Goal: Information Seeking & Learning: Learn about a topic

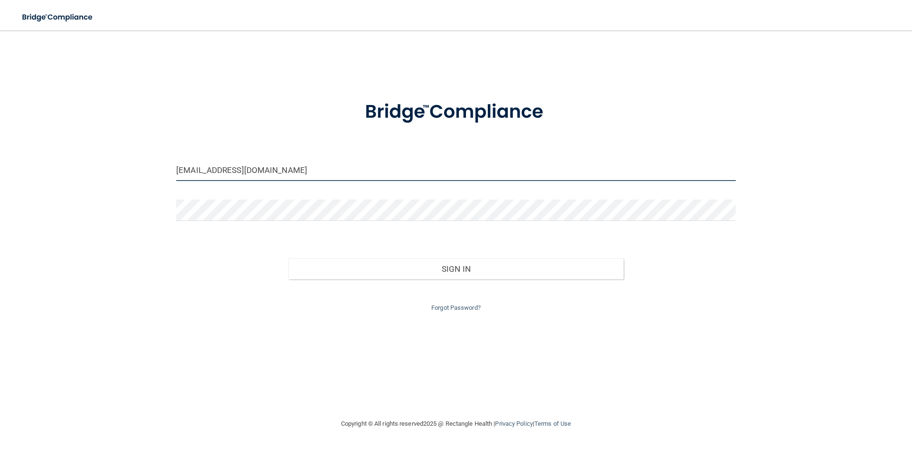
drag, startPoint x: 321, startPoint y: 171, endPoint x: 63, endPoint y: 133, distance: 260.2
click at [67, 133] on div "brandimcpherson020895@gmail.com Invalid email/password. You don't have permissi…" at bounding box center [456, 224] width 874 height 369
type input "[EMAIL_ADDRESS][DOMAIN_NAME]"
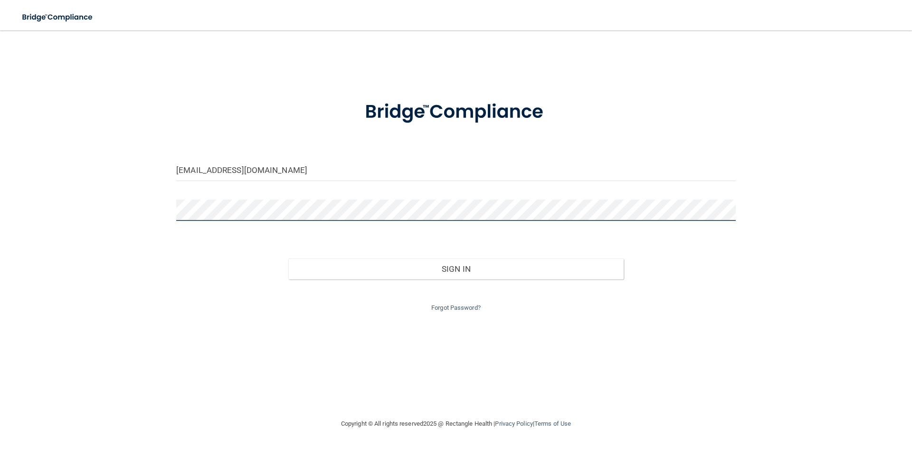
click at [288, 258] on button "Sign In" at bounding box center [456, 268] width 336 height 21
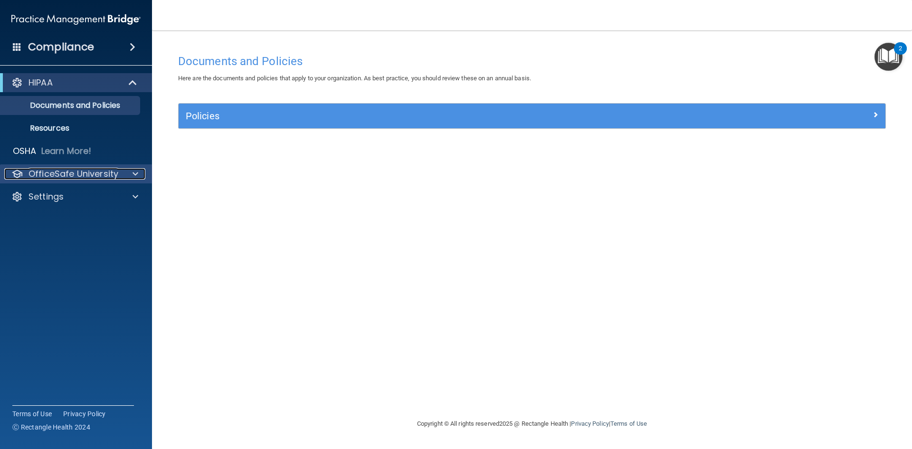
click at [134, 172] on span at bounding box center [136, 173] width 6 height 11
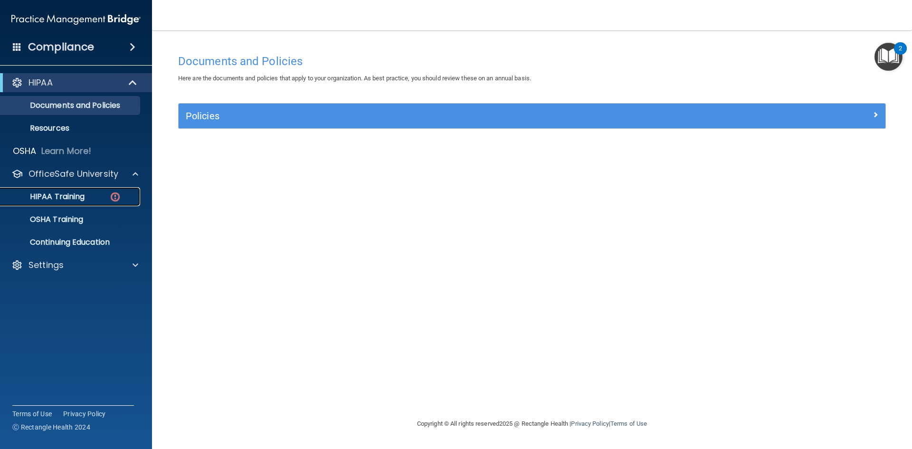
click at [75, 198] on p "HIPAA Training" at bounding box center [45, 197] width 78 height 10
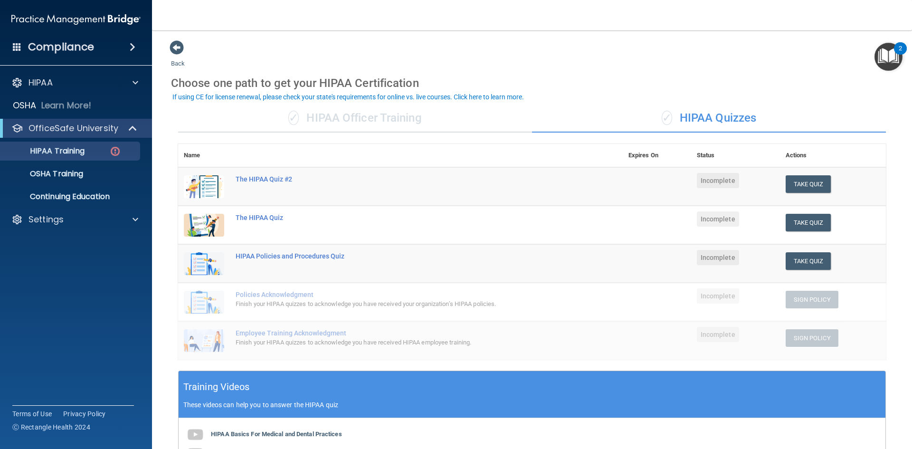
click at [383, 113] on div "✓ HIPAA Officer Training" at bounding box center [355, 118] width 354 height 29
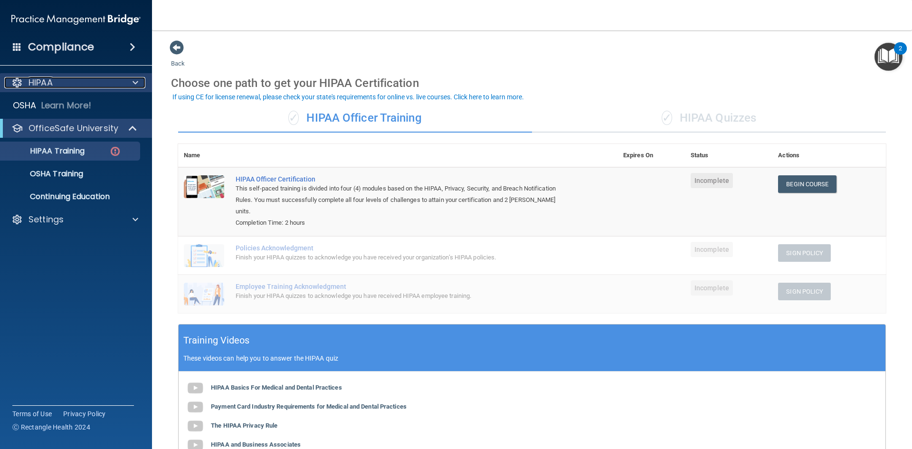
click at [135, 81] on span at bounding box center [136, 82] width 6 height 11
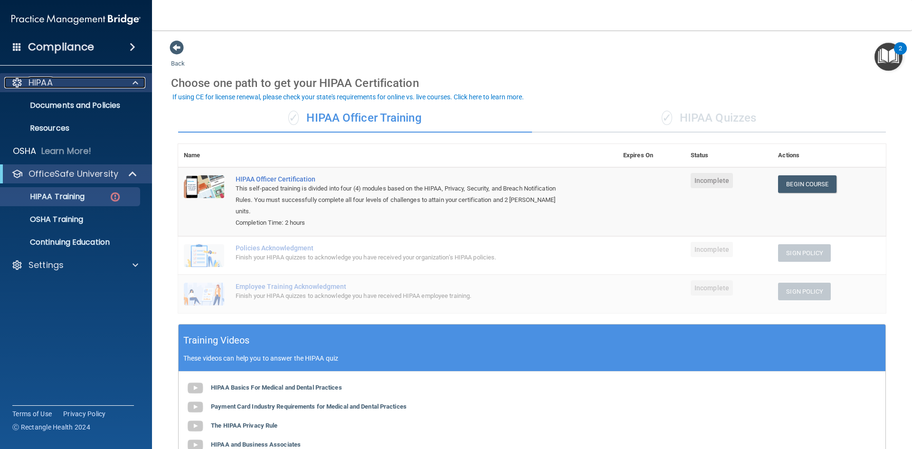
click at [135, 82] on span at bounding box center [136, 82] width 6 height 11
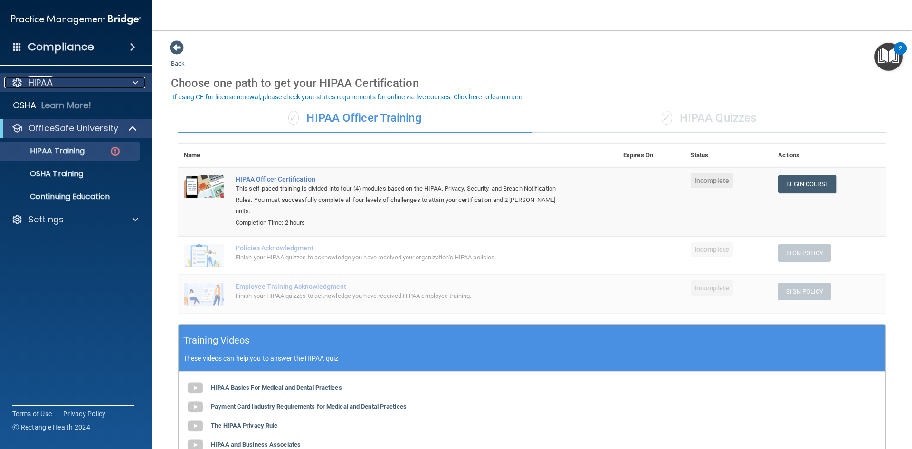
click at [135, 81] on span at bounding box center [136, 82] width 6 height 11
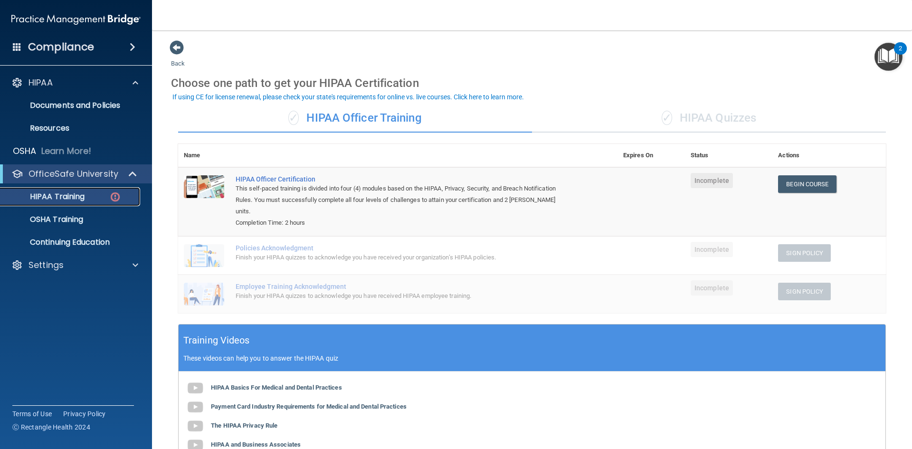
click at [67, 196] on p "HIPAA Training" at bounding box center [45, 197] width 78 height 10
click at [70, 198] on p "HIPAA Training" at bounding box center [45, 197] width 78 height 10
click at [70, 130] on p "Resources" at bounding box center [71, 129] width 130 height 10
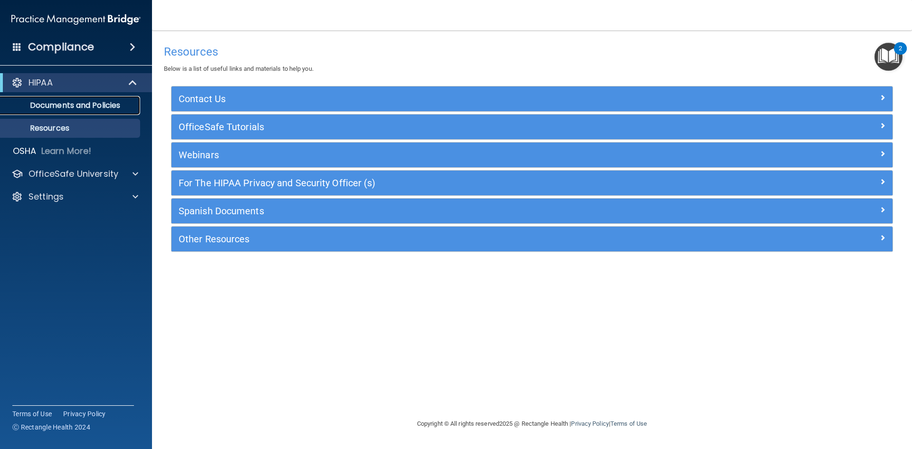
click at [90, 106] on p "Documents and Policies" at bounding box center [71, 106] width 130 height 10
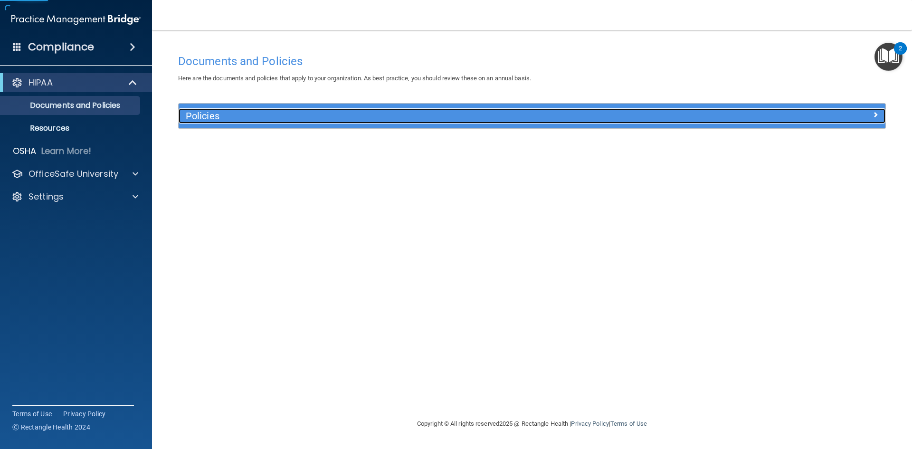
click at [274, 117] on h5 "Policies" at bounding box center [444, 116] width 516 height 10
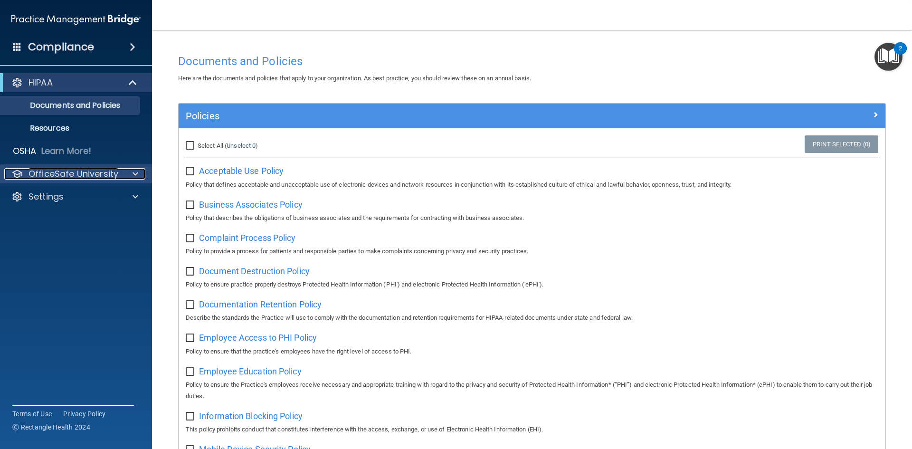
click at [137, 171] on span at bounding box center [136, 173] width 6 height 11
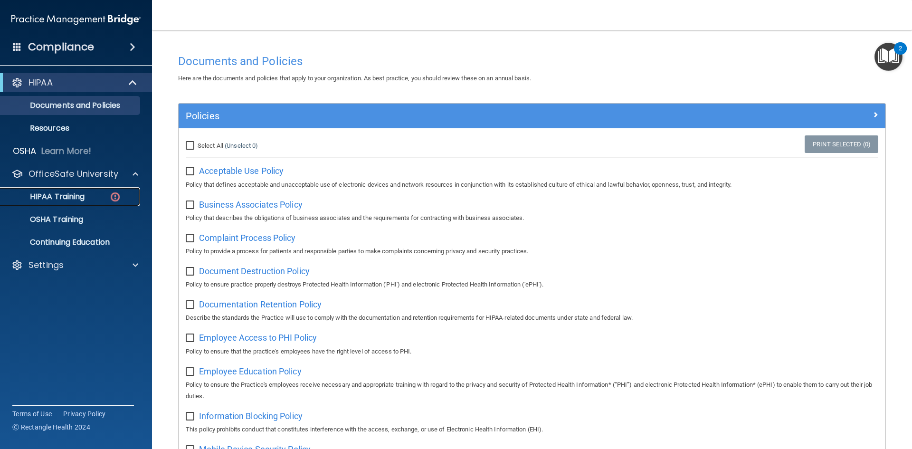
click at [82, 199] on p "HIPAA Training" at bounding box center [45, 197] width 78 height 10
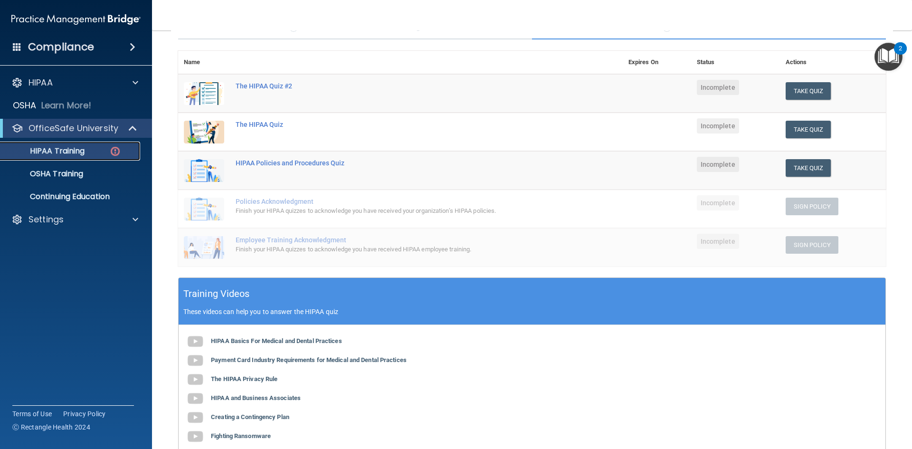
scroll to position [217, 0]
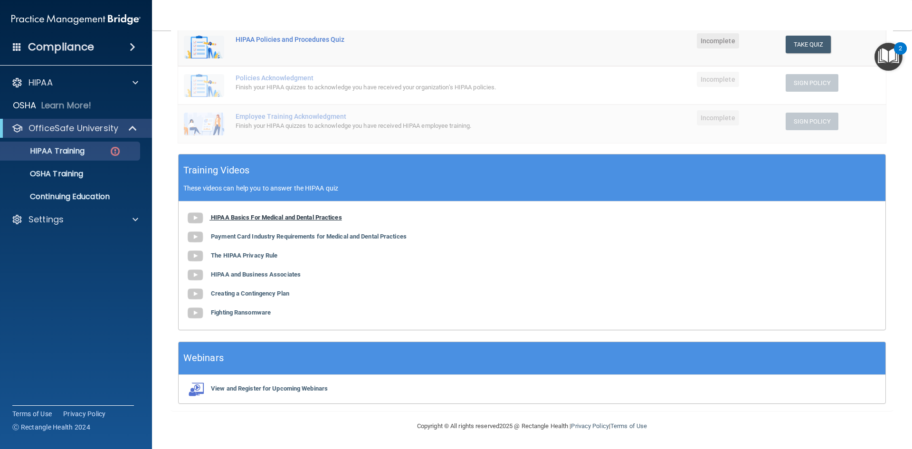
click at [319, 216] on b "HIPAA Basics For Medical and Dental Practices" at bounding box center [276, 217] width 131 height 7
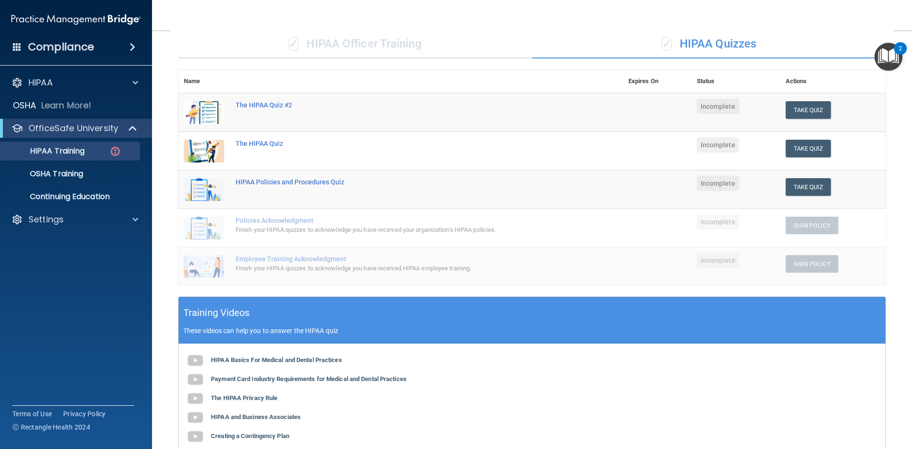
scroll to position [0, 0]
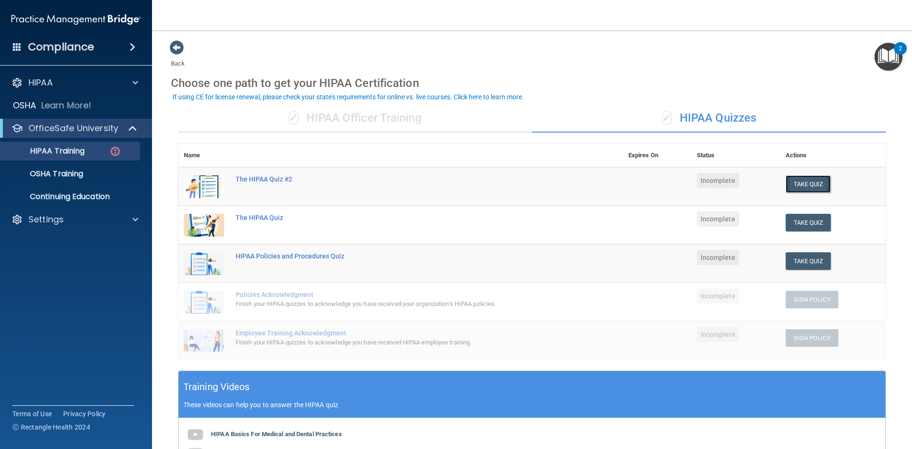
click at [802, 182] on button "Take Quiz" at bounding box center [809, 184] width 46 height 18
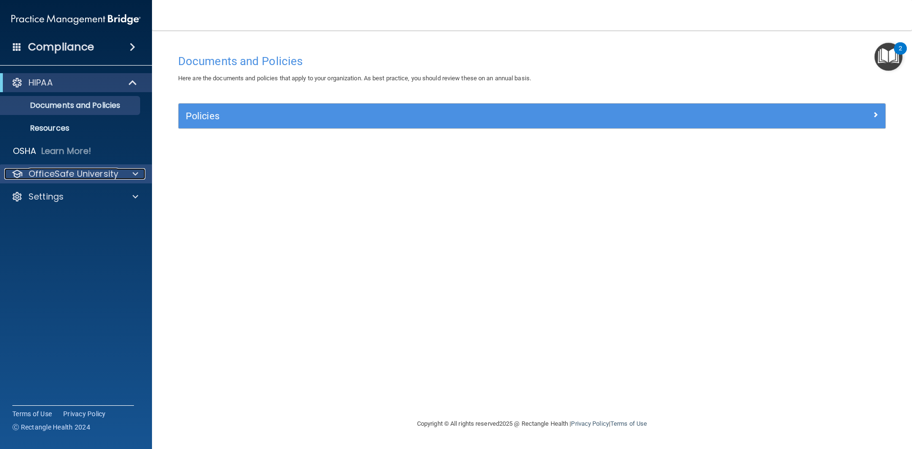
click at [135, 171] on span at bounding box center [136, 173] width 6 height 11
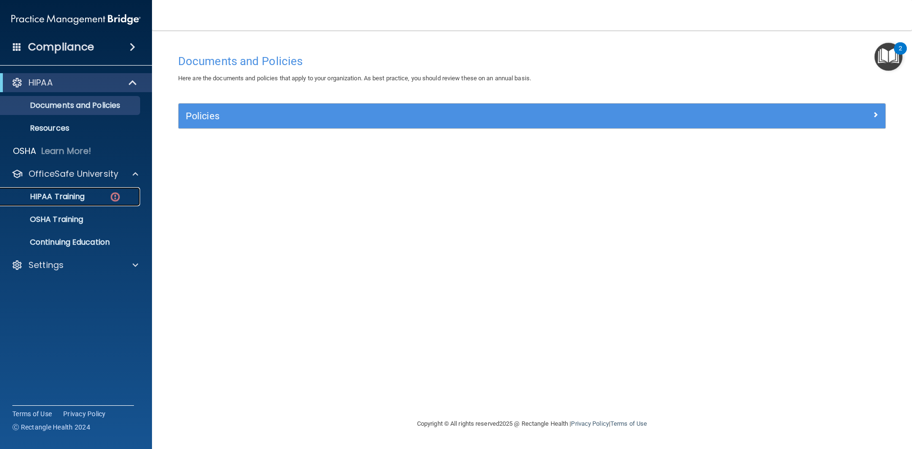
click at [72, 192] on p "HIPAA Training" at bounding box center [45, 197] width 78 height 10
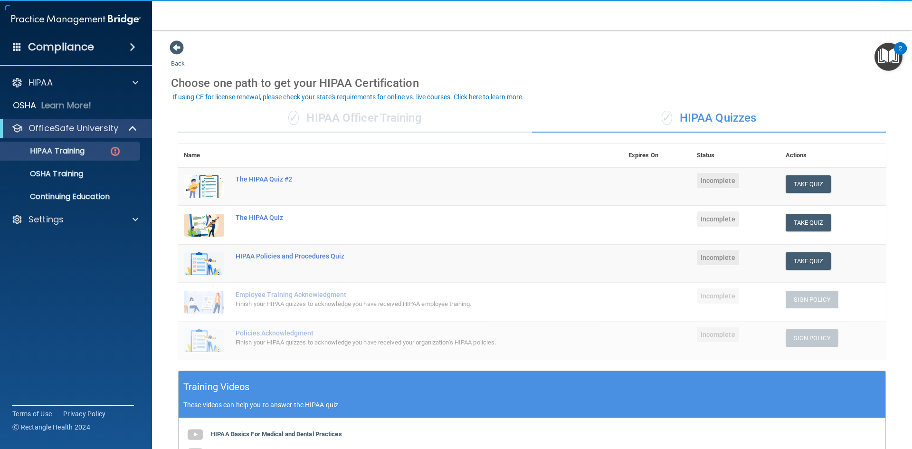
click at [353, 120] on div "✓ HIPAA Officer Training" at bounding box center [355, 118] width 354 height 29
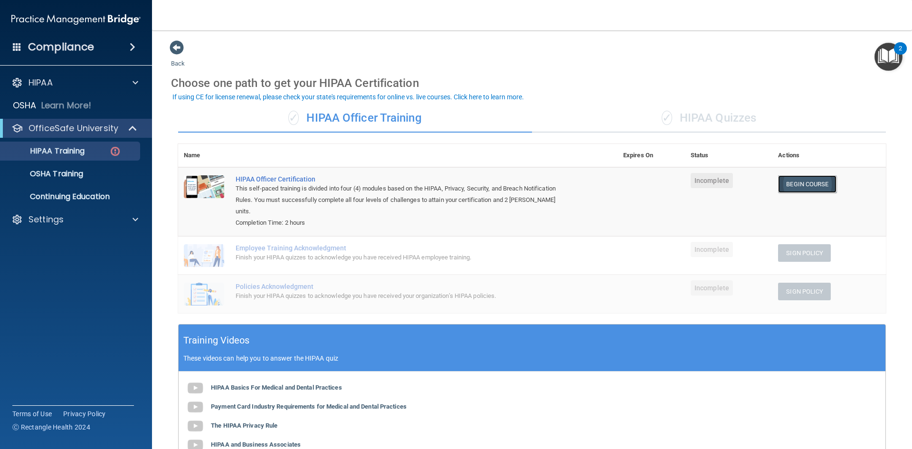
click at [785, 183] on link "Begin Course" at bounding box center [807, 184] width 58 height 18
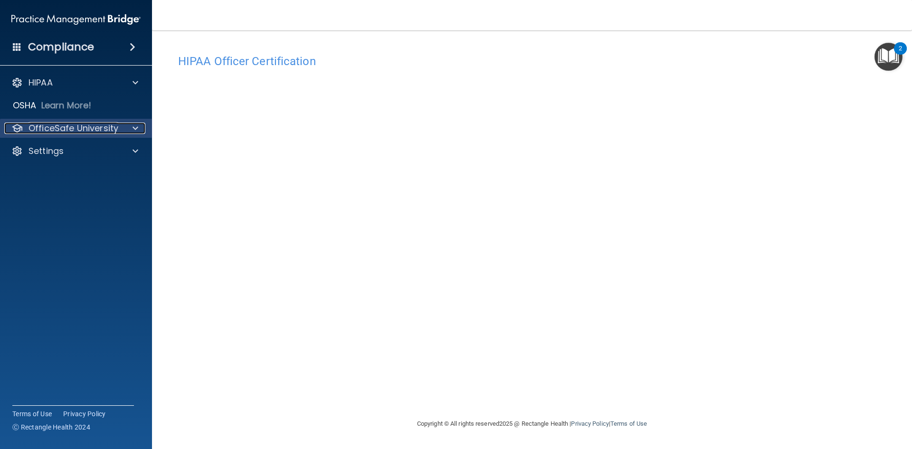
click at [138, 127] on div at bounding box center [134, 128] width 24 height 11
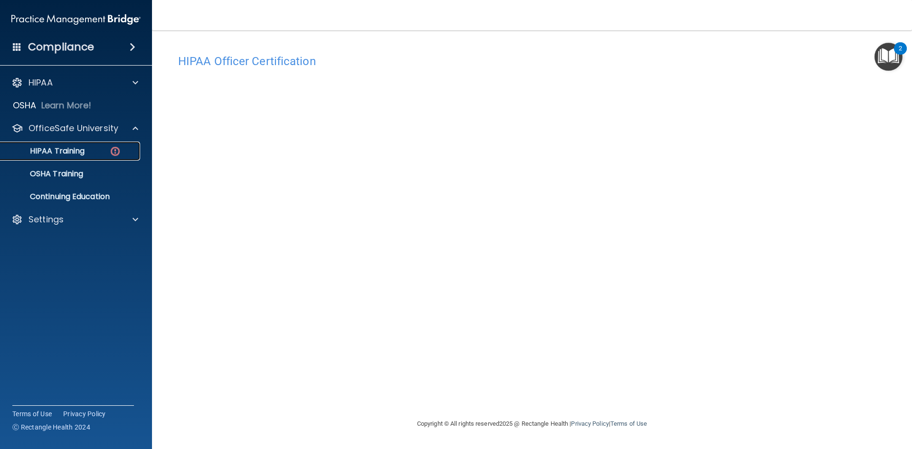
click at [81, 154] on p "HIPAA Training" at bounding box center [45, 151] width 78 height 10
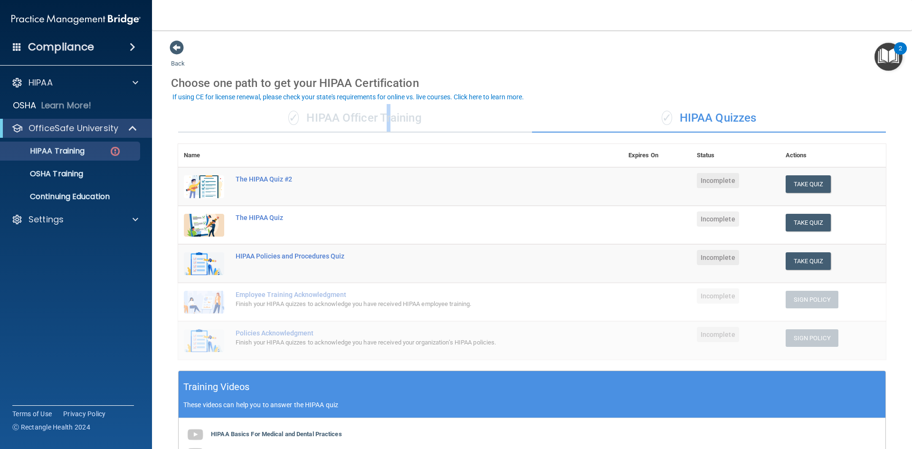
click at [387, 123] on div "✓ HIPAA Officer Training" at bounding box center [355, 118] width 354 height 29
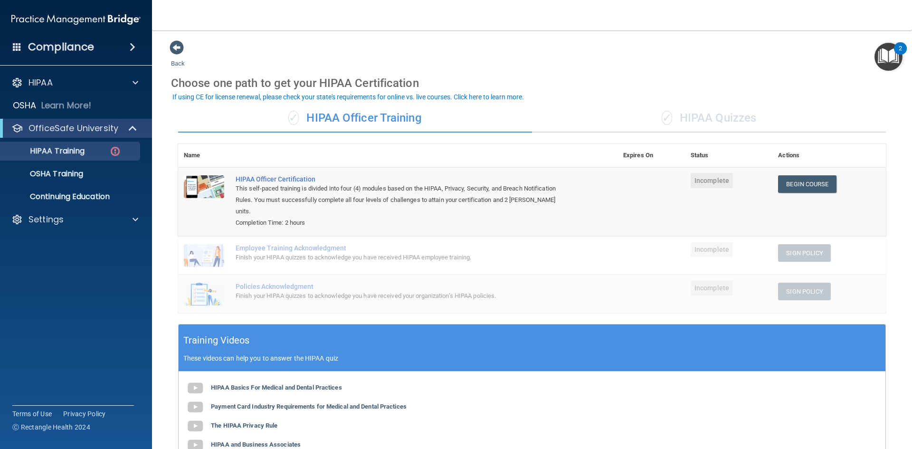
click at [546, 169] on td "HIPAA Officer Certification This self-paced training is divided into four (4) m…" at bounding box center [424, 201] width 388 height 69
click at [778, 182] on link "Begin Course" at bounding box center [807, 184] width 58 height 18
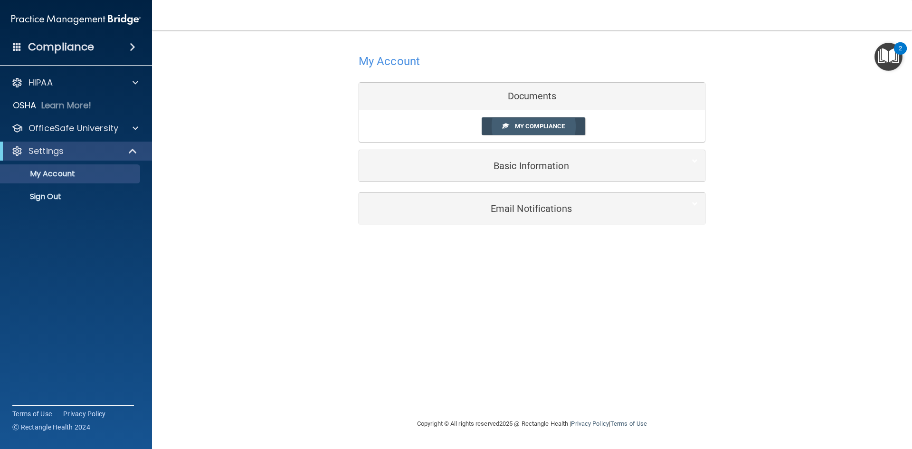
click at [532, 127] on span "My Compliance" at bounding box center [540, 126] width 50 height 7
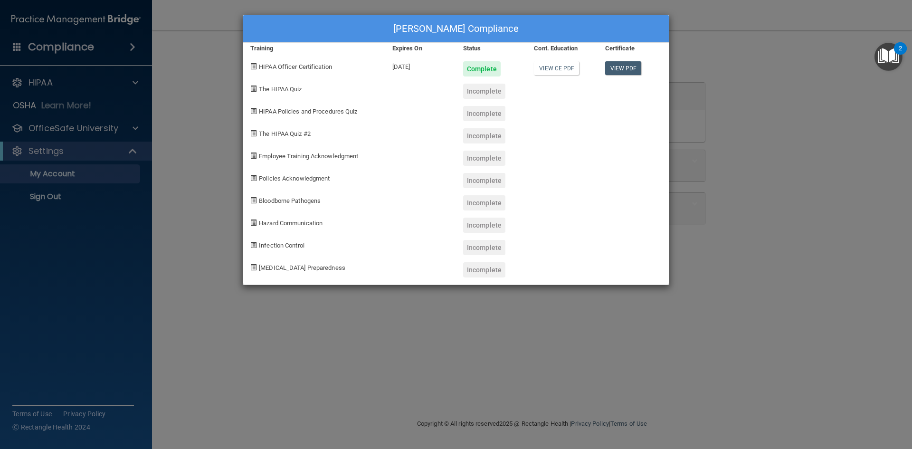
click at [912, 156] on div "Keely Geggatt's Compliance Training Expires On Status Cont. Education Certifica…" at bounding box center [456, 224] width 912 height 449
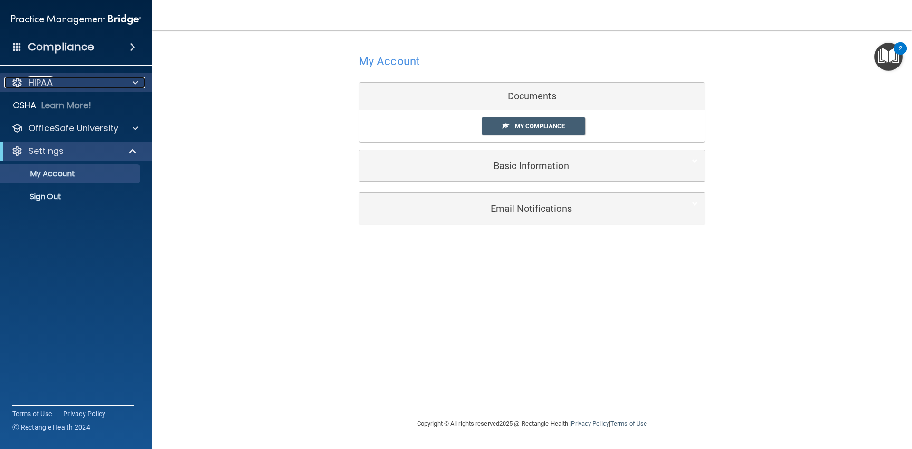
click at [116, 79] on div "HIPAA" at bounding box center [63, 82] width 118 height 11
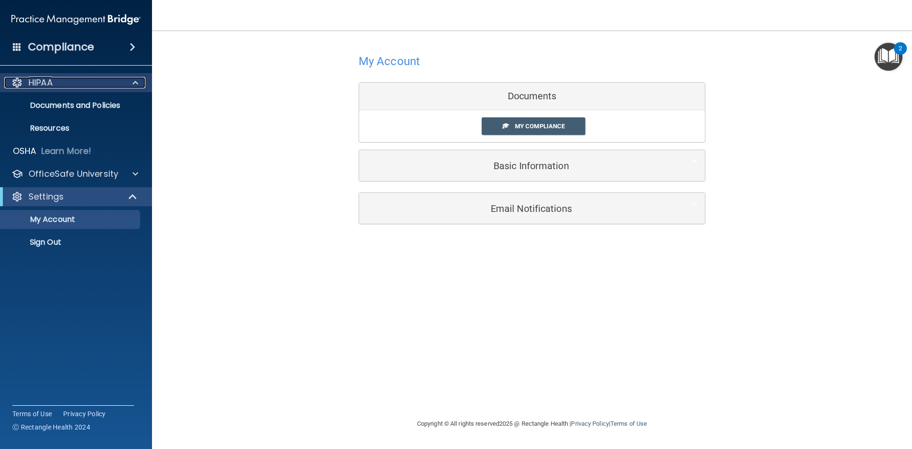
drag, startPoint x: 134, startPoint y: 84, endPoint x: 128, endPoint y: 83, distance: 6.2
click at [134, 84] on span at bounding box center [136, 82] width 6 height 11
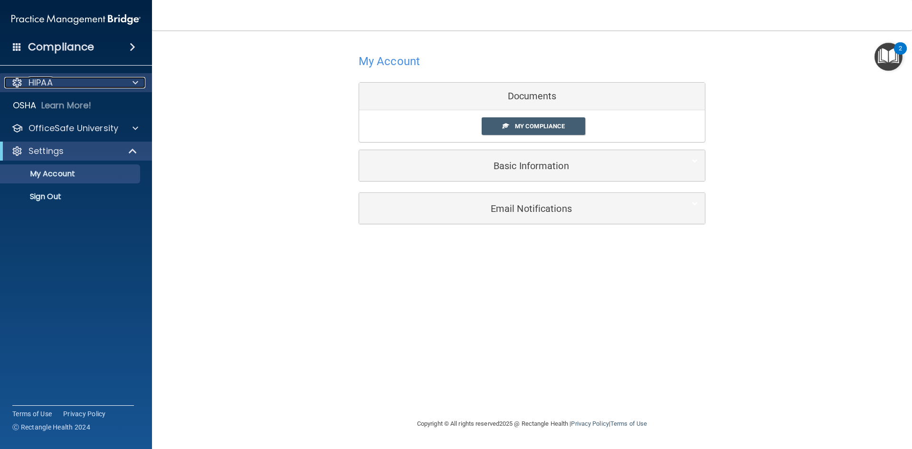
click at [68, 77] on div "HIPAA" at bounding box center [63, 82] width 118 height 11
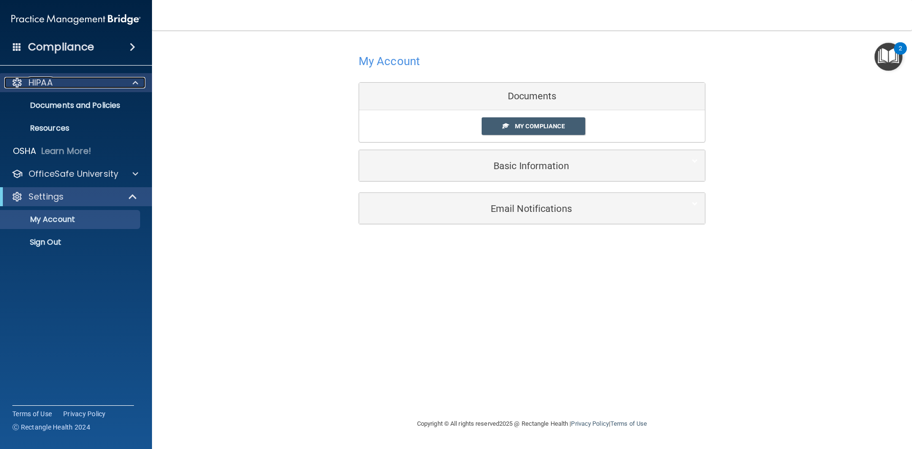
click at [66, 77] on div "HIPAA" at bounding box center [63, 82] width 118 height 11
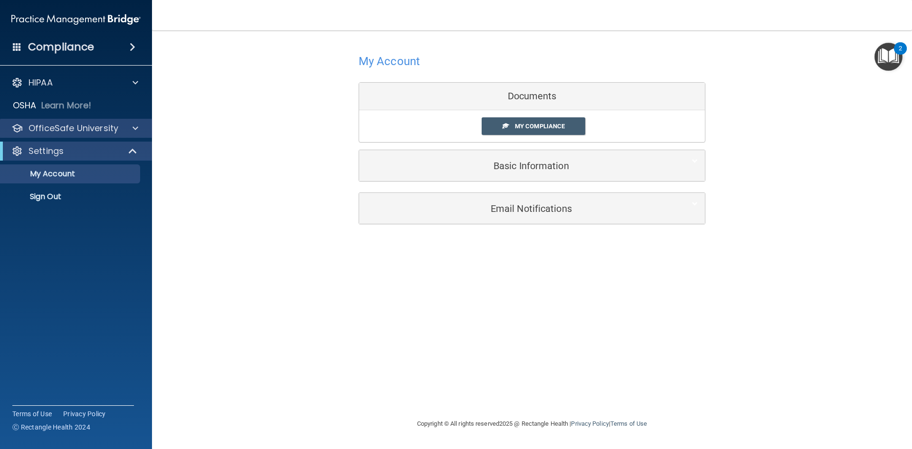
click at [64, 122] on div "OfficeSafe University" at bounding box center [76, 128] width 152 height 19
click at [115, 124] on p "OfficeSafe University" at bounding box center [74, 128] width 90 height 11
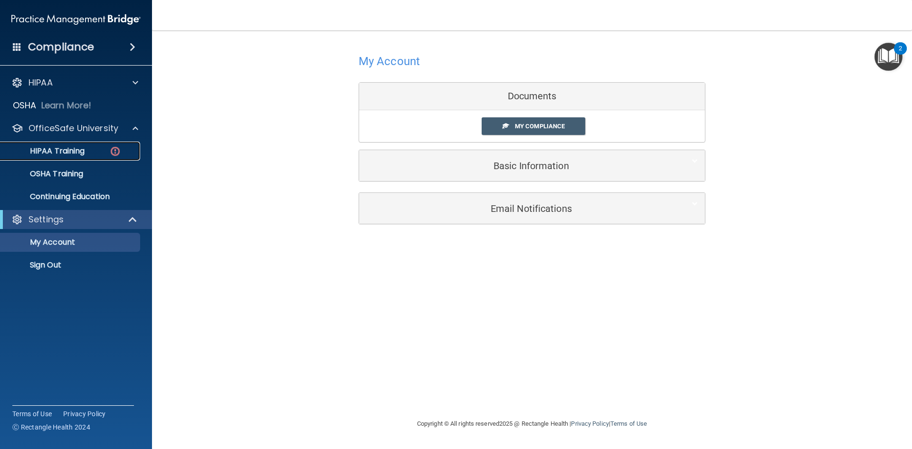
click at [76, 149] on p "HIPAA Training" at bounding box center [45, 151] width 78 height 10
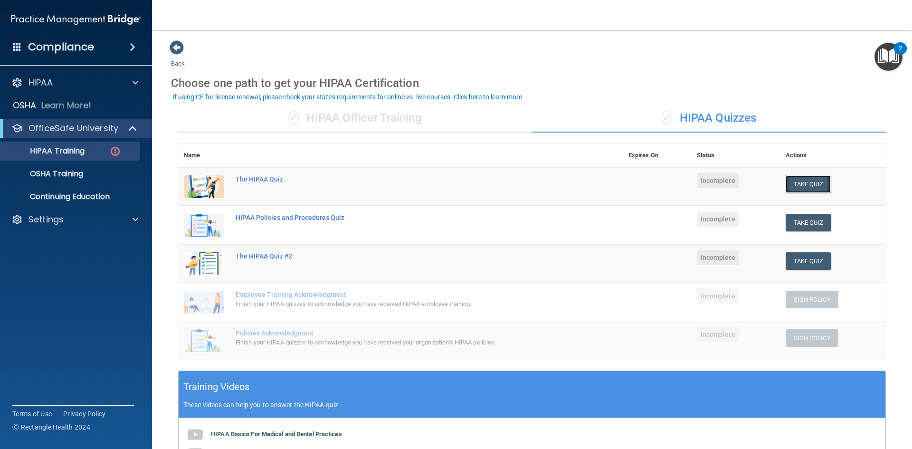
click at [809, 186] on button "Take Quiz" at bounding box center [809, 184] width 46 height 18
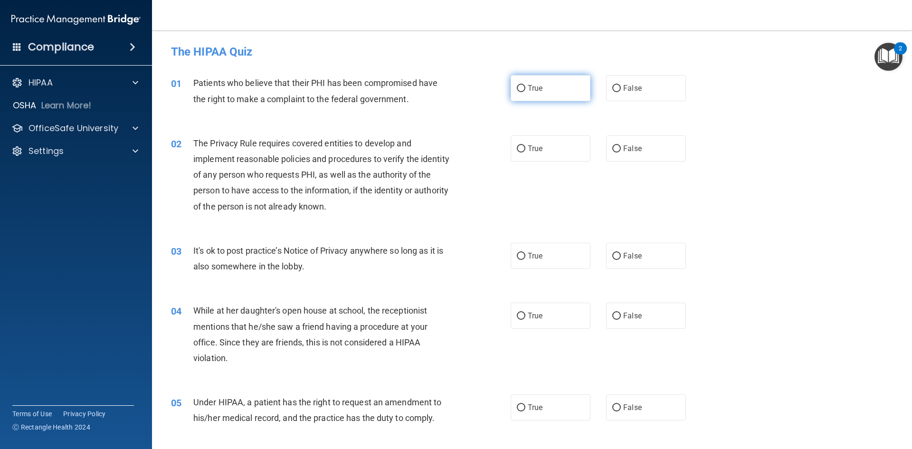
click at [518, 89] on input "True" at bounding box center [521, 88] width 9 height 7
radio input "true"
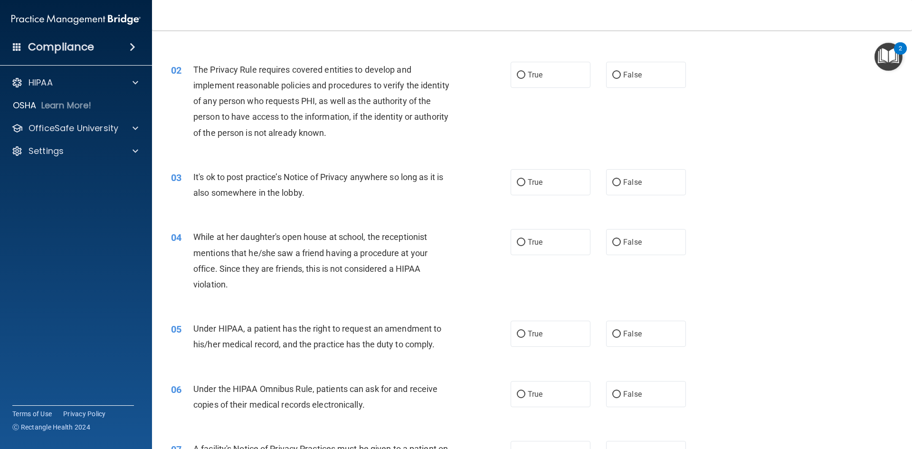
scroll to position [95, 0]
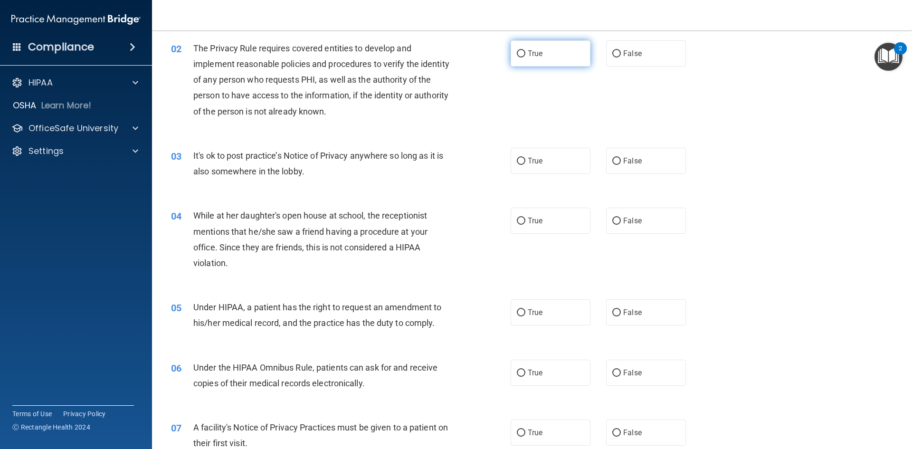
click at [520, 48] on label "True" at bounding box center [551, 53] width 80 height 26
click at [520, 50] on input "True" at bounding box center [521, 53] width 9 height 7
radio input "true"
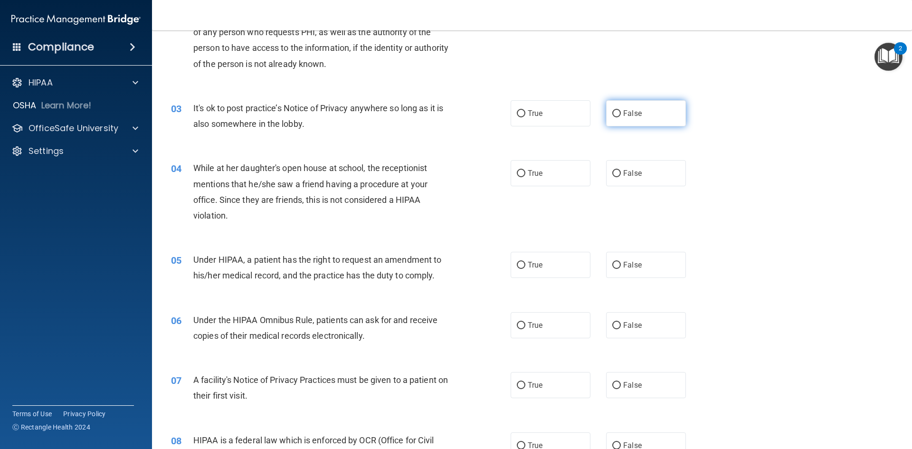
click at [612, 115] on input "False" at bounding box center [616, 113] width 9 height 7
radio input "true"
click at [515, 117] on label "True" at bounding box center [551, 113] width 80 height 26
click at [517, 117] on input "True" at bounding box center [521, 113] width 9 height 7
radio input "true"
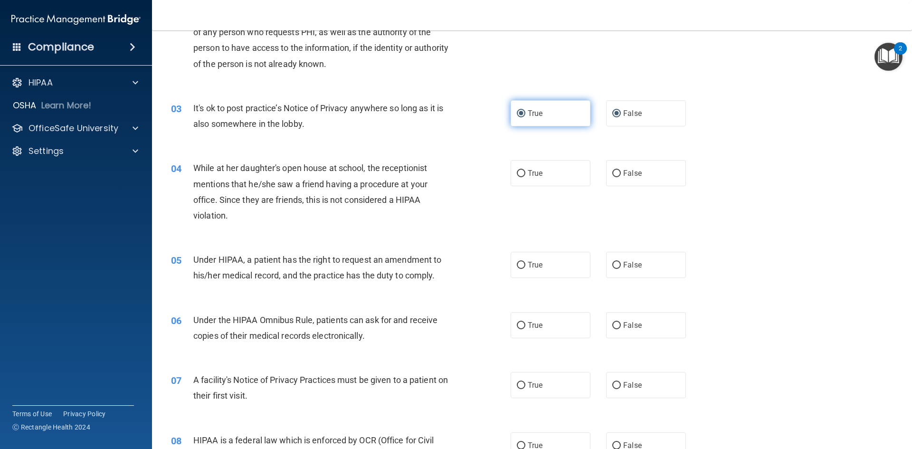
radio input "false"
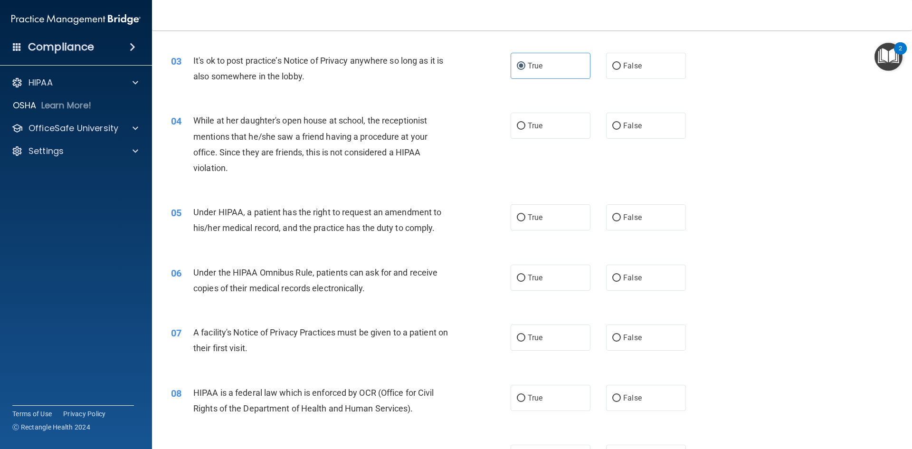
scroll to position [238, 0]
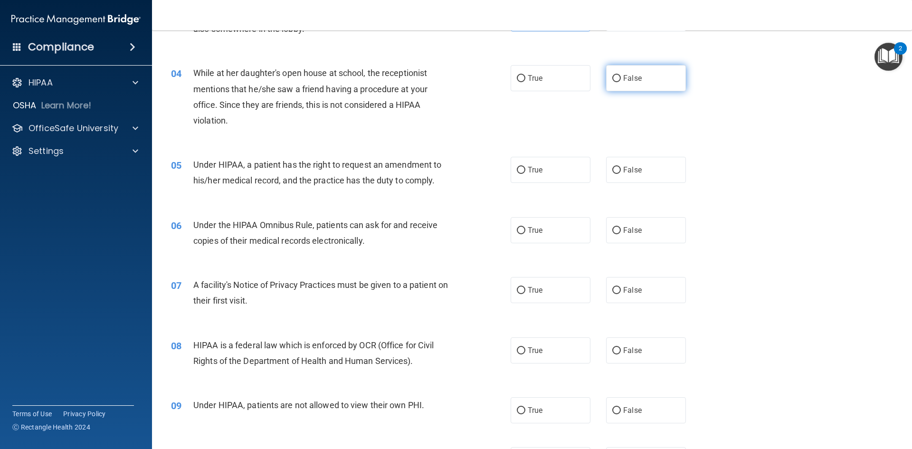
click at [607, 79] on label "False" at bounding box center [646, 78] width 80 height 26
click at [612, 79] on input "False" at bounding box center [616, 78] width 9 height 7
radio input "true"
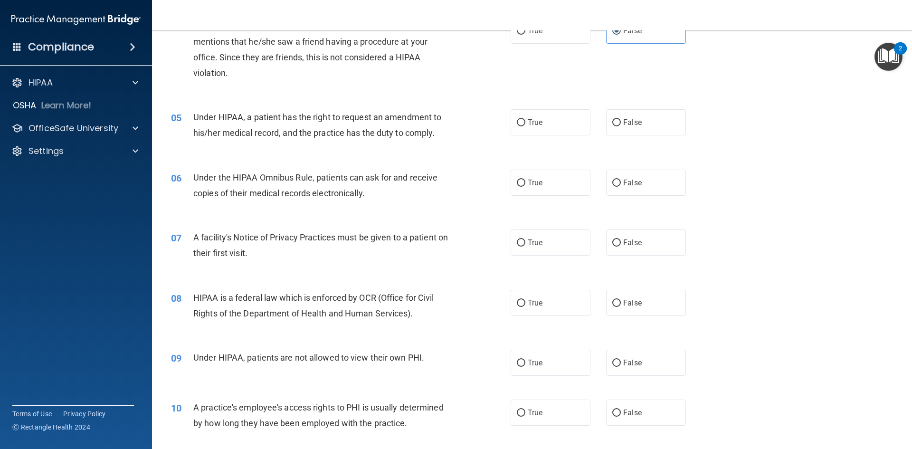
scroll to position [333, 0]
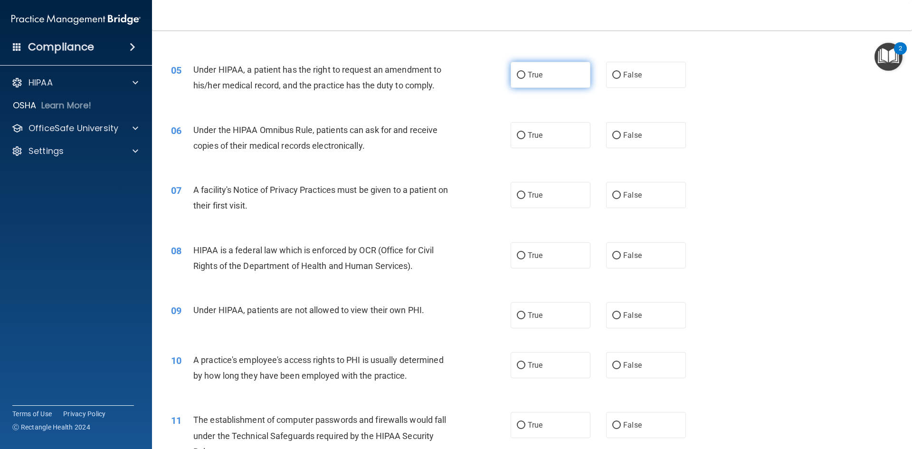
click at [517, 72] on input "True" at bounding box center [521, 75] width 9 height 7
radio input "true"
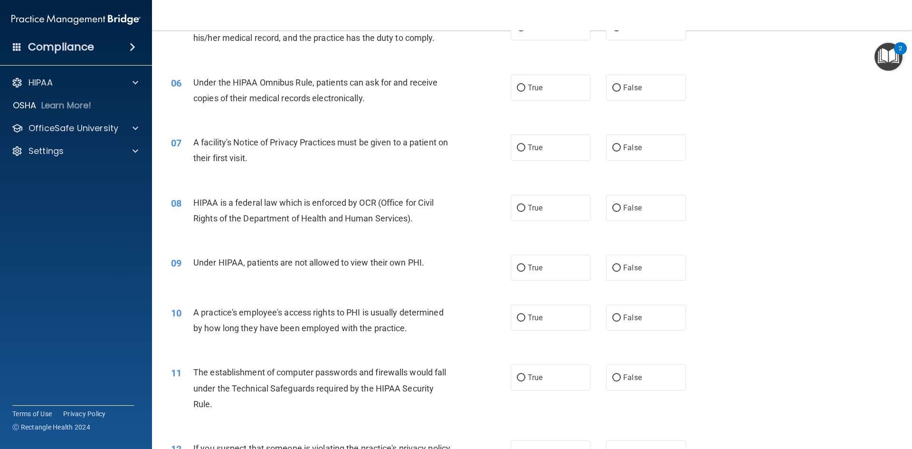
scroll to position [428, 0]
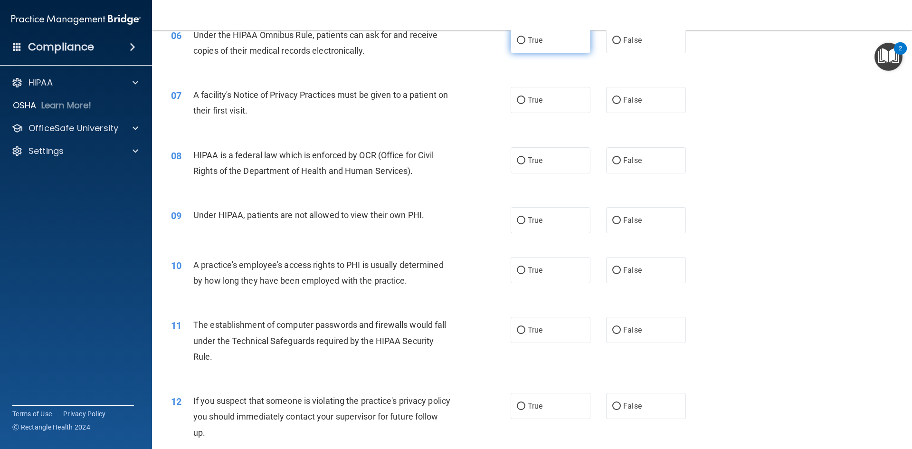
click at [519, 45] on label "True" at bounding box center [551, 40] width 80 height 26
click at [519, 44] on input "True" at bounding box center [521, 40] width 9 height 7
radio input "true"
click at [614, 46] on label "False" at bounding box center [646, 40] width 80 height 26
click at [614, 44] on input "False" at bounding box center [616, 40] width 9 height 7
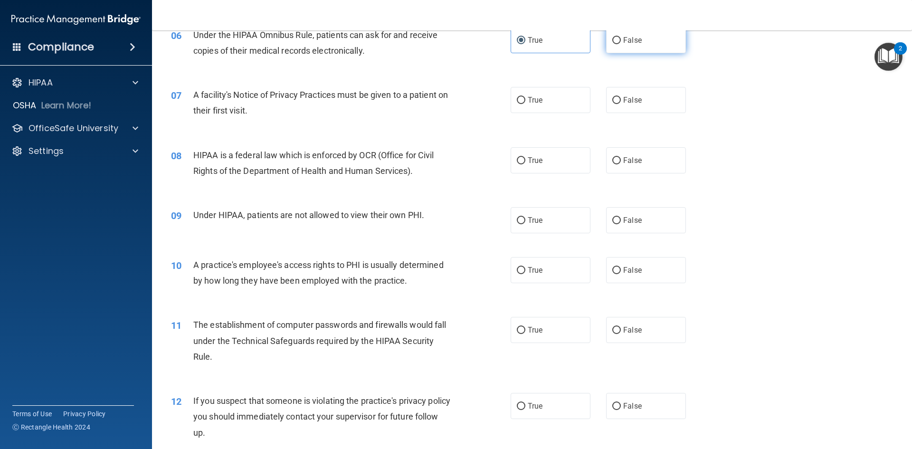
radio input "true"
radio input "false"
click at [533, 99] on span "True" at bounding box center [535, 99] width 15 height 9
click at [525, 99] on input "True" at bounding box center [521, 100] width 9 height 7
radio input "true"
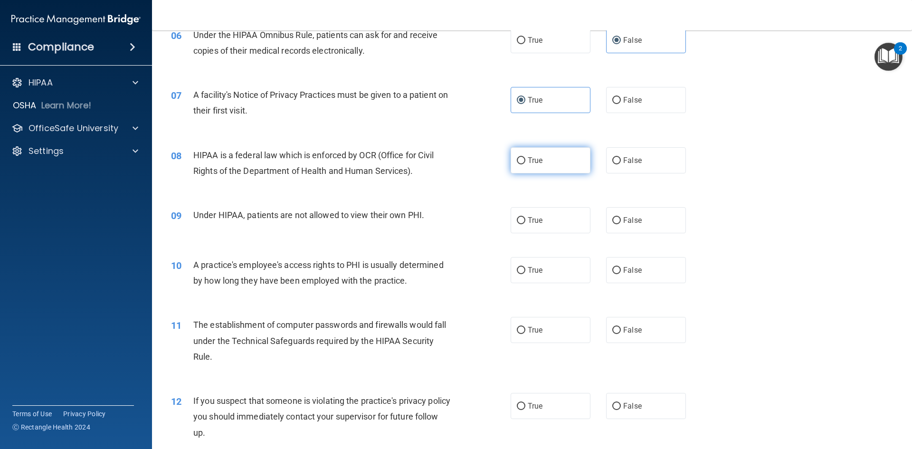
click at [539, 159] on span "True" at bounding box center [535, 160] width 15 height 9
click at [525, 159] on input "True" at bounding box center [521, 160] width 9 height 7
radio input "true"
click at [614, 226] on label "False" at bounding box center [646, 220] width 80 height 26
click at [614, 224] on input "False" at bounding box center [616, 220] width 9 height 7
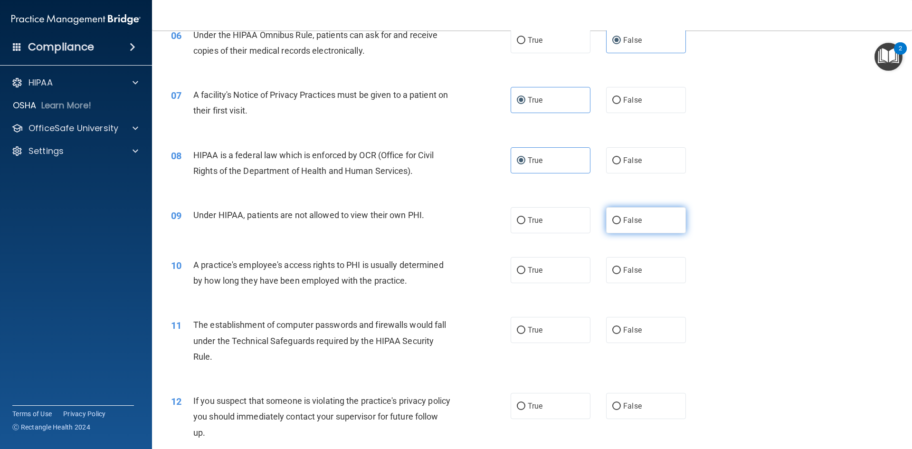
radio input "true"
click at [580, 265] on label "True" at bounding box center [551, 270] width 80 height 26
click at [525, 267] on input "True" at bounding box center [521, 270] width 9 height 7
radio input "true"
click at [618, 339] on label "False" at bounding box center [646, 330] width 80 height 26
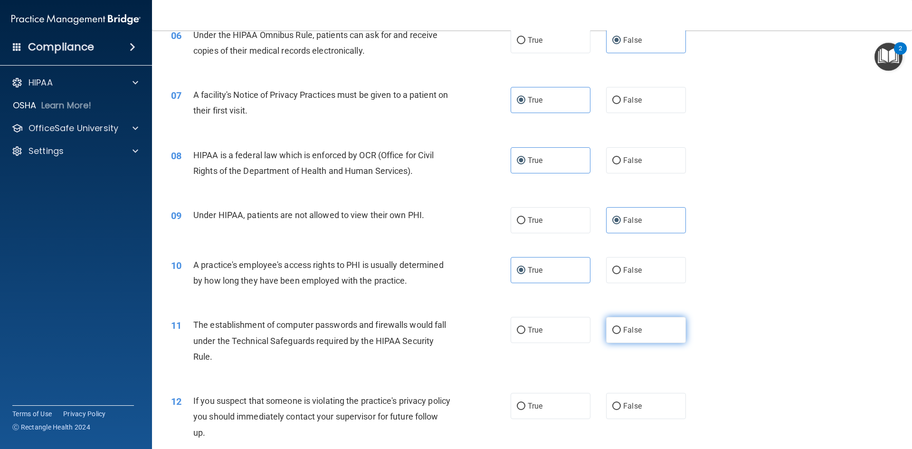
click at [618, 334] on input "False" at bounding box center [616, 330] width 9 height 7
radio input "true"
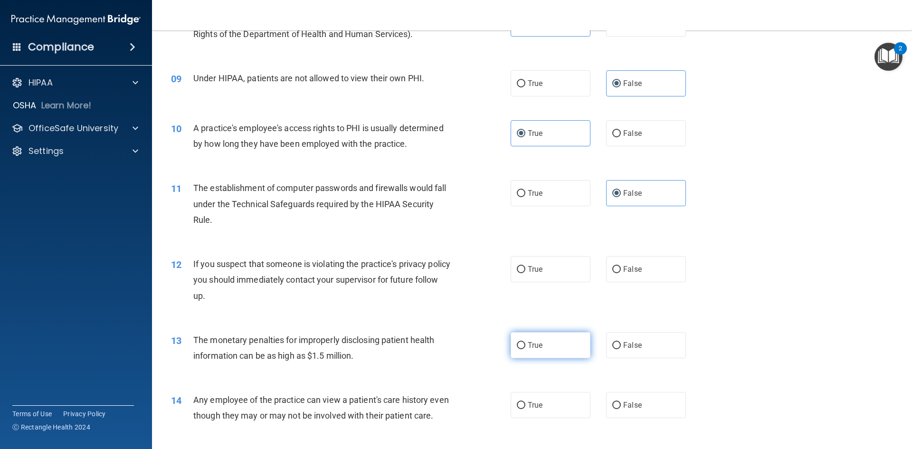
scroll to position [570, 0]
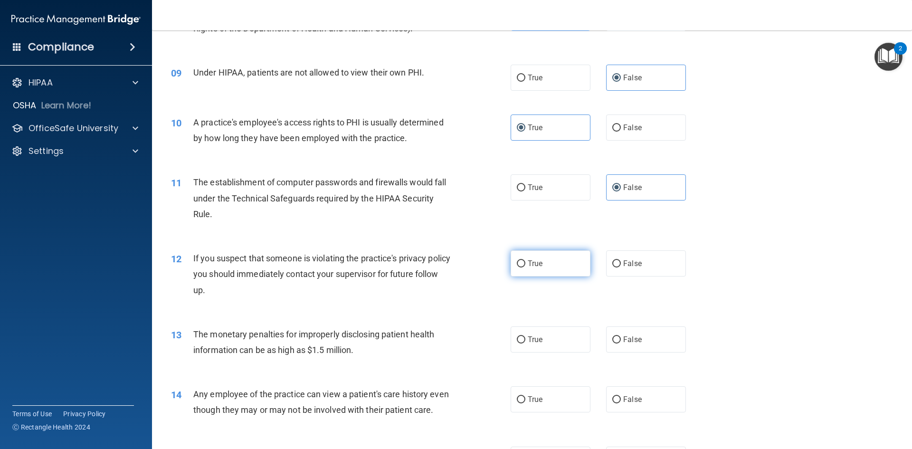
click at [552, 267] on label "True" at bounding box center [551, 263] width 80 height 26
click at [525, 267] on input "True" at bounding box center [521, 263] width 9 height 7
radio input "true"
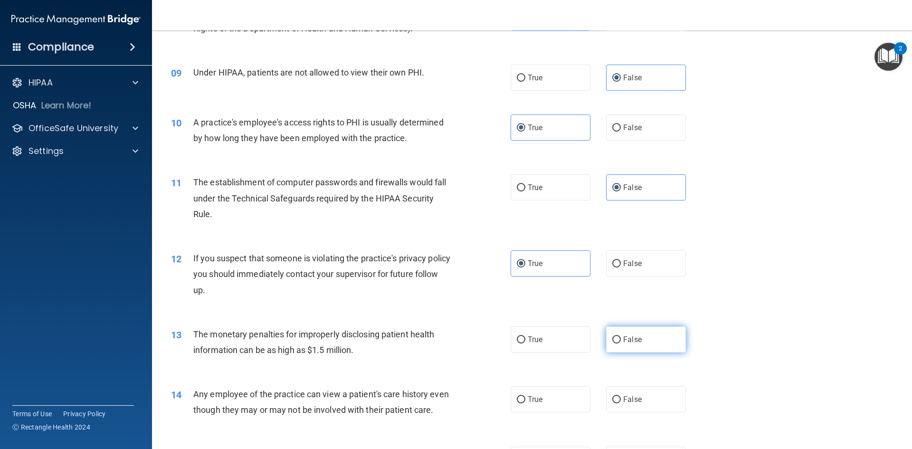
click at [614, 339] on input "False" at bounding box center [616, 339] width 9 height 7
radio input "true"
click at [612, 392] on label "False" at bounding box center [646, 399] width 80 height 26
click at [612, 396] on input "False" at bounding box center [616, 399] width 9 height 7
radio input "true"
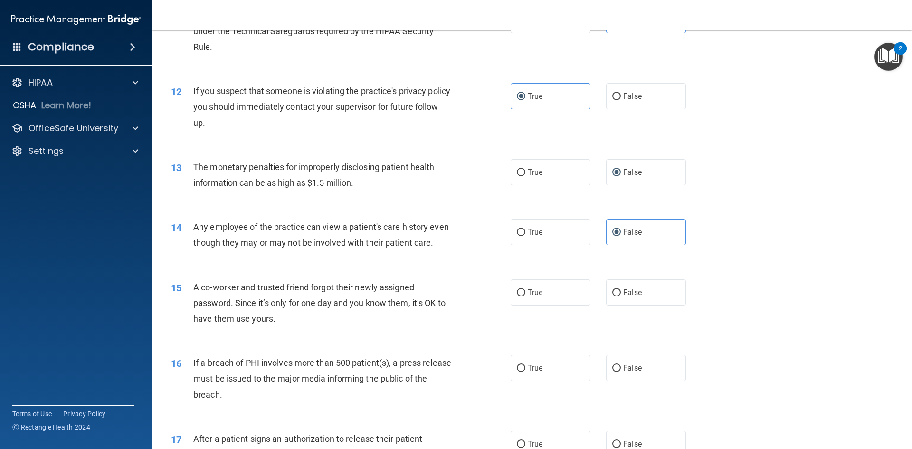
scroll to position [760, 0]
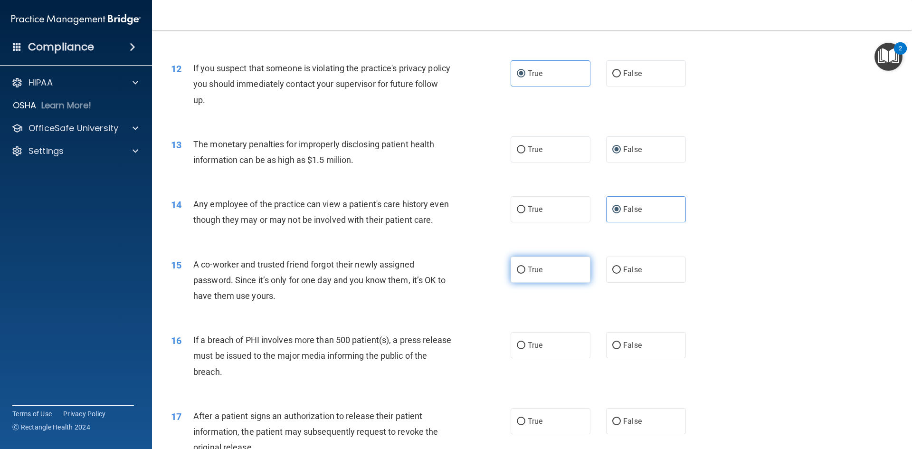
click at [555, 283] on label "True" at bounding box center [551, 270] width 80 height 26
click at [525, 274] on input "True" at bounding box center [521, 270] width 9 height 7
radio input "true"
click at [569, 358] on label "True" at bounding box center [551, 345] width 80 height 26
click at [525, 349] on input "True" at bounding box center [521, 345] width 9 height 7
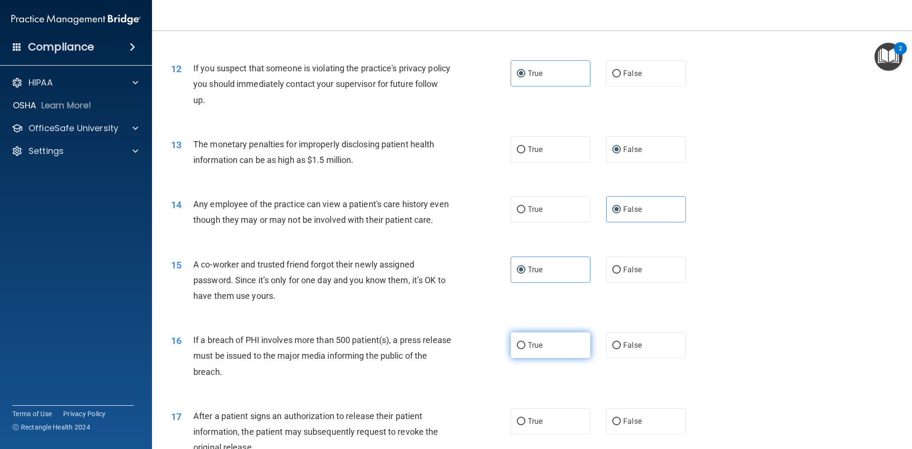
radio input "true"
click at [606, 434] on label "False" at bounding box center [646, 421] width 80 height 26
click at [612, 425] on input "False" at bounding box center [616, 421] width 9 height 7
radio input "true"
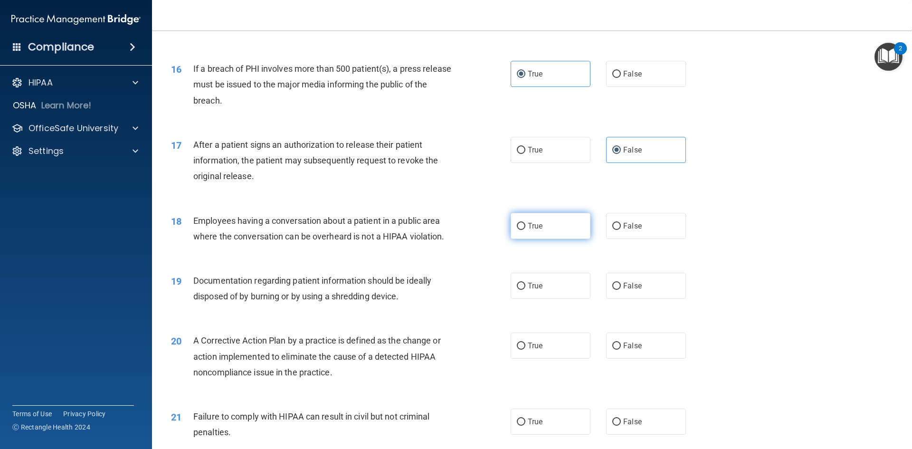
scroll to position [1045, 0]
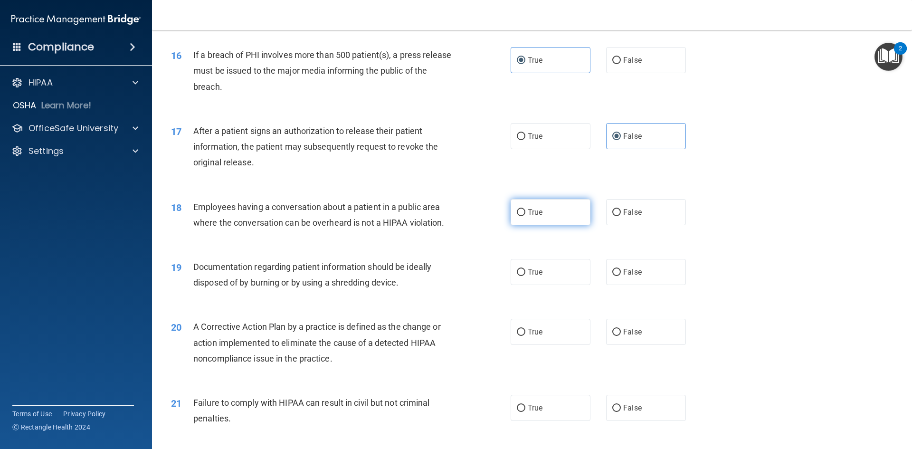
click at [544, 225] on label "True" at bounding box center [551, 212] width 80 height 26
click at [525, 216] on input "True" at bounding box center [521, 212] width 9 height 7
radio input "true"
click at [557, 279] on label "True" at bounding box center [551, 272] width 80 height 26
click at [525, 276] on input "True" at bounding box center [521, 272] width 9 height 7
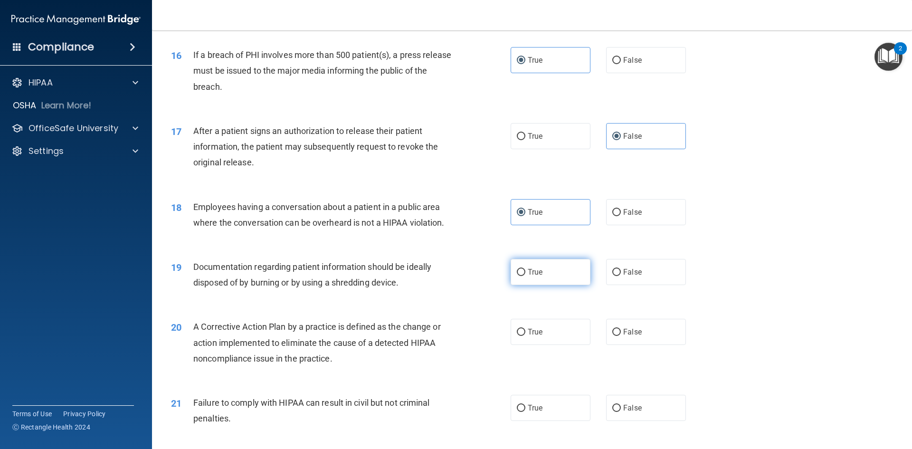
radio input "true"
click at [583, 345] on label "True" at bounding box center [551, 332] width 80 height 26
click at [525, 336] on input "True" at bounding box center [521, 332] width 9 height 7
radio input "true"
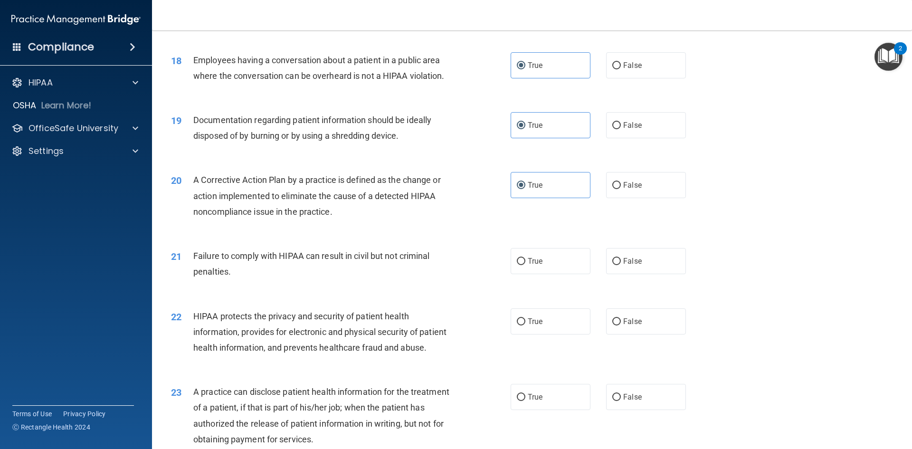
scroll to position [1235, 0]
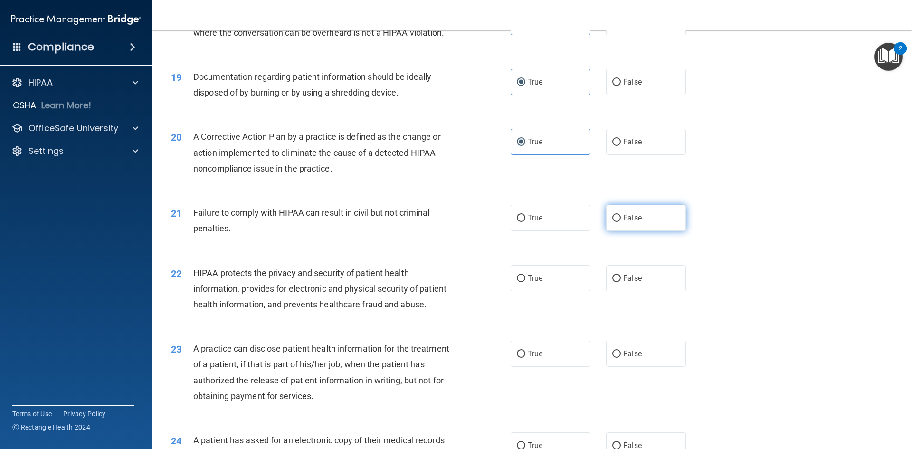
click at [606, 231] on label "False" at bounding box center [646, 218] width 80 height 26
click at [612, 222] on input "False" at bounding box center [616, 218] width 9 height 7
radio input "true"
click at [571, 291] on label "True" at bounding box center [551, 278] width 80 height 26
click at [525, 282] on input "True" at bounding box center [521, 278] width 9 height 7
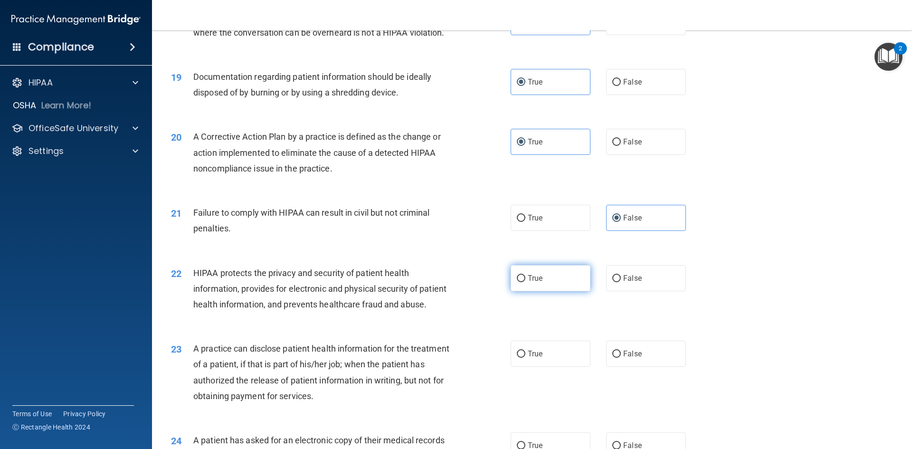
radio input "true"
click at [558, 369] on div "23 A practice can disclose patient health information for the treatment of a pa…" at bounding box center [532, 375] width 736 height 92
click at [557, 367] on label "True" at bounding box center [551, 354] width 80 height 26
click at [525, 358] on input "True" at bounding box center [521, 354] width 9 height 7
radio input "true"
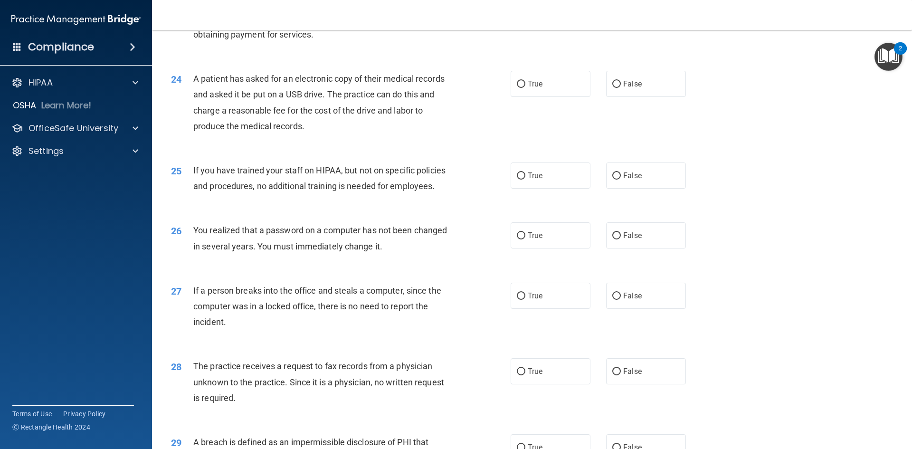
scroll to position [1568, 0]
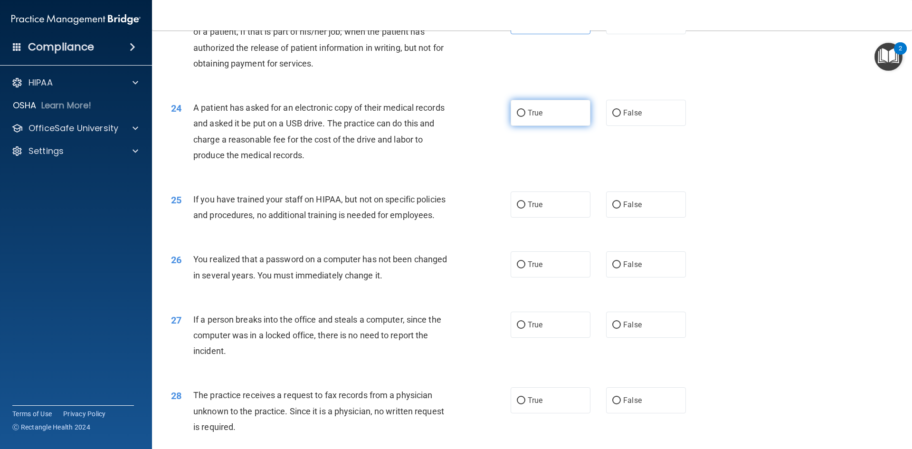
drag, startPoint x: 554, startPoint y: 131, endPoint x: 558, endPoint y: 143, distance: 12.6
click at [554, 135] on div "24 A patient has asked for an electronic copy of their medical records and aske…" at bounding box center [532, 134] width 736 height 92
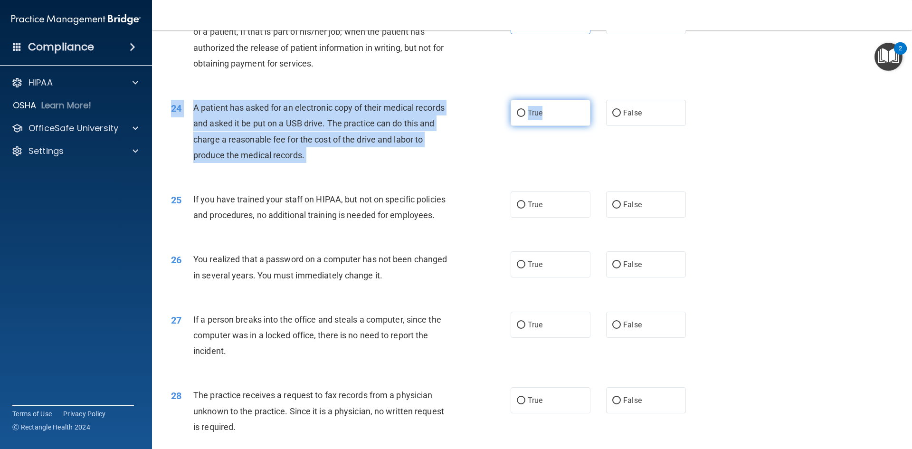
click at [562, 126] on label "True" at bounding box center [551, 113] width 80 height 26
click at [525, 117] on input "True" at bounding box center [521, 113] width 9 height 7
radio input "true"
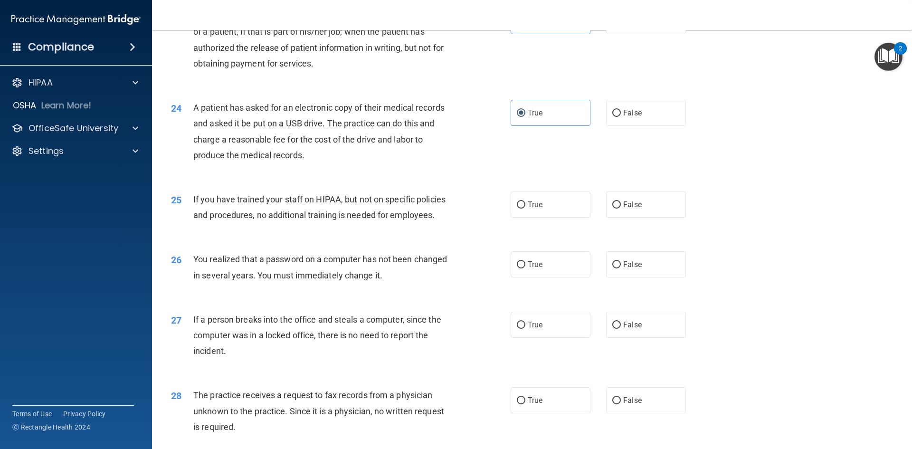
click at [556, 176] on div "24 A patient has asked for an electronic copy of their medical records and aske…" at bounding box center [532, 134] width 736 height 92
click at [612, 209] on input "False" at bounding box center [616, 204] width 9 height 7
radio input "true"
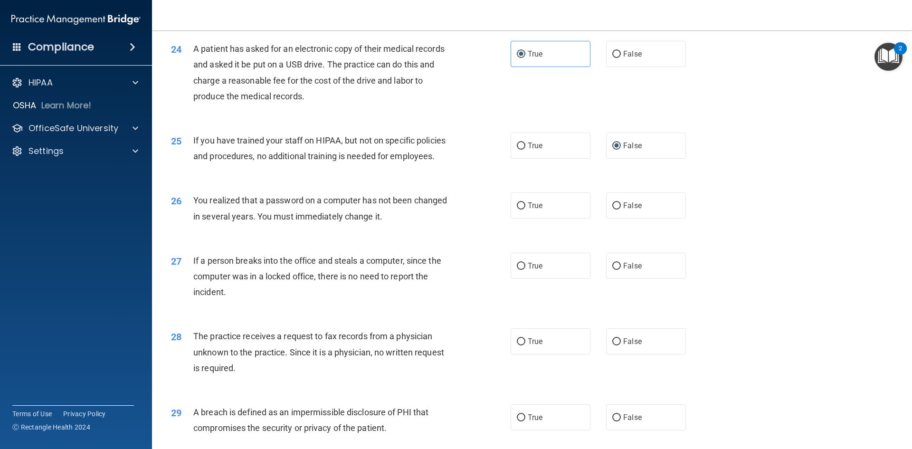
scroll to position [1710, 0]
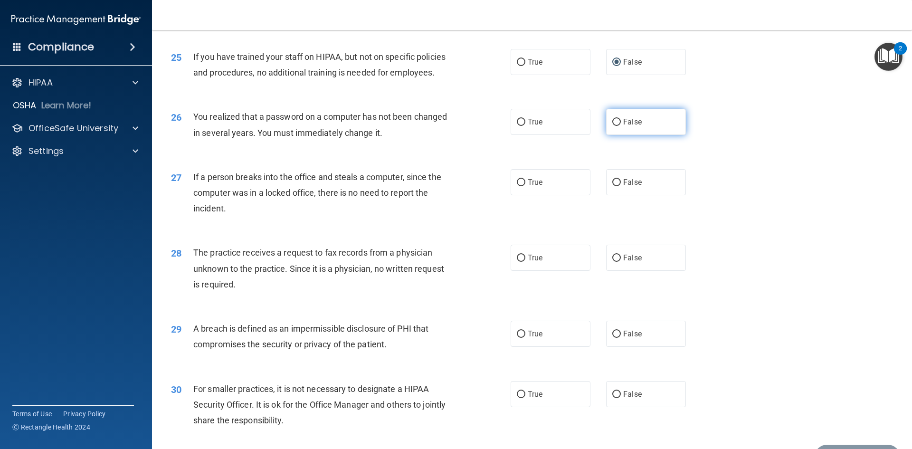
click at [615, 126] on input "False" at bounding box center [616, 122] width 9 height 7
radio input "true"
click at [570, 195] on label "True" at bounding box center [551, 182] width 80 height 26
click at [525, 186] on input "True" at bounding box center [521, 182] width 9 height 7
radio input "true"
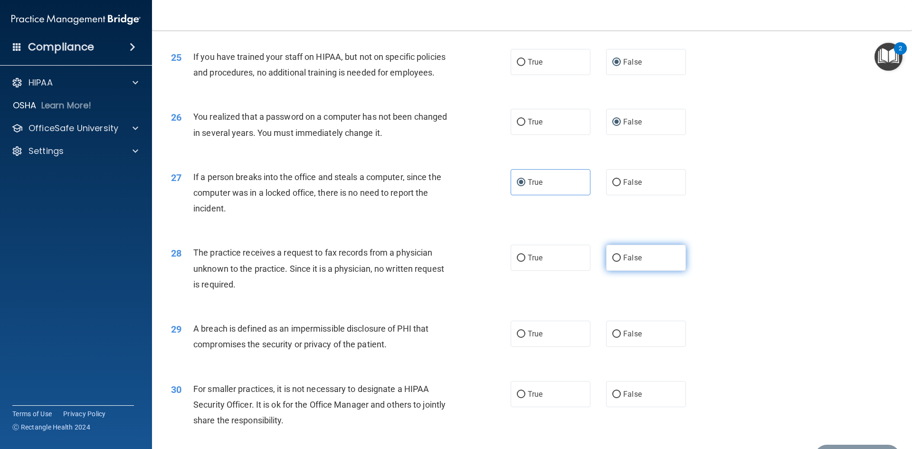
click at [617, 271] on label "False" at bounding box center [646, 258] width 80 height 26
click at [617, 262] on input "False" at bounding box center [616, 258] width 9 height 7
radio input "true"
click at [564, 347] on label "True" at bounding box center [551, 334] width 80 height 26
click at [525, 338] on input "True" at bounding box center [521, 334] width 9 height 7
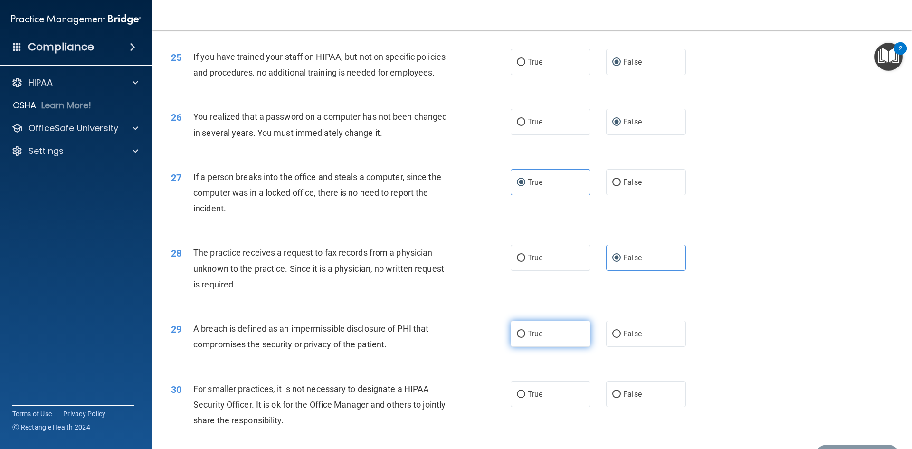
radio input "true"
click at [560, 407] on label "True" at bounding box center [551, 394] width 80 height 26
click at [525, 398] on input "True" at bounding box center [521, 394] width 9 height 7
radio input "true"
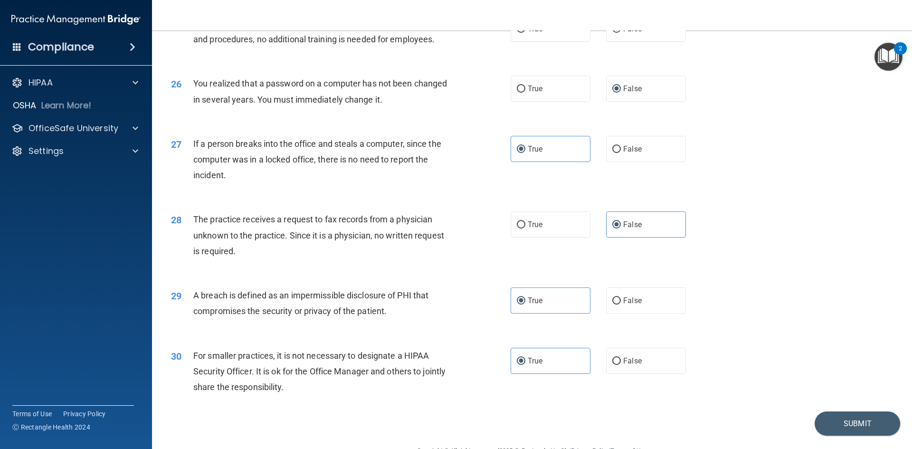
scroll to position [1800, 0]
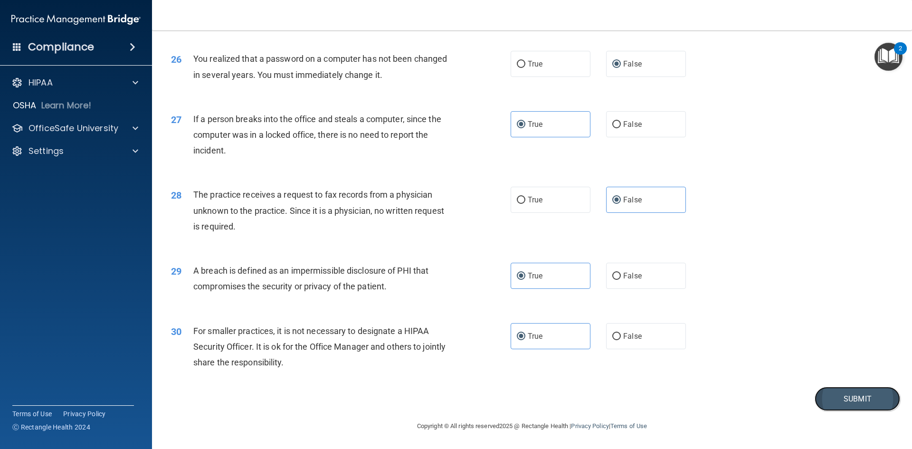
click at [854, 394] on button "Submit" at bounding box center [858, 399] width 86 height 24
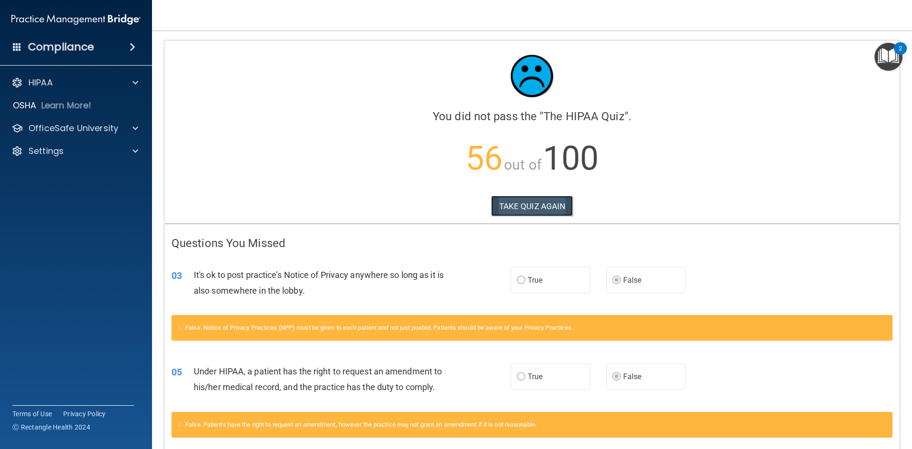
click at [566, 207] on button "TAKE QUIZ AGAIN" at bounding box center [532, 206] width 82 height 21
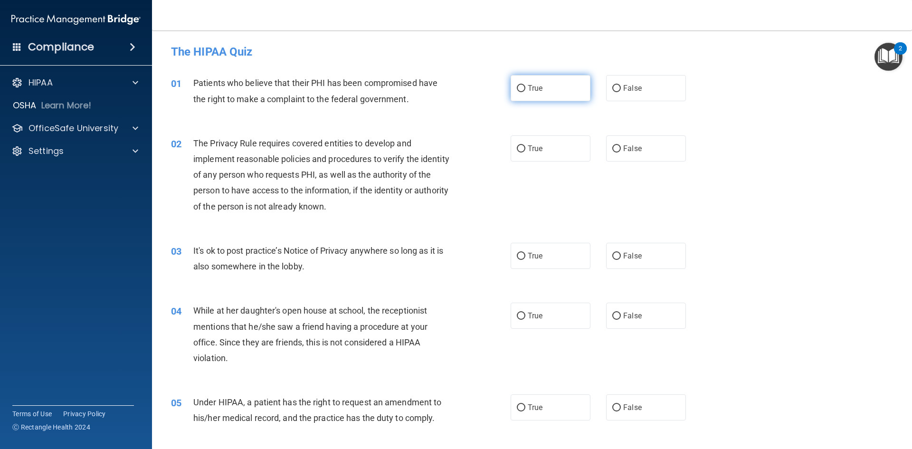
click at [517, 86] on input "True" at bounding box center [521, 88] width 9 height 7
radio input "true"
click at [626, 257] on span "False" at bounding box center [632, 255] width 19 height 9
click at [621, 257] on input "False" at bounding box center [616, 256] width 9 height 7
radio input "true"
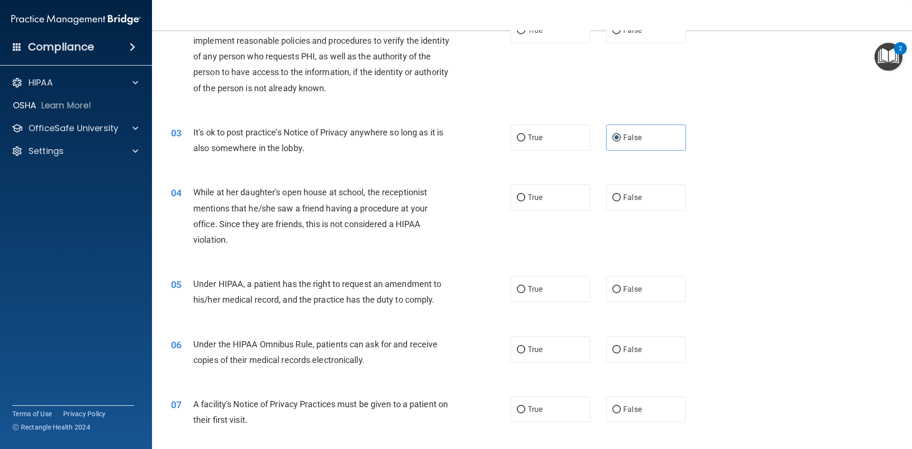
scroll to position [143, 0]
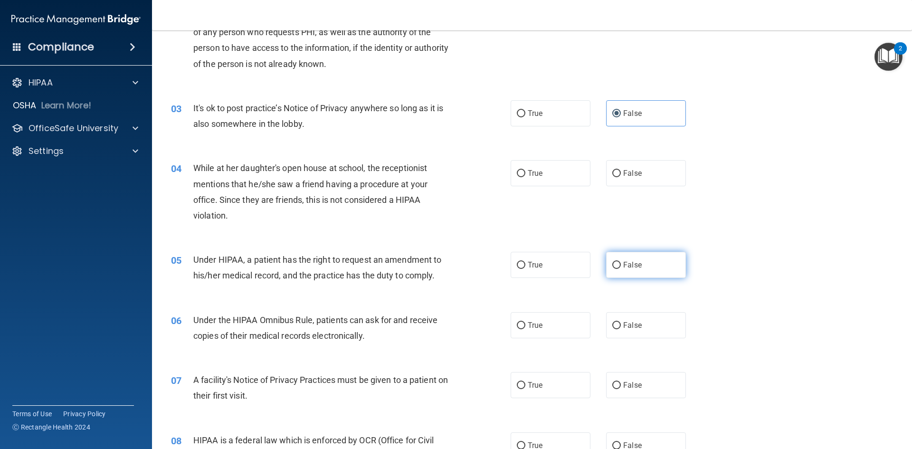
click at [614, 271] on label "False" at bounding box center [646, 265] width 80 height 26
click at [614, 269] on input "False" at bounding box center [616, 265] width 9 height 7
radio input "true"
click at [517, 324] on input "True" at bounding box center [521, 325] width 9 height 7
radio input "true"
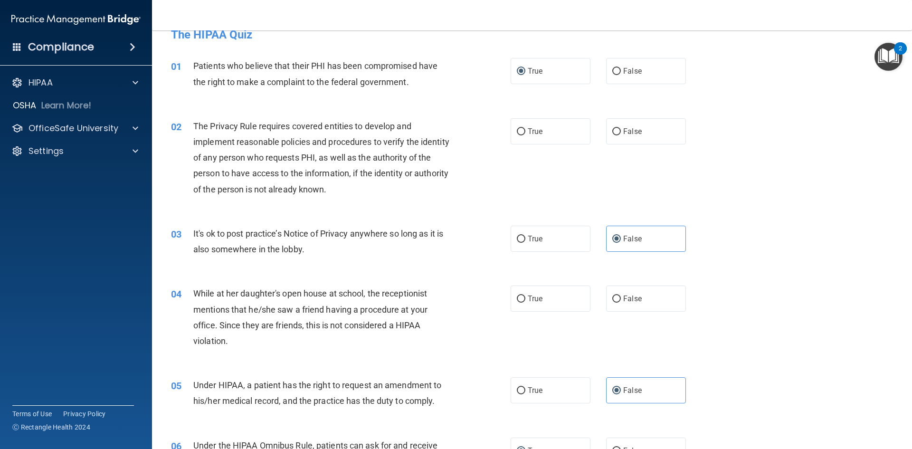
scroll to position [0, 0]
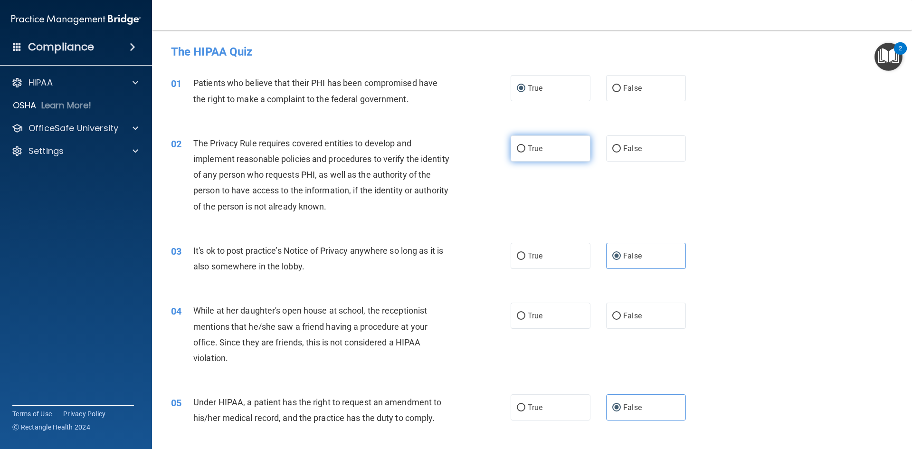
click at [528, 152] on span "True" at bounding box center [535, 148] width 15 height 9
click at [524, 152] on input "True" at bounding box center [521, 148] width 9 height 7
radio input "true"
click at [528, 255] on span "True" at bounding box center [535, 255] width 15 height 9
click at [525, 255] on input "True" at bounding box center [521, 256] width 9 height 7
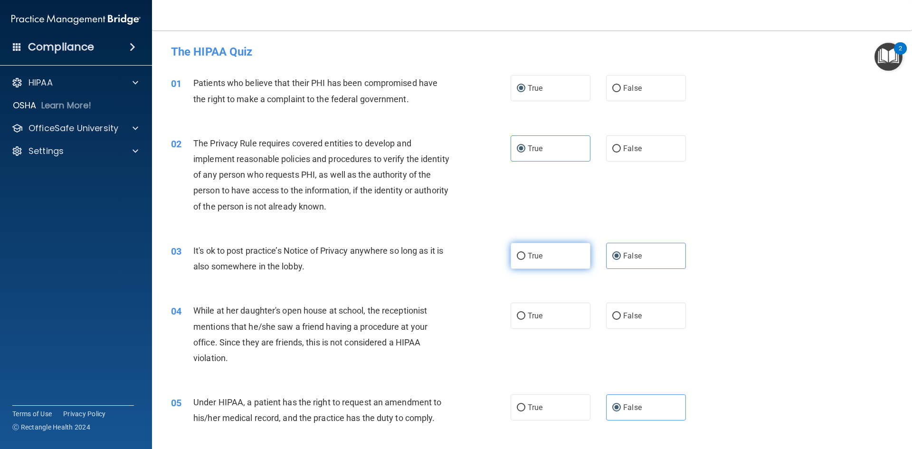
radio input "true"
radio input "false"
click at [480, 284] on div "03 It's ok to post practice’s Notice of Privacy anywhere so long as it is also …" at bounding box center [532, 261] width 736 height 60
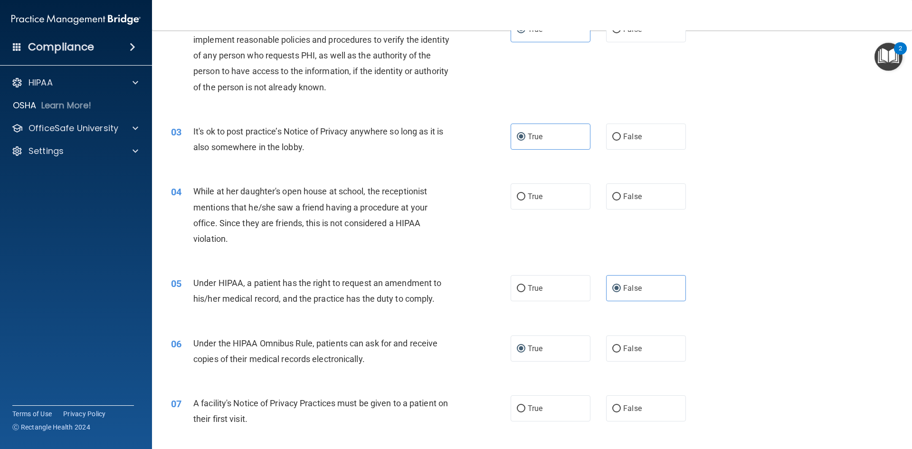
scroll to position [143, 0]
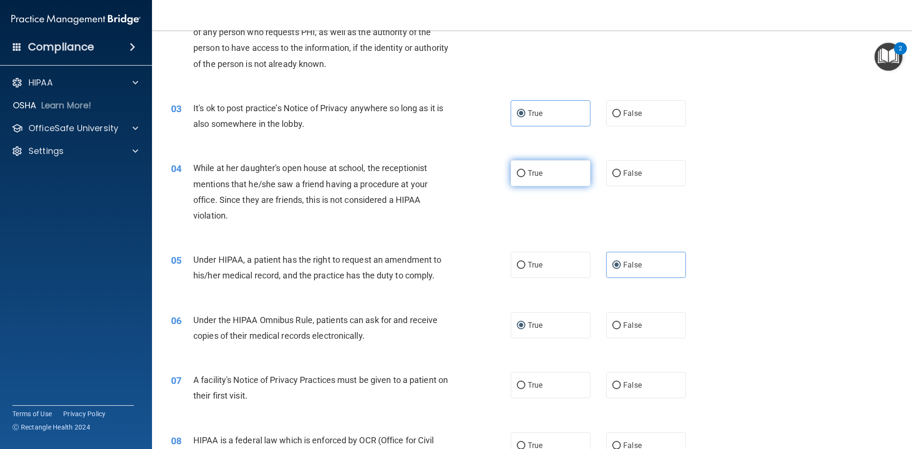
click at [517, 174] on input "True" at bounding box center [521, 173] width 9 height 7
radio input "true"
click at [517, 263] on input "True" at bounding box center [521, 265] width 9 height 7
radio input "true"
radio input "false"
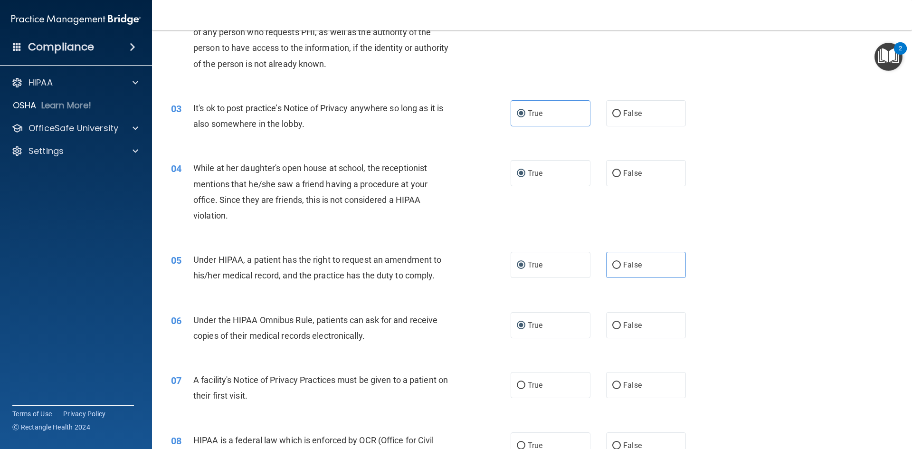
click at [476, 278] on div "05 Under HIPAA, a patient has the right to request an amendment to his/her medi…" at bounding box center [341, 270] width 368 height 36
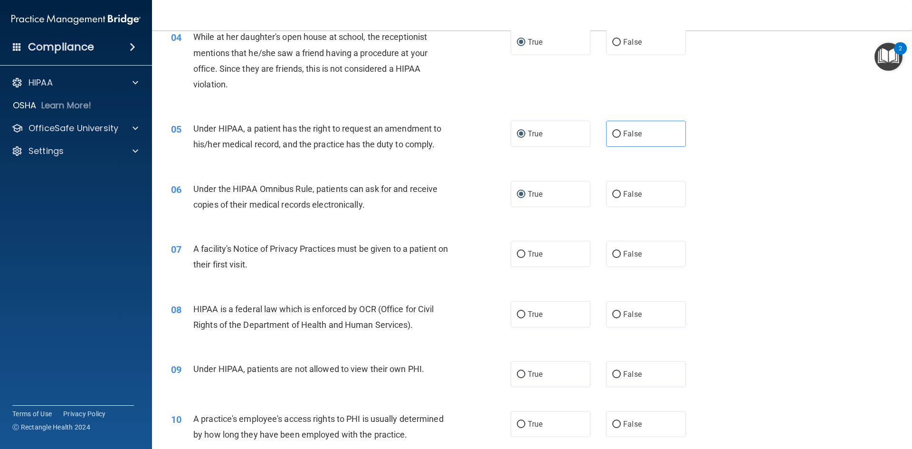
scroll to position [285, 0]
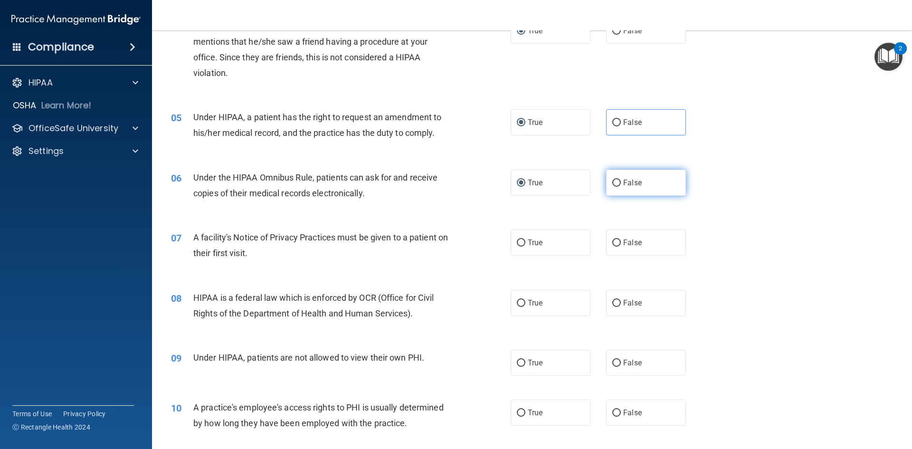
click at [616, 186] on label "False" at bounding box center [646, 183] width 80 height 26
click at [488, 218] on div "07 A facility's Notice of Privacy Practices must be given to a patient on their…" at bounding box center [532, 248] width 736 height 60
click at [612, 181] on input "False" at bounding box center [616, 183] width 9 height 7
radio input "true"
radio input "false"
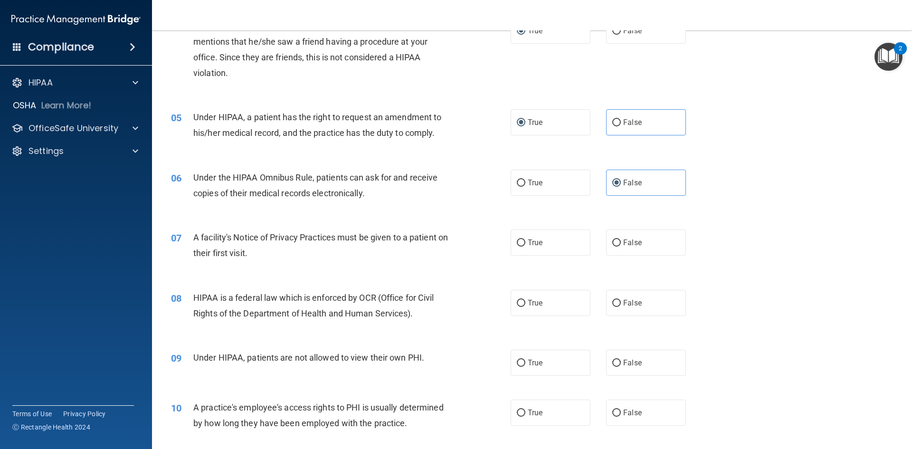
click at [479, 211] on div "06 Under the HIPAA Omnibus Rule, patients can ask for and receive copies of the…" at bounding box center [532, 188] width 736 height 60
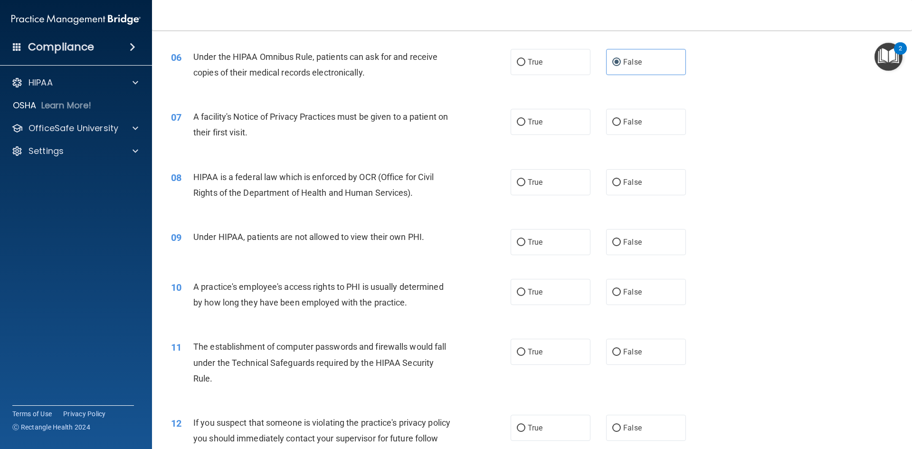
scroll to position [428, 0]
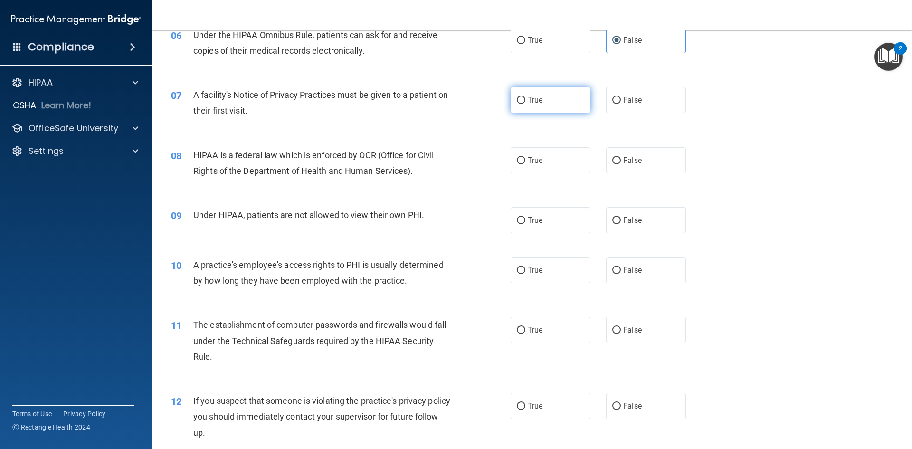
drag, startPoint x: 520, startPoint y: 99, endPoint x: 514, endPoint y: 103, distance: 6.5
click at [519, 99] on input "True" at bounding box center [521, 100] width 9 height 7
radio input "true"
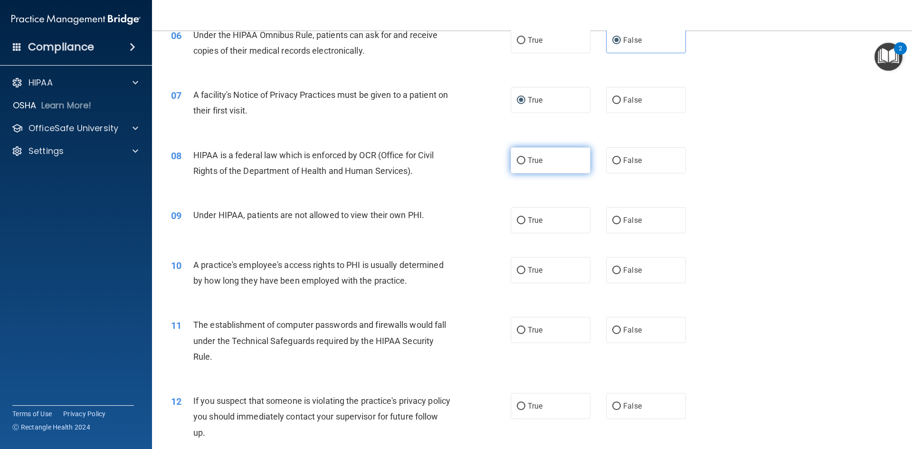
click at [516, 165] on label "True" at bounding box center [551, 160] width 80 height 26
click at [517, 164] on input "True" at bounding box center [521, 160] width 9 height 7
radio input "true"
click at [478, 187] on div "08 HIPAA is a federal law which is enforced by OCR (Office for Civil Rights of …" at bounding box center [532, 165] width 736 height 60
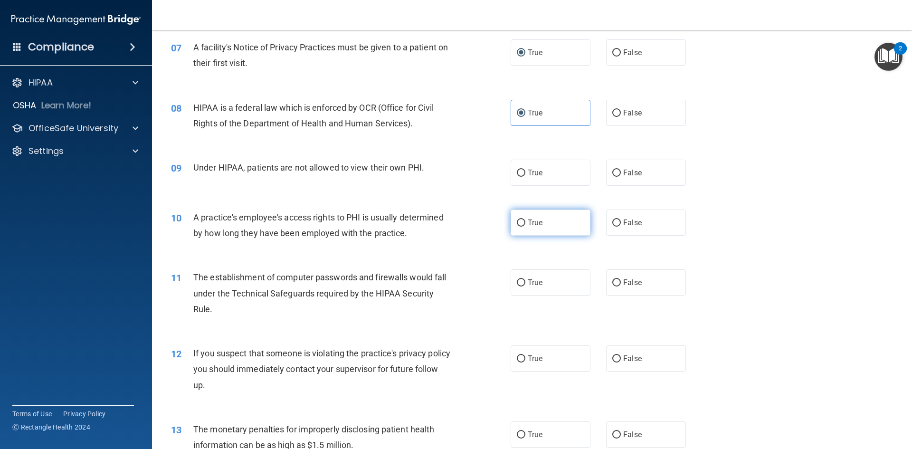
click at [521, 227] on label "True" at bounding box center [551, 222] width 80 height 26
click at [521, 227] on input "True" at bounding box center [521, 222] width 9 height 7
radio input "true"
click at [517, 175] on input "True" at bounding box center [521, 173] width 9 height 7
radio input "true"
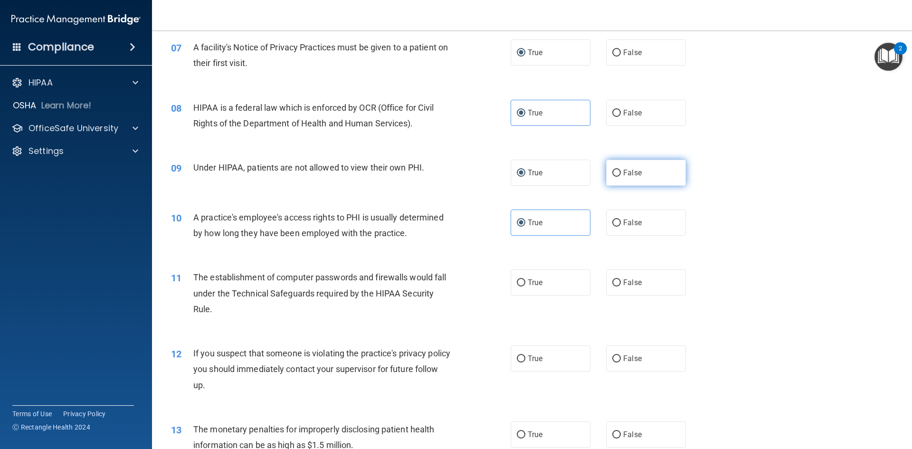
click at [612, 173] on input "False" at bounding box center [616, 173] width 9 height 7
radio input "true"
click at [522, 174] on input "True" at bounding box center [521, 173] width 9 height 7
radio input "true"
click at [612, 175] on input "False" at bounding box center [616, 173] width 9 height 7
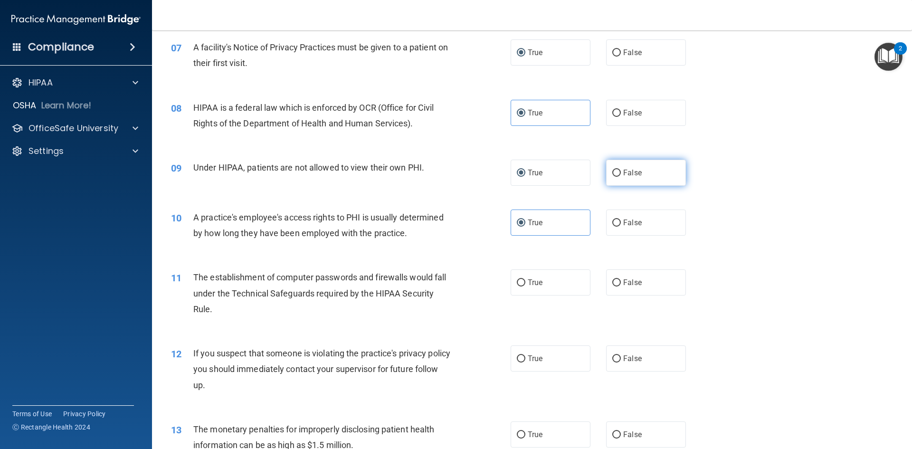
radio input "true"
radio input "false"
click at [479, 191] on div "09 Under HIPAA, patients are not allowed to view their own PHI. True False" at bounding box center [532, 173] width 736 height 50
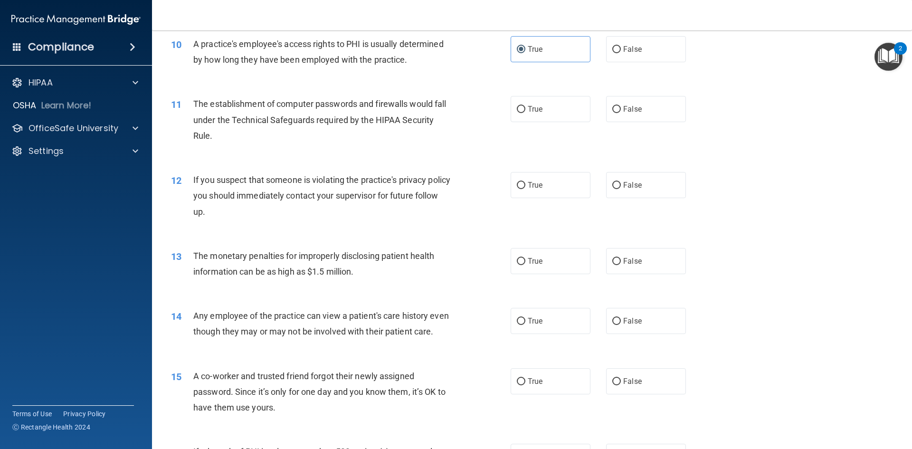
scroll to position [665, 0]
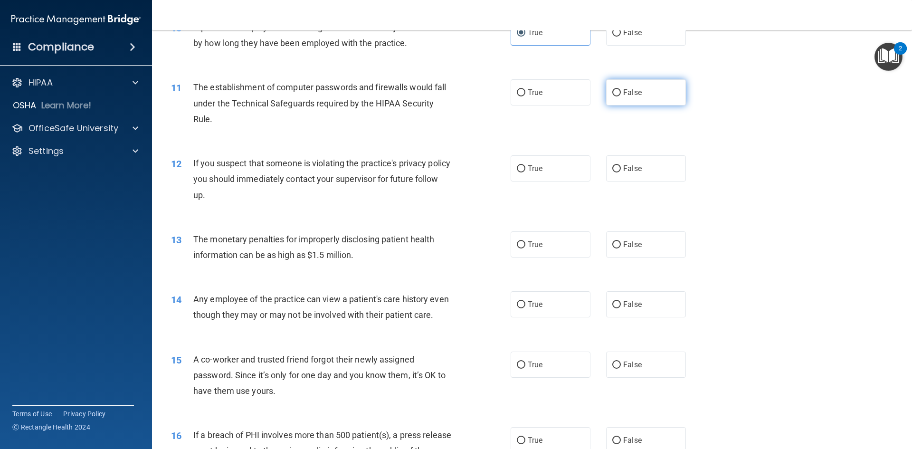
click at [612, 91] on input "False" at bounding box center [616, 92] width 9 height 7
radio input "true"
click at [520, 170] on input "True" at bounding box center [521, 168] width 9 height 7
radio input "true"
click at [483, 200] on div "12 If you suspect that someone is violating the practice's privacy policy you s…" at bounding box center [341, 181] width 368 height 52
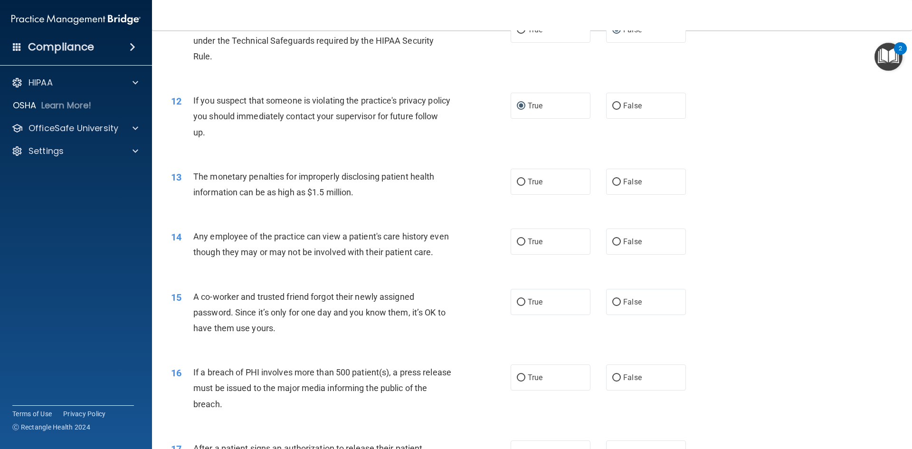
scroll to position [760, 0]
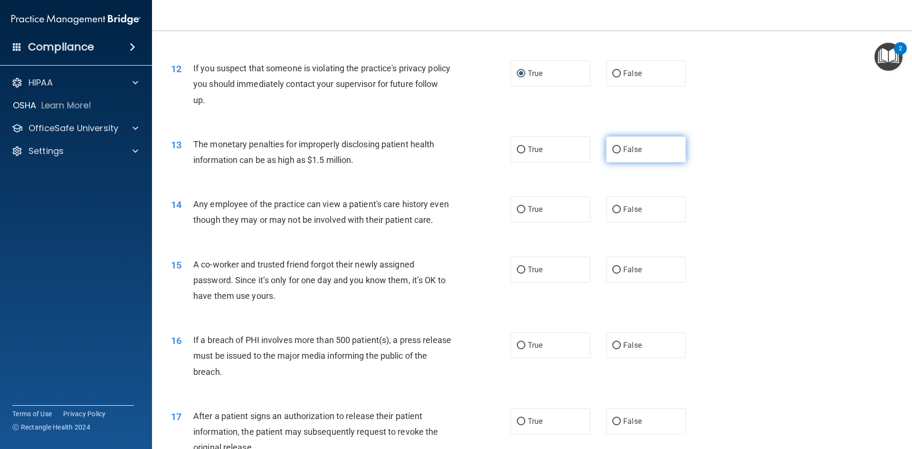
click at [612, 155] on label "False" at bounding box center [646, 149] width 80 height 26
click at [612, 153] on input "False" at bounding box center [616, 149] width 9 height 7
radio input "true"
click at [478, 180] on div "13 The monetary penalties for improperly disclosing patient health information …" at bounding box center [532, 154] width 736 height 60
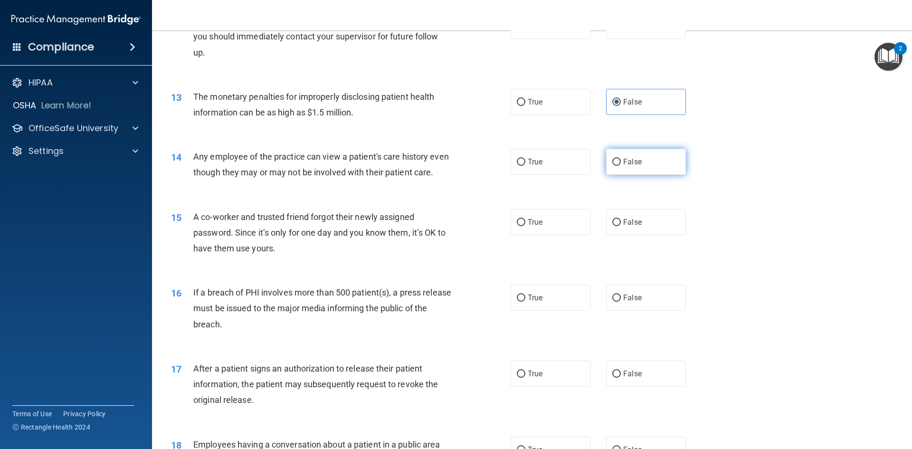
click at [614, 165] on input "False" at bounding box center [616, 162] width 9 height 7
radio input "true"
click at [490, 185] on div "14 Any employee of the practice can view a patient's care history even though t…" at bounding box center [341, 167] width 368 height 36
click at [519, 226] on input "True" at bounding box center [521, 222] width 9 height 7
radio input "true"
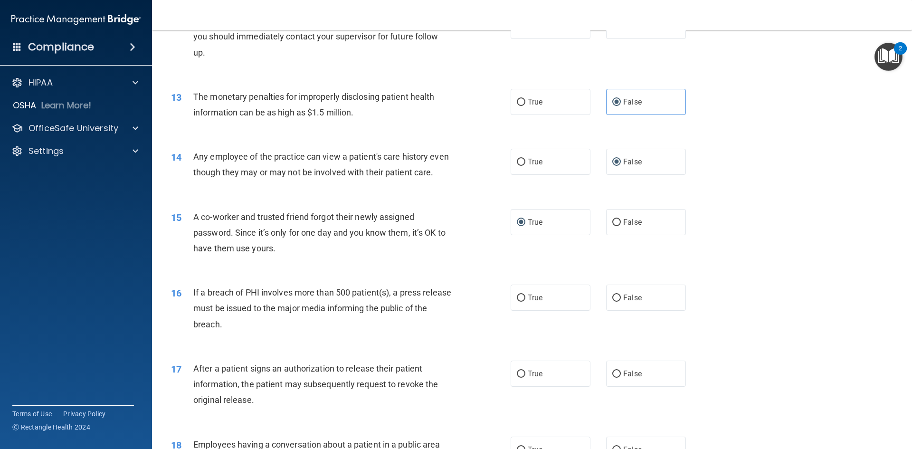
click at [500, 261] on div "15 A co-worker and trusted friend forgot their newly assigned password. Since i…" at bounding box center [341, 235] width 368 height 52
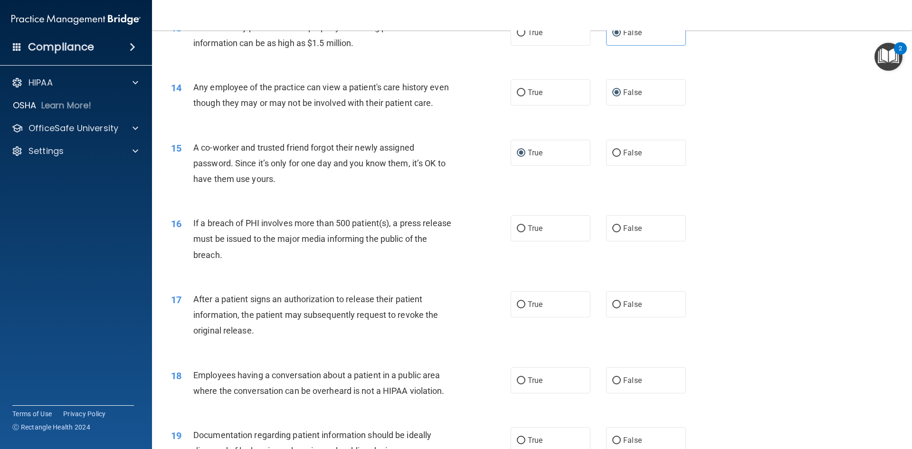
scroll to position [855, 0]
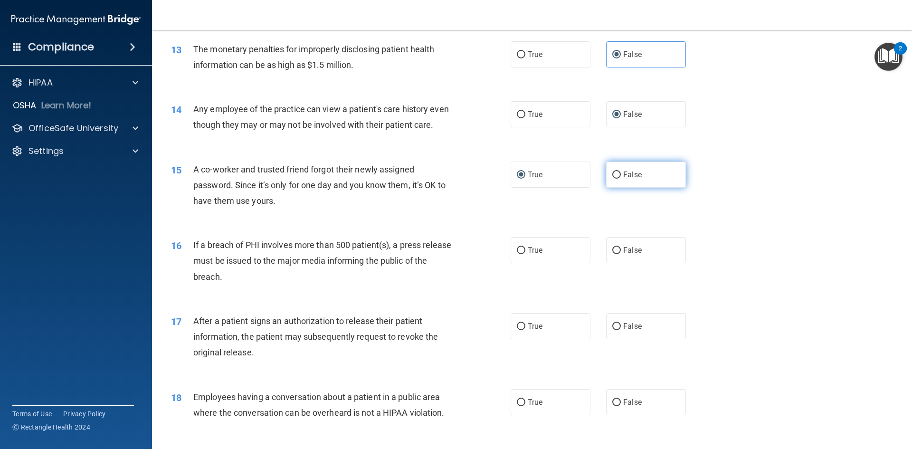
click at [612, 179] on input "False" at bounding box center [616, 174] width 9 height 7
radio input "true"
radio input "false"
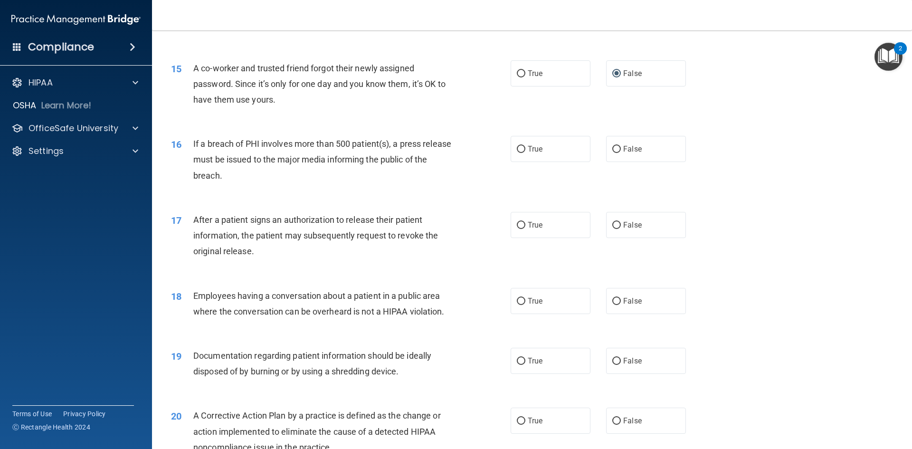
scroll to position [998, 0]
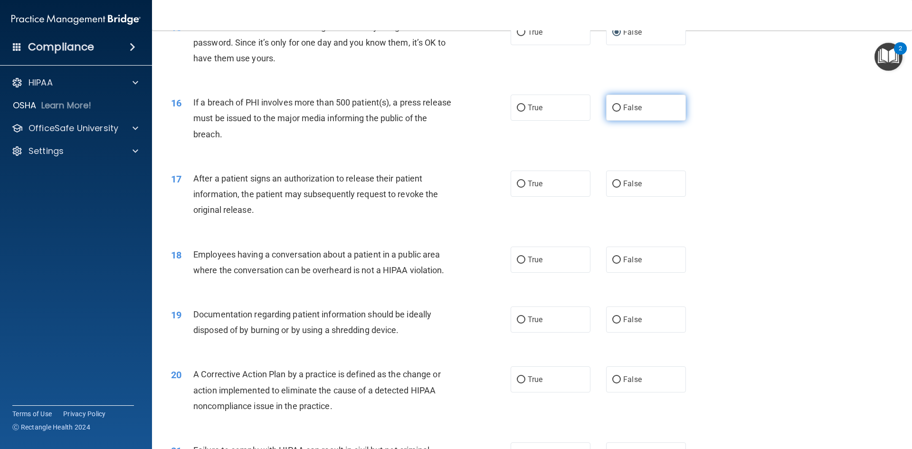
click at [612, 118] on label "False" at bounding box center [646, 108] width 80 height 26
click at [612, 112] on input "False" at bounding box center [616, 108] width 9 height 7
radio input "true"
click at [476, 195] on div "17 After a patient signs an authorization to release their patient information,…" at bounding box center [341, 197] width 368 height 52
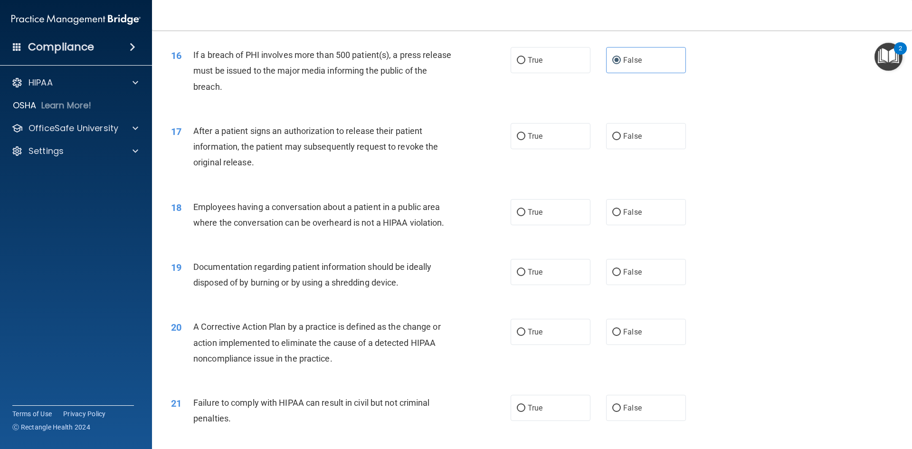
scroll to position [1093, 0]
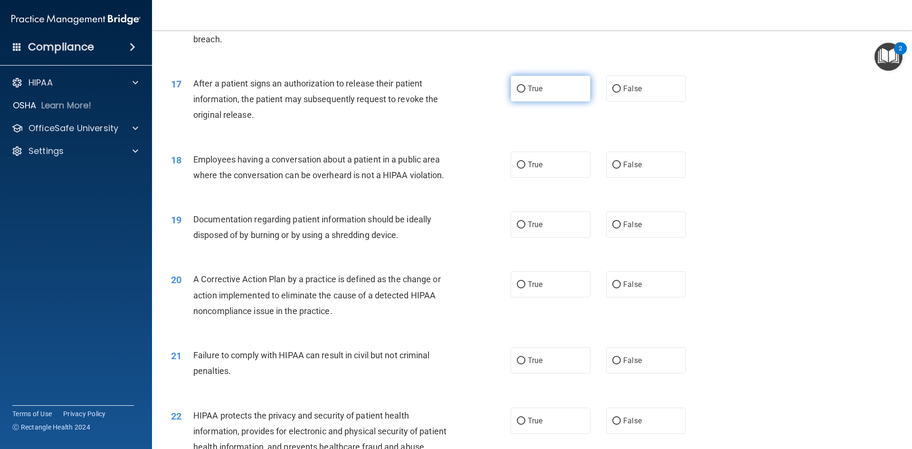
click at [519, 93] on input "True" at bounding box center [521, 89] width 9 height 7
radio input "true"
click at [485, 128] on div "17 After a patient signs an authorization to release their patient information,…" at bounding box center [341, 102] width 368 height 52
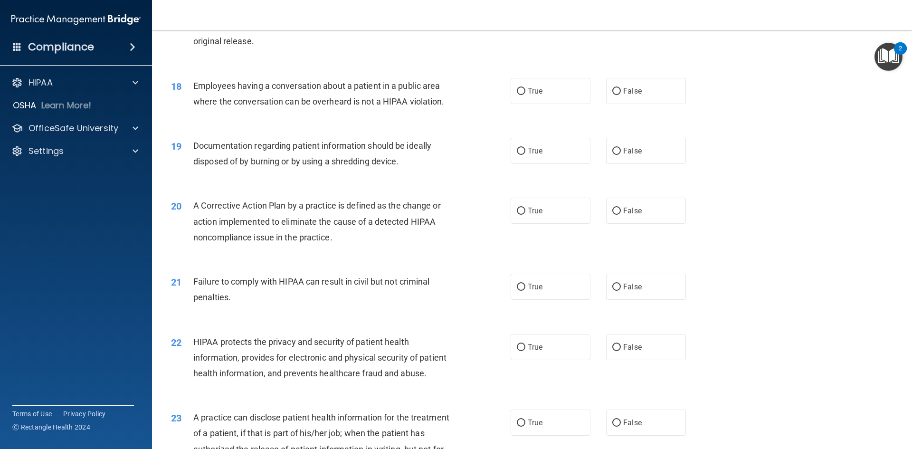
scroll to position [1188, 0]
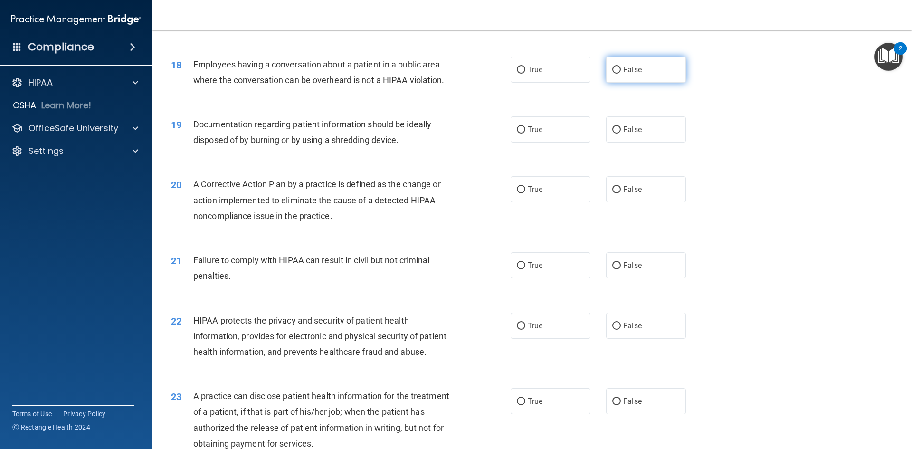
click at [612, 74] on input "False" at bounding box center [616, 70] width 9 height 7
radio input "true"
click at [518, 133] on input "True" at bounding box center [521, 129] width 9 height 7
radio input "true"
click at [480, 164] on div "19 Documentation regarding patient information should be ideally disposed of by…" at bounding box center [532, 135] width 736 height 60
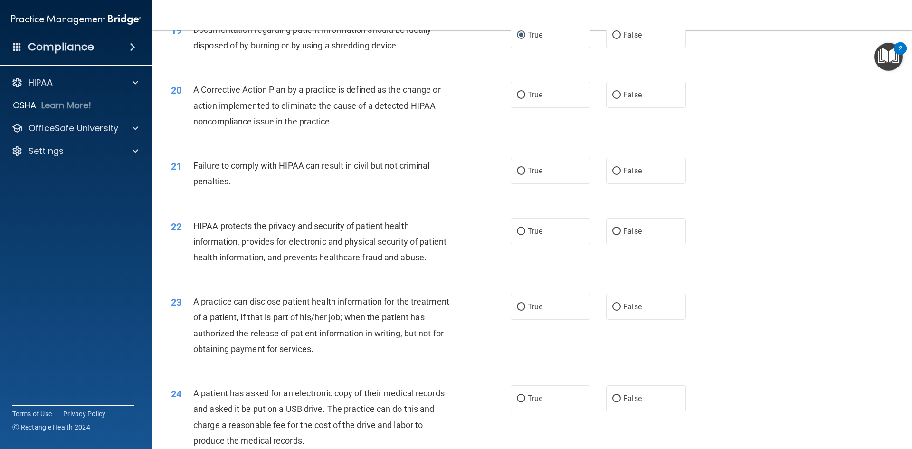
scroll to position [1283, 0]
click at [518, 107] on label "True" at bounding box center [551, 94] width 80 height 26
click at [518, 98] on input "True" at bounding box center [521, 94] width 9 height 7
radio input "true"
click at [462, 171] on div "21 Failure to comply with HIPAA can result in civil but not criminal penalties.…" at bounding box center [532, 175] width 736 height 60
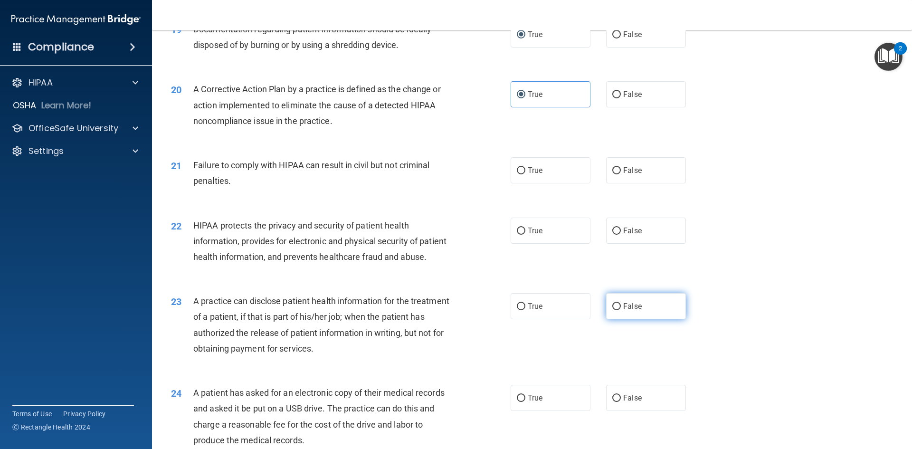
click at [614, 310] on input "False" at bounding box center [616, 306] width 9 height 7
radio input "true"
click at [517, 235] on input "True" at bounding box center [521, 231] width 9 height 7
radio input "true"
click at [615, 174] on input "False" at bounding box center [616, 170] width 9 height 7
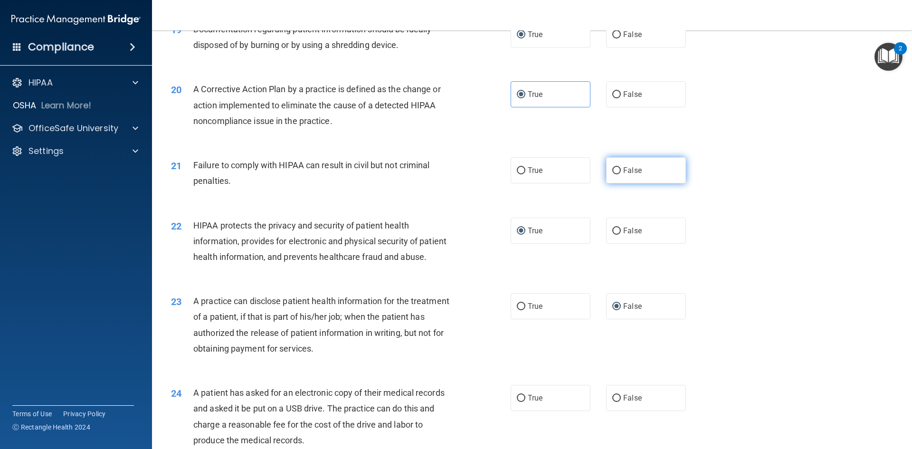
radio input "true"
click at [447, 229] on div "22 HIPAA protects the privacy and security of patient health information, provi…" at bounding box center [532, 244] width 736 height 76
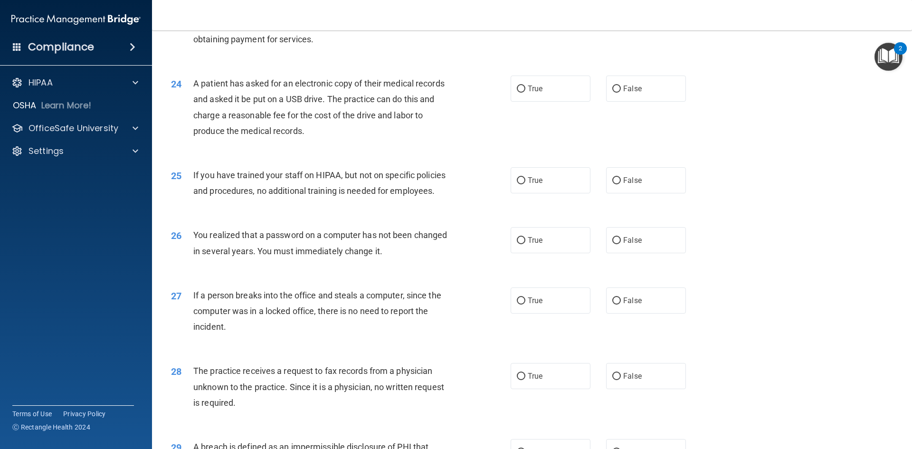
scroll to position [1615, 0]
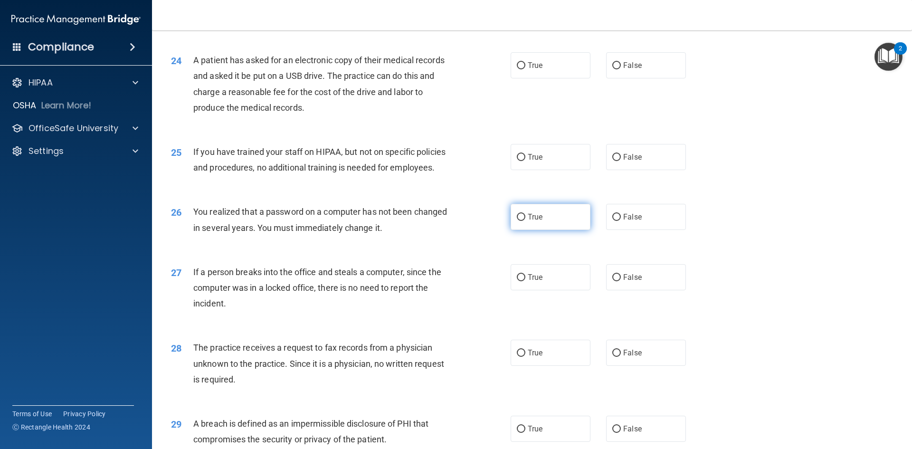
click at [523, 230] on label "True" at bounding box center [551, 217] width 80 height 26
click at [523, 221] on input "True" at bounding box center [521, 217] width 9 height 7
radio input "true"
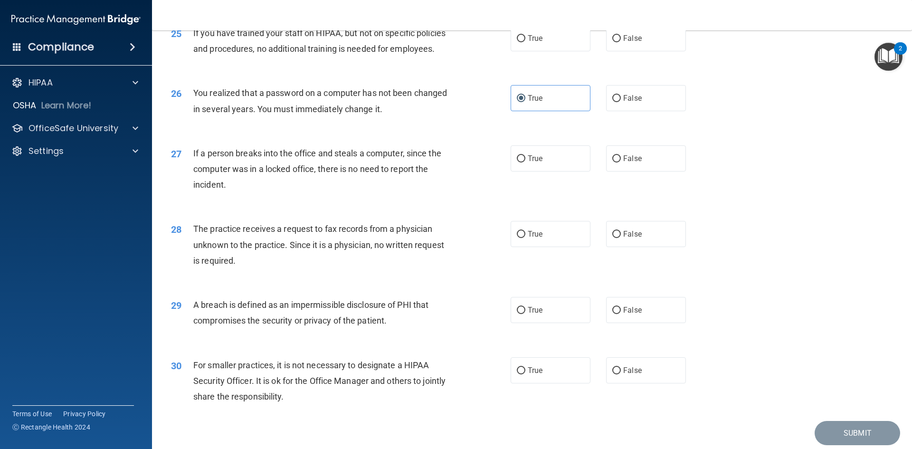
scroll to position [1758, 0]
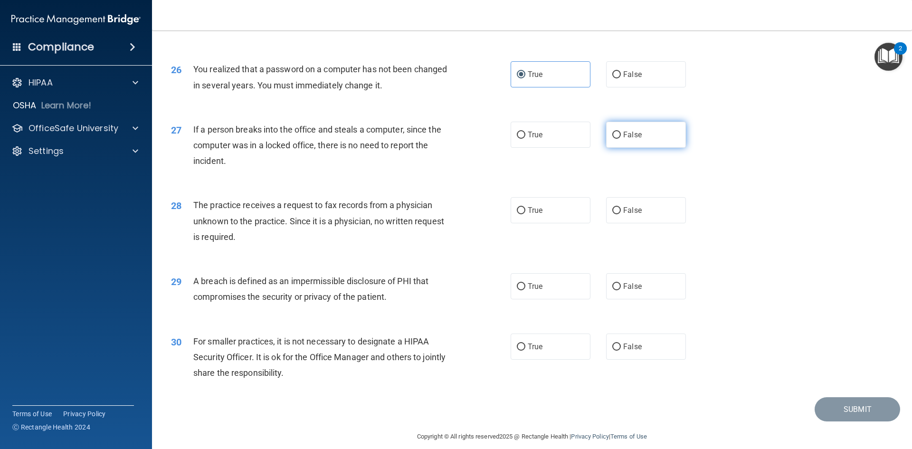
click at [608, 148] on label "False" at bounding box center [646, 135] width 80 height 26
click at [612, 139] on input "False" at bounding box center [616, 135] width 9 height 7
radio input "true"
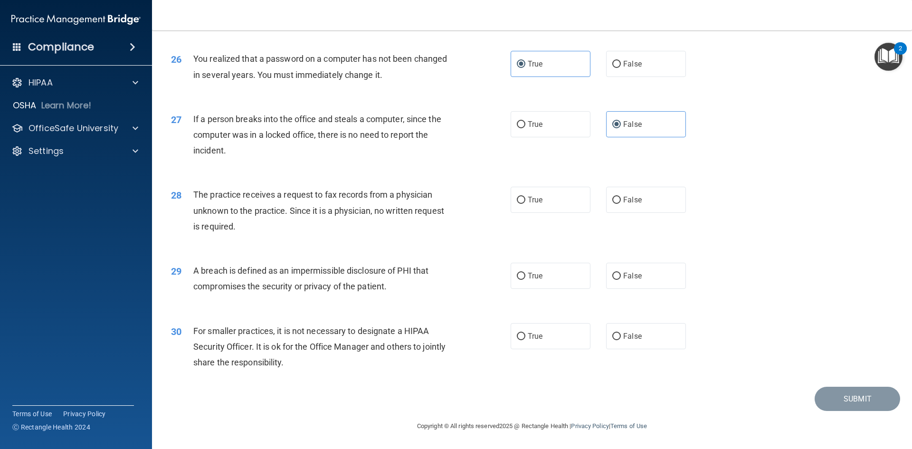
scroll to position [1800, 0]
click at [622, 340] on label "False" at bounding box center [646, 336] width 80 height 26
click at [621, 340] on input "False" at bounding box center [616, 336] width 9 height 7
radio input "true"
click at [458, 257] on div "29 A breach is defined as an impermissible disclosure of PHI that compromises t…" at bounding box center [532, 281] width 736 height 60
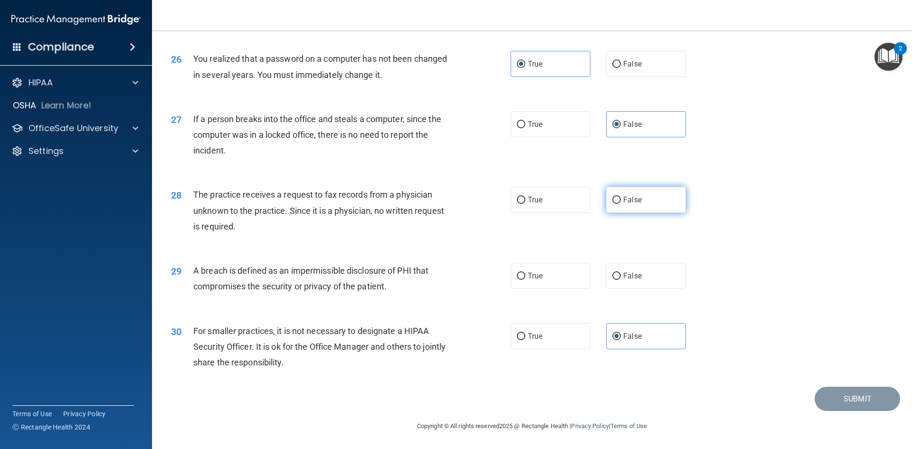
click at [612, 199] on input "False" at bounding box center [616, 200] width 9 height 7
radio input "true"
drag, startPoint x: 484, startPoint y: 225, endPoint x: 285, endPoint y: 0, distance: 300.2
click at [482, 220] on div "28 The practice receives a request to fax records from a physician unknown to t…" at bounding box center [341, 213] width 368 height 52
click at [476, 240] on div "28 The practice receives a request to fax records from a physician unknown to t…" at bounding box center [532, 213] width 736 height 76
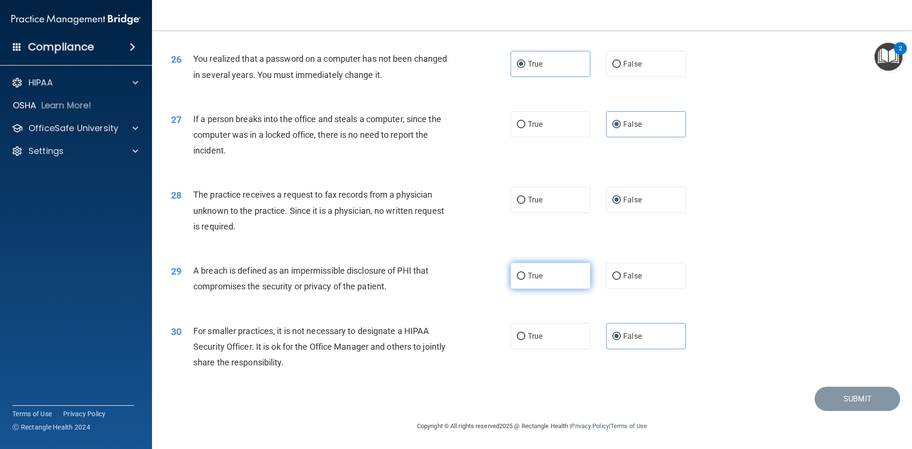
click at [518, 273] on input "True" at bounding box center [521, 276] width 9 height 7
radio input "true"
click at [711, 286] on div "29 A breach is defined as an impermissible disclosure of PHI that compromises t…" at bounding box center [532, 281] width 736 height 60
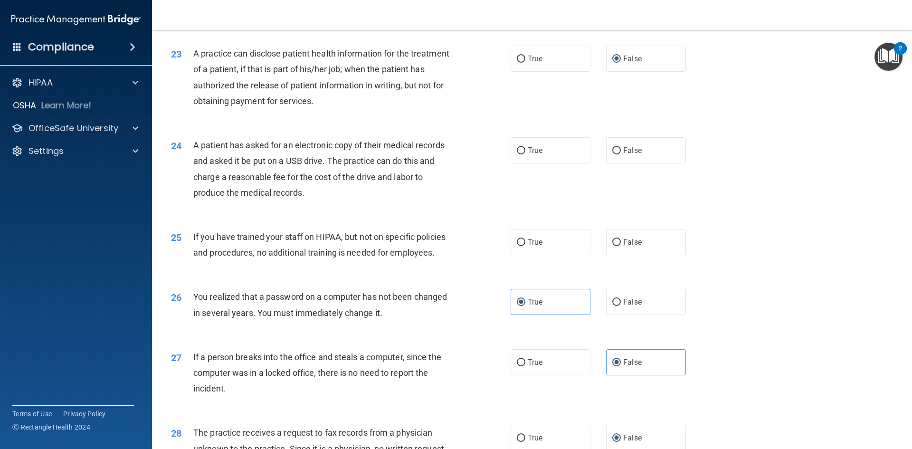
scroll to position [1520, 0]
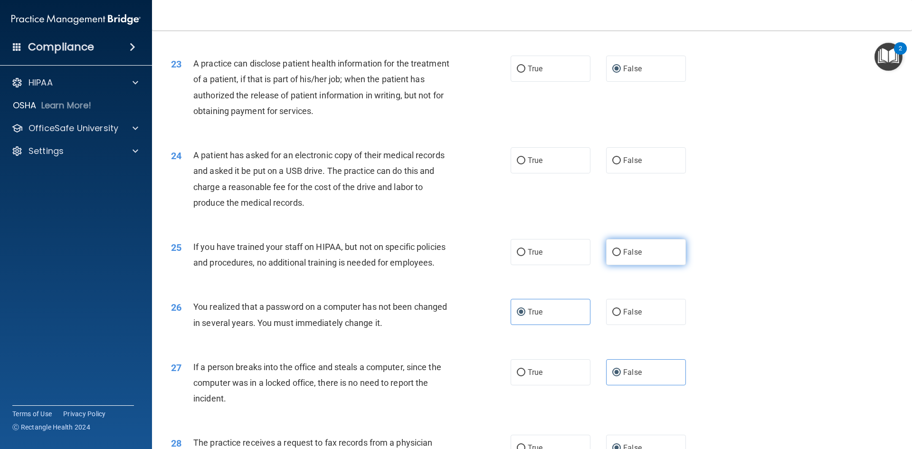
click at [615, 256] on input "False" at bounding box center [616, 252] width 9 height 7
radio input "true"
click at [743, 319] on div "26 You realized that a password on a computer has not been changed in several y…" at bounding box center [532, 317] width 736 height 60
drag, startPoint x: 610, startPoint y: 192, endPoint x: 614, endPoint y: 207, distance: 15.2
click at [612, 164] on input "False" at bounding box center [616, 160] width 9 height 7
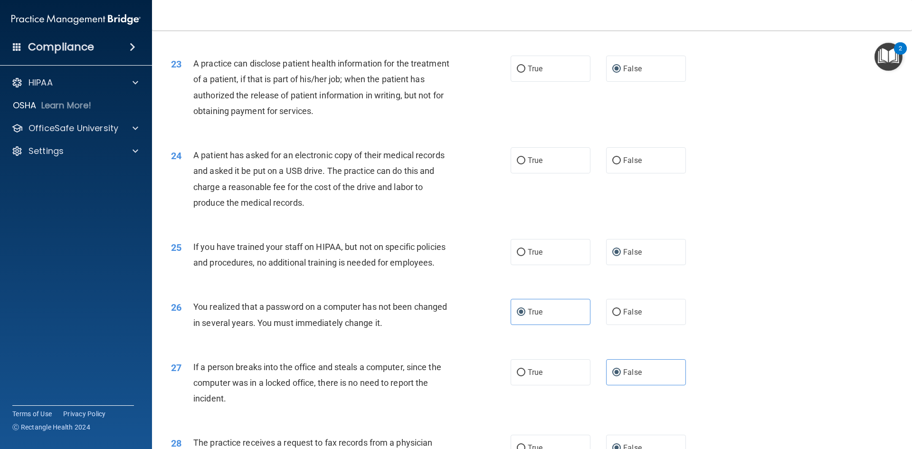
radio input "true"
click at [517, 164] on input "True" at bounding box center [521, 160] width 9 height 7
radio input "true"
radio input "false"
click at [528, 221] on div "24 A patient has asked for an electronic copy of their medical records and aske…" at bounding box center [532, 181] width 736 height 92
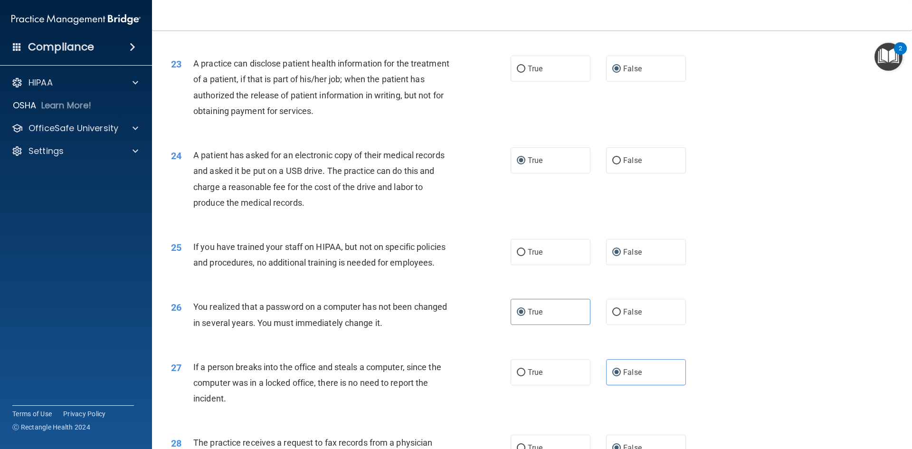
scroll to position [1800, 0]
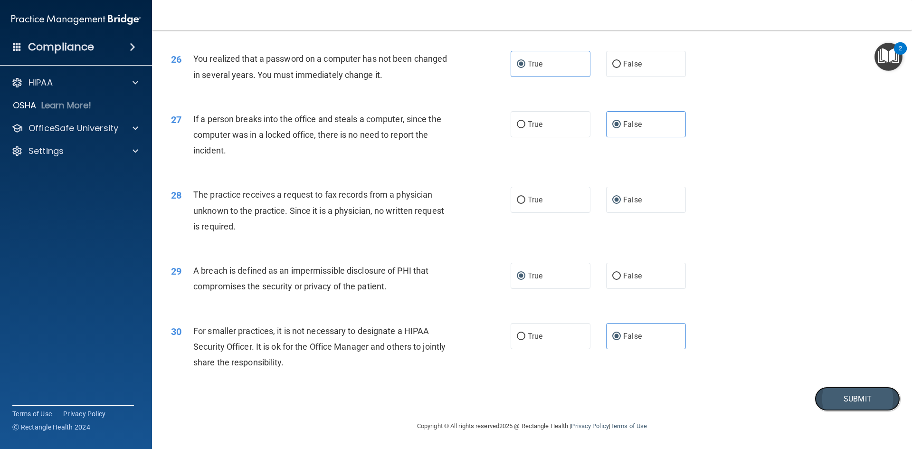
click at [850, 401] on button "Submit" at bounding box center [858, 399] width 86 height 24
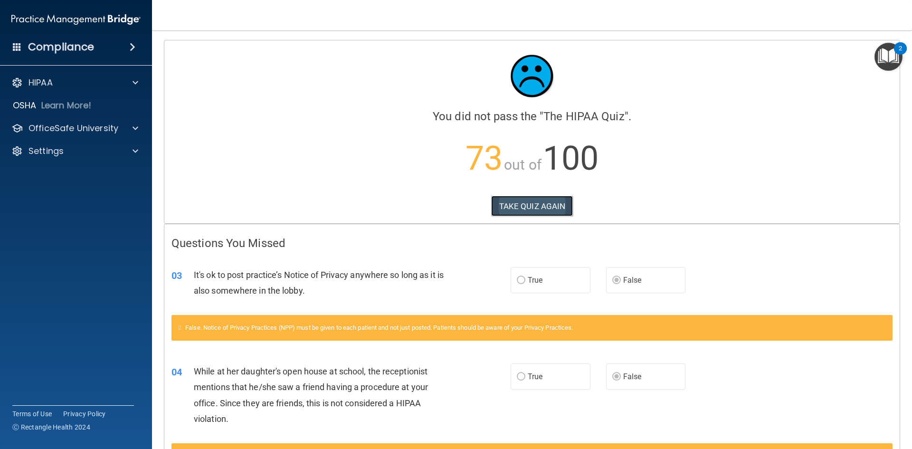
click at [538, 198] on button "TAKE QUIZ AGAIN" at bounding box center [532, 206] width 82 height 21
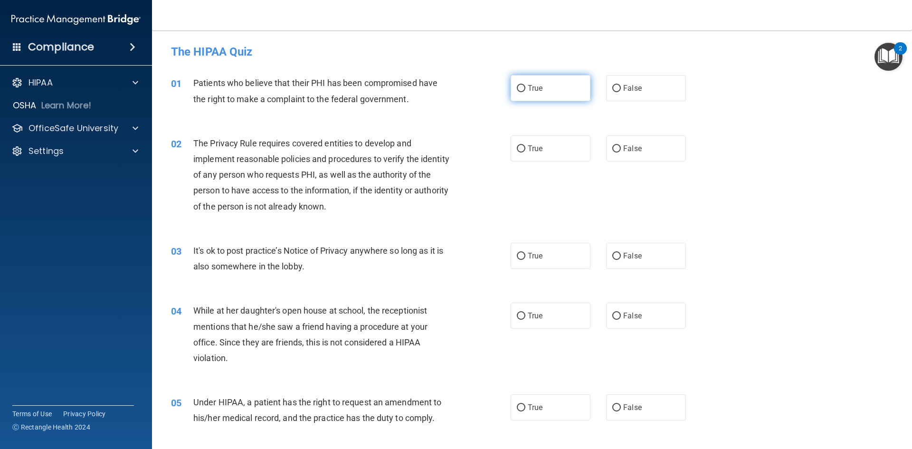
click at [523, 80] on label "True" at bounding box center [551, 88] width 80 height 26
click at [523, 85] on input "True" at bounding box center [521, 88] width 9 height 7
radio input "true"
click at [521, 148] on input "True" at bounding box center [521, 148] width 9 height 7
radio input "true"
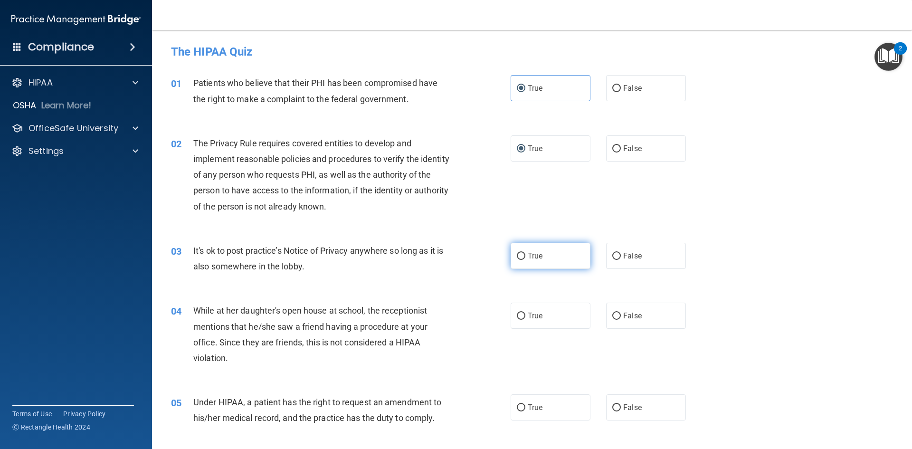
click at [522, 257] on label "True" at bounding box center [551, 256] width 80 height 26
click at [522, 257] on input "True" at bounding box center [521, 256] width 9 height 7
radio input "true"
click at [528, 316] on span "True" at bounding box center [535, 315] width 15 height 9
click at [525, 316] on input "True" at bounding box center [521, 316] width 9 height 7
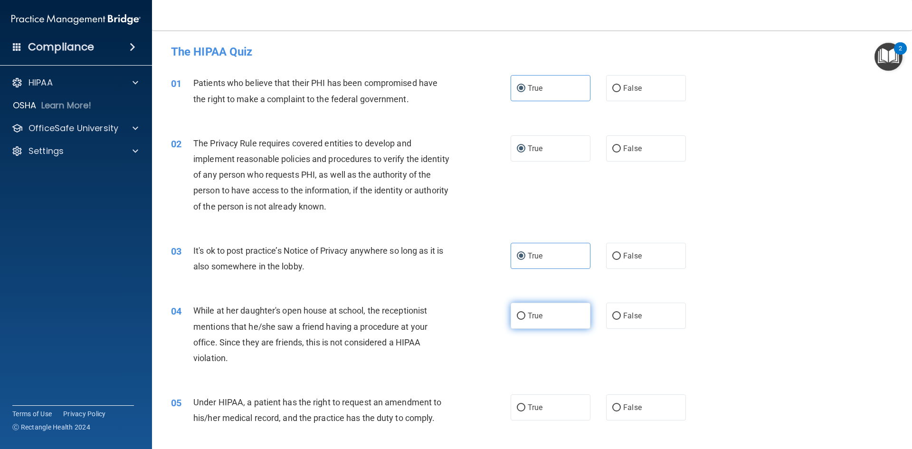
radio input "true"
click at [623, 408] on span "False" at bounding box center [632, 407] width 19 height 9
click at [621, 408] on input "False" at bounding box center [616, 407] width 9 height 7
radio input "true"
click at [494, 343] on div "04 While at her daughter's open house at school, the receptionist mentions that…" at bounding box center [341, 337] width 368 height 68
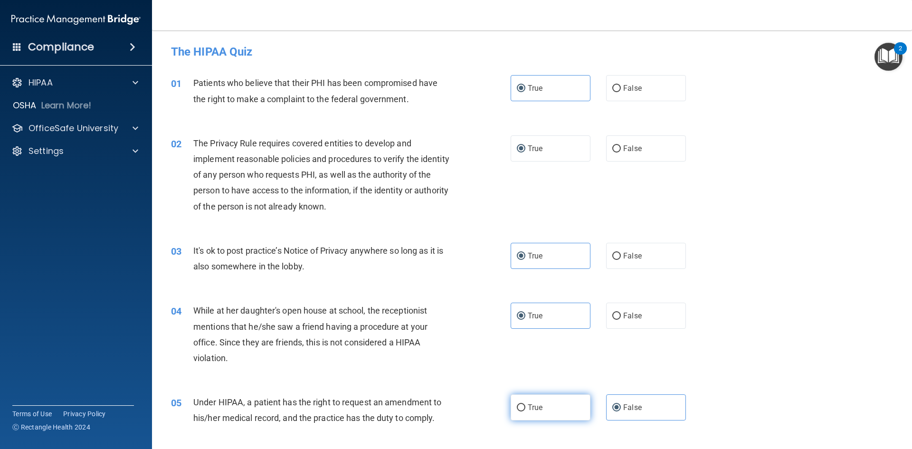
click at [522, 409] on input "True" at bounding box center [521, 407] width 9 height 7
radio input "true"
radio input "false"
click at [458, 366] on div "04 While at her daughter's open house at school, the receptionist mentions that…" at bounding box center [341, 337] width 368 height 68
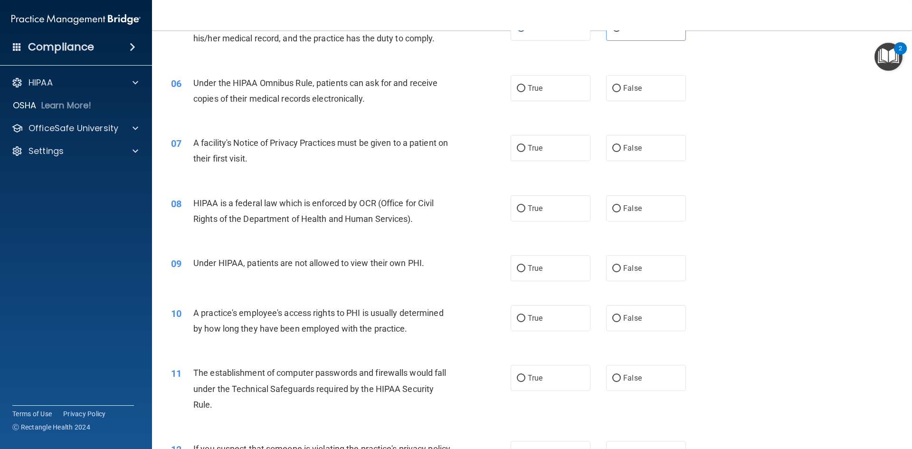
scroll to position [380, 0]
click at [645, 89] on label "False" at bounding box center [646, 88] width 80 height 26
click at [621, 89] on input "False" at bounding box center [616, 88] width 9 height 7
radio input "true"
drag, startPoint x: 545, startPoint y: 151, endPoint x: 541, endPoint y: 185, distance: 33.9
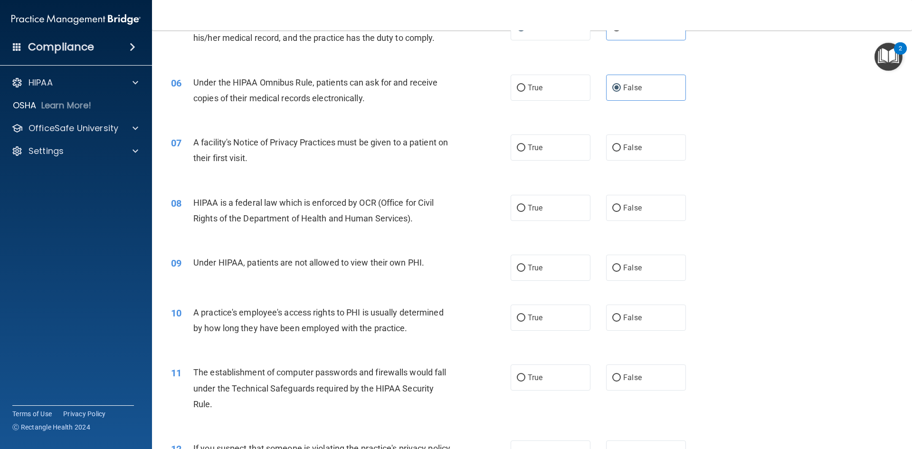
click at [545, 152] on label "True" at bounding box center [551, 147] width 80 height 26
click at [525, 152] on input "True" at bounding box center [521, 147] width 9 height 7
radio input "true"
click at [533, 211] on span "True" at bounding box center [535, 207] width 15 height 9
click at [525, 211] on input "True" at bounding box center [521, 208] width 9 height 7
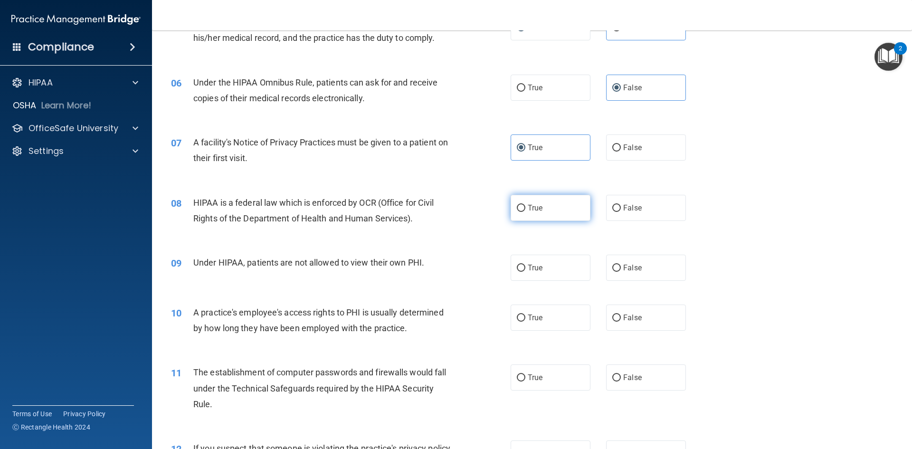
radio input "true"
click at [489, 234] on div "08 HIPAA is a federal law which is enforced by OCR (Office for Civil Rights of …" at bounding box center [532, 213] width 736 height 60
click at [635, 269] on span "False" at bounding box center [632, 267] width 19 height 9
click at [523, 315] on label "True" at bounding box center [551, 318] width 80 height 26
click at [523, 315] on input "True" at bounding box center [521, 317] width 9 height 7
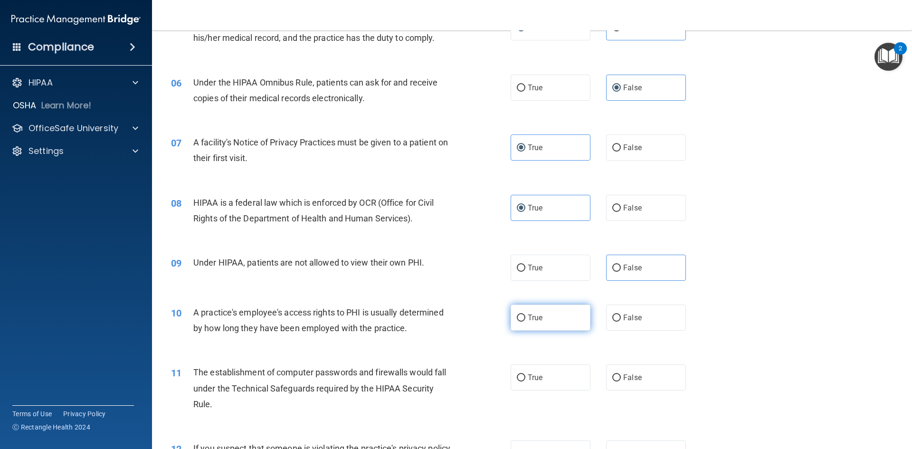
radio input "true"
click at [616, 263] on label "False" at bounding box center [646, 268] width 80 height 26
click at [616, 265] on input "False" at bounding box center [616, 268] width 9 height 7
radio input "true"
click at [468, 243] on div "09 Under HIPAA, patients are not allowed to view their own PHI. True False" at bounding box center [532, 268] width 736 height 50
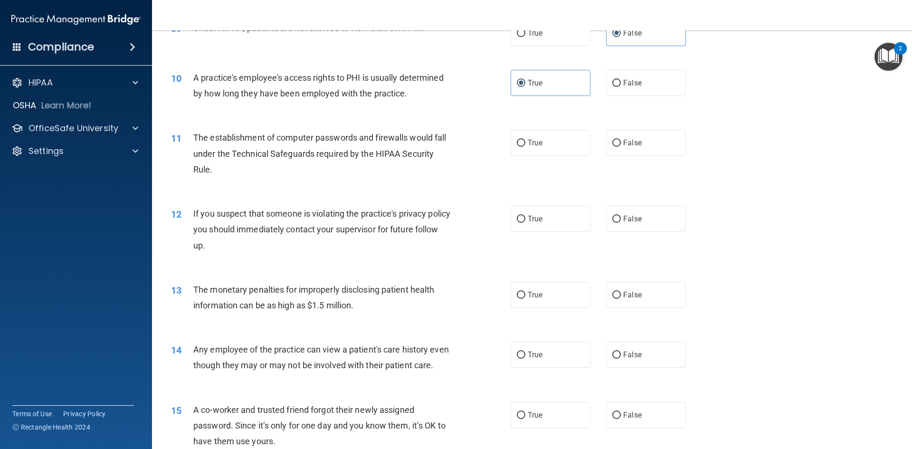
scroll to position [618, 0]
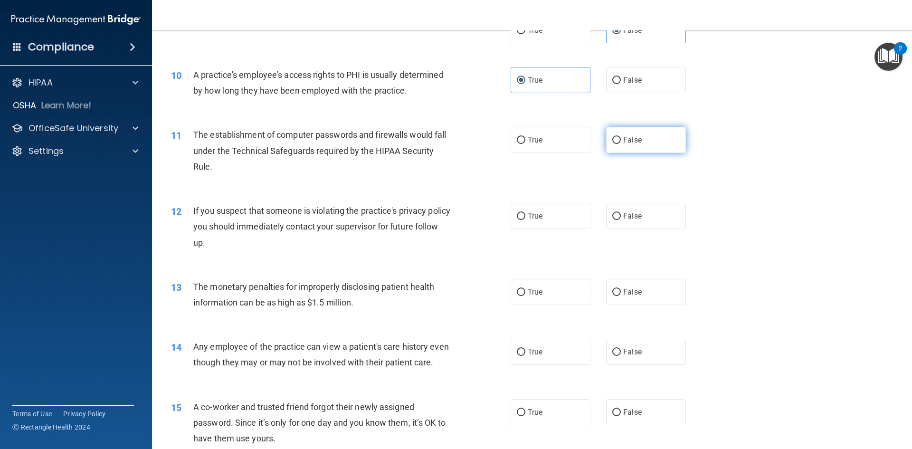
click at [631, 137] on span "False" at bounding box center [632, 139] width 19 height 9
click at [621, 137] on input "False" at bounding box center [616, 140] width 9 height 7
radio input "true"
click at [547, 214] on label "True" at bounding box center [551, 216] width 80 height 26
click at [525, 214] on input "True" at bounding box center [521, 216] width 9 height 7
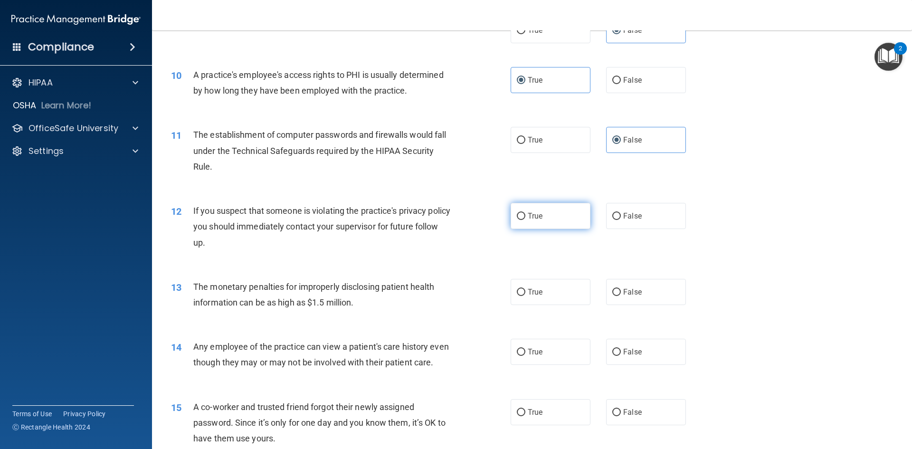
radio input "true"
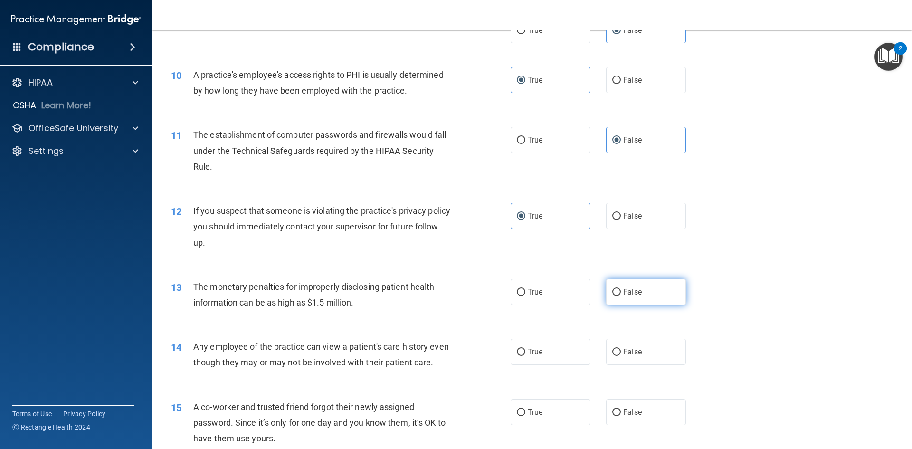
click at [612, 295] on input "False" at bounding box center [616, 292] width 9 height 7
radio input "true"
click at [472, 307] on div "13 The monetary penalties for improperly disclosing patient health information …" at bounding box center [341, 297] width 368 height 36
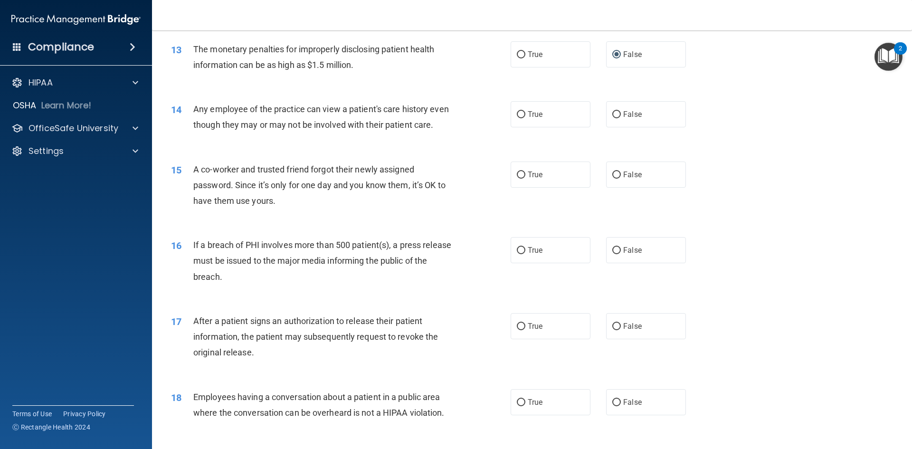
scroll to position [903, 0]
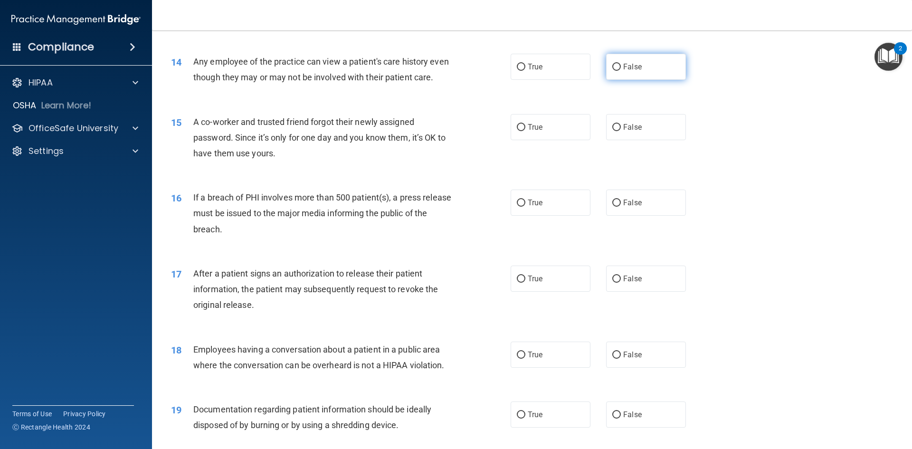
drag, startPoint x: 610, startPoint y: 63, endPoint x: 609, endPoint y: 86, distance: 23.4
click at [612, 64] on input "False" at bounding box center [616, 67] width 9 height 7
radio input "true"
click at [615, 131] on input "False" at bounding box center [616, 127] width 9 height 7
radio input "true"
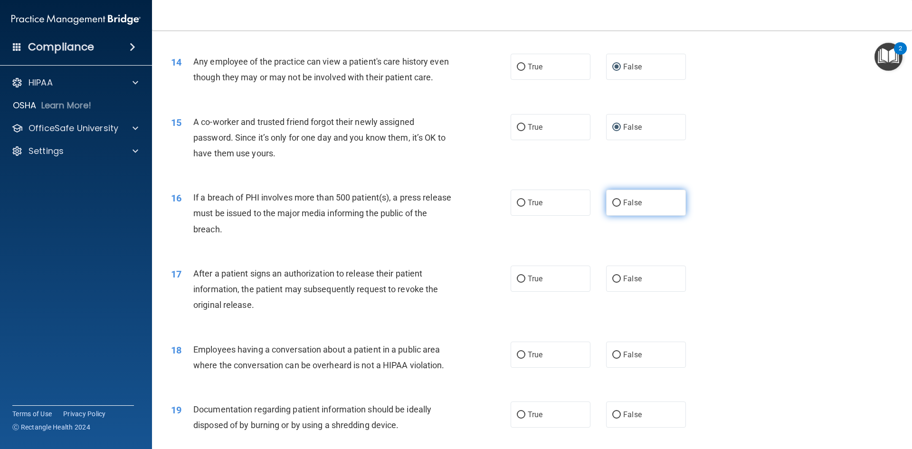
click at [614, 207] on input "False" at bounding box center [616, 203] width 9 height 7
radio input "true"
click at [532, 283] on span "True" at bounding box center [535, 278] width 15 height 9
click at [525, 283] on input "True" at bounding box center [521, 279] width 9 height 7
radio input "true"
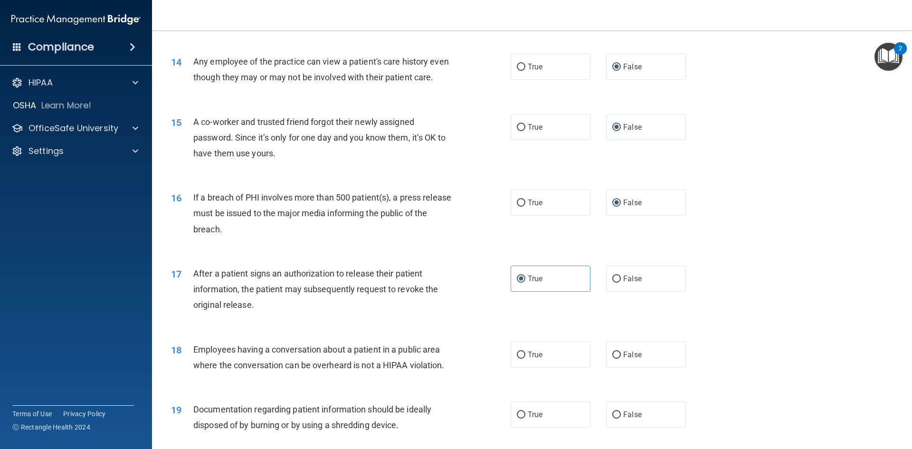
click at [476, 302] on div "17 After a patient signs an authorization to release their patient information,…" at bounding box center [341, 292] width 368 height 52
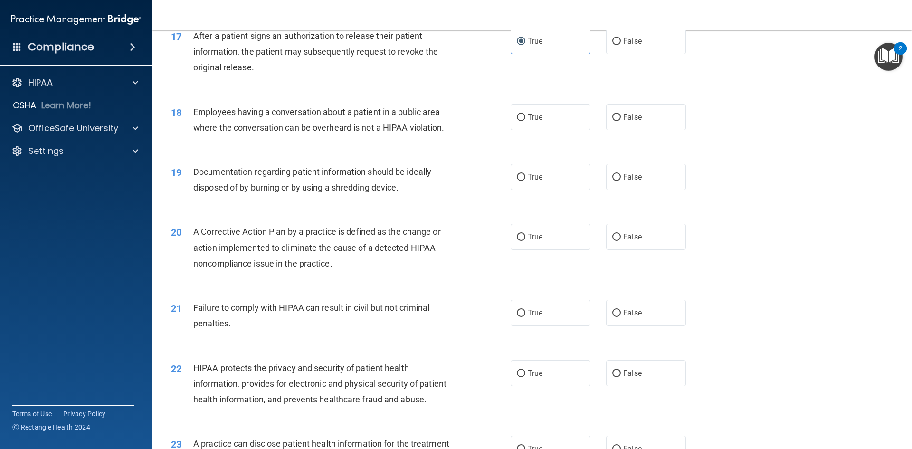
scroll to position [1188, 0]
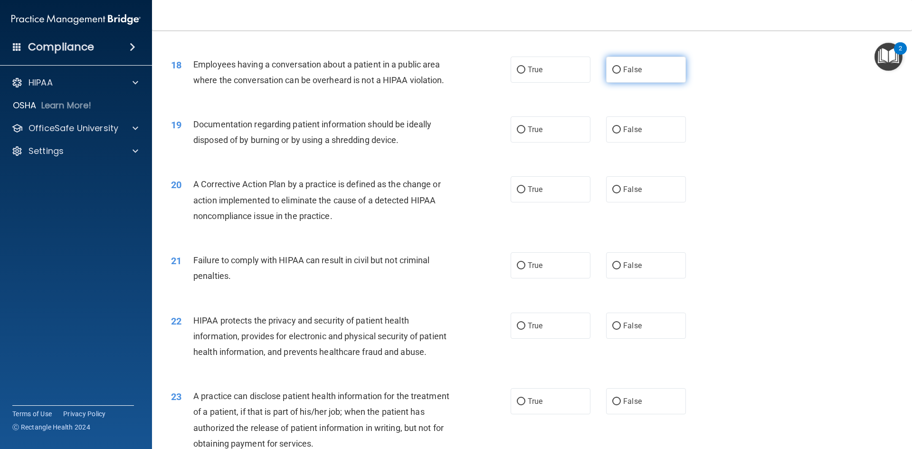
click at [618, 83] on label "False" at bounding box center [646, 70] width 80 height 26
click at [618, 74] on input "False" at bounding box center [616, 70] width 9 height 7
radio input "true"
click at [614, 133] on input "False" at bounding box center [616, 129] width 9 height 7
radio input "true"
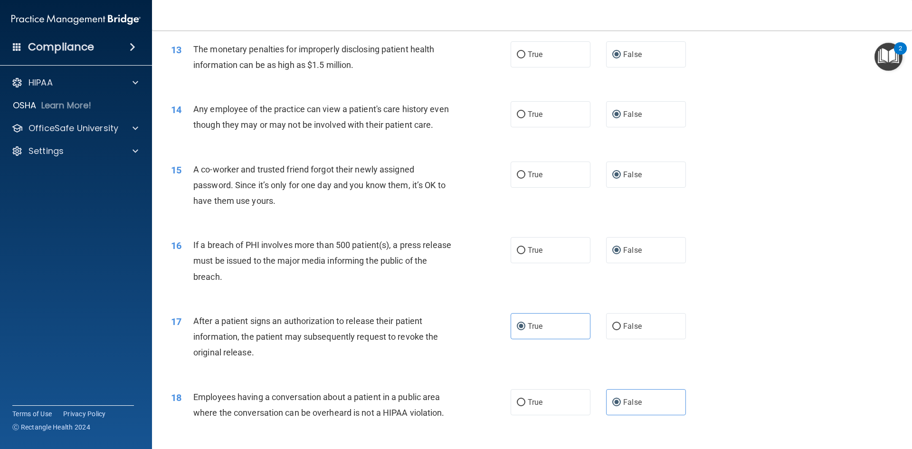
scroll to position [903, 0]
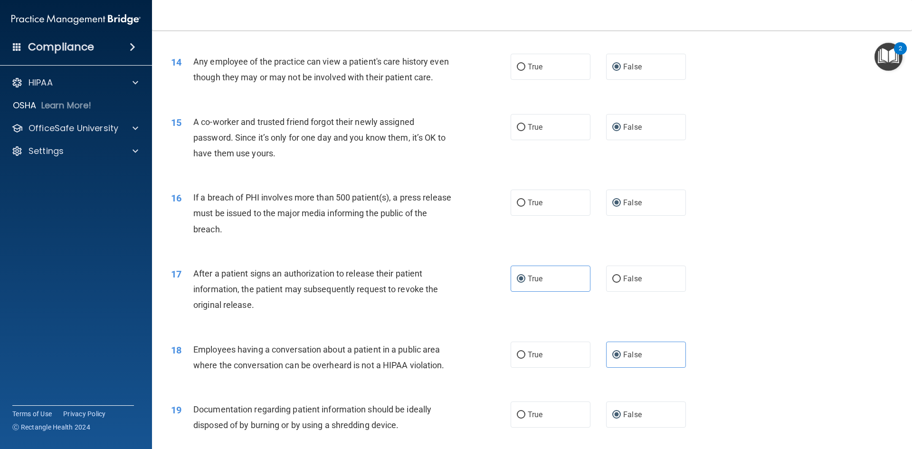
click at [556, 322] on div "17 After a patient signs an authorization to release their patient information,…" at bounding box center [532, 292] width 736 height 76
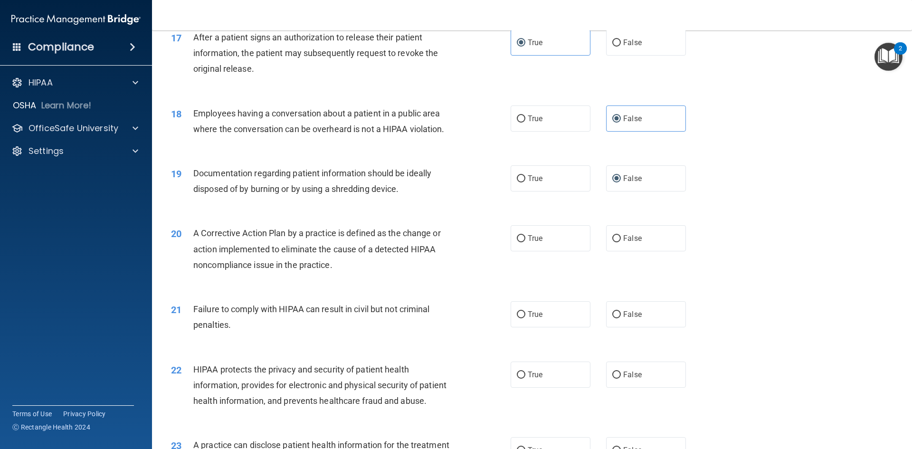
scroll to position [1140, 0]
click at [520, 181] on input "True" at bounding box center [521, 177] width 9 height 7
radio input "true"
radio input "false"
click at [486, 230] on div "20 A Corrective Action Plan by a practice is defined as the change or action im…" at bounding box center [532, 250] width 736 height 76
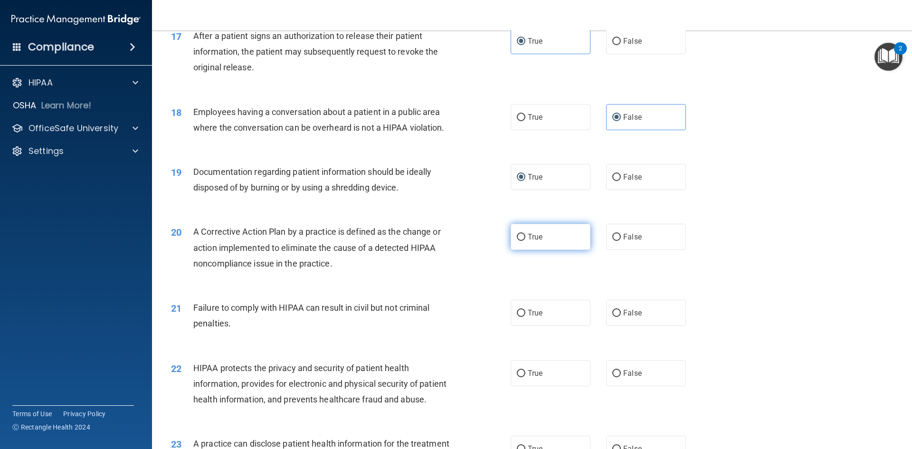
click at [516, 250] on label "True" at bounding box center [551, 237] width 80 height 26
click at [517, 241] on input "True" at bounding box center [521, 237] width 9 height 7
radio input "true"
click at [489, 276] on div "20 A Corrective Action Plan by a practice is defined as the change or action im…" at bounding box center [341, 250] width 368 height 52
click at [614, 326] on label "False" at bounding box center [646, 313] width 80 height 26
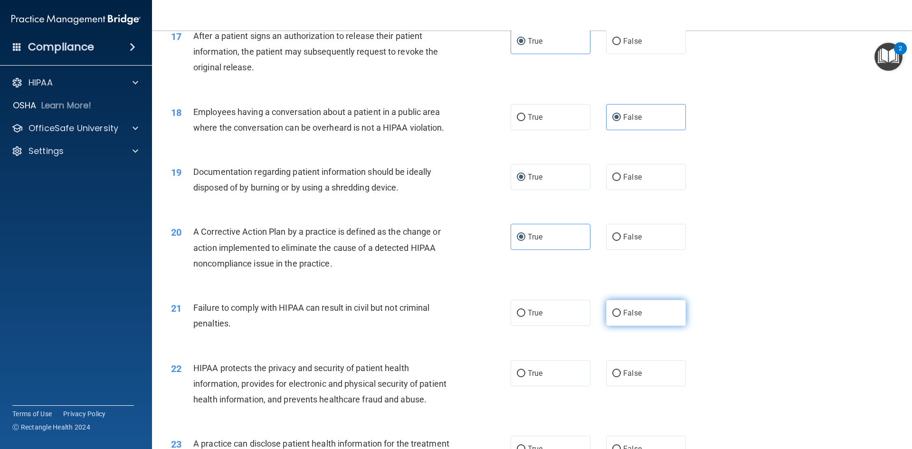
click at [614, 317] on input "False" at bounding box center [616, 313] width 9 height 7
radio input "true"
click at [476, 288] on div "20 A Corrective Action Plan by a practice is defined as the change or action im…" at bounding box center [532, 250] width 736 height 76
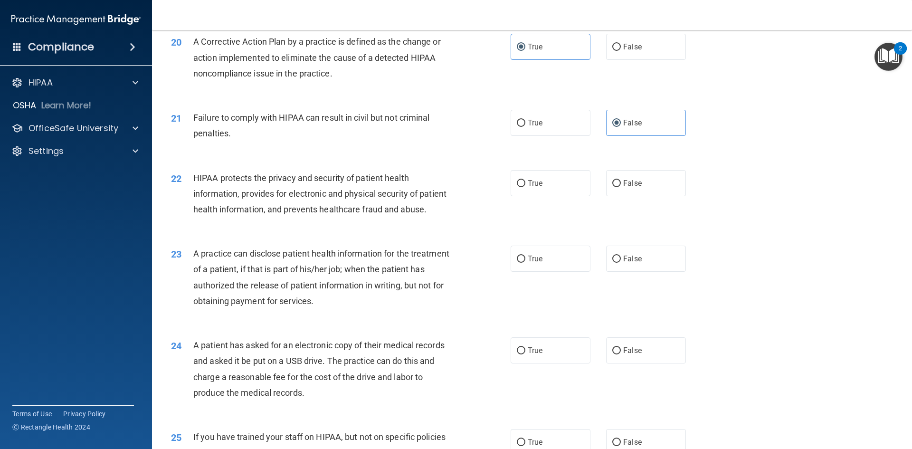
scroll to position [1378, 0]
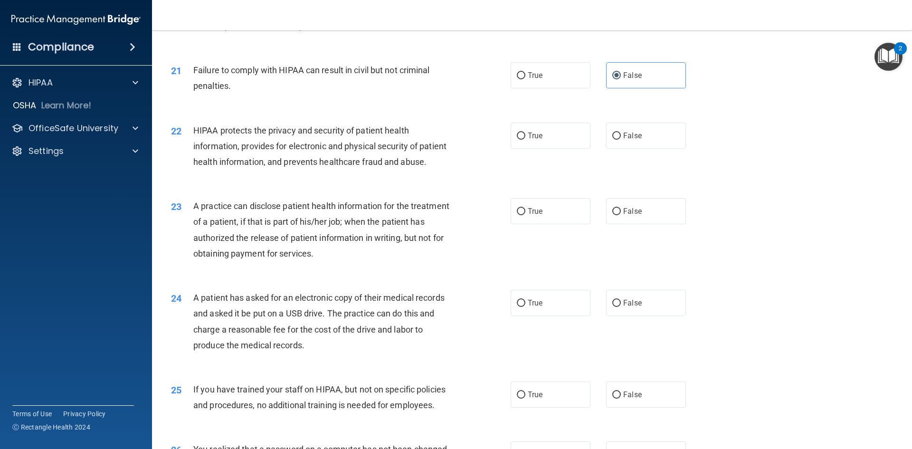
drag, startPoint x: 523, startPoint y: 152, endPoint x: 495, endPoint y: 176, distance: 36.4
click at [521, 149] on label "True" at bounding box center [551, 136] width 80 height 26
click at [520, 146] on label "True" at bounding box center [551, 136] width 80 height 26
click at [520, 140] on input "True" at bounding box center [521, 136] width 9 height 7
radio input "true"
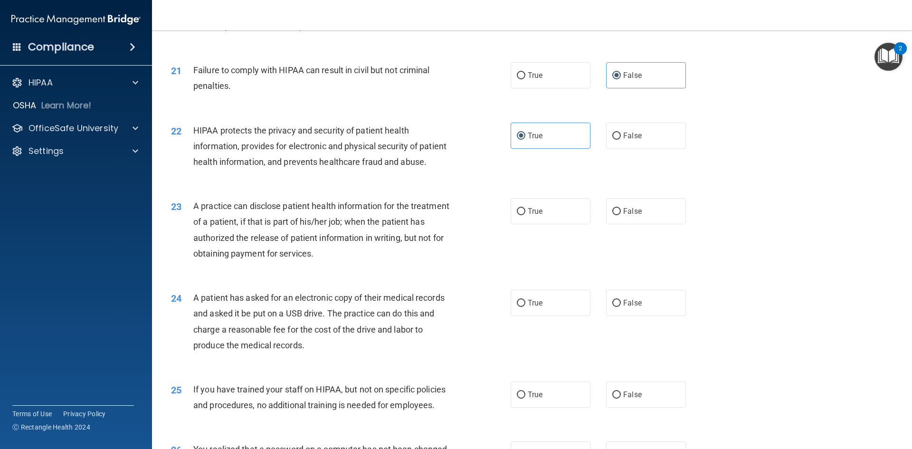
click at [495, 175] on div "22 HIPAA protects the privacy and security of patient health information, provi…" at bounding box center [341, 149] width 368 height 52
click at [615, 215] on input "False" at bounding box center [616, 211] width 9 height 7
radio input "true"
click at [485, 266] on div "23 A practice can disclose patient health information for the treatment of a pa…" at bounding box center [341, 232] width 368 height 68
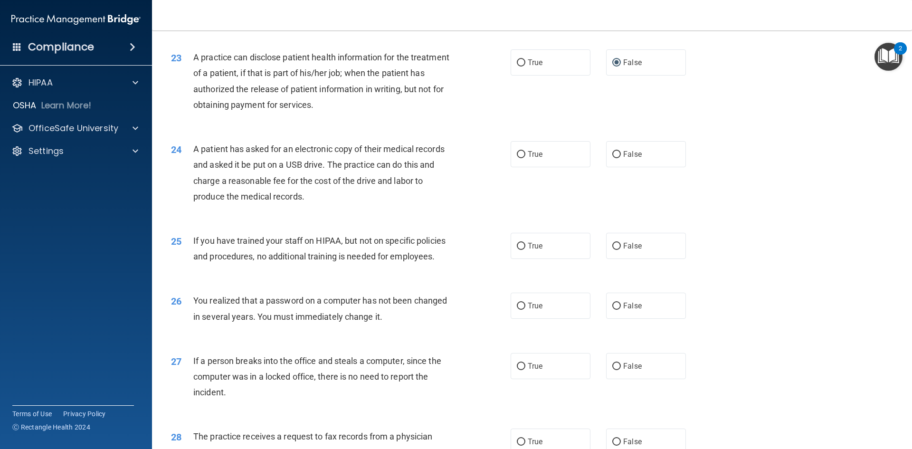
scroll to position [1568, 0]
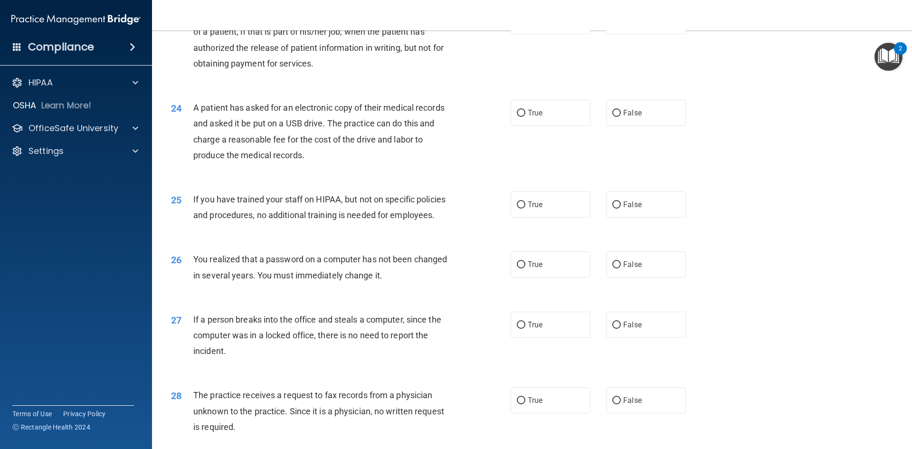
click at [803, 227] on div "25 If you have trained your staff on HIPAA, but not on specific policies and pr…" at bounding box center [532, 210] width 736 height 60
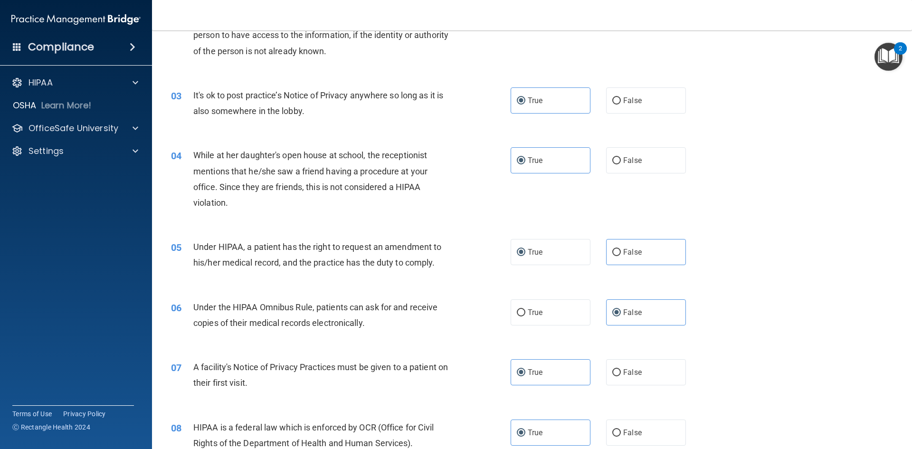
scroll to position [95, 0]
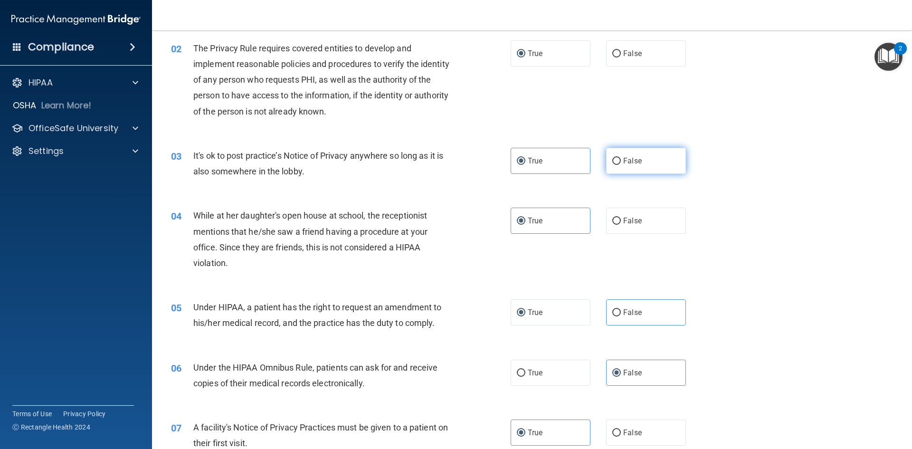
click at [613, 163] on input "False" at bounding box center [616, 161] width 9 height 7
radio input "true"
radio input "false"
click at [478, 190] on div "03 It's ok to post practice’s Notice of Privacy anywhere so long as it is also …" at bounding box center [532, 166] width 736 height 60
click at [458, 247] on div "04 While at her daughter's open house at school, the receptionist mentions that…" at bounding box center [341, 242] width 368 height 68
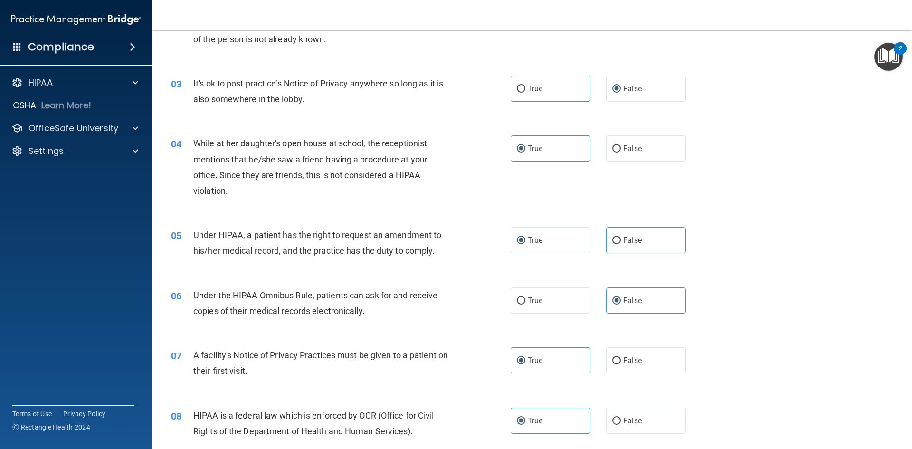
scroll to position [190, 0]
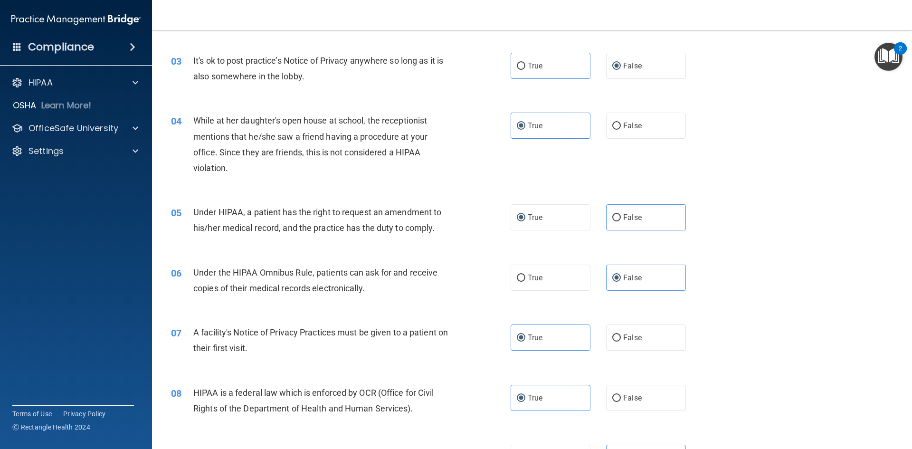
click at [467, 247] on div "05 Under HIPAA, a patient has the right to request an amendment to his/her medi…" at bounding box center [532, 222] width 736 height 60
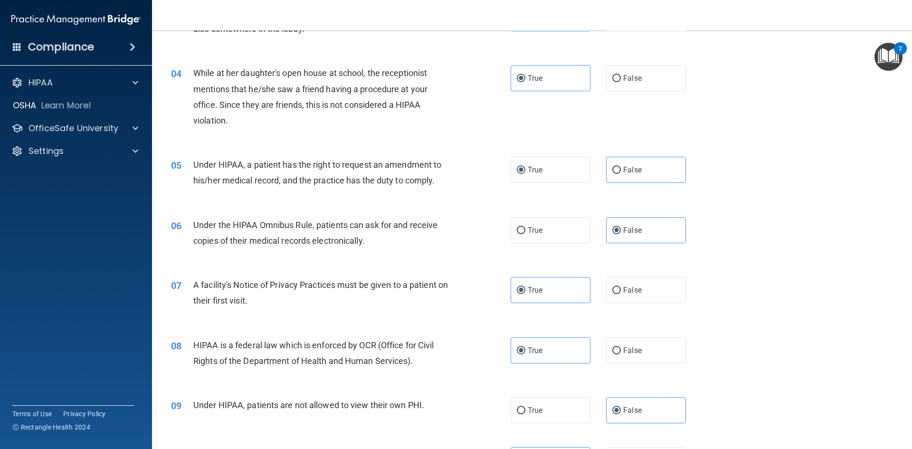
click at [454, 208] on div "06 Under the HIPAA Omnibus Rule, patients can ask for and receive copies of the…" at bounding box center [532, 235] width 736 height 60
click at [535, 230] on span "True" at bounding box center [535, 230] width 15 height 9
click at [525, 230] on input "True" at bounding box center [521, 230] width 9 height 7
radio input "true"
radio input "false"
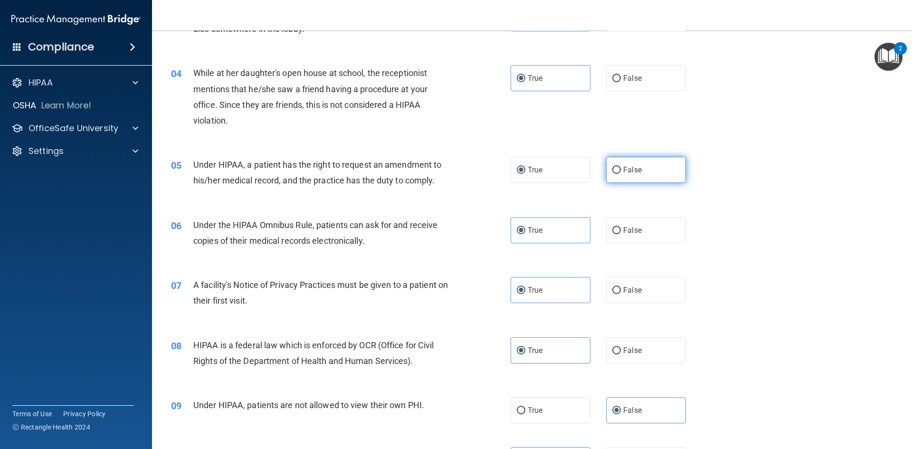
click at [616, 173] on input "False" at bounding box center [616, 170] width 9 height 7
radio input "true"
radio input "false"
click at [574, 136] on div "04 While at her daughter's open house at school, the receptionist mentions that…" at bounding box center [532, 99] width 736 height 92
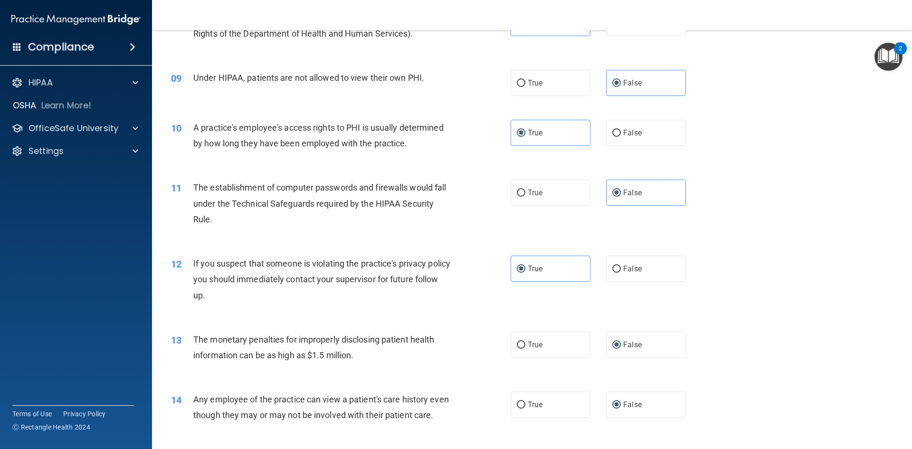
scroll to position [618, 0]
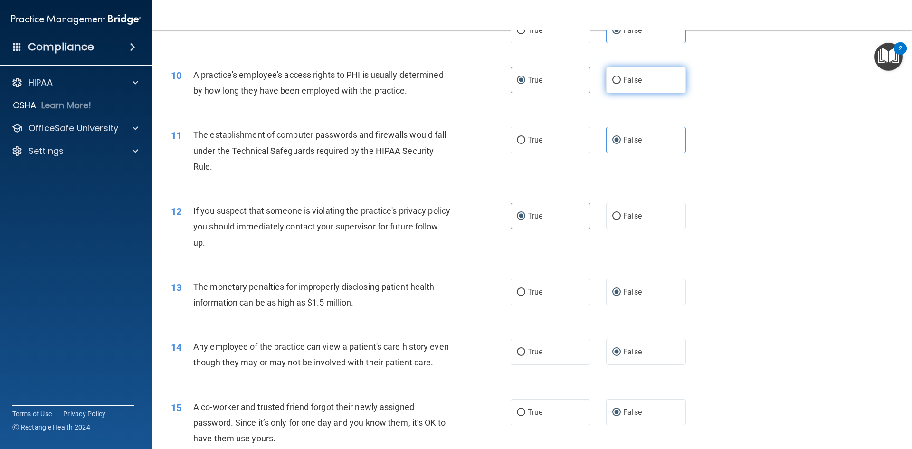
click at [612, 80] on input "False" at bounding box center [616, 80] width 9 height 7
radio input "true"
radio input "false"
click at [545, 137] on label "True" at bounding box center [551, 140] width 80 height 26
click at [525, 137] on input "True" at bounding box center [521, 140] width 9 height 7
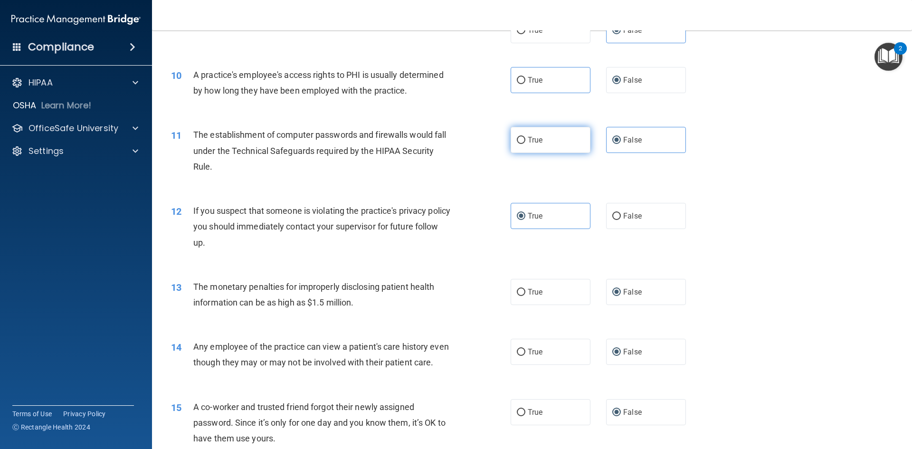
radio input "true"
radio input "false"
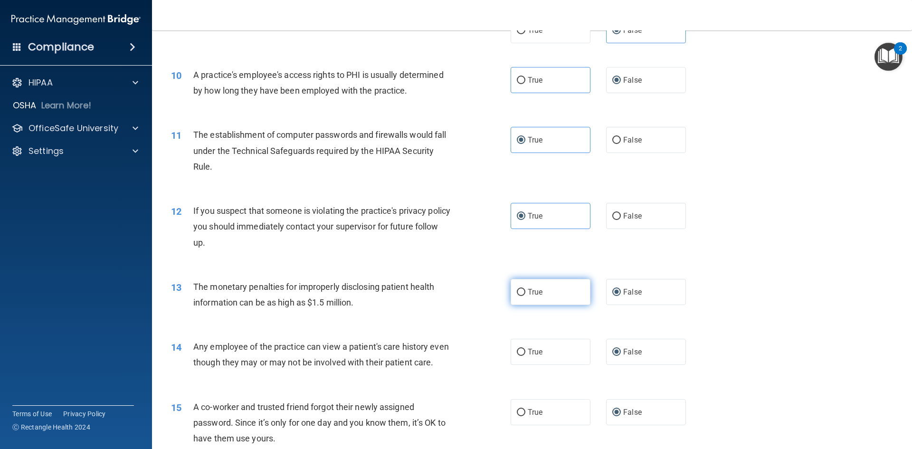
click at [520, 295] on input "True" at bounding box center [521, 292] width 9 height 7
radio input "true"
radio input "false"
click at [499, 312] on div "13 The monetary penalties for improperly disclosing patient health information …" at bounding box center [341, 297] width 368 height 36
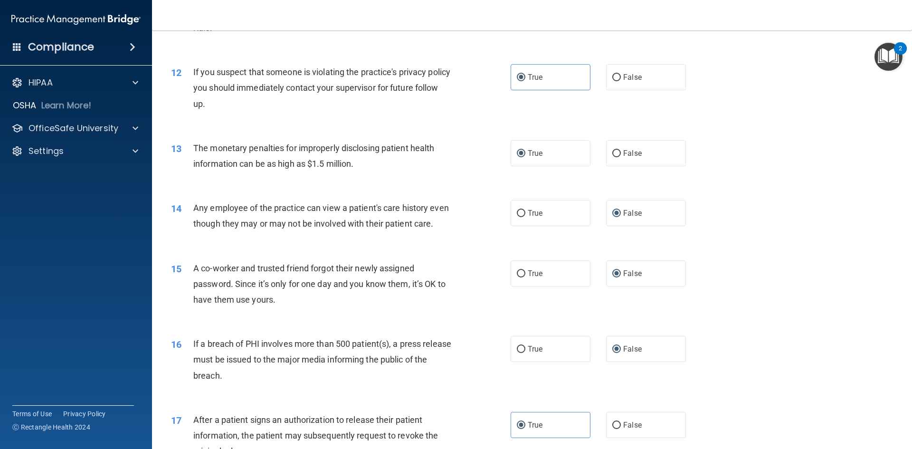
scroll to position [808, 0]
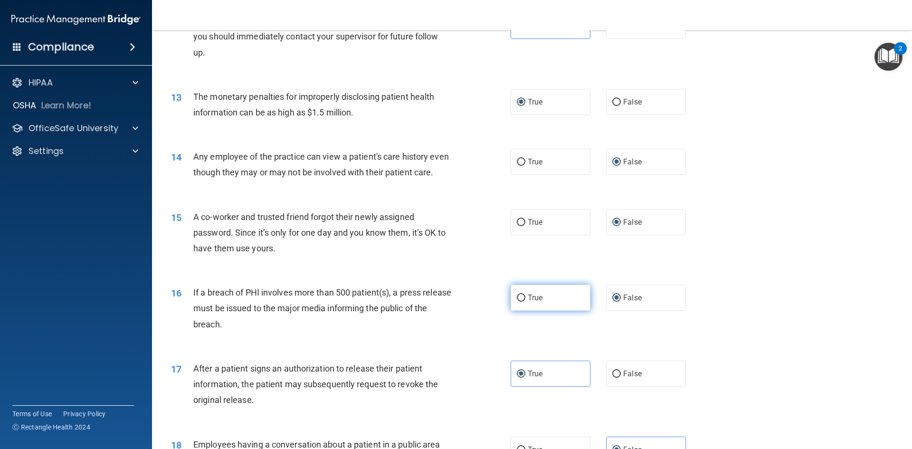
click at [520, 302] on input "True" at bounding box center [521, 298] width 9 height 7
radio input "true"
radio input "false"
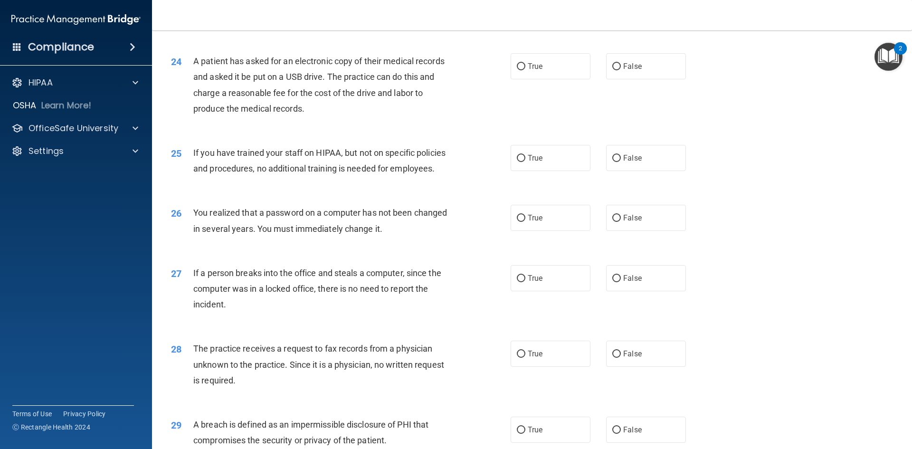
scroll to position [1663, 0]
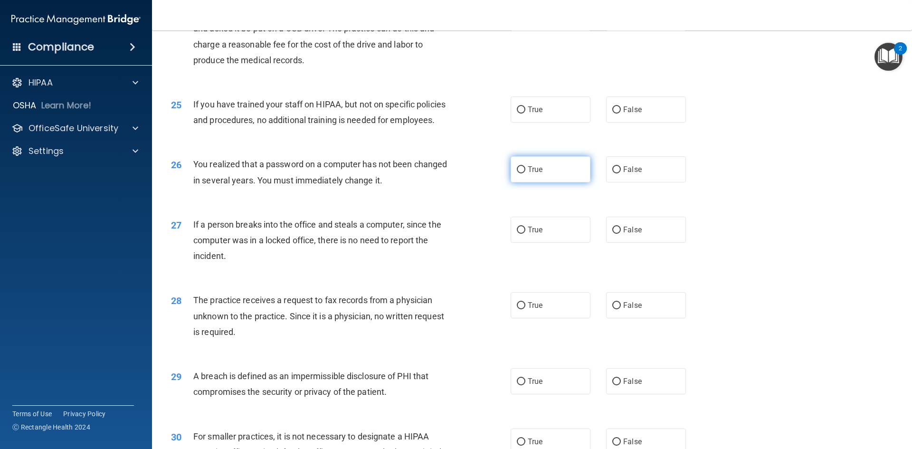
click at [524, 182] on label "True" at bounding box center [551, 169] width 80 height 26
click at [524, 173] on input "True" at bounding box center [521, 169] width 9 height 7
radio input "true"
click at [624, 234] on span "False" at bounding box center [632, 229] width 19 height 9
click at [621, 234] on input "False" at bounding box center [616, 230] width 9 height 7
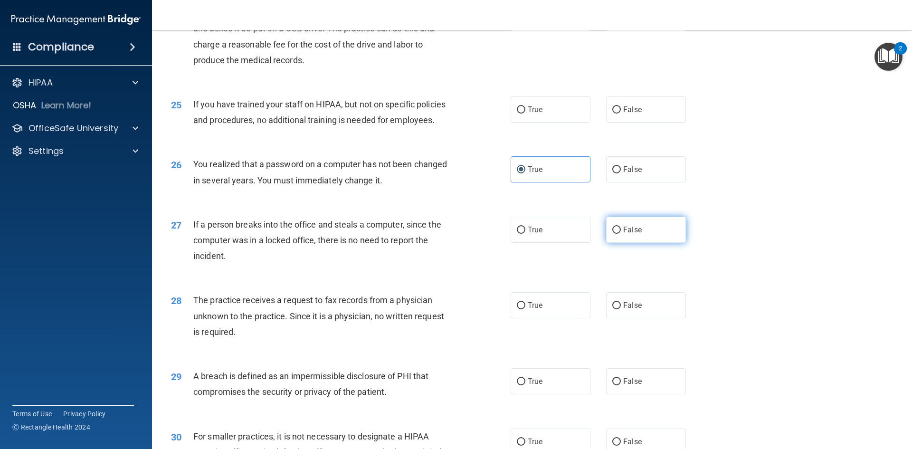
radio input "true"
click at [608, 318] on label "False" at bounding box center [646, 305] width 80 height 26
click at [612, 309] on input "False" at bounding box center [616, 305] width 9 height 7
radio input "true"
click at [550, 394] on label "True" at bounding box center [551, 381] width 80 height 26
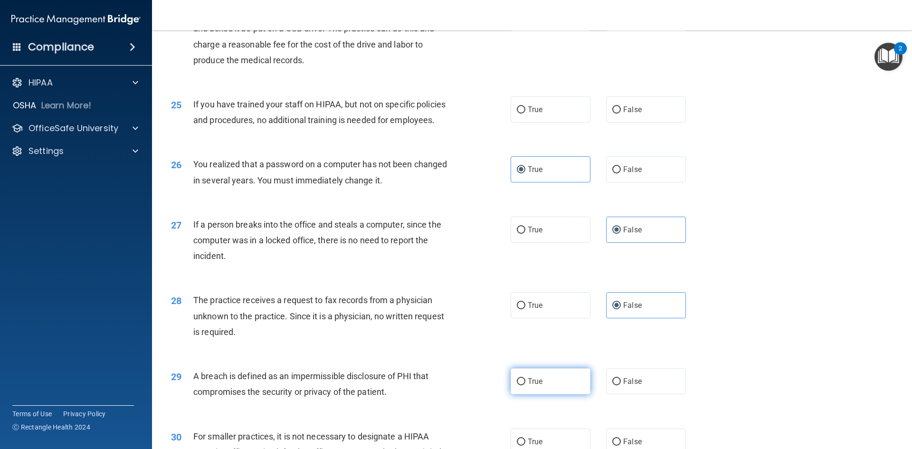
click at [525, 385] on input "True" at bounding box center [521, 381] width 9 height 7
radio input "true"
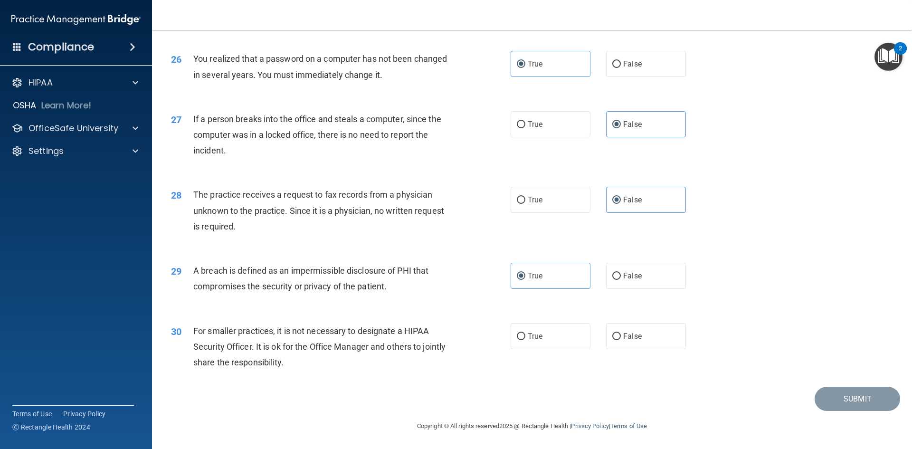
scroll to position [1800, 0]
click at [612, 333] on input "False" at bounding box center [616, 336] width 9 height 7
radio input "true"
click at [484, 318] on div "30 For smaller practices, it is not necessary to designate a HIPAA Security Off…" at bounding box center [532, 349] width 736 height 76
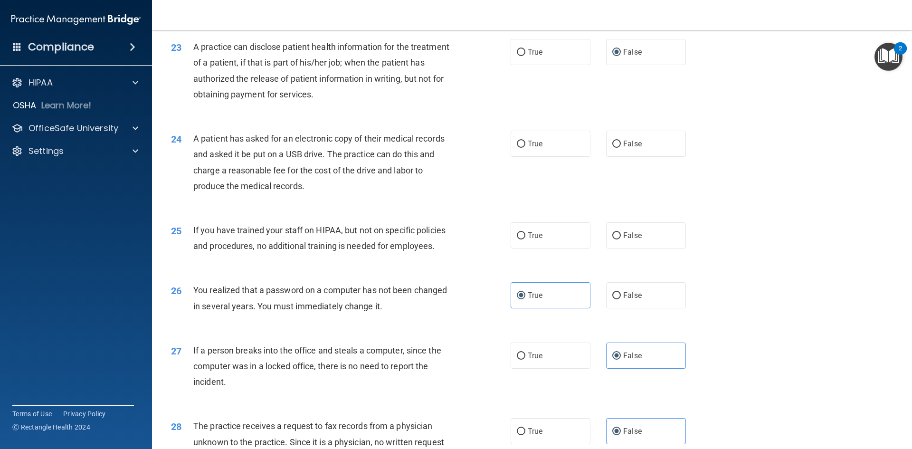
scroll to position [1562, 0]
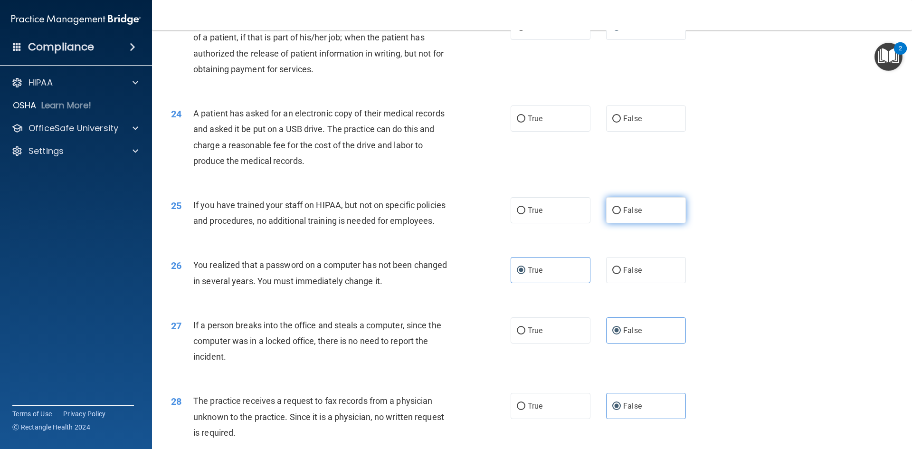
click at [613, 214] on input "False" at bounding box center [616, 210] width 9 height 7
radio input "true"
click at [512, 132] on label "True" at bounding box center [551, 118] width 80 height 26
click at [517, 123] on input "True" at bounding box center [521, 118] width 9 height 7
radio input "true"
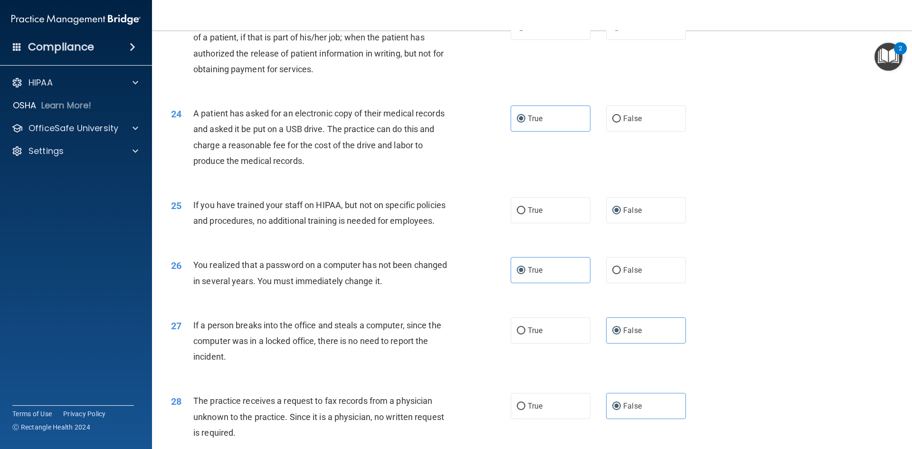
click at [569, 185] on div "24 A patient has asked for an electronic copy of their medical records and aske…" at bounding box center [532, 140] width 736 height 92
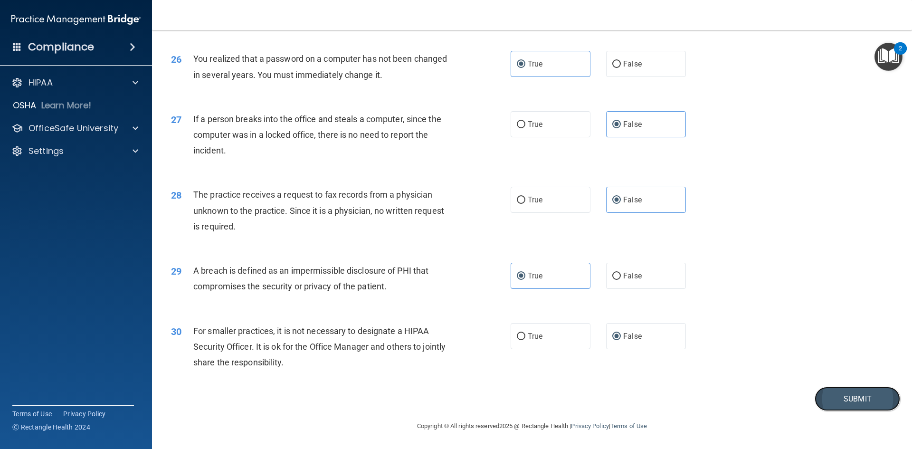
click at [867, 405] on button "Submit" at bounding box center [858, 399] width 86 height 24
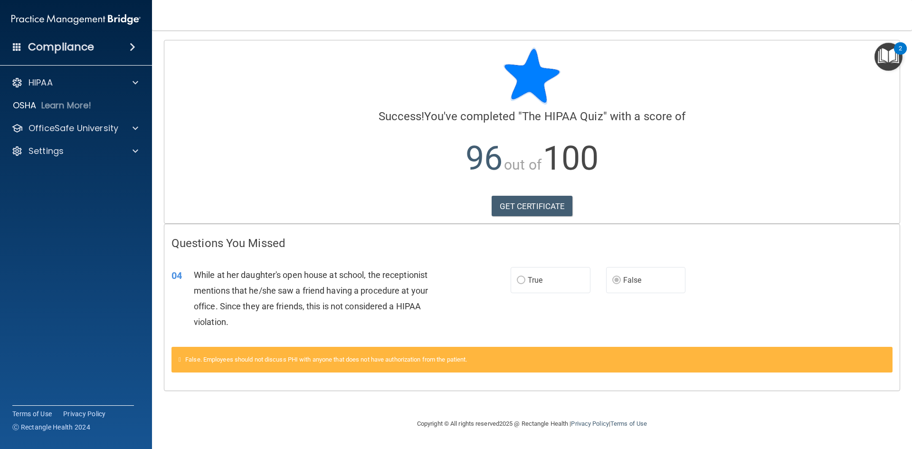
click at [540, 281] on span "True" at bounding box center [535, 280] width 15 height 9
click at [533, 204] on link "GET CERTIFICATE" at bounding box center [532, 206] width 81 height 21
click at [116, 123] on p "OfficeSafe University" at bounding box center [74, 128] width 90 height 11
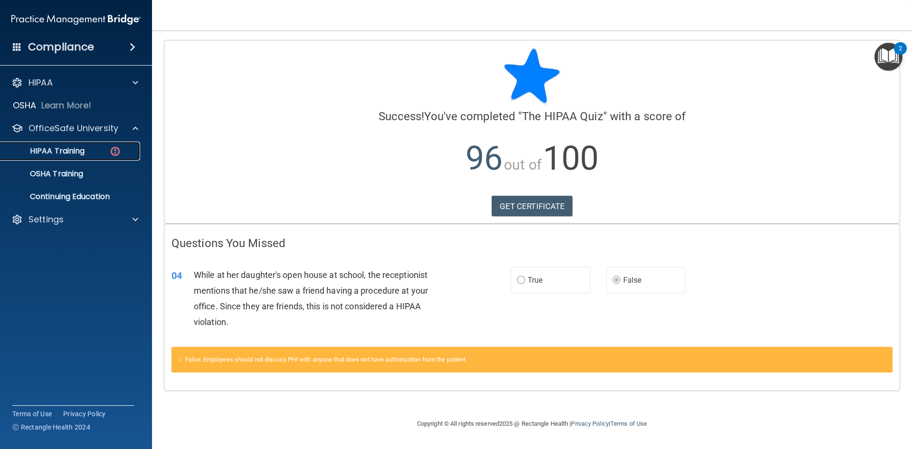
click at [63, 144] on link "HIPAA Training" at bounding box center [65, 151] width 150 height 19
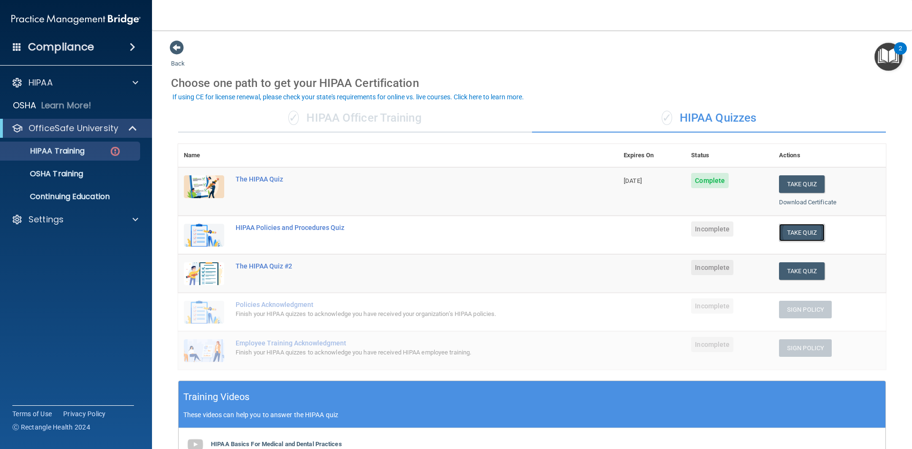
click at [782, 235] on button "Take Quiz" at bounding box center [802, 233] width 46 height 18
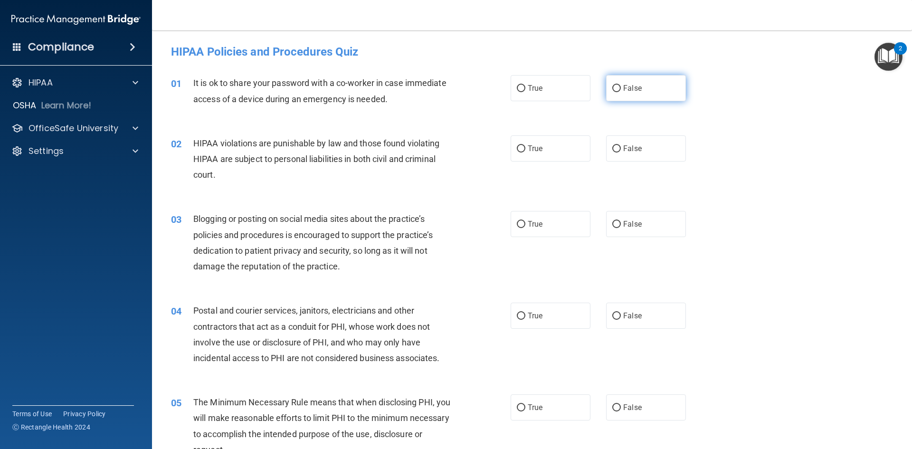
click at [623, 88] on span "False" at bounding box center [632, 88] width 19 height 9
click at [621, 88] on input "False" at bounding box center [616, 88] width 9 height 7
radio input "true"
click at [554, 151] on label "True" at bounding box center [551, 148] width 80 height 26
click at [525, 151] on input "True" at bounding box center [521, 148] width 9 height 7
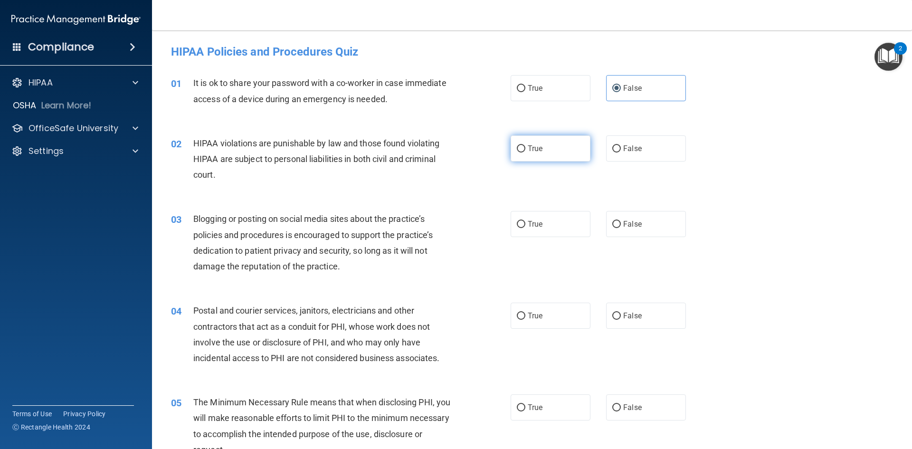
radio input "true"
click at [520, 184] on div "02 HIPAA violations are punishable by law and those found violating HIPAA are s…" at bounding box center [341, 161] width 368 height 52
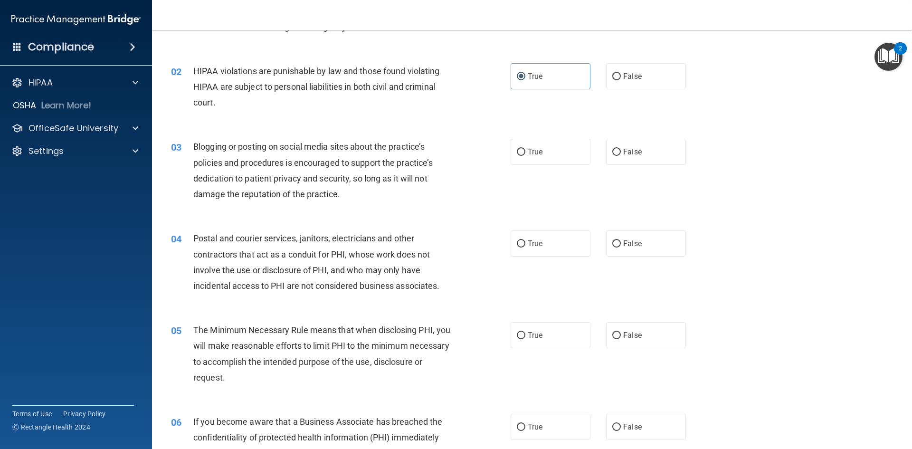
scroll to position [95, 0]
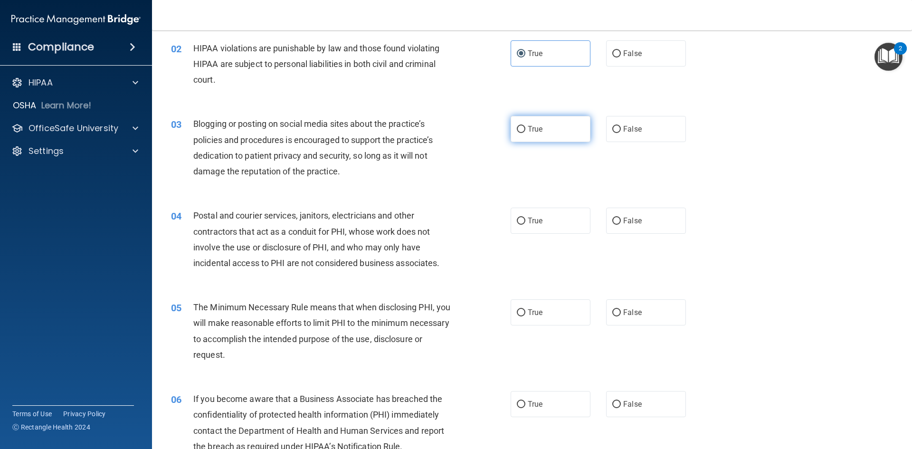
click at [518, 130] on input "True" at bounding box center [521, 129] width 9 height 7
radio input "true"
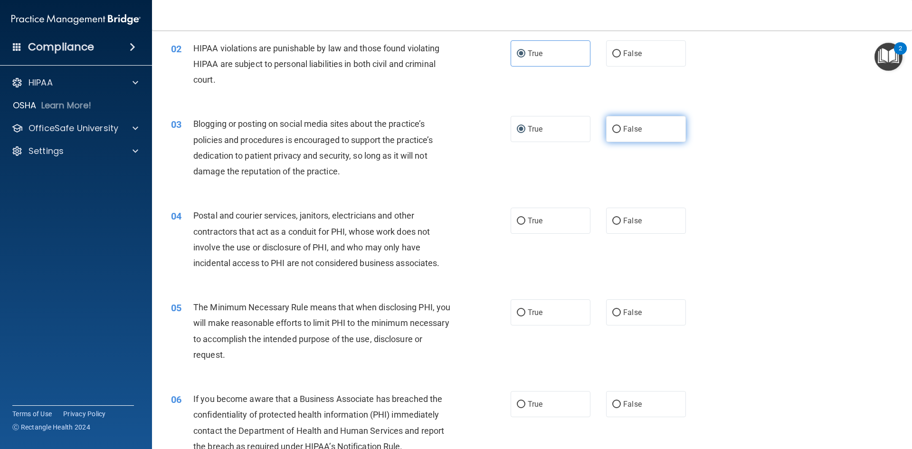
click at [614, 131] on input "False" at bounding box center [616, 129] width 9 height 7
radio input "true"
radio input "false"
click at [509, 174] on div "03 Blogging or posting on social media sites about the practice’s policies and …" at bounding box center [341, 150] width 368 height 68
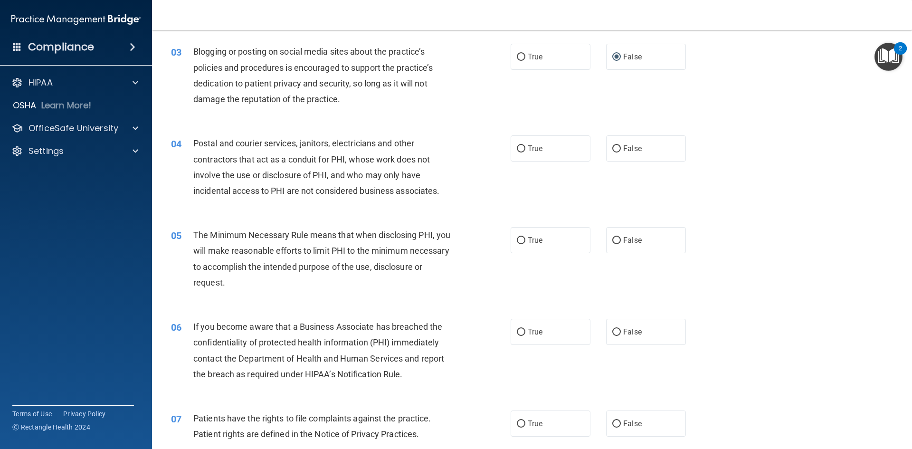
scroll to position [190, 0]
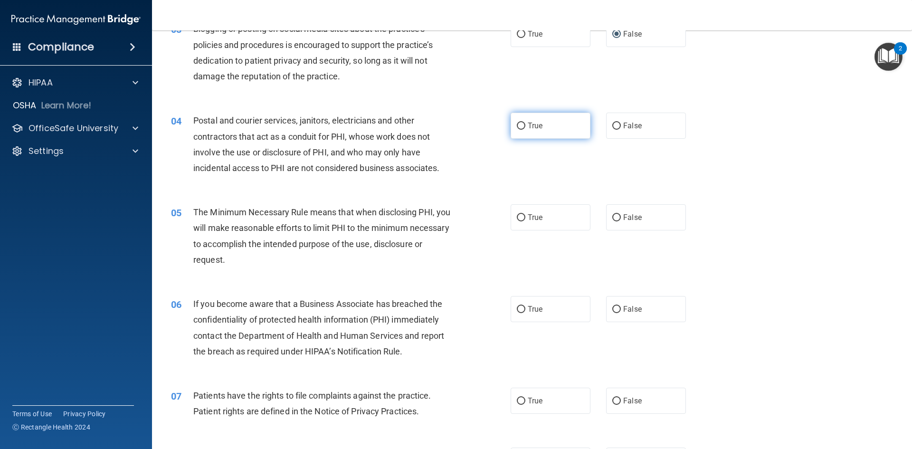
click at [512, 122] on label "True" at bounding box center [551, 126] width 80 height 26
click at [517, 123] on input "True" at bounding box center [521, 126] width 9 height 7
radio input "true"
click at [481, 161] on div "04 Postal and courier services, janitors, electricians and other contractors th…" at bounding box center [341, 147] width 368 height 68
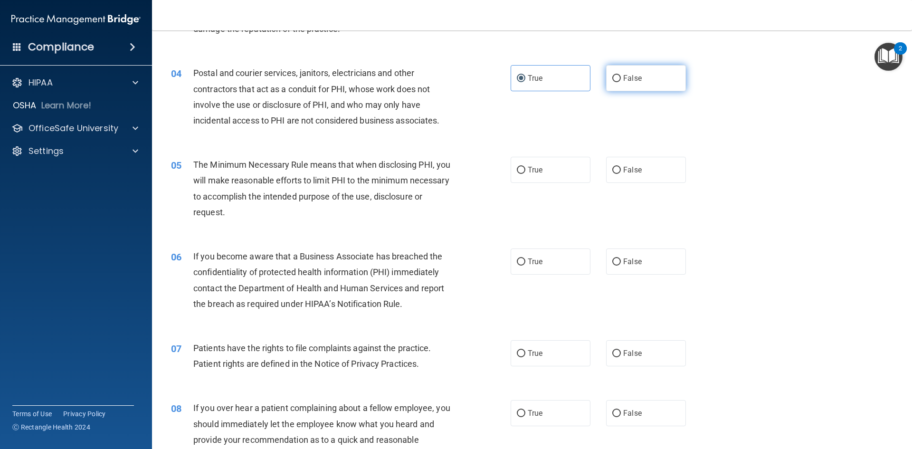
click at [608, 75] on label "False" at bounding box center [646, 78] width 80 height 26
click at [612, 75] on input "False" at bounding box center [616, 78] width 9 height 7
radio input "true"
radio input "false"
click at [513, 117] on div "04 Postal and courier services, janitors, electricians and other contractors th…" at bounding box center [341, 99] width 368 height 68
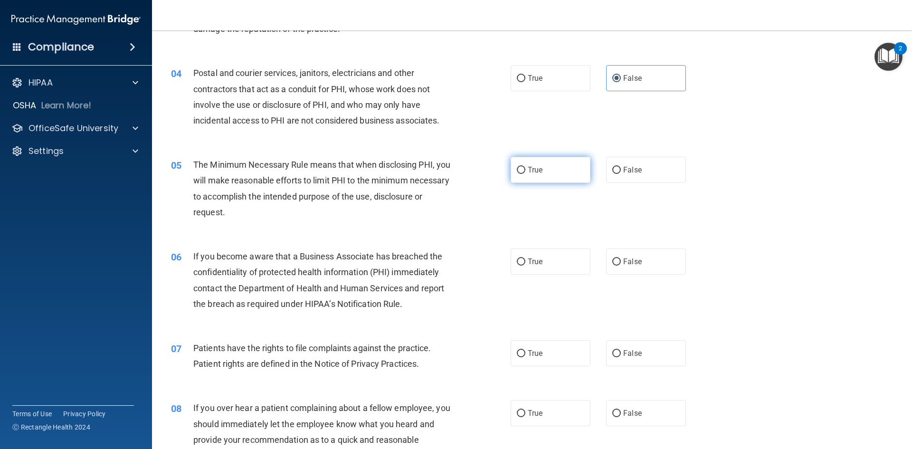
click at [538, 170] on span "True" at bounding box center [535, 169] width 15 height 9
click at [525, 170] on input "True" at bounding box center [521, 170] width 9 height 7
radio input "true"
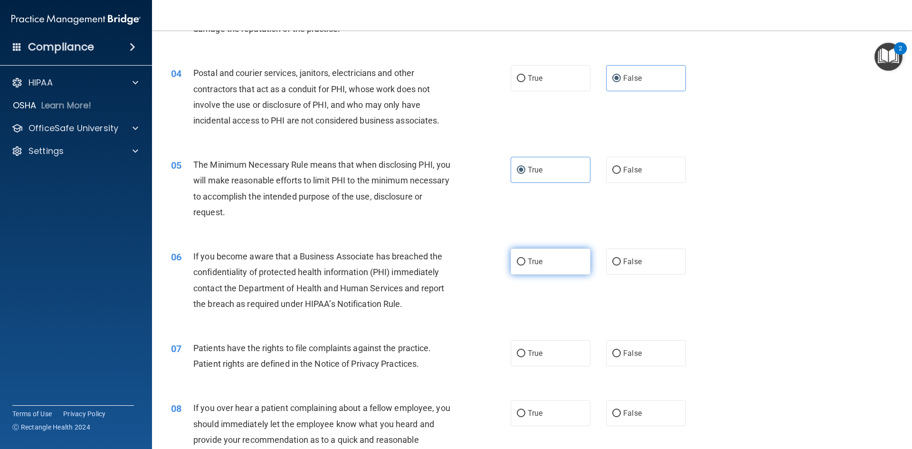
click at [557, 261] on label "True" at bounding box center [551, 261] width 80 height 26
click at [525, 261] on input "True" at bounding box center [521, 261] width 9 height 7
radio input "true"
click at [628, 366] on div "07 Patients have the rights to file complaints against the practice. Patient ri…" at bounding box center [532, 358] width 736 height 60
click at [628, 359] on label "False" at bounding box center [646, 353] width 80 height 26
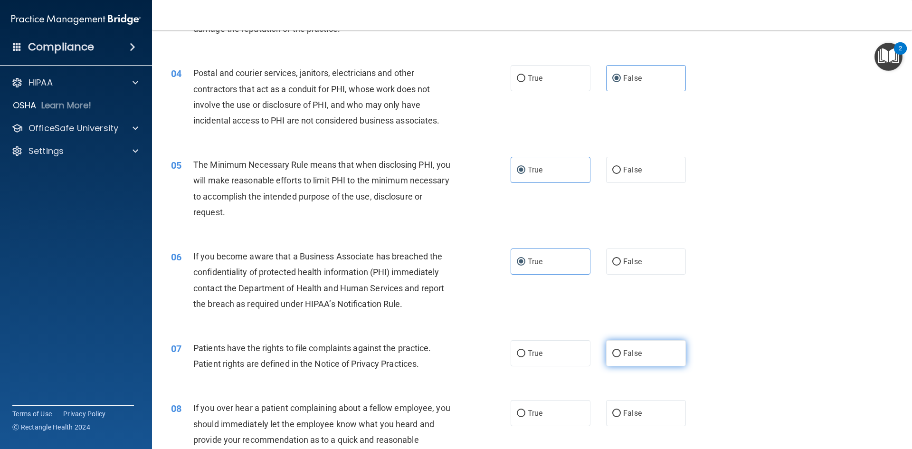
click at [621, 357] on input "False" at bounding box center [616, 353] width 9 height 7
radio input "true"
drag, startPoint x: 575, startPoint y: 410, endPoint x: 573, endPoint y: 398, distance: 12.5
click at [574, 409] on label "True" at bounding box center [551, 413] width 80 height 26
click at [525, 410] on input "True" at bounding box center [521, 413] width 9 height 7
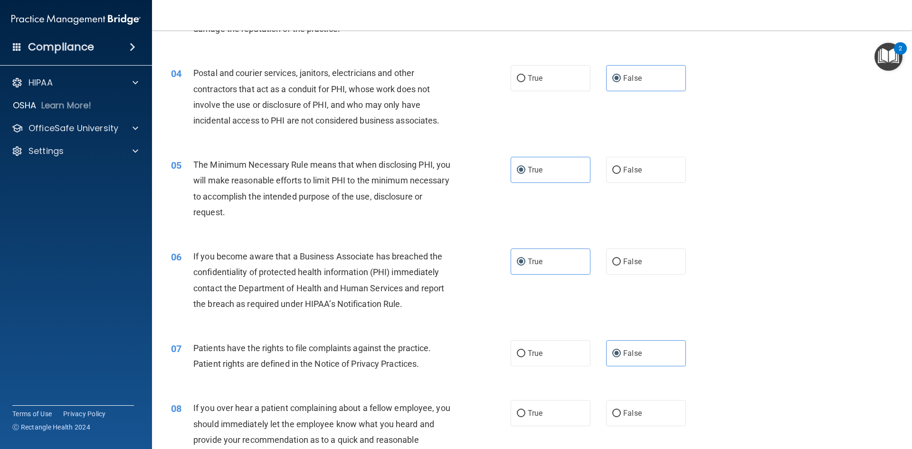
radio input "true"
click at [586, 384] on div "07 Patients have the rights to file complaints against the practice. Patient ri…" at bounding box center [532, 358] width 736 height 60
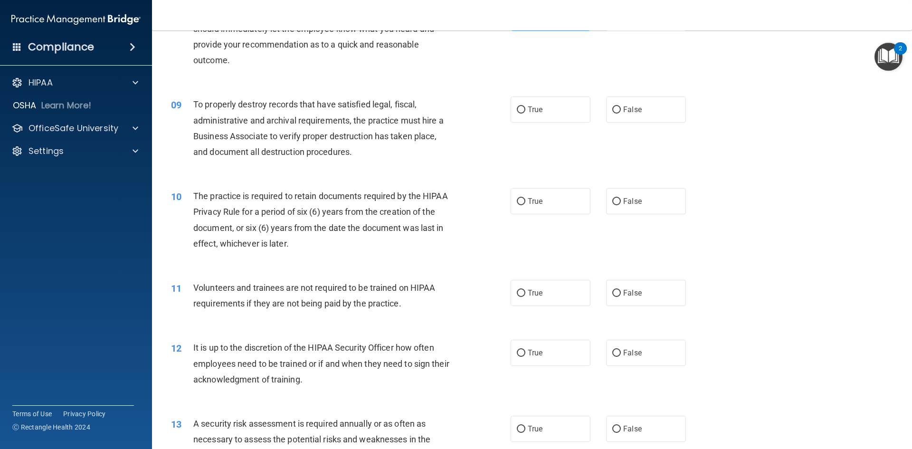
scroll to position [665, 0]
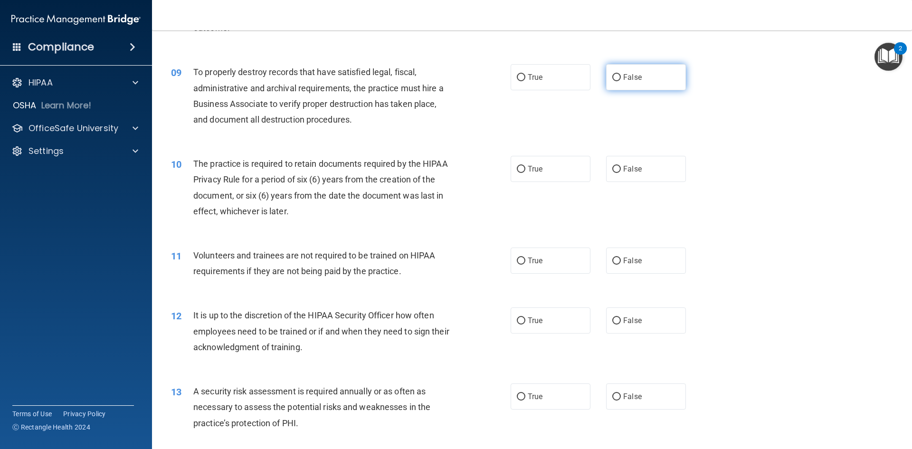
drag, startPoint x: 608, startPoint y: 80, endPoint x: 599, endPoint y: 107, distance: 28.7
click at [612, 79] on input "False" at bounding box center [616, 77] width 9 height 7
radio input "true"
drag, startPoint x: 582, startPoint y: 166, endPoint x: 578, endPoint y: 236, distance: 70.4
click at [582, 167] on label "True" at bounding box center [551, 169] width 80 height 26
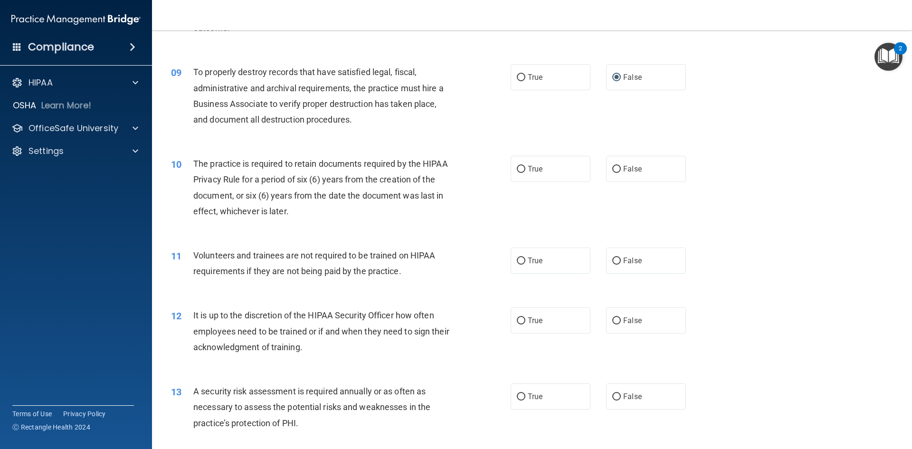
click at [525, 167] on input "True" at bounding box center [521, 169] width 9 height 7
radio input "true"
click at [573, 269] on label "True" at bounding box center [551, 261] width 80 height 26
click at [525, 265] on input "True" at bounding box center [521, 260] width 9 height 7
radio input "true"
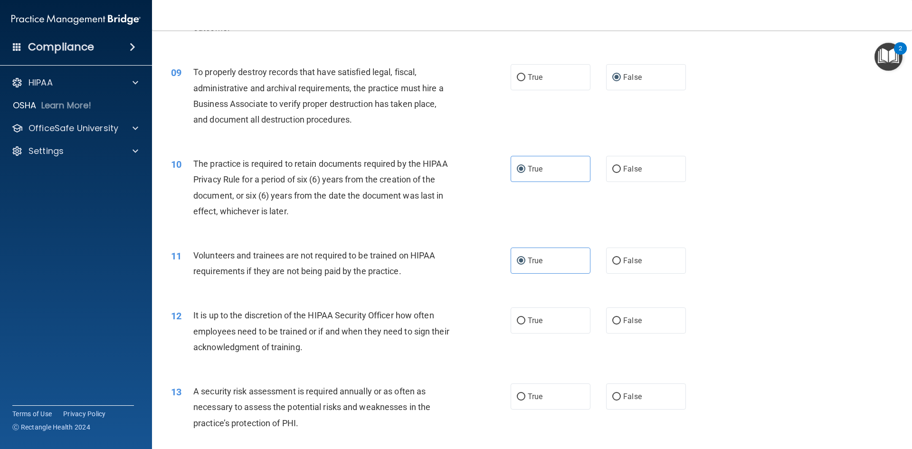
click at [640, 338] on div "12 It is up to the discretion of the HIPAA Security Officer how often employees…" at bounding box center [532, 333] width 736 height 76
click at [639, 323] on label "False" at bounding box center [646, 320] width 80 height 26
click at [621, 323] on input "False" at bounding box center [616, 320] width 9 height 7
radio input "true"
click at [574, 395] on label "True" at bounding box center [551, 396] width 80 height 26
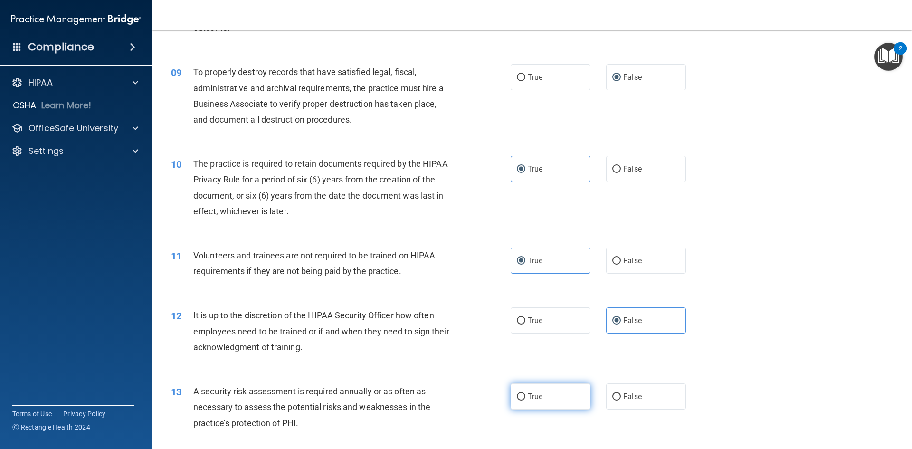
click at [525, 395] on input "True" at bounding box center [521, 396] width 9 height 7
radio input "true"
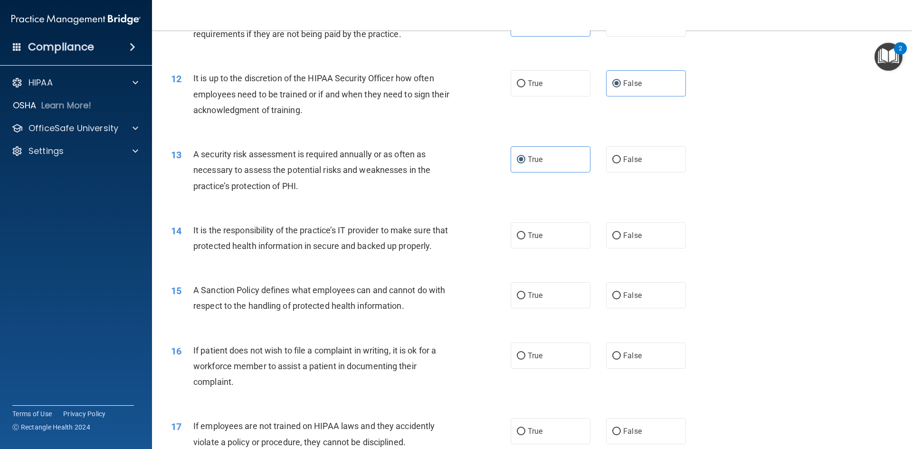
scroll to position [903, 0]
drag, startPoint x: 608, startPoint y: 238, endPoint x: 610, endPoint y: 252, distance: 14.4
click at [609, 241] on label "False" at bounding box center [646, 235] width 80 height 26
click at [612, 239] on input "False" at bounding box center [616, 235] width 9 height 7
radio input "true"
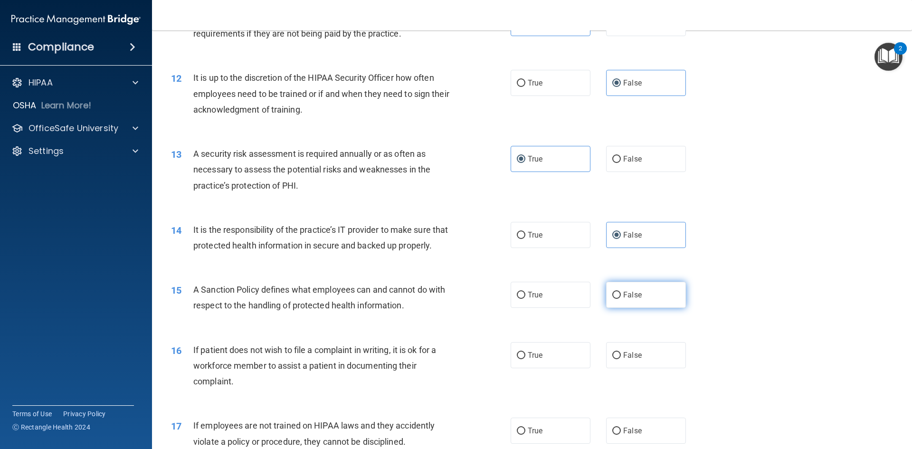
click at [626, 299] on span "False" at bounding box center [632, 294] width 19 height 9
click at [621, 299] on input "False" at bounding box center [616, 295] width 9 height 7
radio input "true"
click at [571, 363] on label "True" at bounding box center [551, 355] width 80 height 26
click at [525, 359] on input "True" at bounding box center [521, 355] width 9 height 7
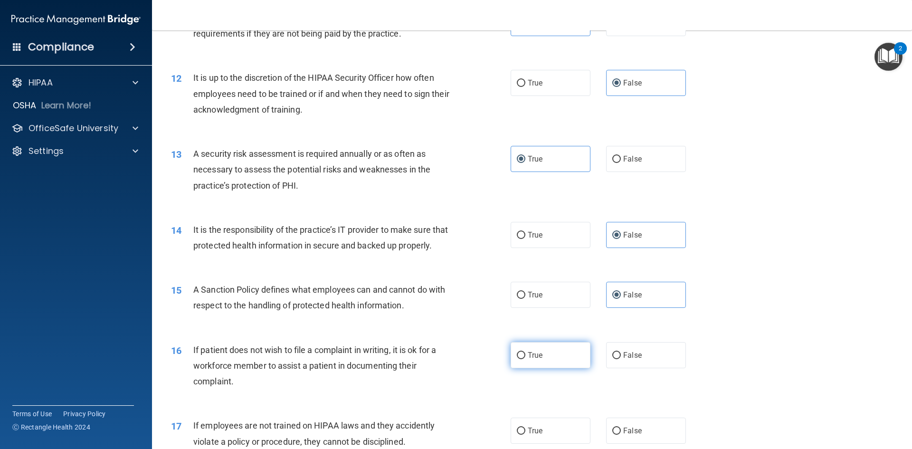
radio input "true"
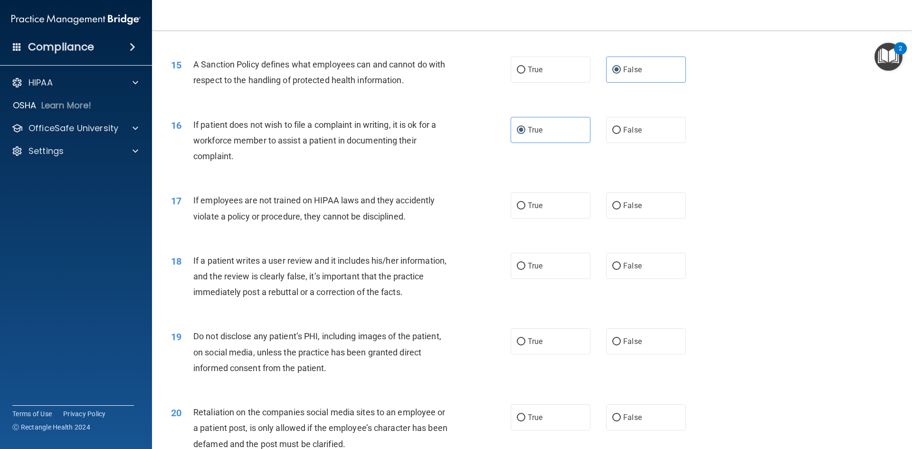
scroll to position [1140, 0]
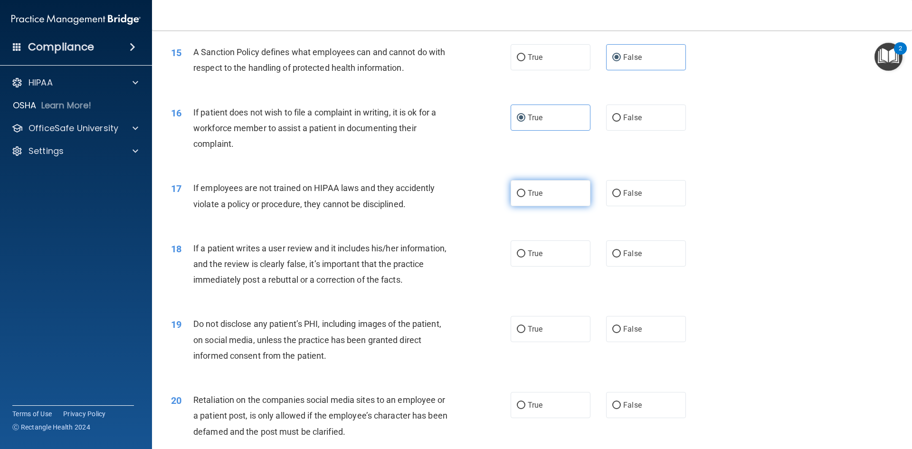
drag, startPoint x: 561, startPoint y: 215, endPoint x: 565, endPoint y: 246, distance: 31.2
click at [561, 206] on label "True" at bounding box center [551, 193] width 80 height 26
click at [525, 197] on input "True" at bounding box center [521, 193] width 9 height 7
radio input "true"
click at [571, 267] on label "True" at bounding box center [551, 253] width 80 height 26
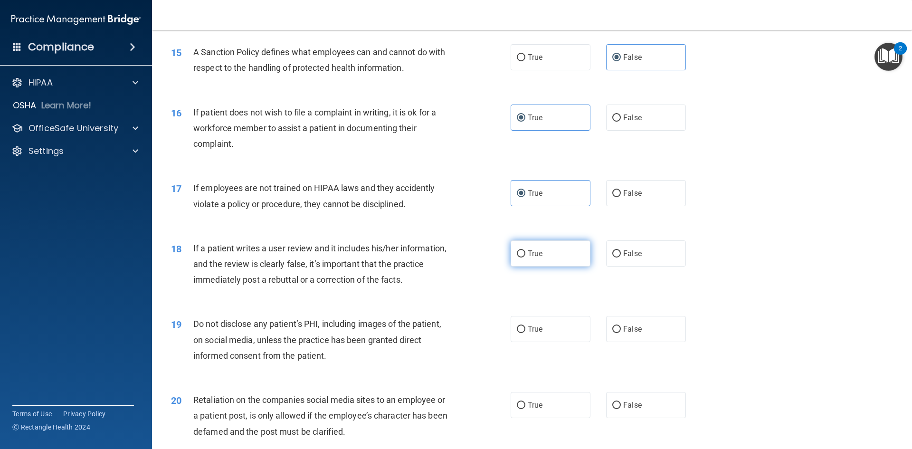
click at [525, 257] on input "True" at bounding box center [521, 253] width 9 height 7
radio input "true"
click at [626, 333] on span "False" at bounding box center [632, 328] width 19 height 9
click at [621, 333] on input "False" at bounding box center [616, 329] width 9 height 7
radio input "true"
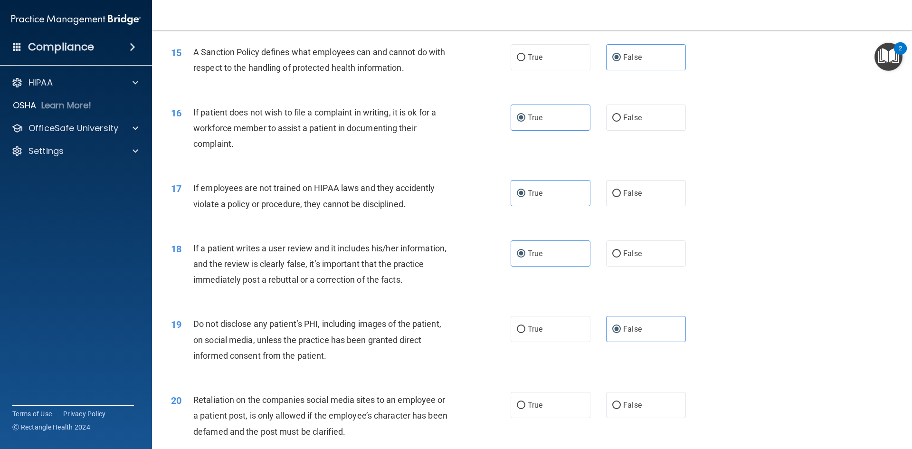
click at [577, 406] on div "20 Retaliation on the companies social media sites to an employee or a patient …" at bounding box center [532, 418] width 736 height 76
click at [573, 416] on label "True" at bounding box center [551, 405] width 80 height 26
click at [525, 409] on input "True" at bounding box center [521, 405] width 9 height 7
radio input "true"
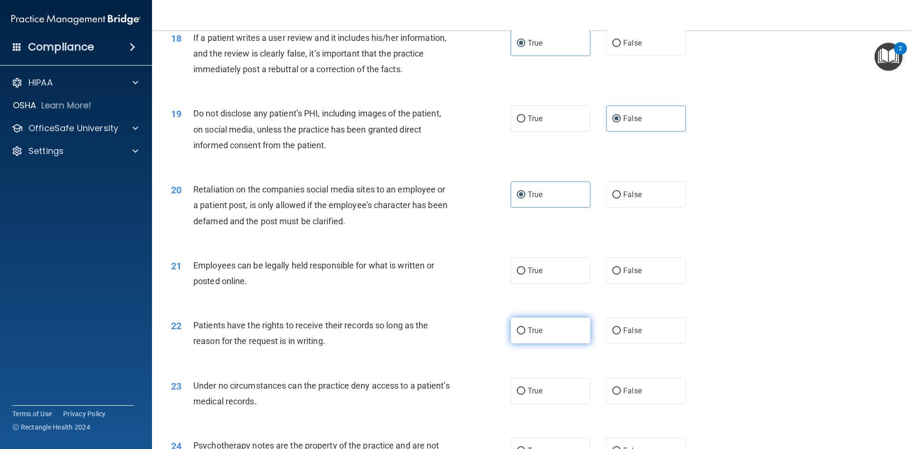
scroll to position [1378, 0]
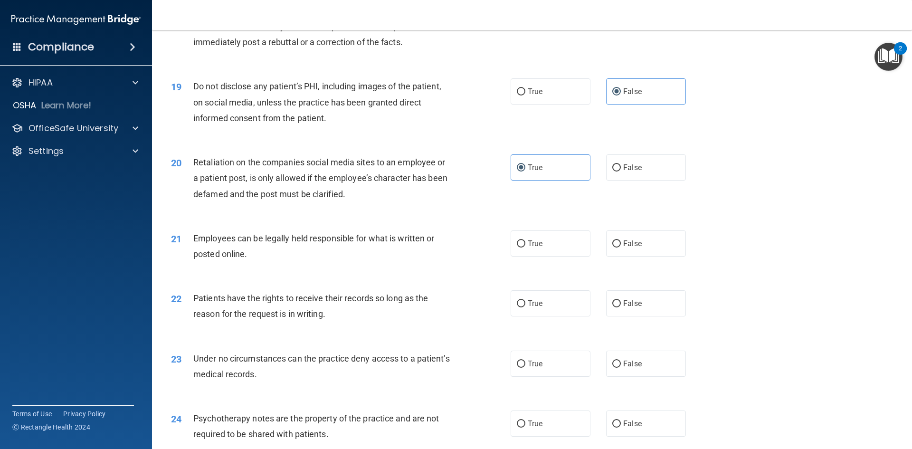
drag, startPoint x: 562, startPoint y: 261, endPoint x: 562, endPoint y: 274, distance: 12.8
click at [562, 257] on label "True" at bounding box center [551, 243] width 80 height 26
click at [525, 248] on input "True" at bounding box center [521, 243] width 9 height 7
radio input "true"
drag, startPoint x: 572, startPoint y: 324, endPoint x: 600, endPoint y: 361, distance: 46.1
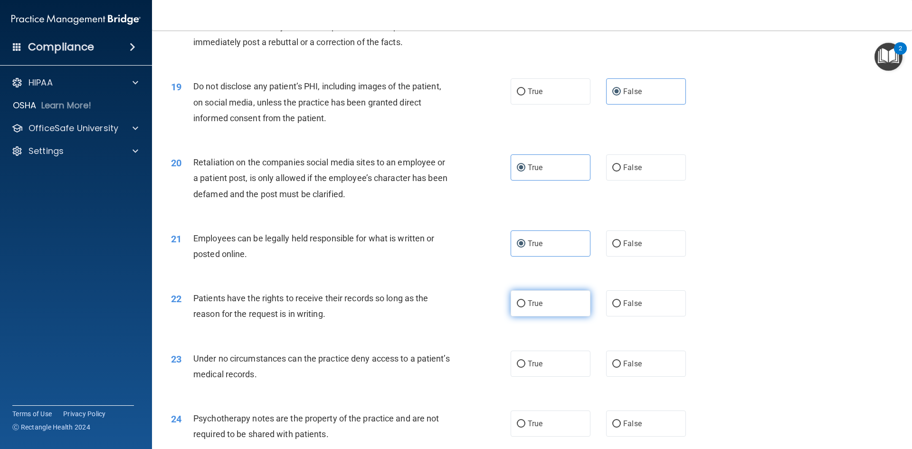
click at [573, 316] on label "True" at bounding box center [551, 303] width 80 height 26
click at [525, 307] on input "True" at bounding box center [521, 303] width 9 height 7
radio input "true"
click at [615, 368] on input "False" at bounding box center [616, 364] width 9 height 7
radio input "true"
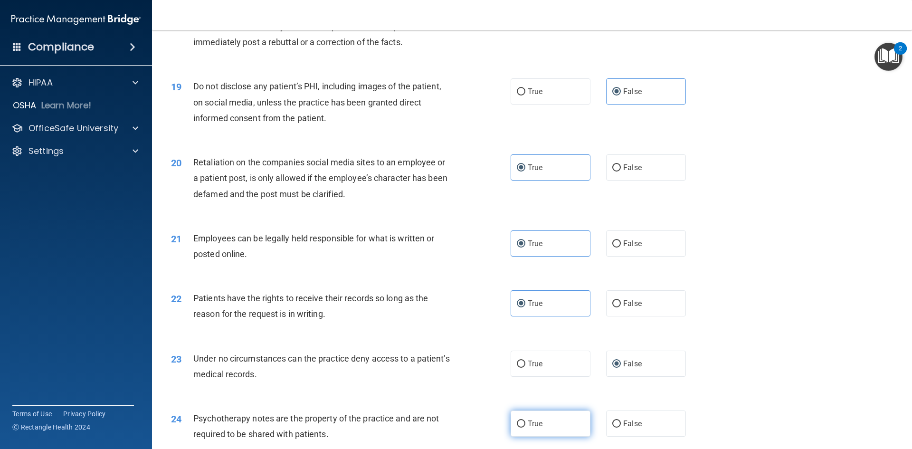
click at [580, 428] on label "True" at bounding box center [551, 423] width 80 height 26
click at [525, 428] on input "True" at bounding box center [521, 423] width 9 height 7
radio input "true"
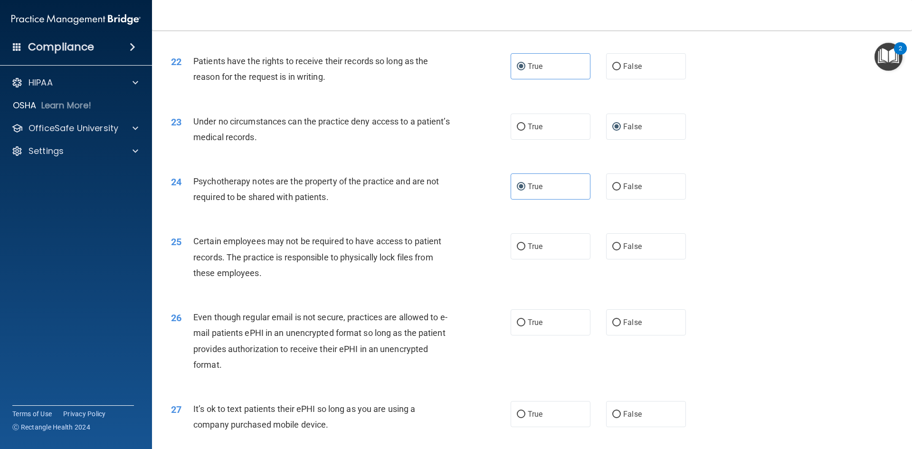
scroll to position [1615, 0]
drag, startPoint x: 561, startPoint y: 265, endPoint x: 561, endPoint y: 276, distance: 10.5
click at [561, 259] on label "True" at bounding box center [551, 246] width 80 height 26
click at [525, 250] on input "True" at bounding box center [521, 246] width 9 height 7
radio input "true"
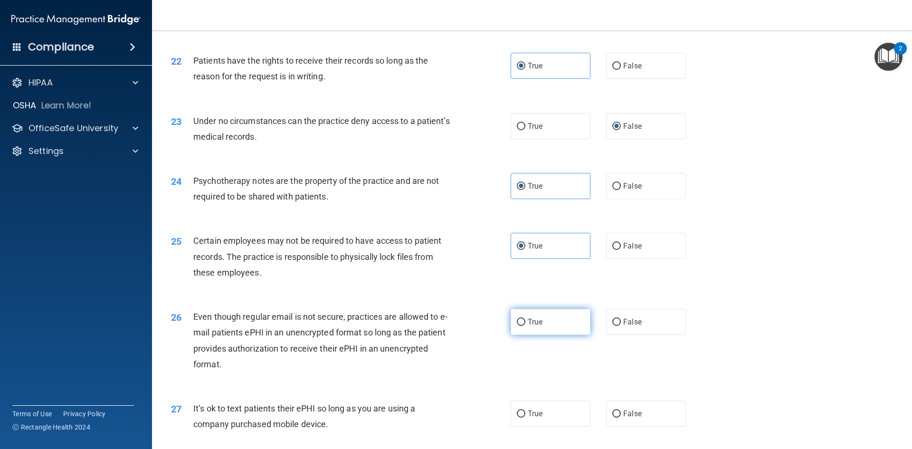
click at [571, 335] on label "True" at bounding box center [551, 322] width 80 height 26
click at [525, 326] on input "True" at bounding box center [521, 322] width 9 height 7
radio input "true"
click at [610, 427] on label "False" at bounding box center [646, 413] width 80 height 26
click at [612, 418] on input "False" at bounding box center [616, 413] width 9 height 7
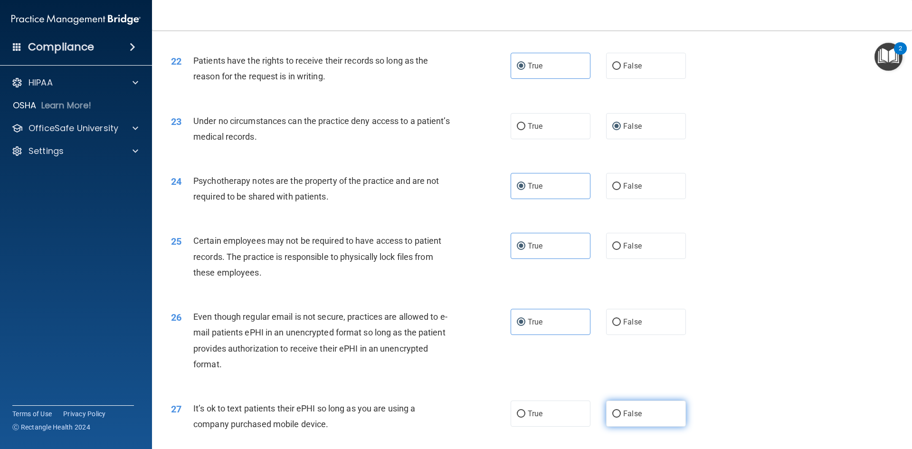
radio input "true"
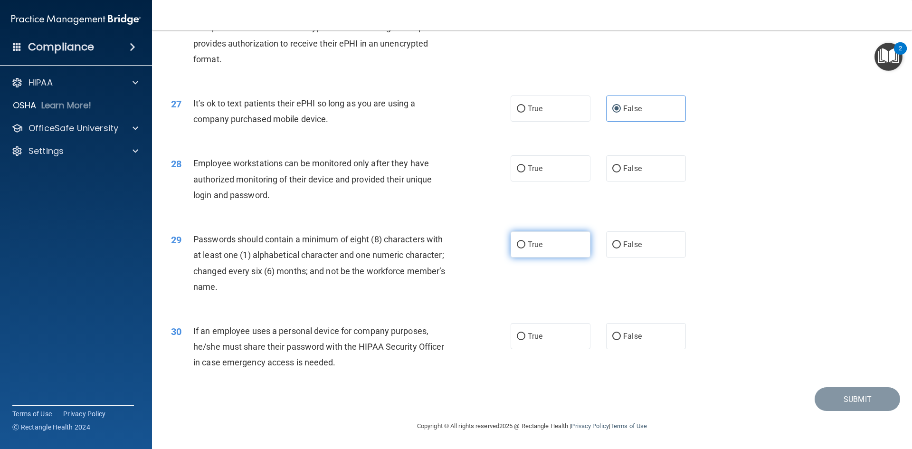
scroll to position [1936, 0]
drag, startPoint x: 550, startPoint y: 170, endPoint x: 548, endPoint y: 184, distance: 14.4
click at [550, 173] on label "True" at bounding box center [551, 168] width 80 height 26
click at [525, 172] on input "True" at bounding box center [521, 168] width 9 height 7
radio input "true"
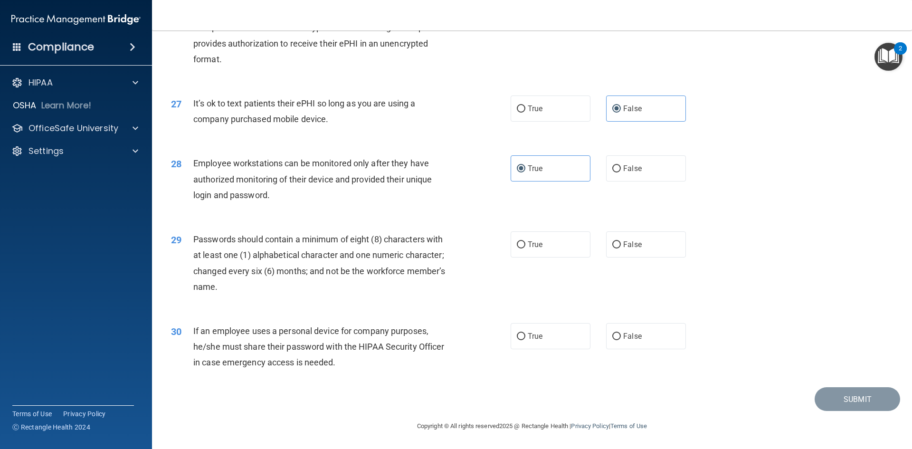
drag, startPoint x: 560, startPoint y: 242, endPoint x: 575, endPoint y: 263, distance: 26.1
click at [561, 244] on label "True" at bounding box center [551, 244] width 80 height 26
click at [525, 244] on input "True" at bounding box center [521, 244] width 9 height 7
radio input "true"
click at [623, 327] on label "False" at bounding box center [646, 336] width 80 height 26
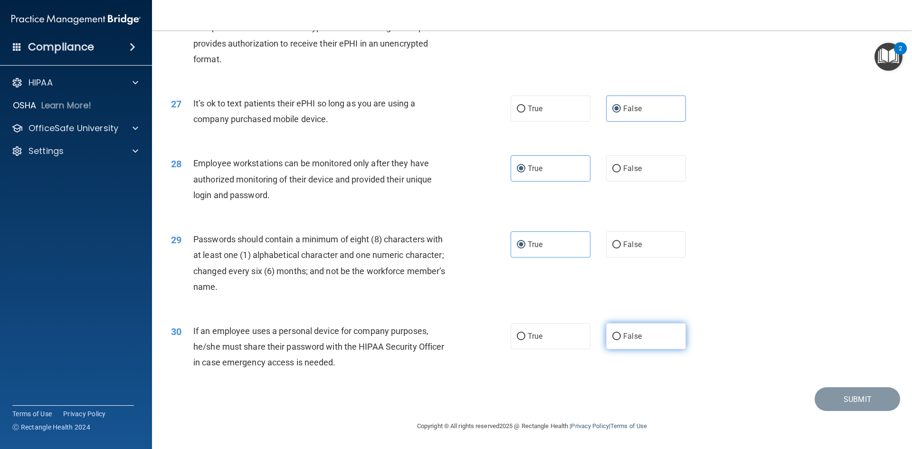
click at [621, 333] on input "False" at bounding box center [616, 336] width 9 height 7
radio input "true"
click at [700, 308] on div "29 Passwords should contain a minimum of eight (8) characters with at least one…" at bounding box center [532, 265] width 736 height 92
click at [891, 398] on button "Submit" at bounding box center [858, 399] width 86 height 24
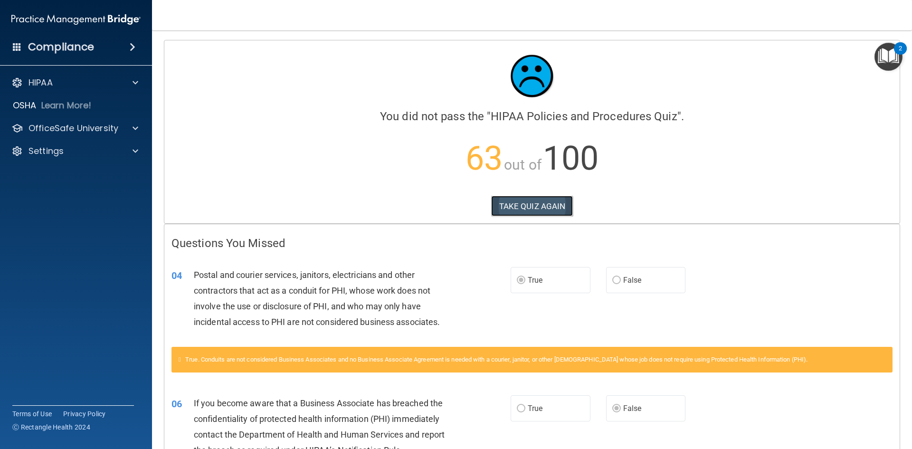
click at [557, 209] on button "TAKE QUIZ AGAIN" at bounding box center [532, 206] width 82 height 21
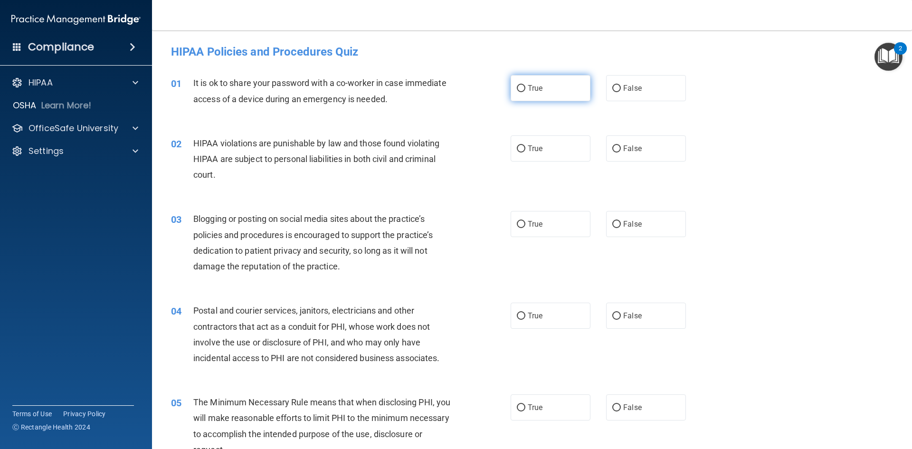
click at [533, 82] on label "True" at bounding box center [551, 88] width 80 height 26
click at [525, 85] on input "True" at bounding box center [521, 88] width 9 height 7
radio input "true"
click at [520, 317] on input "True" at bounding box center [521, 316] width 9 height 7
radio input "true"
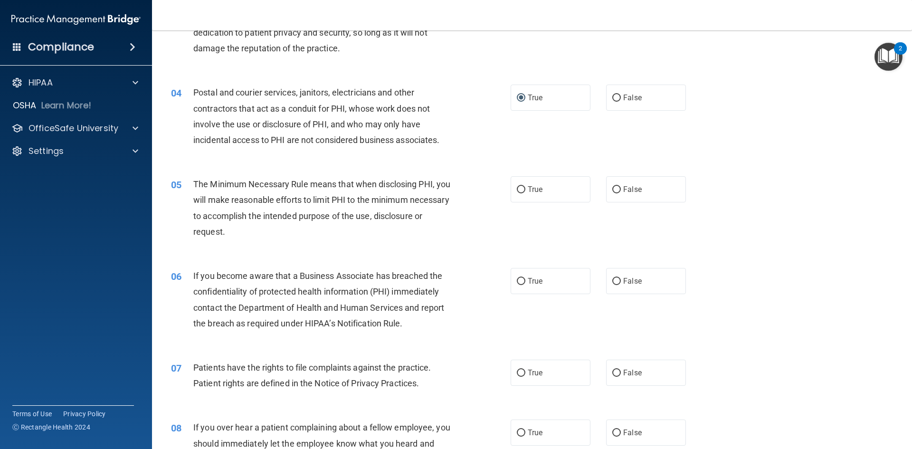
scroll to position [238, 0]
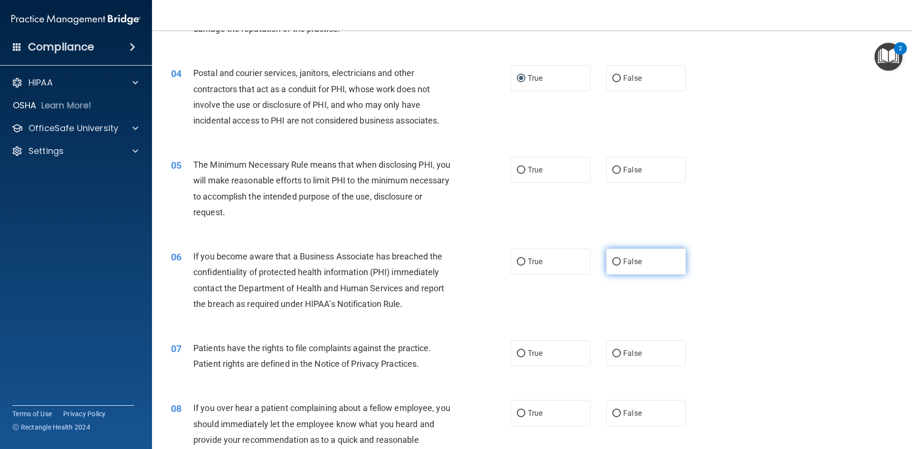
click at [625, 264] on span "False" at bounding box center [632, 261] width 19 height 9
click at [621, 264] on input "False" at bounding box center [616, 261] width 9 height 7
radio input "true"
click at [580, 297] on div "06 If you become aware that a Business Associate has breached the confidentiali…" at bounding box center [532, 283] width 736 height 92
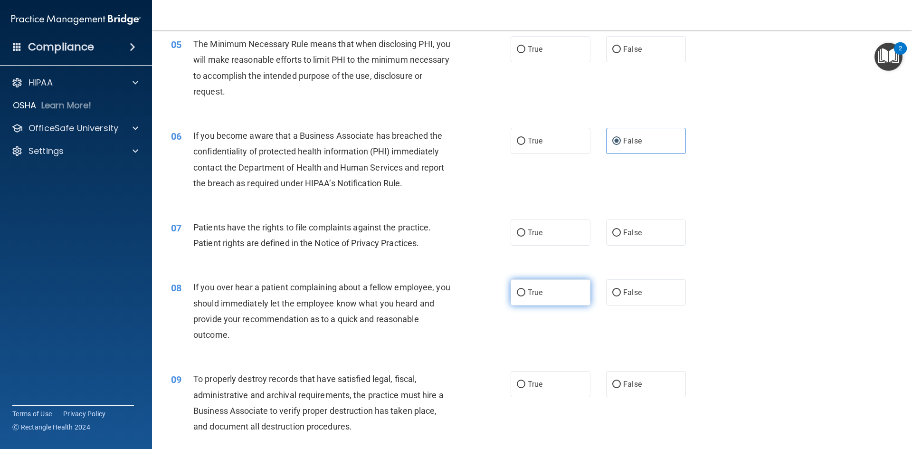
scroll to position [380, 0]
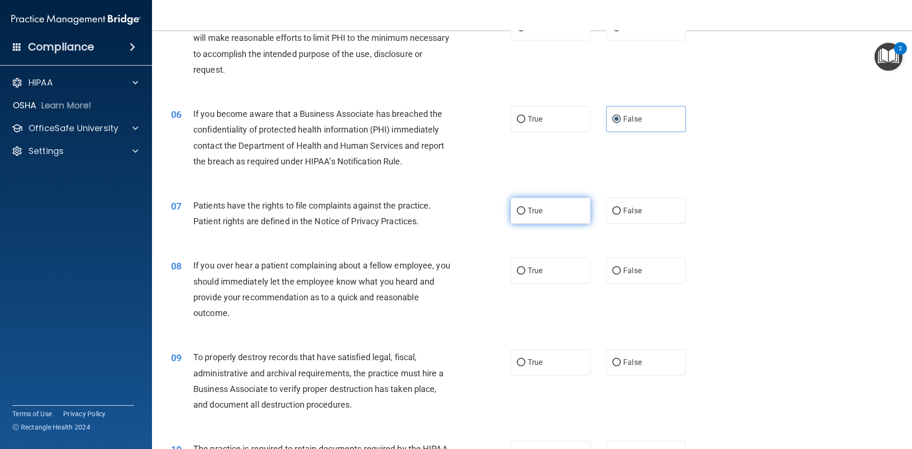
click at [553, 209] on label "True" at bounding box center [551, 211] width 80 height 26
click at [525, 209] on input "True" at bounding box center [521, 211] width 9 height 7
radio input "true"
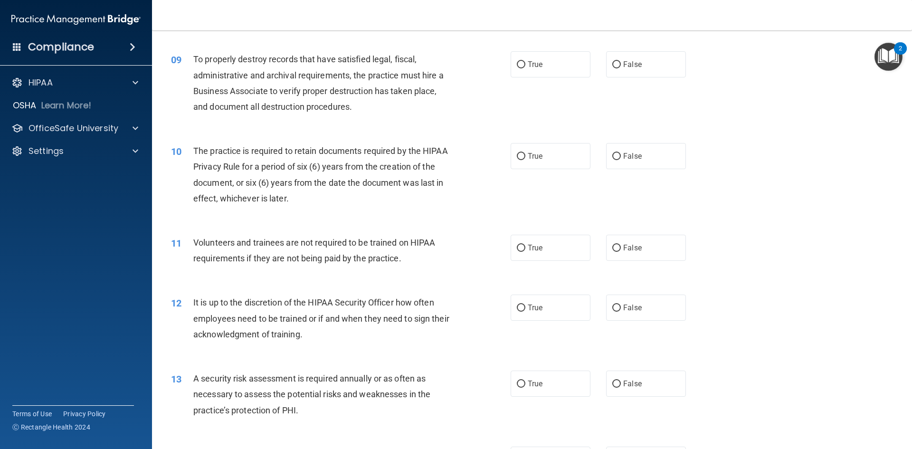
scroll to position [713, 0]
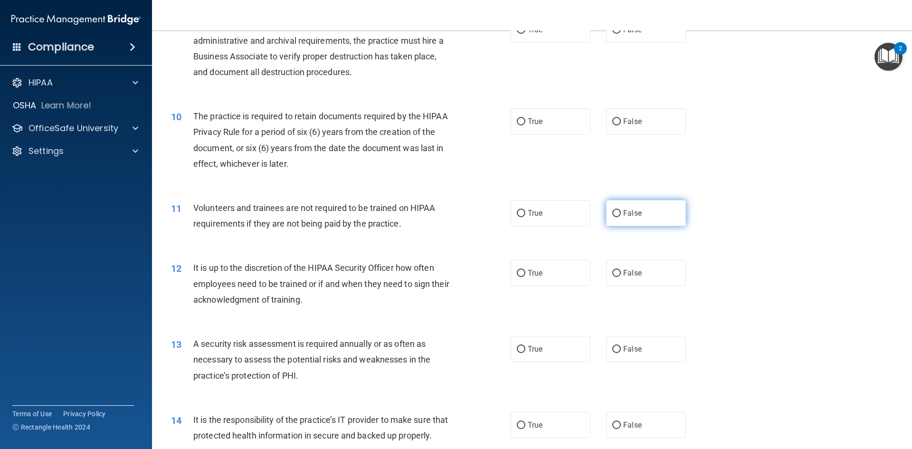
click at [612, 213] on input "False" at bounding box center [616, 213] width 9 height 7
radio input "true"
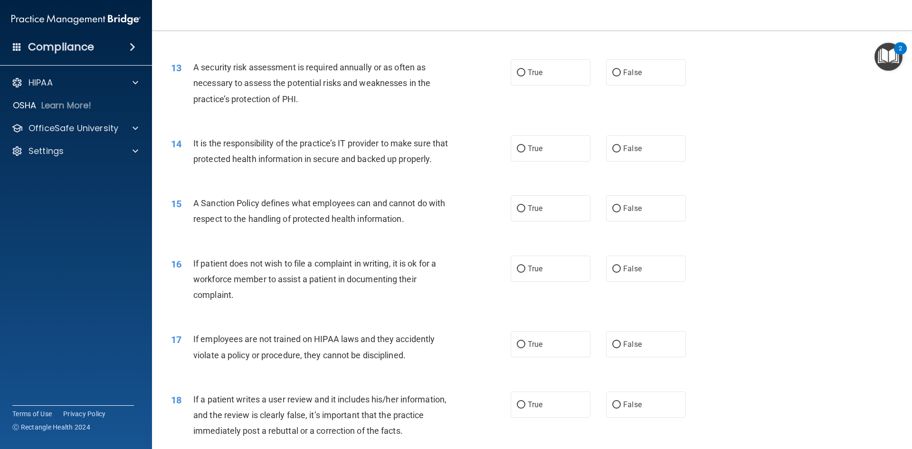
scroll to position [1140, 0]
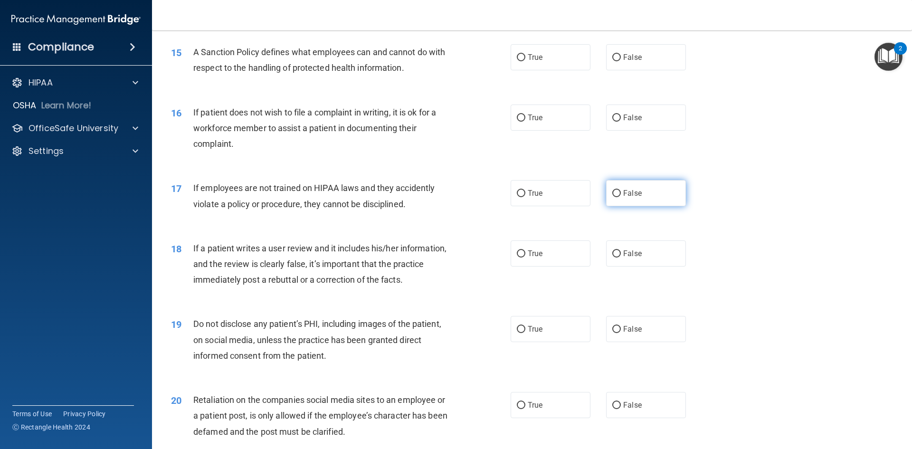
click at [607, 206] on label "False" at bounding box center [646, 193] width 80 height 26
click at [612, 197] on input "False" at bounding box center [616, 193] width 9 height 7
radio input "true"
click at [591, 228] on div "17 If employees are not trained on HIPAA laws and they accidently violate a pol…" at bounding box center [532, 198] width 736 height 60
click at [612, 257] on input "False" at bounding box center [616, 253] width 9 height 7
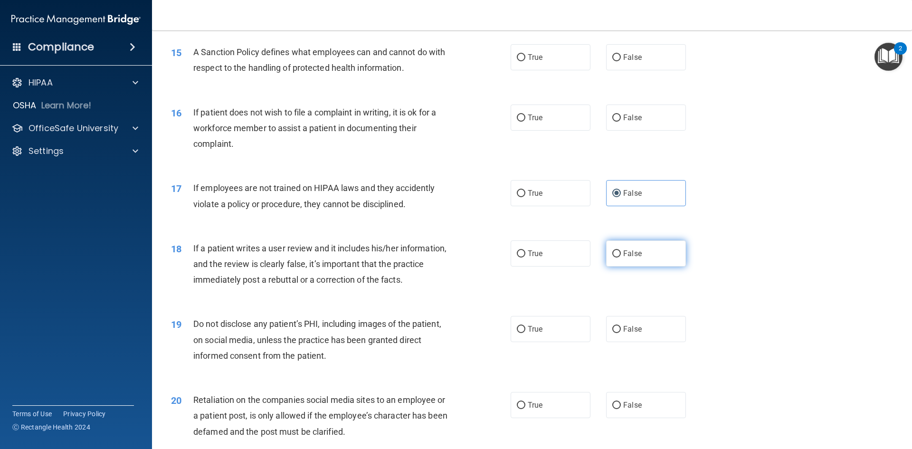
radio input "true"
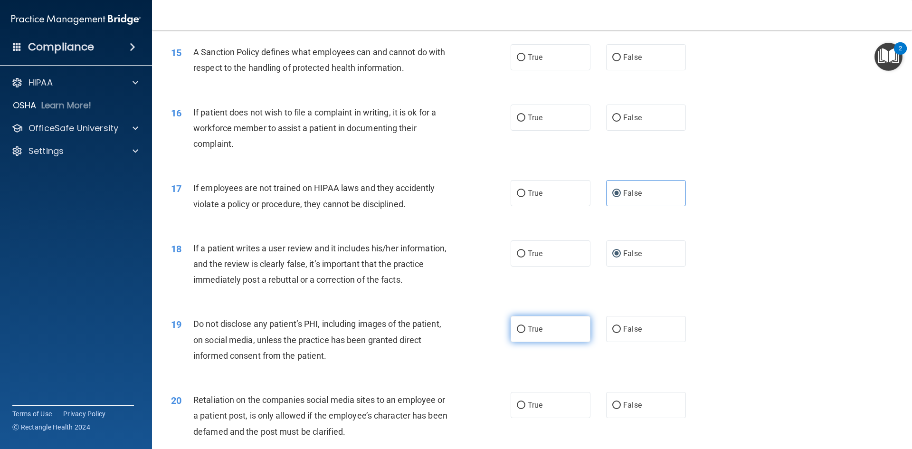
click at [528, 333] on span "True" at bounding box center [535, 328] width 15 height 9
click at [525, 333] on input "True" at bounding box center [521, 329] width 9 height 7
radio input "true"
click at [500, 293] on div "18 If a patient writes a user review and it includes his/her information, and t…" at bounding box center [341, 266] width 368 height 52
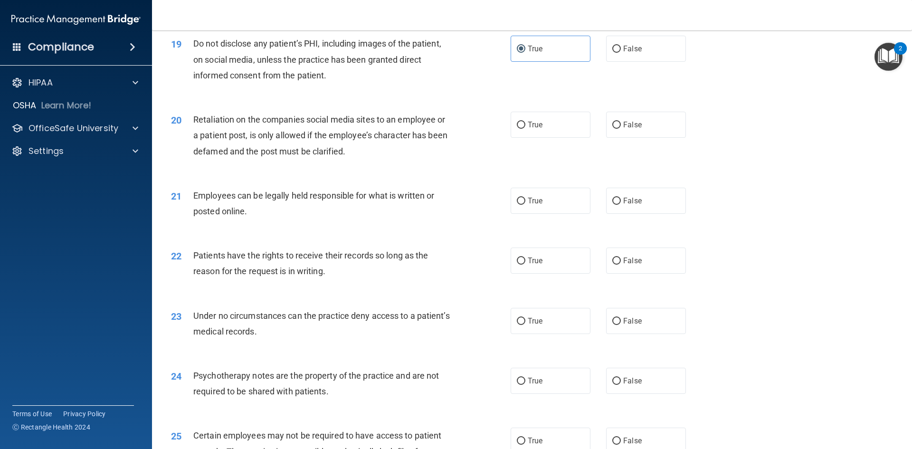
scroll to position [1425, 0]
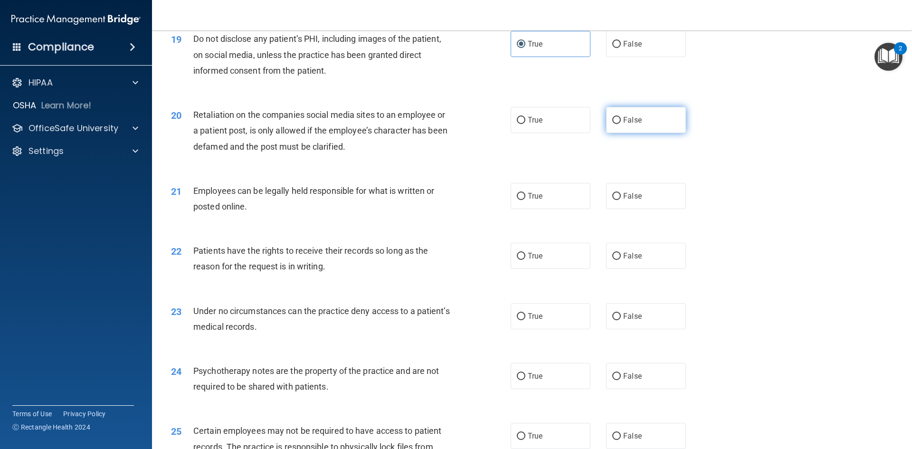
click at [627, 124] on span "False" at bounding box center [632, 119] width 19 height 9
click at [621, 124] on input "False" at bounding box center [616, 120] width 9 height 7
radio input "true"
click at [613, 260] on input "False" at bounding box center [616, 256] width 9 height 7
radio input "true"
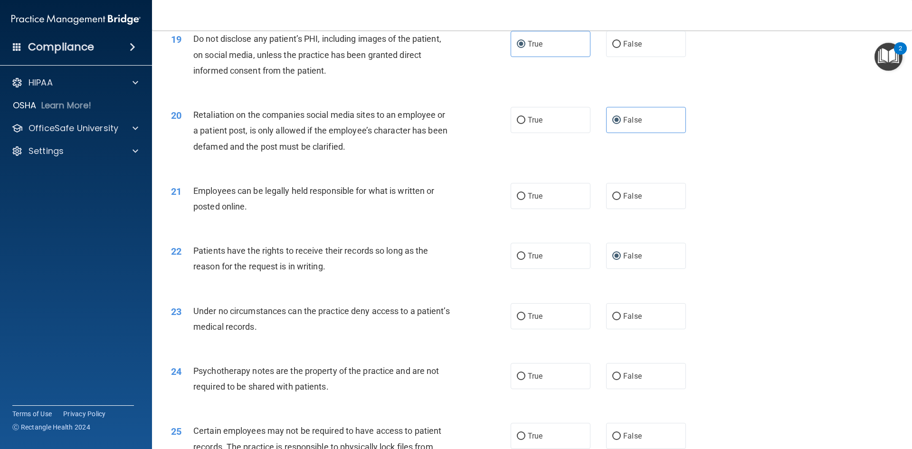
click at [605, 291] on div "22 Patients have the rights to receive their records so long as the reason for …" at bounding box center [532, 261] width 736 height 60
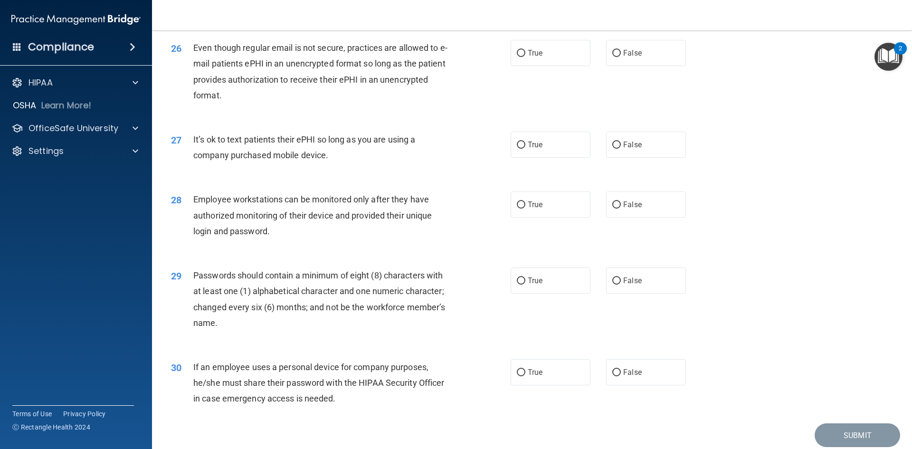
scroll to position [1900, 0]
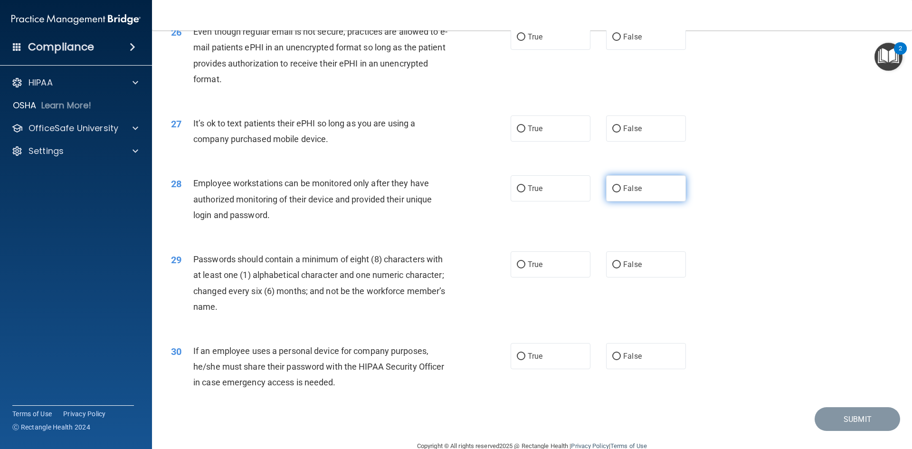
click at [614, 192] on input "False" at bounding box center [616, 188] width 9 height 7
radio input "true"
click at [725, 234] on div "28 Employee workstations can be monitored only after they have authorized monit…" at bounding box center [532, 201] width 736 height 76
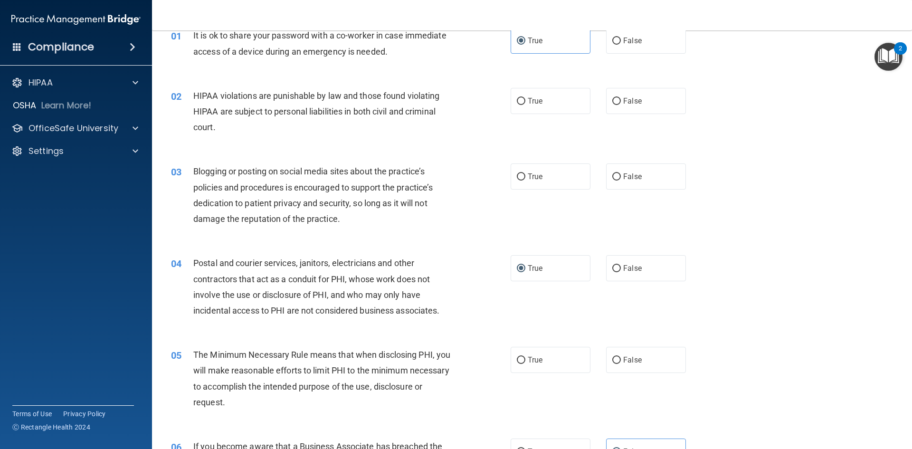
scroll to position [0, 0]
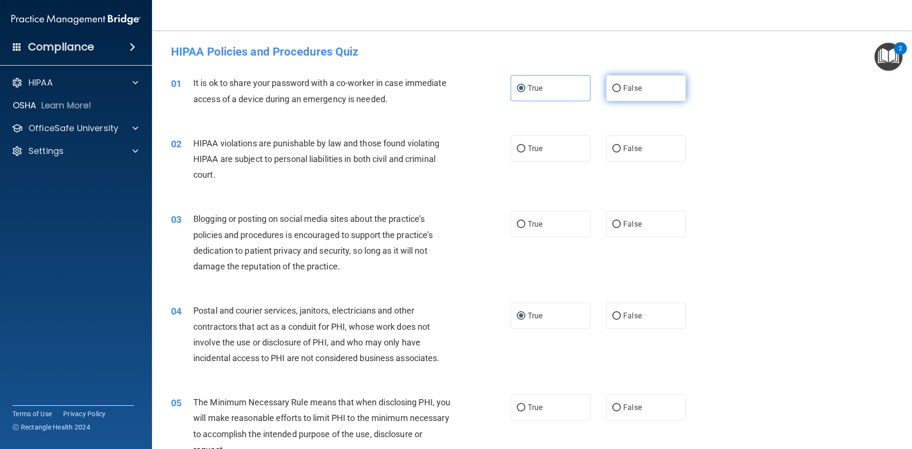
click at [666, 97] on label "False" at bounding box center [646, 88] width 80 height 26
click at [621, 92] on input "False" at bounding box center [616, 88] width 9 height 7
radio input "true"
radio input "false"
click at [548, 143] on label "True" at bounding box center [551, 148] width 80 height 26
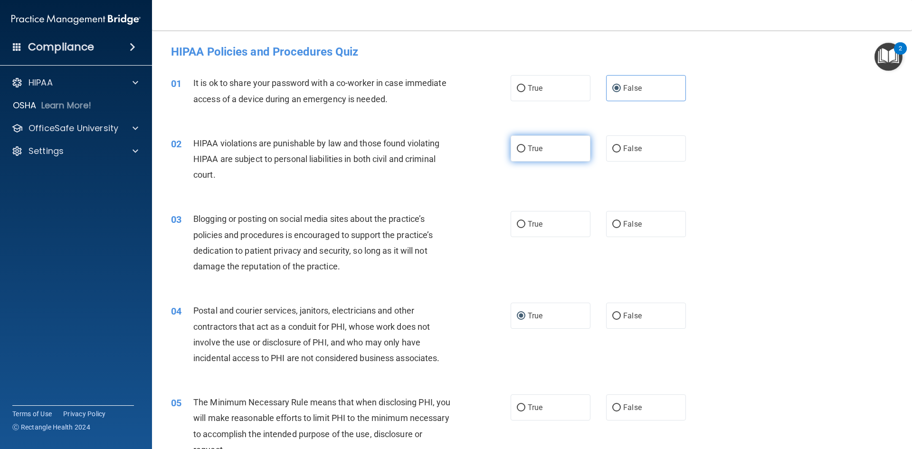
click at [525, 145] on input "True" at bounding box center [521, 148] width 9 height 7
radio input "true"
click at [612, 225] on input "False" at bounding box center [616, 224] width 9 height 7
radio input "true"
click at [471, 280] on div "03 Blogging or posting on social media sites about the practice’s policies and …" at bounding box center [532, 245] width 736 height 92
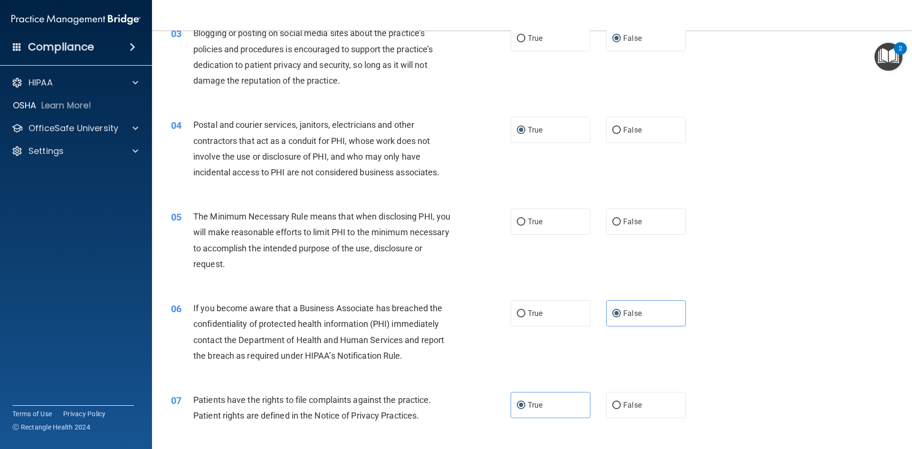
scroll to position [190, 0]
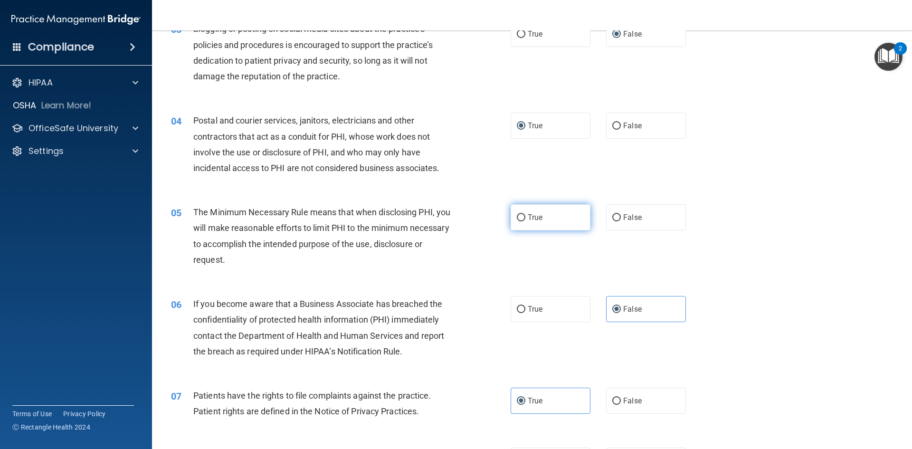
click at [546, 218] on label "True" at bounding box center [551, 217] width 80 height 26
click at [525, 218] on input "True" at bounding box center [521, 217] width 9 height 7
radio input "true"
click at [539, 257] on div "05 The Minimum Necessary Rule means that when disclosing PHI, you will make rea…" at bounding box center [532, 238] width 736 height 92
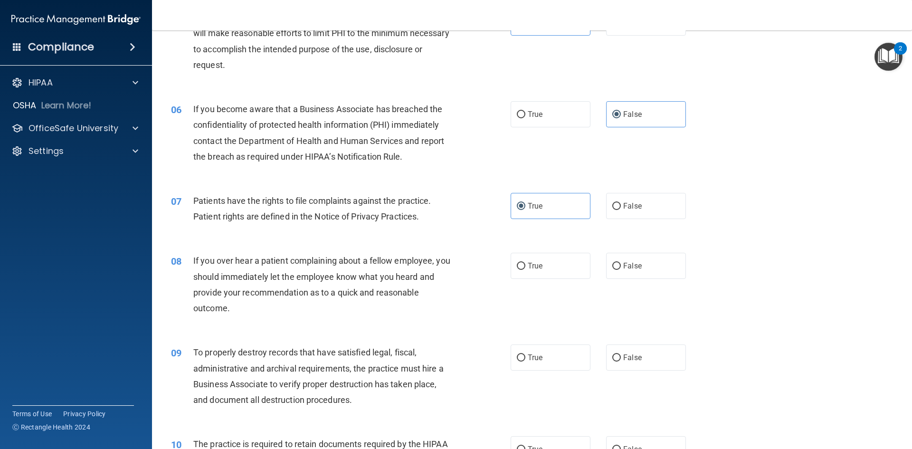
scroll to position [428, 0]
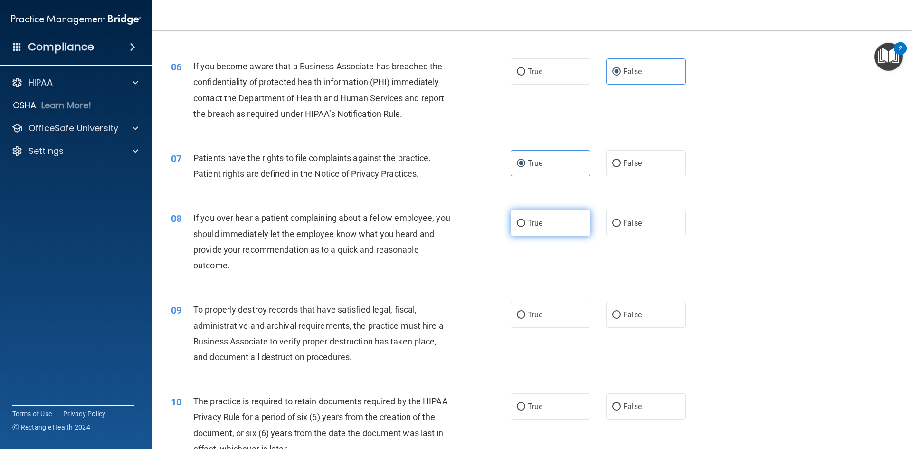
click at [569, 219] on label "True" at bounding box center [551, 223] width 80 height 26
click at [525, 220] on input "True" at bounding box center [521, 223] width 9 height 7
radio input "true"
click at [615, 307] on label "False" at bounding box center [646, 315] width 80 height 26
click at [615, 312] on input "False" at bounding box center [616, 315] width 9 height 7
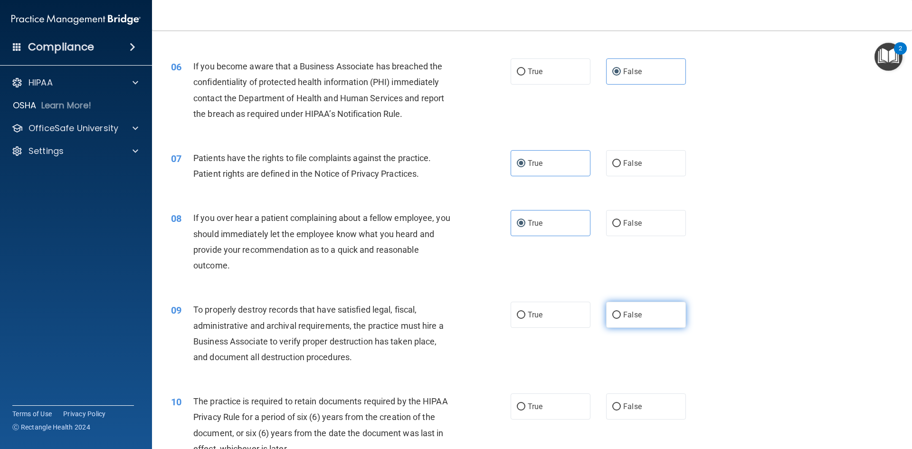
radio input "true"
click at [568, 407] on label "True" at bounding box center [551, 406] width 80 height 26
click at [525, 407] on input "True" at bounding box center [521, 406] width 9 height 7
radio input "true"
click at [548, 346] on div "09 To properly destroy records that have satisfied legal, fiscal, administrativ…" at bounding box center [532, 336] width 736 height 92
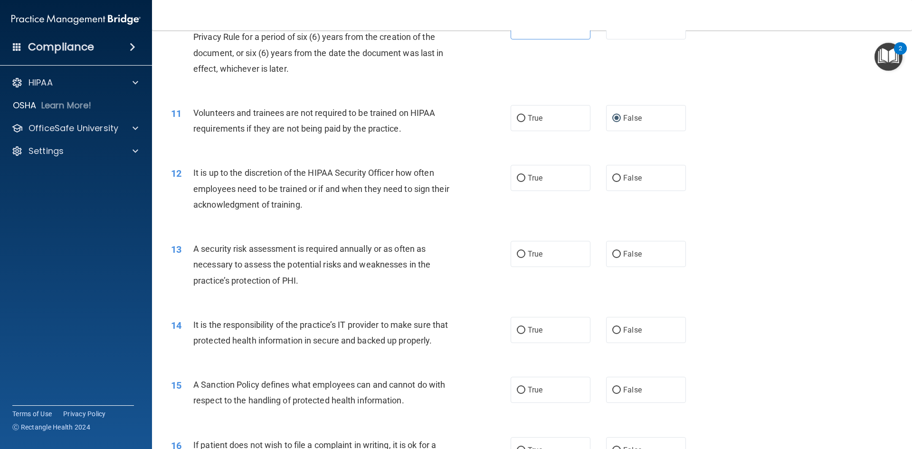
scroll to position [855, 0]
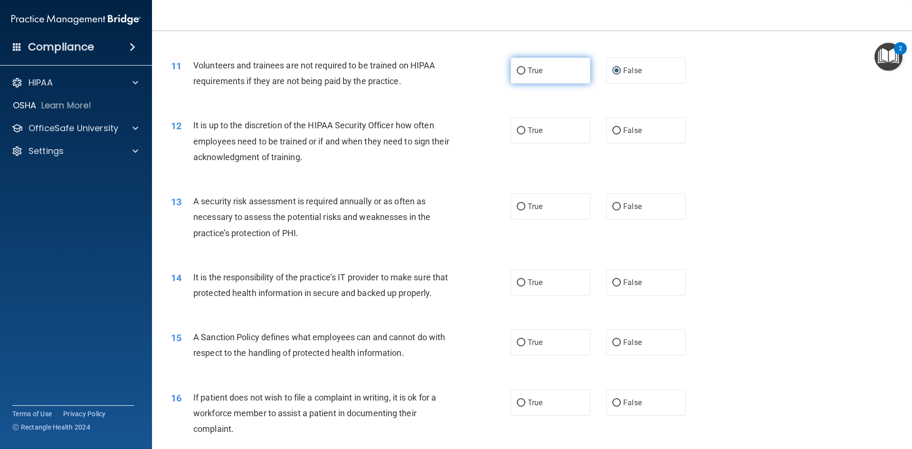
click at [544, 67] on label "True" at bounding box center [551, 70] width 80 height 26
click at [525, 67] on input "True" at bounding box center [521, 70] width 9 height 7
radio input "true"
radio input "false"
click at [617, 130] on label "False" at bounding box center [646, 130] width 80 height 26
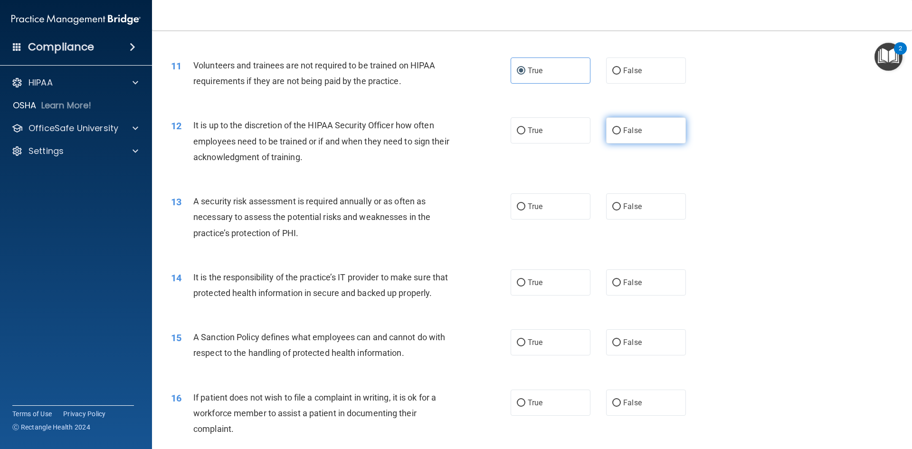
click at [617, 130] on input "False" at bounding box center [616, 130] width 9 height 7
radio input "true"
click at [556, 198] on label "True" at bounding box center [551, 206] width 80 height 26
click at [525, 203] on input "True" at bounding box center [521, 206] width 9 height 7
radio input "true"
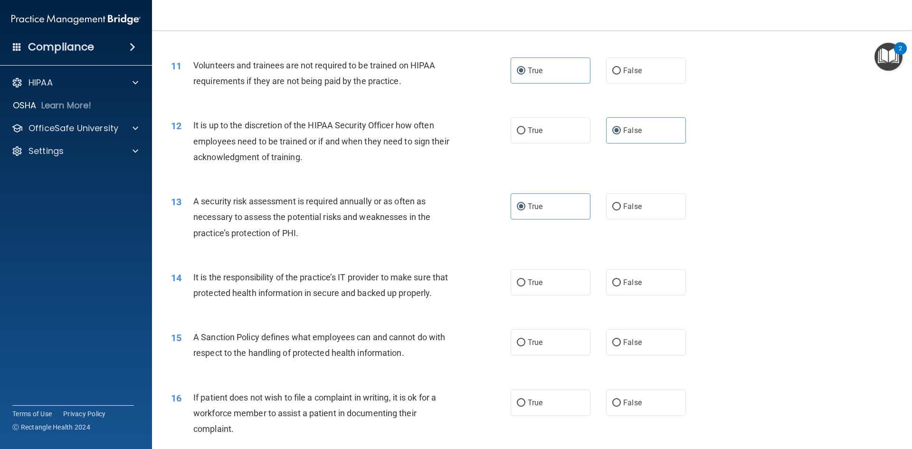
click at [545, 160] on div "12 It is up to the discretion of the HIPAA Security Officer how often employees…" at bounding box center [532, 143] width 736 height 76
click at [630, 275] on label "False" at bounding box center [646, 282] width 80 height 26
click at [621, 279] on input "False" at bounding box center [616, 282] width 9 height 7
radio input "true"
drag, startPoint x: 628, startPoint y: 352, endPoint x: 580, endPoint y: 409, distance: 74.6
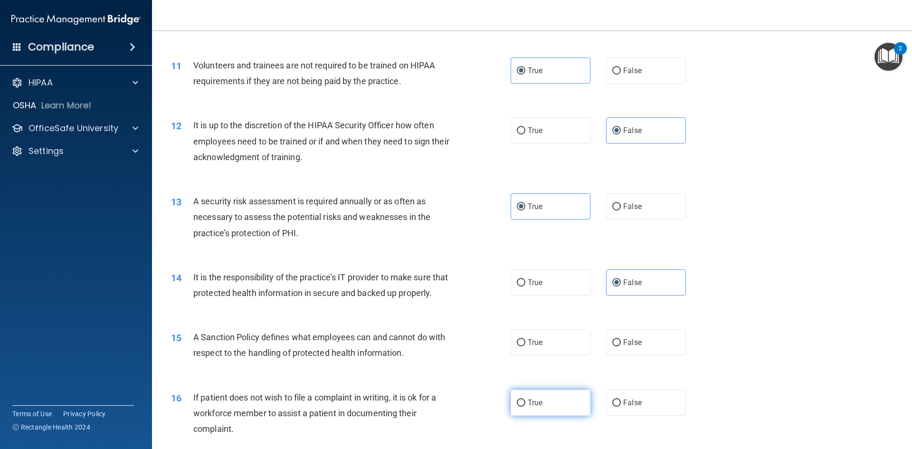
click at [628, 352] on label "False" at bounding box center [646, 342] width 80 height 26
click at [621, 346] on input "False" at bounding box center [616, 342] width 9 height 7
radio input "true"
click at [541, 416] on label "True" at bounding box center [551, 403] width 80 height 26
click at [525, 407] on input "True" at bounding box center [521, 403] width 9 height 7
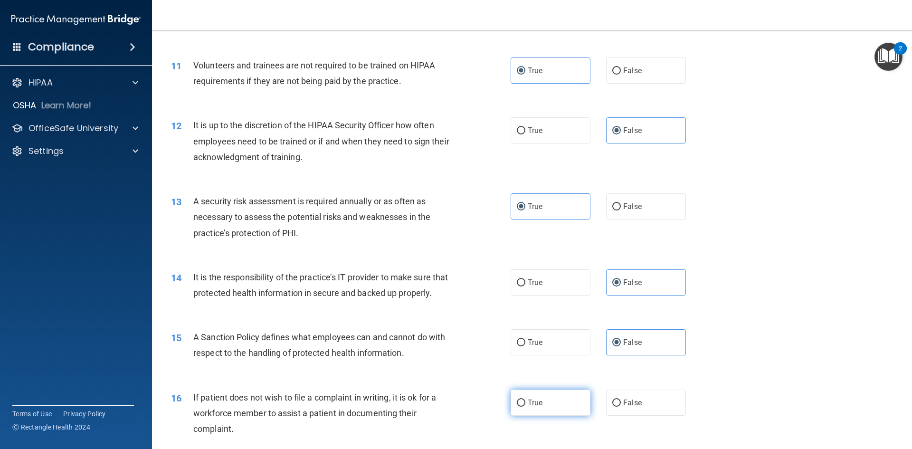
radio input "true"
click at [462, 362] on div "15 A Sanction Policy defines what employees can and cannot do with respect to t…" at bounding box center [341, 347] width 368 height 36
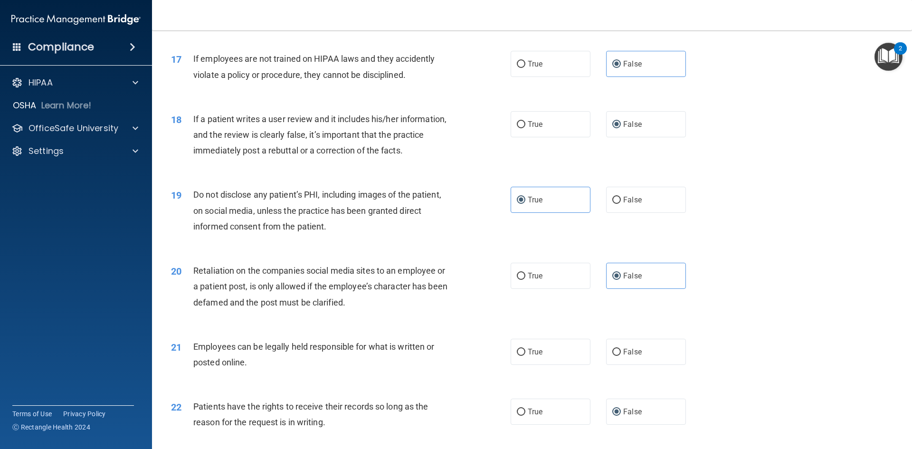
scroll to position [1283, 0]
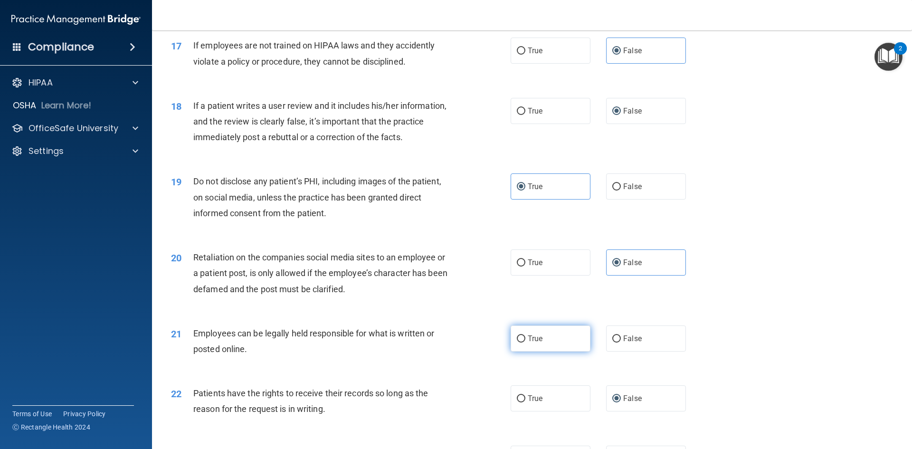
click at [529, 343] on span "True" at bounding box center [535, 338] width 15 height 9
click at [525, 343] on input "True" at bounding box center [521, 338] width 9 height 7
radio input "true"
click at [493, 362] on div "21 Employees can be legally held responsible for what is written or posted onli…" at bounding box center [341, 343] width 368 height 36
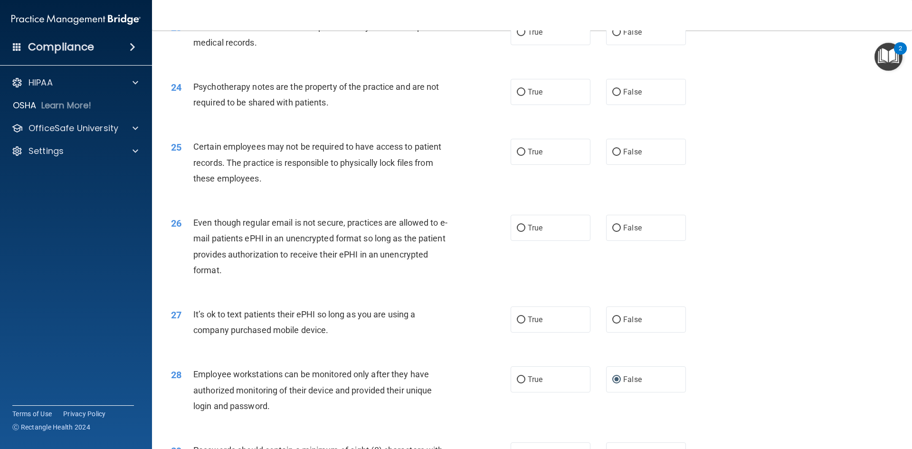
scroll to position [1710, 0]
click at [616, 38] on label "False" at bounding box center [646, 31] width 80 height 26
click at [616, 35] on input "False" at bounding box center [616, 31] width 9 height 7
radio input "true"
click at [555, 104] on label "True" at bounding box center [551, 91] width 80 height 26
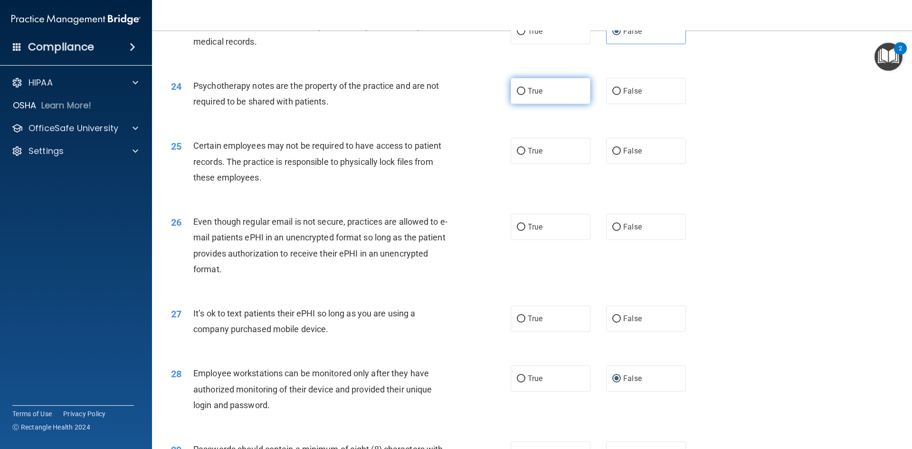
click at [525, 95] on input "True" at bounding box center [521, 91] width 9 height 7
radio input "true"
click at [558, 156] on label "True" at bounding box center [551, 151] width 80 height 26
click at [525, 155] on input "True" at bounding box center [521, 151] width 9 height 7
radio input "true"
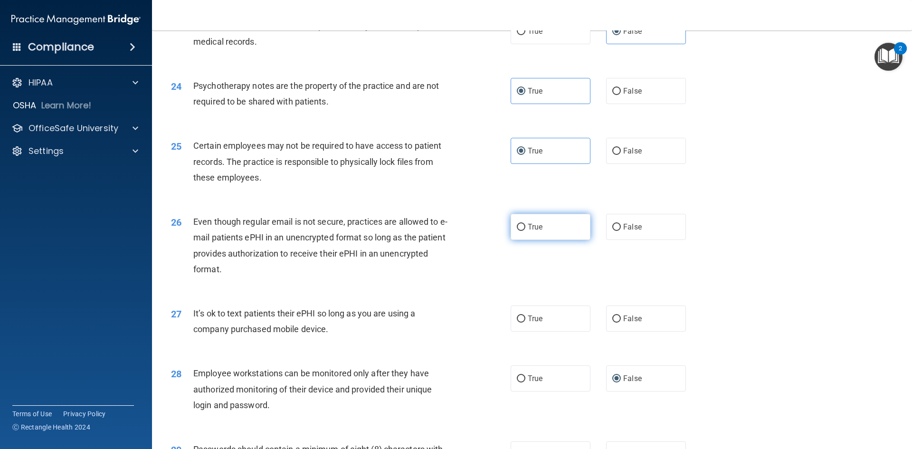
click at [550, 240] on label "True" at bounding box center [551, 227] width 80 height 26
click at [525, 231] on input "True" at bounding box center [521, 227] width 9 height 7
radio input "true"
click at [494, 271] on div "26 Even though regular email is not secure, practices are allowed to e-mail pat…" at bounding box center [341, 248] width 368 height 68
click at [612, 332] on label "False" at bounding box center [646, 318] width 80 height 26
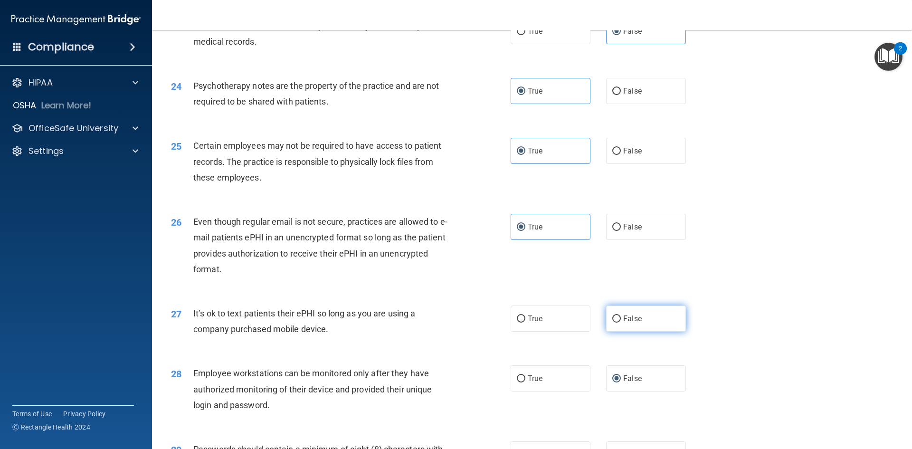
click at [612, 323] on input "False" at bounding box center [616, 318] width 9 height 7
radio input "true"
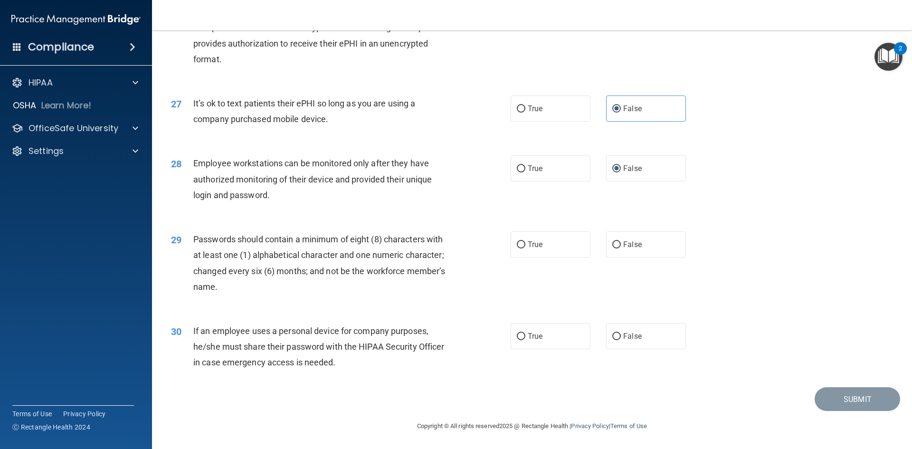
scroll to position [1936, 0]
click at [554, 251] on label "True" at bounding box center [551, 244] width 80 height 26
click at [525, 248] on input "True" at bounding box center [521, 244] width 9 height 7
radio input "true"
click at [628, 347] on label "False" at bounding box center [646, 336] width 80 height 26
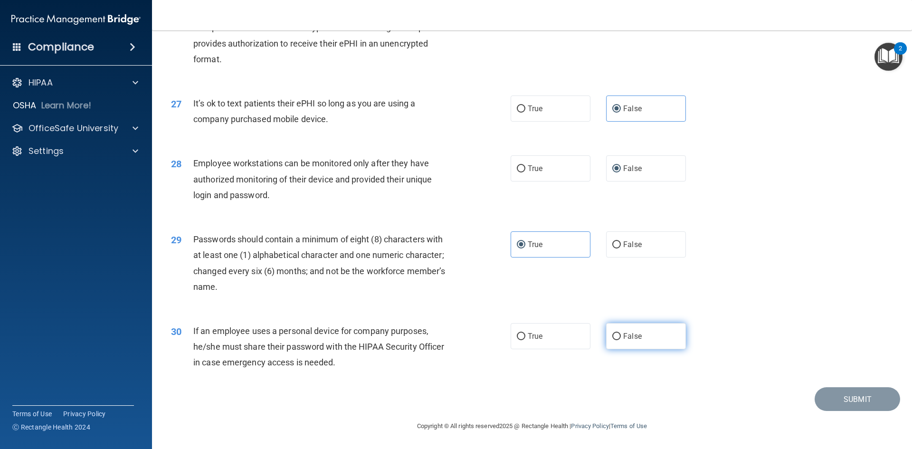
click at [621, 340] on input "False" at bounding box center [616, 336] width 9 height 7
radio input "true"
click at [838, 406] on button "Submit" at bounding box center [858, 399] width 86 height 24
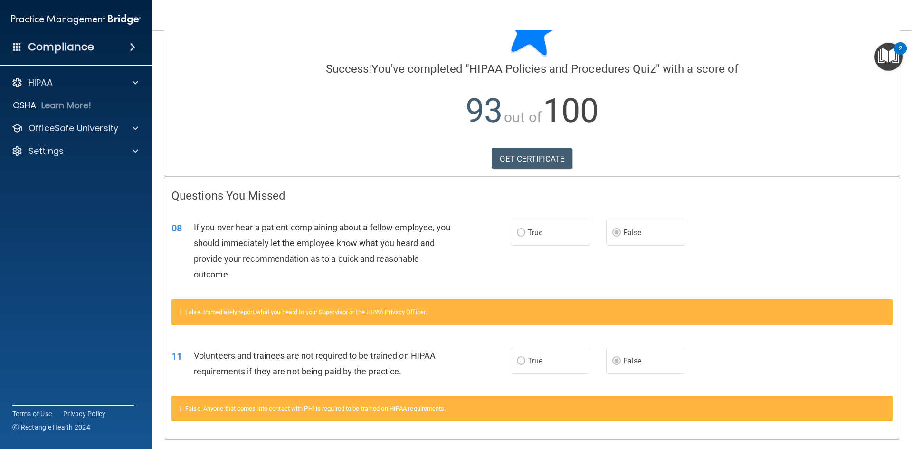
scroll to position [76, 0]
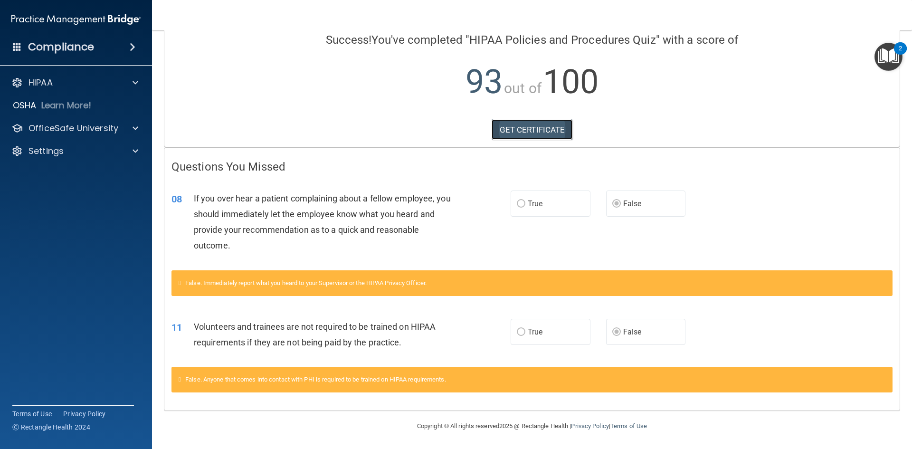
click at [515, 134] on link "GET CERTIFICATE" at bounding box center [532, 129] width 81 height 21
click at [120, 121] on div "OfficeSafe University" at bounding box center [76, 128] width 152 height 19
click at [133, 127] on span at bounding box center [136, 128] width 6 height 11
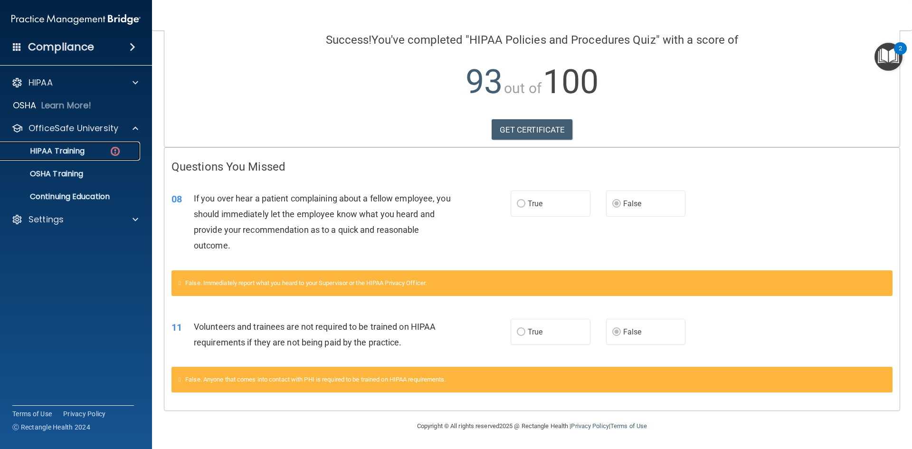
click at [118, 152] on img at bounding box center [115, 151] width 12 height 12
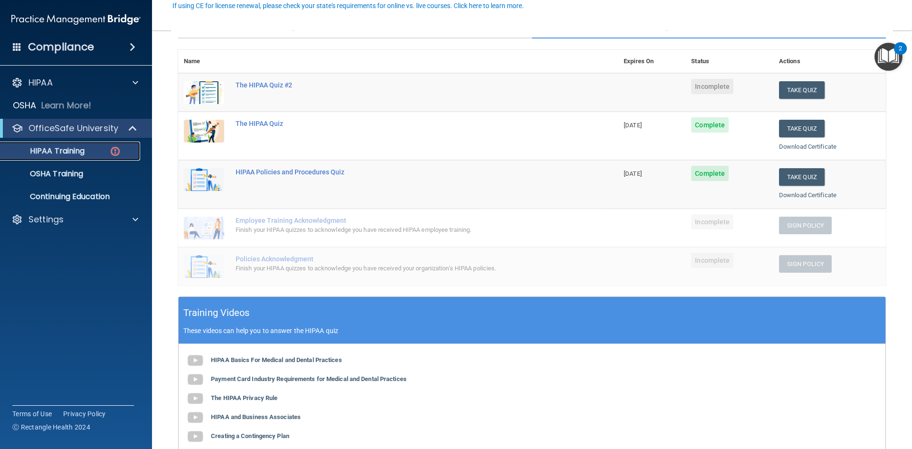
scroll to position [47, 0]
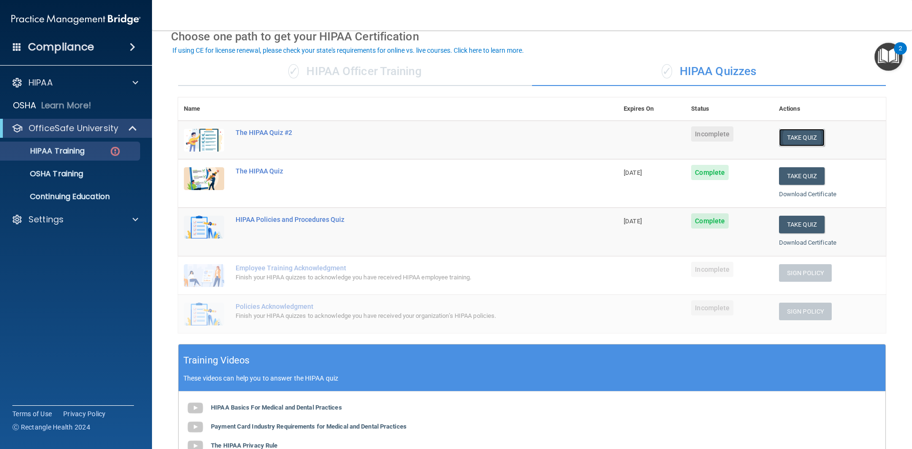
click at [812, 136] on button "Take Quiz" at bounding box center [802, 138] width 46 height 18
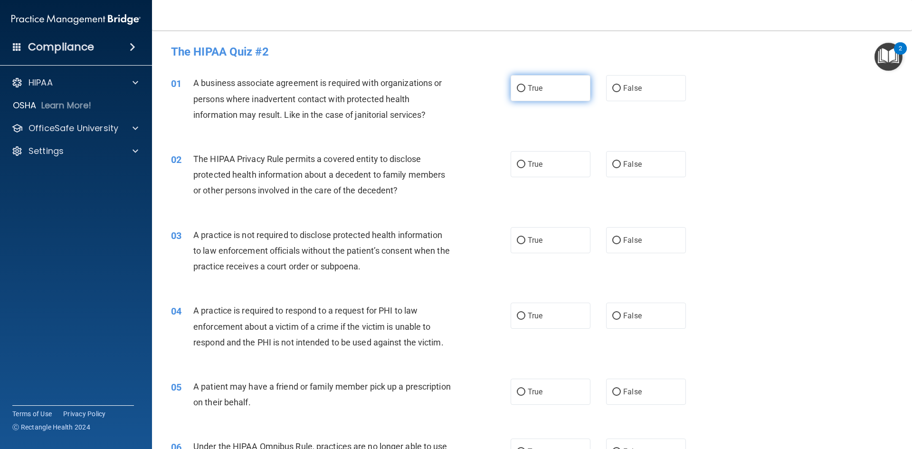
click at [543, 90] on label "True" at bounding box center [551, 88] width 80 height 26
click at [525, 90] on input "True" at bounding box center [521, 88] width 9 height 7
radio input "true"
click at [559, 166] on label "True" at bounding box center [551, 164] width 80 height 26
click at [525, 166] on input "True" at bounding box center [521, 164] width 9 height 7
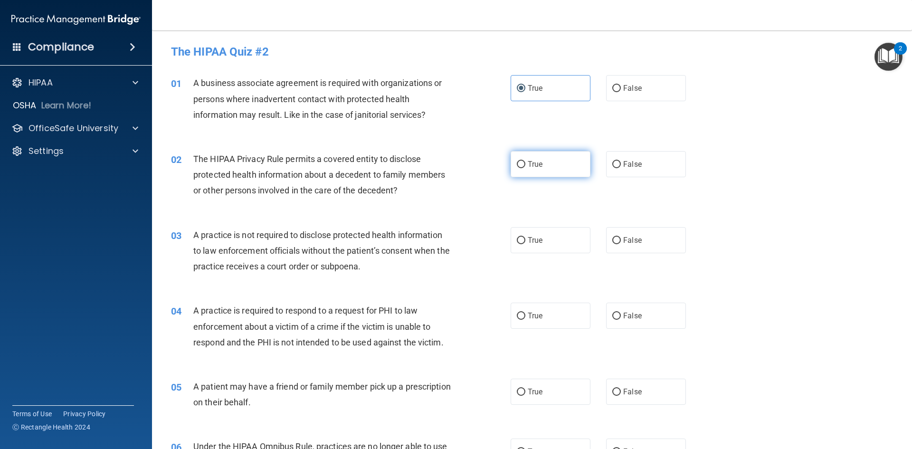
radio input "true"
click at [641, 230] on label "False" at bounding box center [646, 240] width 80 height 26
click at [621, 237] on input "False" at bounding box center [616, 240] width 9 height 7
radio input "true"
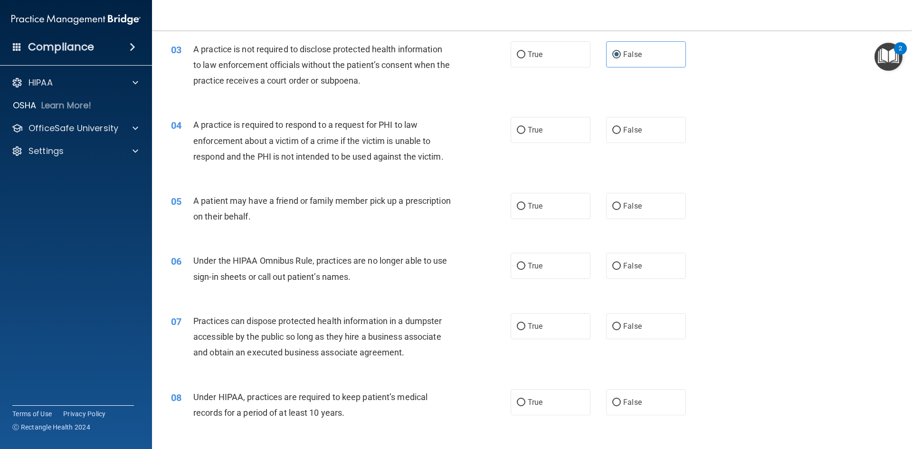
scroll to position [190, 0]
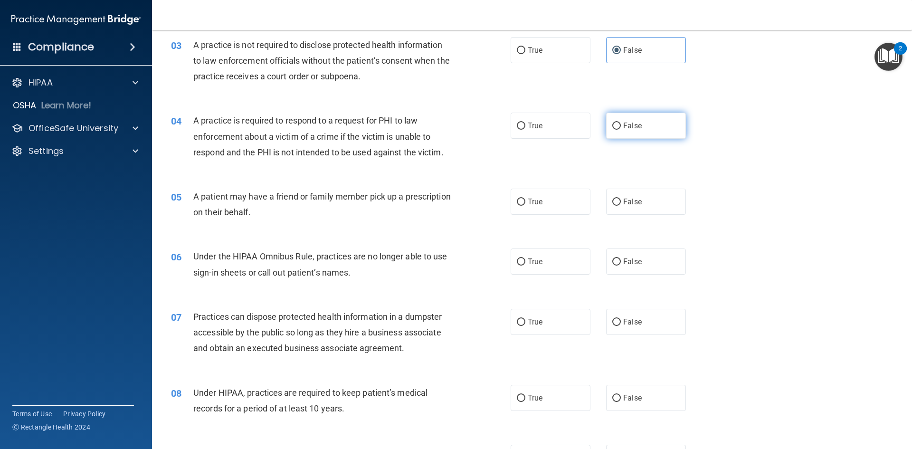
click at [623, 131] on label "False" at bounding box center [646, 126] width 80 height 26
click at [621, 130] on input "False" at bounding box center [616, 126] width 9 height 7
radio input "true"
click at [568, 199] on label "True" at bounding box center [551, 202] width 80 height 26
click at [525, 199] on input "True" at bounding box center [521, 202] width 9 height 7
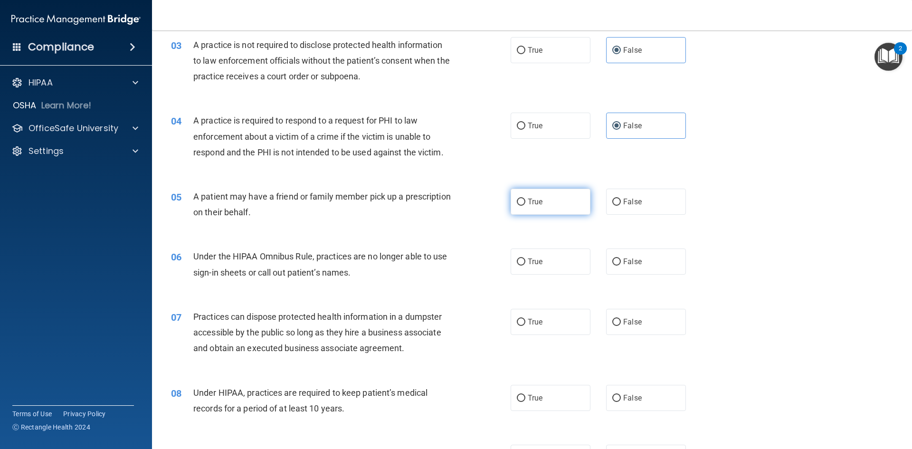
radio input "true"
click at [576, 265] on label "True" at bounding box center [551, 261] width 80 height 26
click at [525, 265] on input "True" at bounding box center [521, 261] width 9 height 7
radio input "true"
click at [607, 327] on label "False" at bounding box center [646, 322] width 80 height 26
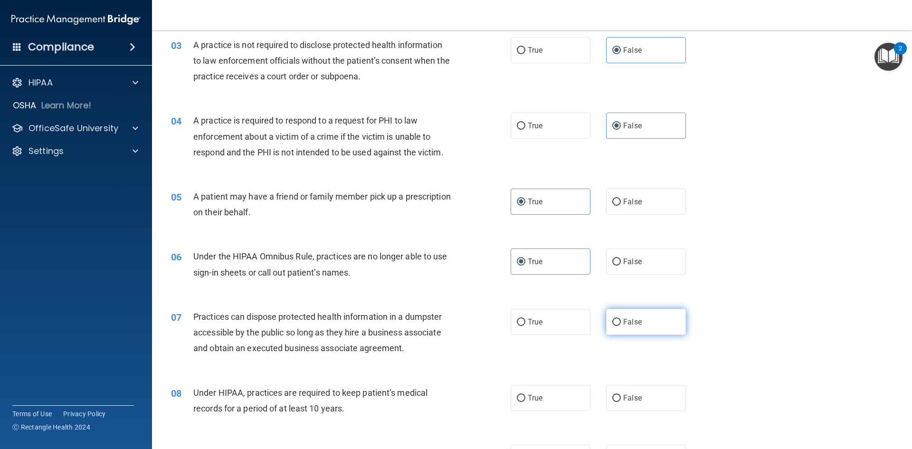
click at [612, 326] on input "False" at bounding box center [616, 322] width 9 height 7
click at [626, 393] on label "False" at bounding box center [646, 398] width 80 height 26
click at [621, 395] on input "False" at bounding box center [616, 398] width 9 height 7
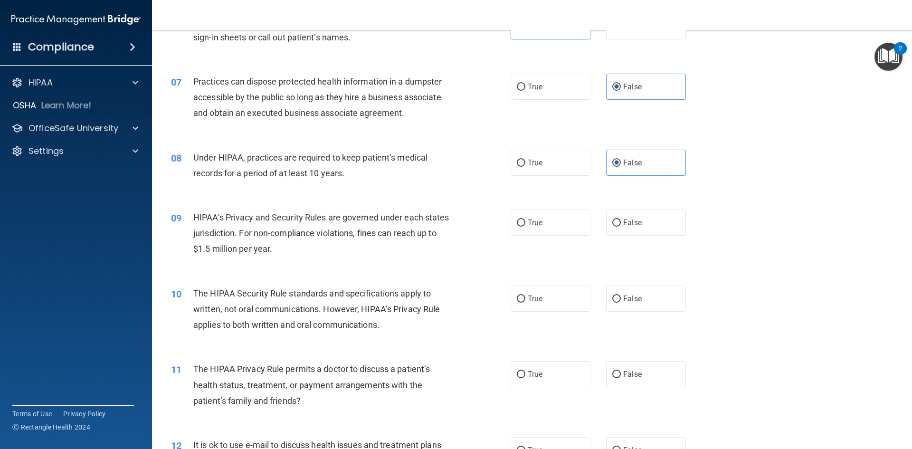
scroll to position [428, 0]
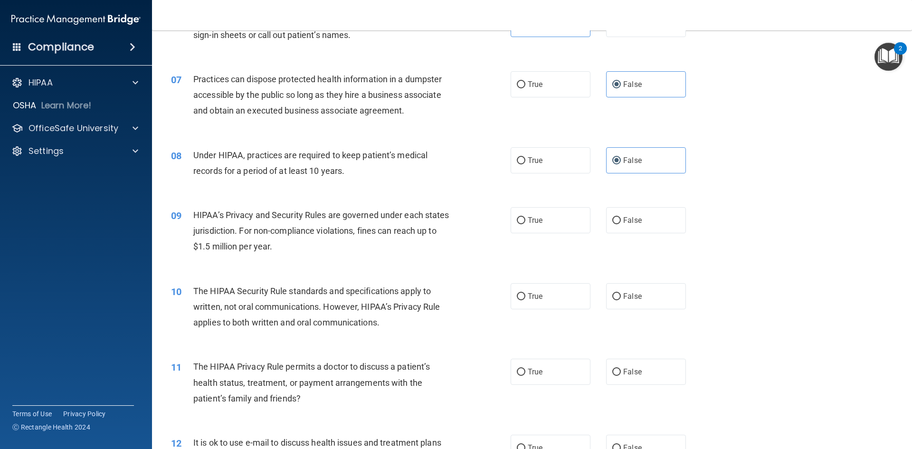
click at [542, 235] on div "09 HIPAA’s Privacy and Security Rules are governed under each states jurisdicti…" at bounding box center [532, 233] width 736 height 76
click at [539, 223] on span "True" at bounding box center [535, 220] width 15 height 9
click at [525, 223] on input "True" at bounding box center [521, 220] width 9 height 7
drag, startPoint x: 533, startPoint y: 297, endPoint x: 546, endPoint y: 344, distance: 48.9
click at [537, 307] on label "True" at bounding box center [551, 296] width 80 height 26
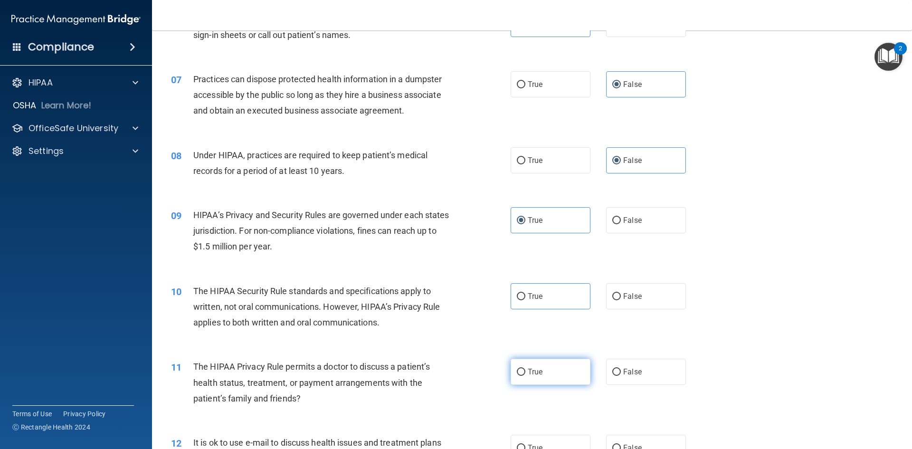
click at [550, 361] on label "True" at bounding box center [551, 372] width 80 height 26
click at [525, 369] on input "True" at bounding box center [521, 372] width 9 height 7
click at [534, 289] on label "True" at bounding box center [551, 296] width 80 height 26
click at [525, 293] on input "True" at bounding box center [521, 296] width 9 height 7
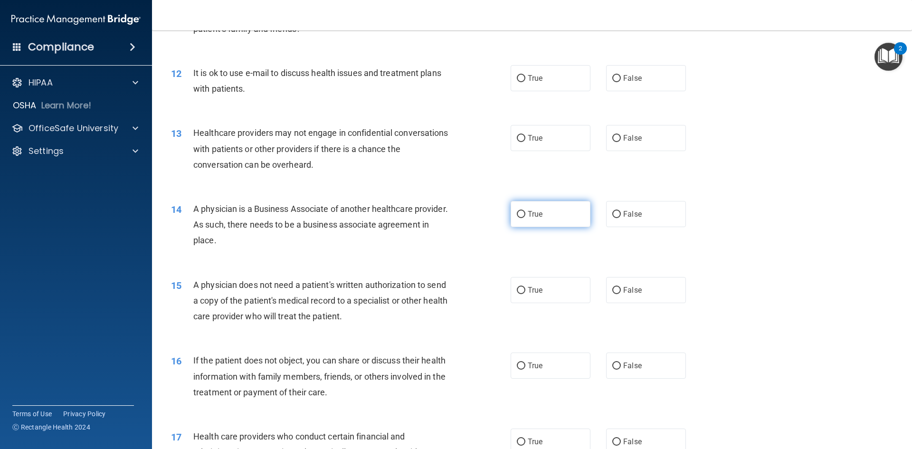
scroll to position [808, 0]
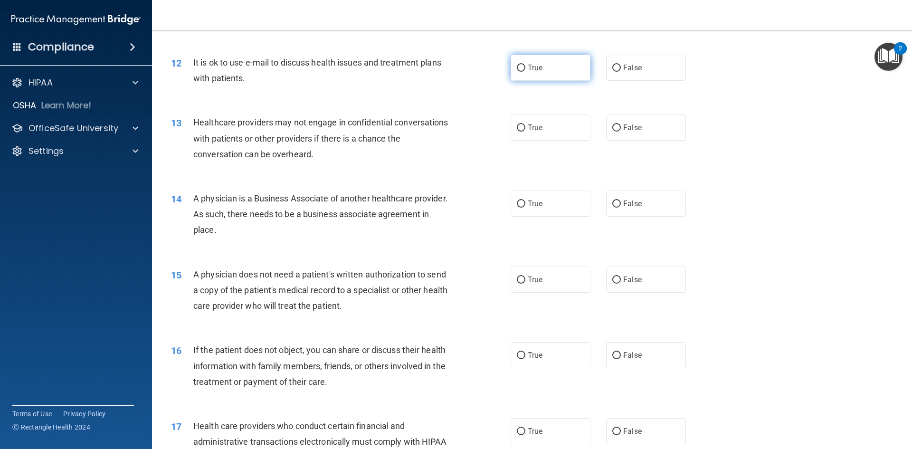
click at [546, 75] on label "True" at bounding box center [551, 68] width 80 height 26
click at [525, 72] on input "True" at bounding box center [521, 68] width 9 height 7
click at [611, 123] on label "False" at bounding box center [646, 127] width 80 height 26
click at [612, 124] on input "False" at bounding box center [616, 127] width 9 height 7
drag, startPoint x: 610, startPoint y: 206, endPoint x: 600, endPoint y: 233, distance: 29.6
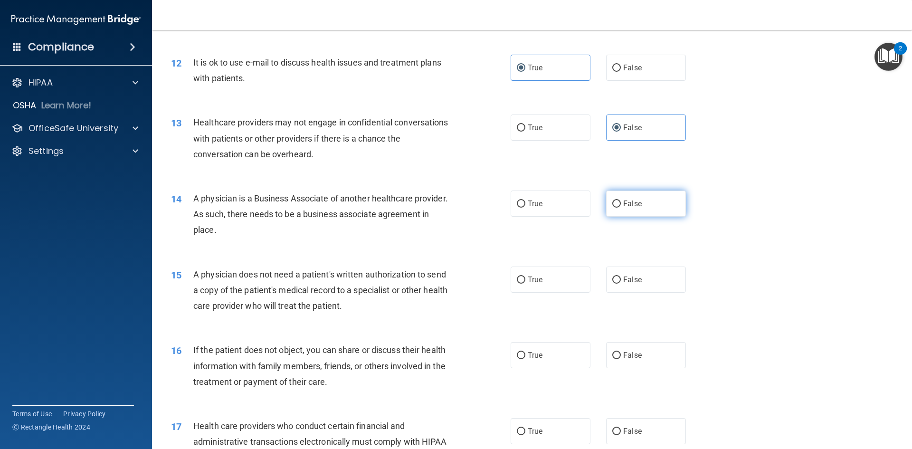
click at [612, 206] on input "False" at bounding box center [616, 203] width 9 height 7
drag, startPoint x: 562, startPoint y: 284, endPoint x: 580, endPoint y: 309, distance: 30.4
click at [562, 285] on label "True" at bounding box center [551, 280] width 80 height 26
click at [525, 284] on input "True" at bounding box center [521, 279] width 9 height 7
click at [621, 350] on label "False" at bounding box center [646, 355] width 80 height 26
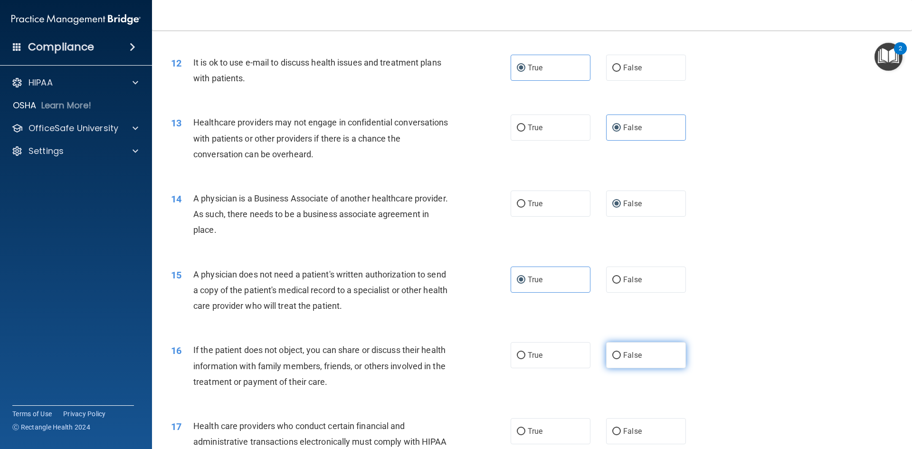
click at [621, 352] on input "False" at bounding box center [616, 355] width 9 height 7
click at [560, 425] on label "True" at bounding box center [551, 431] width 80 height 26
click at [525, 428] on input "True" at bounding box center [521, 431] width 9 height 7
click at [569, 393] on div "16 If the patient does not object, you can share or discuss their health inform…" at bounding box center [532, 368] width 736 height 76
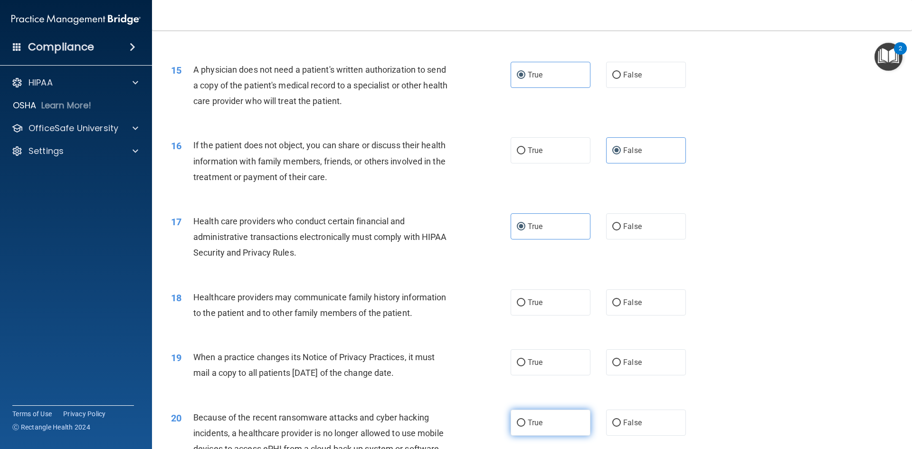
scroll to position [1045, 0]
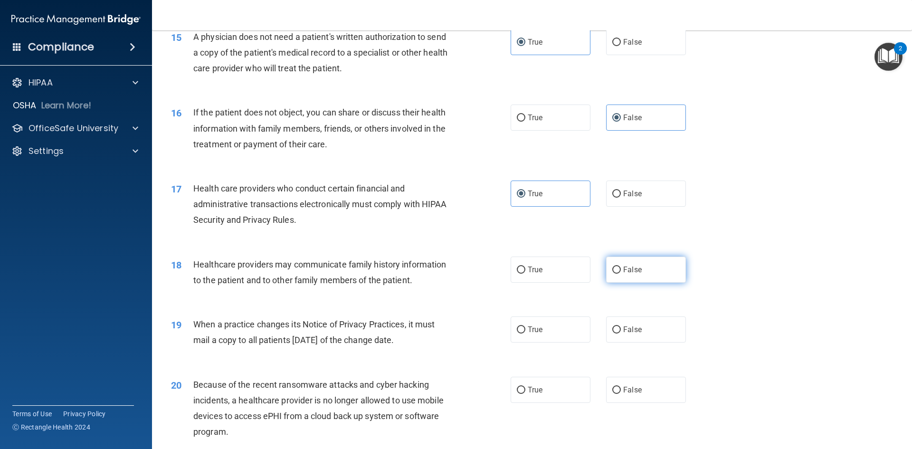
click at [626, 264] on label "False" at bounding box center [646, 270] width 80 height 26
click at [621, 267] on input "False" at bounding box center [616, 270] width 9 height 7
click at [628, 341] on label "False" at bounding box center [646, 329] width 80 height 26
click at [621, 333] on input "False" at bounding box center [616, 329] width 9 height 7
click at [576, 393] on label "True" at bounding box center [551, 390] width 80 height 26
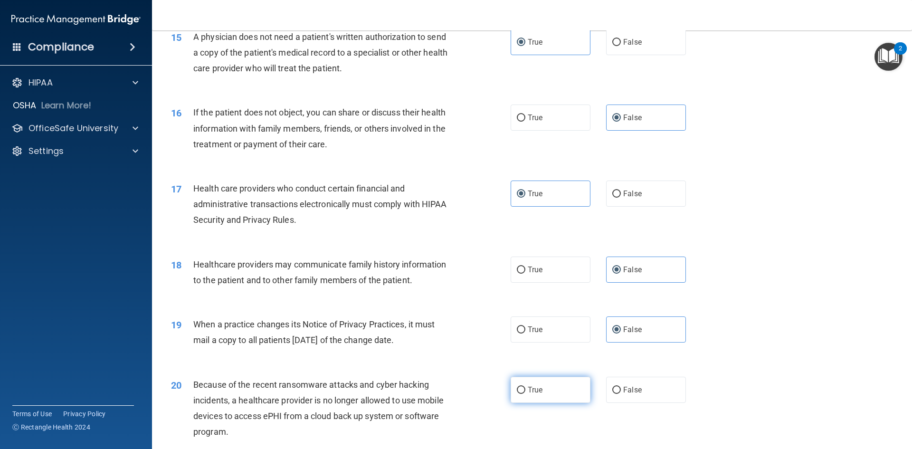
click at [525, 393] on input "True" at bounding box center [521, 390] width 9 height 7
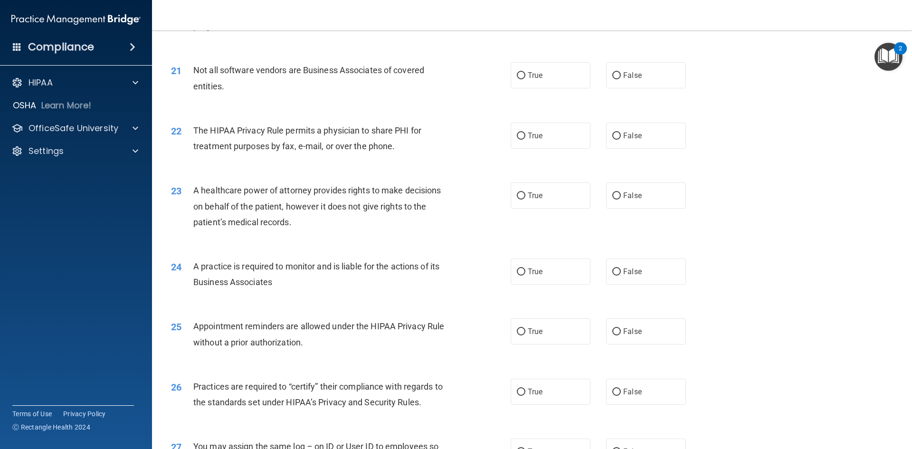
scroll to position [1473, 0]
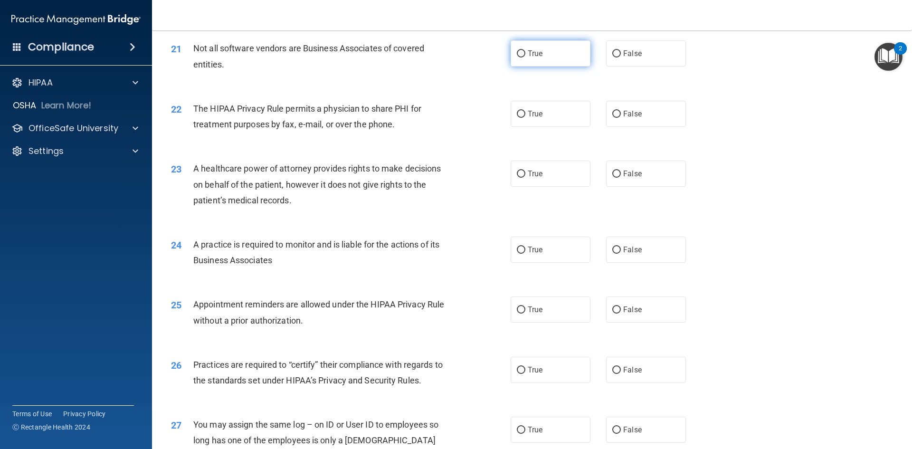
click at [561, 55] on label "True" at bounding box center [551, 53] width 80 height 26
click at [525, 55] on input "True" at bounding box center [521, 53] width 9 height 7
click at [606, 108] on label "False" at bounding box center [646, 114] width 80 height 26
click at [612, 111] on input "False" at bounding box center [616, 114] width 9 height 7
click at [568, 168] on label "True" at bounding box center [551, 174] width 80 height 26
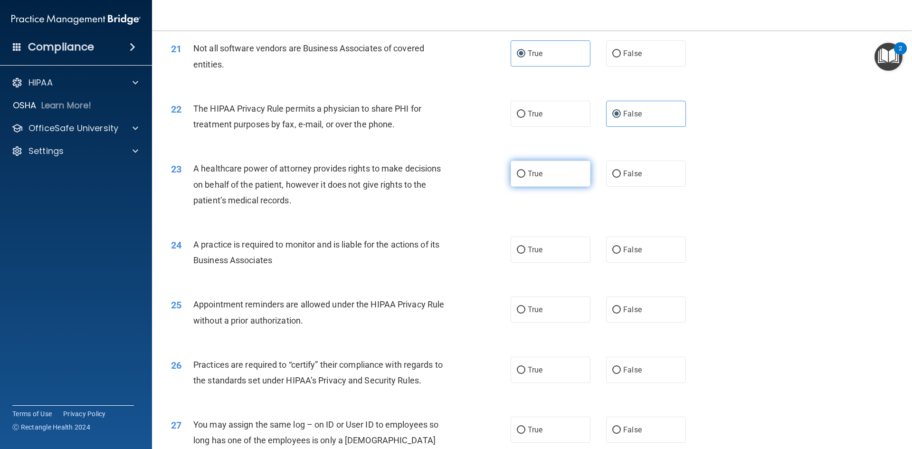
click at [525, 171] on input "True" at bounding box center [521, 174] width 9 height 7
click at [570, 246] on label "True" at bounding box center [551, 250] width 80 height 26
click at [525, 247] on input "True" at bounding box center [521, 250] width 9 height 7
click at [620, 315] on label "False" at bounding box center [646, 309] width 80 height 26
click at [620, 314] on input "False" at bounding box center [616, 309] width 9 height 7
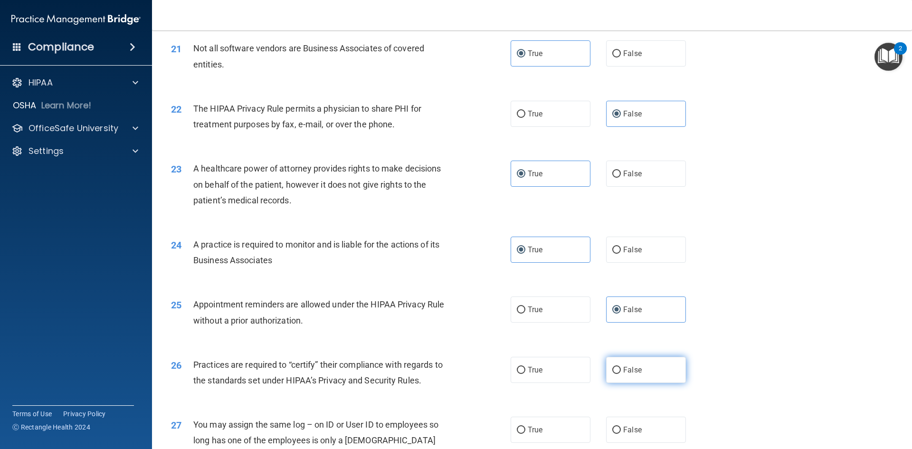
click at [624, 368] on span "False" at bounding box center [632, 369] width 19 height 9
click at [621, 368] on input "False" at bounding box center [616, 370] width 9 height 7
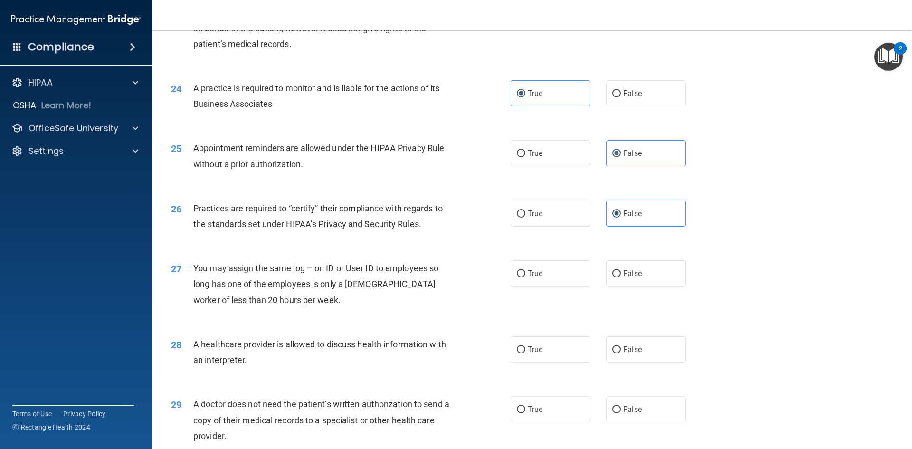
scroll to position [1663, 0]
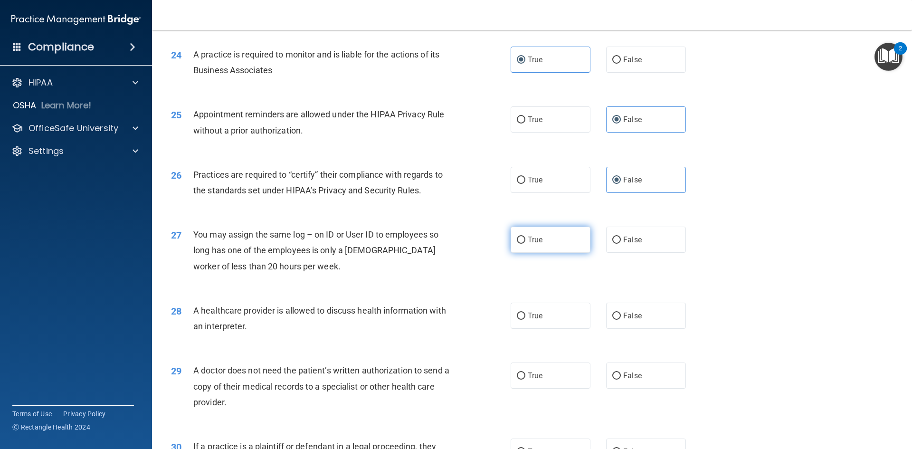
click at [550, 245] on label "True" at bounding box center [551, 240] width 80 height 26
click at [525, 244] on input "True" at bounding box center [521, 240] width 9 height 7
drag, startPoint x: 567, startPoint y: 324, endPoint x: 573, endPoint y: 333, distance: 11.7
click at [573, 333] on div "28 A healthcare provider is allowed to discuss health information with an inter…" at bounding box center [532, 321] width 736 height 60
click at [606, 371] on label "False" at bounding box center [646, 375] width 80 height 26
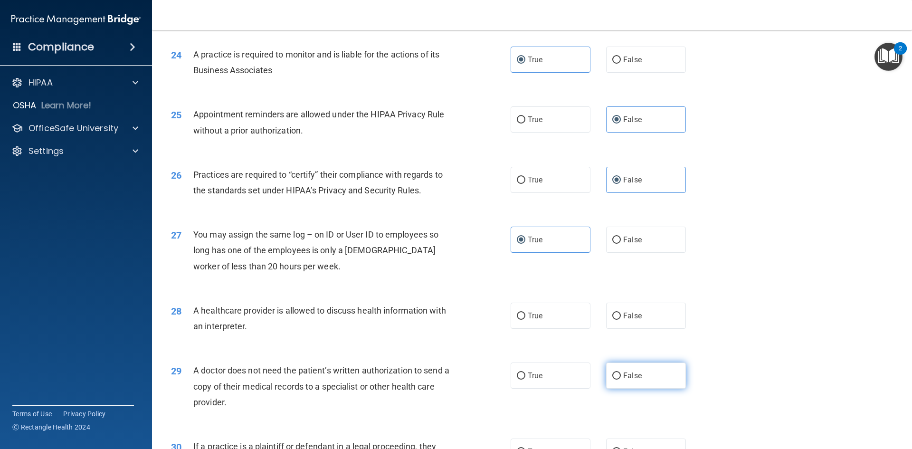
click at [612, 372] on input "False" at bounding box center [616, 375] width 9 height 7
click at [553, 310] on label "True" at bounding box center [551, 316] width 80 height 26
click at [525, 313] on input "True" at bounding box center [521, 316] width 9 height 7
click at [565, 398] on div "29 A doctor does not need the patient’s written authorization to send a copy of…" at bounding box center [532, 389] width 736 height 76
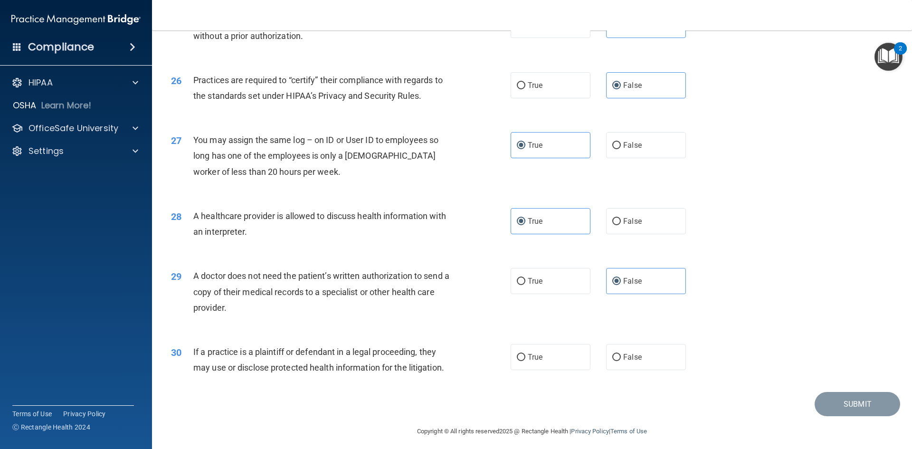
scroll to position [1762, 0]
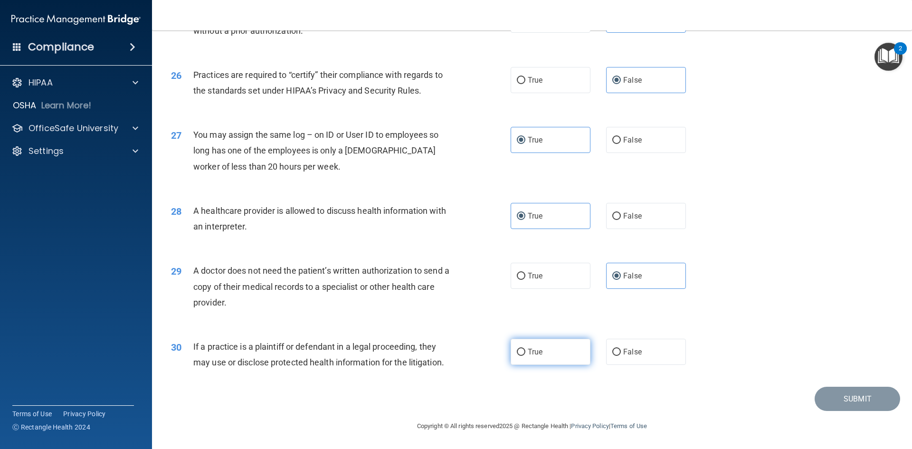
click at [557, 357] on label "True" at bounding box center [551, 352] width 80 height 26
click at [525, 356] on input "True" at bounding box center [521, 352] width 9 height 7
click at [867, 399] on button "Submit" at bounding box center [858, 399] width 86 height 24
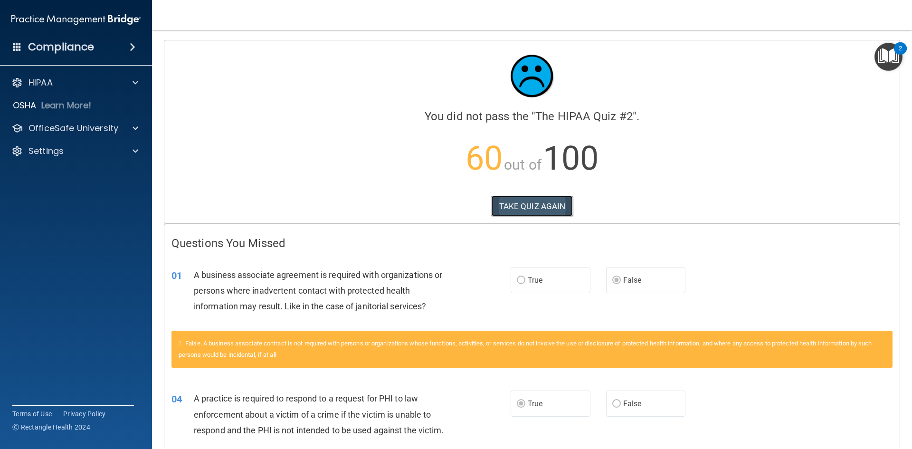
click at [548, 214] on button "TAKE QUIZ AGAIN" at bounding box center [532, 206] width 82 height 21
click at [552, 208] on button "TAKE QUIZ AGAIN" at bounding box center [532, 206] width 82 height 21
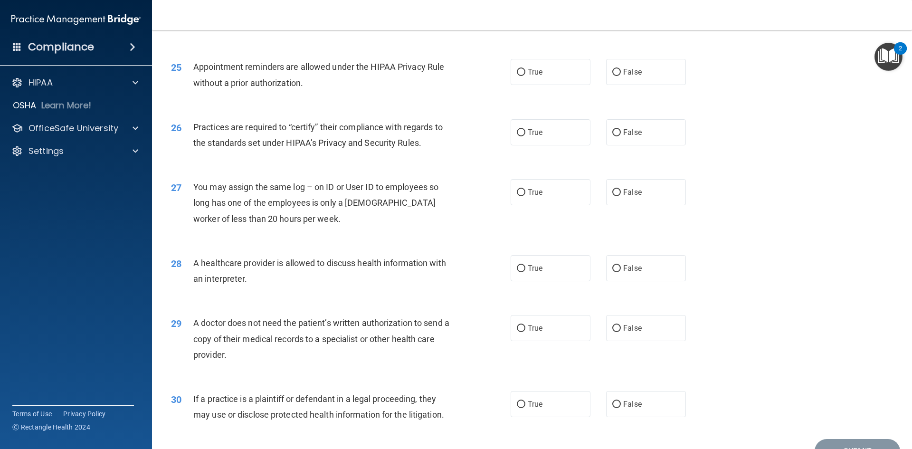
scroll to position [1762, 0]
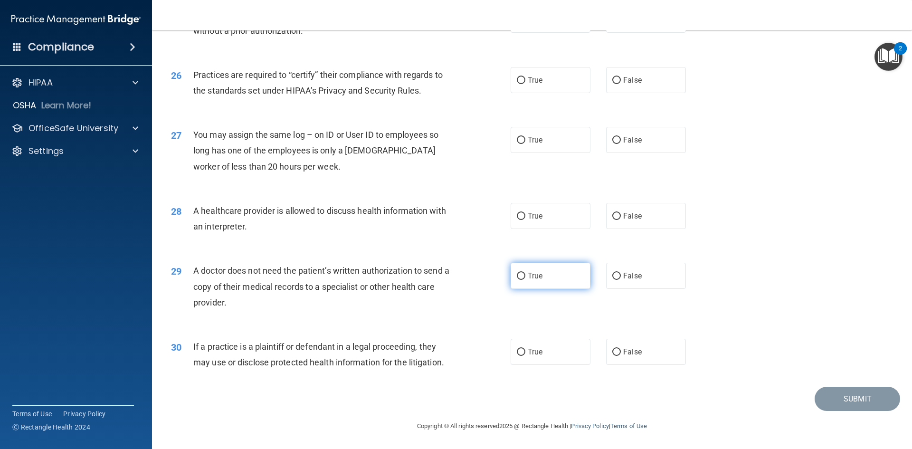
click at [546, 264] on label "True" at bounding box center [551, 276] width 80 height 26
click at [525, 273] on input "True" at bounding box center [521, 276] width 9 height 7
click at [619, 147] on label "False" at bounding box center [646, 140] width 80 height 26
click at [619, 144] on input "False" at bounding box center [616, 140] width 9 height 7
click at [619, 169] on div "27 You may assign the same log – on ID or User ID to employees so long has one …" at bounding box center [532, 153] width 736 height 76
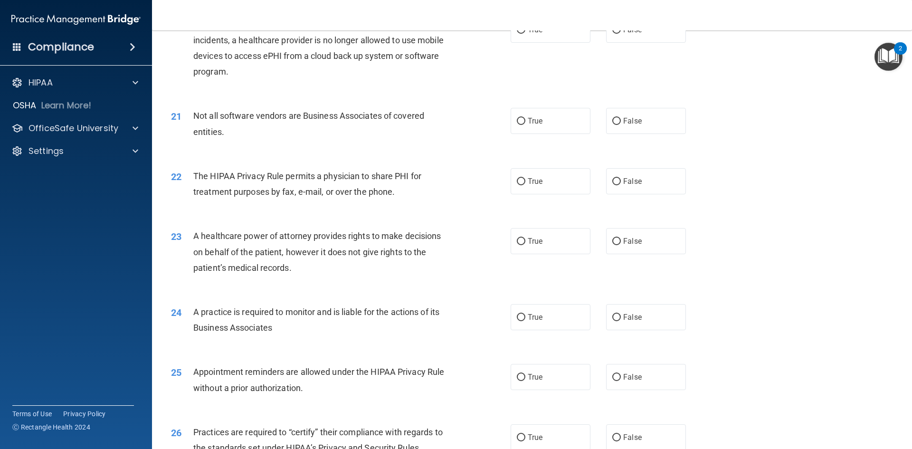
scroll to position [1382, 0]
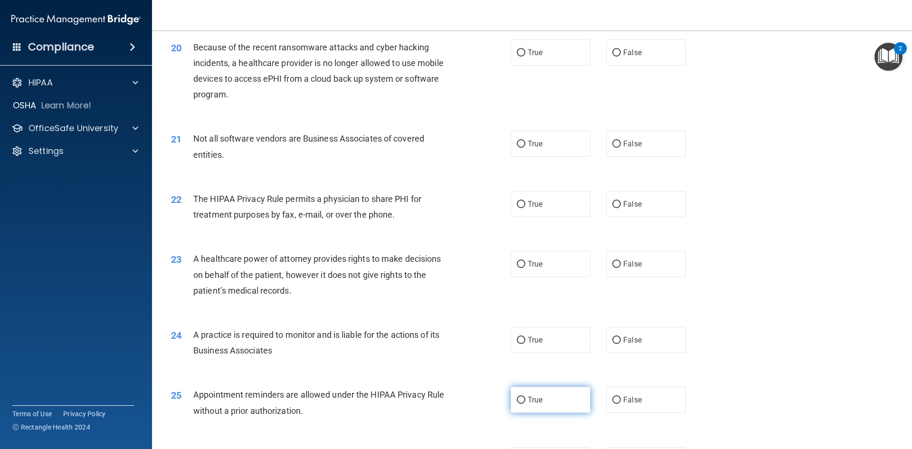
click at [567, 394] on label "True" at bounding box center [551, 400] width 80 height 26
click at [525, 397] on input "True" at bounding box center [521, 400] width 9 height 7
click at [624, 346] on label "False" at bounding box center [646, 340] width 80 height 26
click at [621, 344] on input "False" at bounding box center [616, 340] width 9 height 7
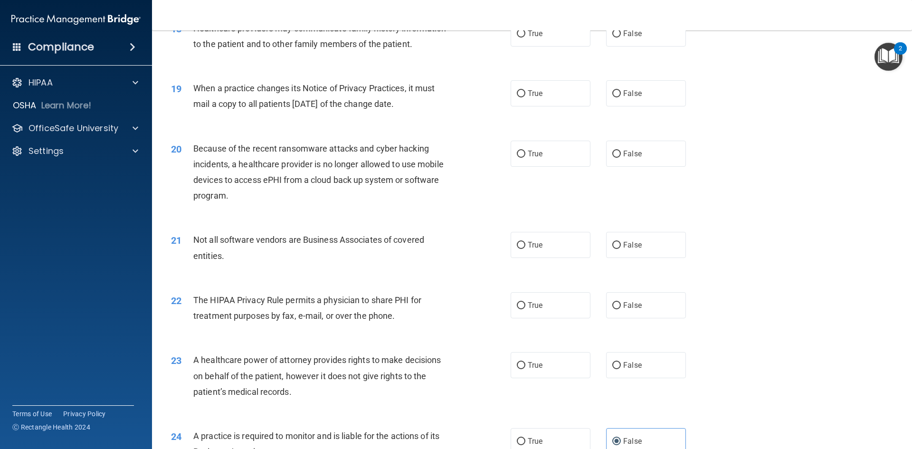
scroll to position [1240, 0]
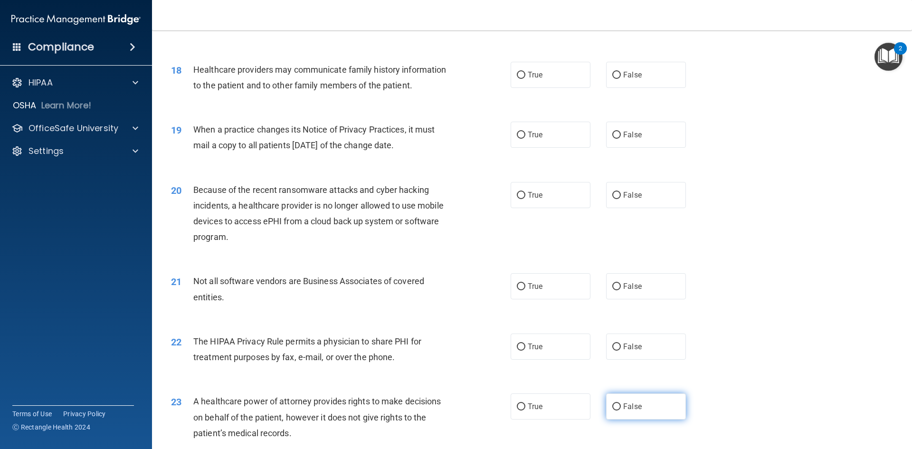
click at [616, 419] on label "False" at bounding box center [646, 406] width 80 height 26
click at [616, 410] on input "False" at bounding box center [616, 406] width 9 height 7
click at [575, 350] on label "True" at bounding box center [551, 346] width 80 height 26
click at [525, 350] on input "True" at bounding box center [521, 346] width 9 height 7
click at [614, 193] on input "False" at bounding box center [616, 195] width 9 height 7
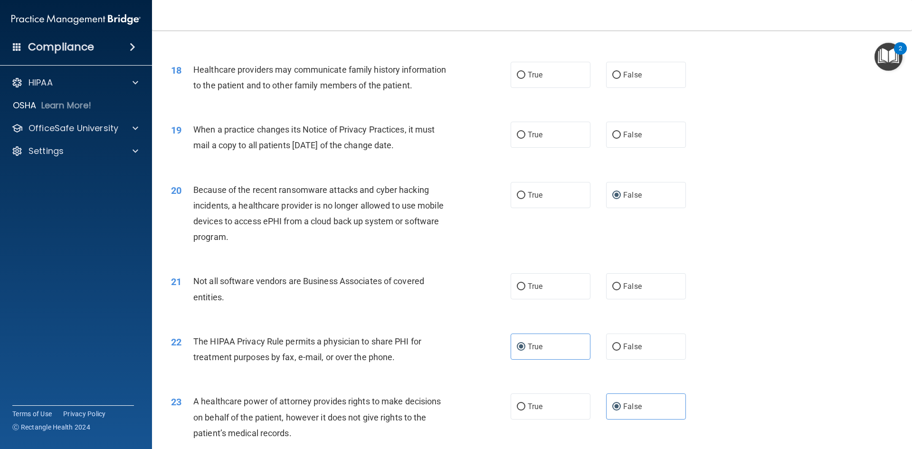
click at [496, 223] on div "20 Because of the recent ransomware attacks and cyber hacking incidents, a heal…" at bounding box center [341, 216] width 368 height 68
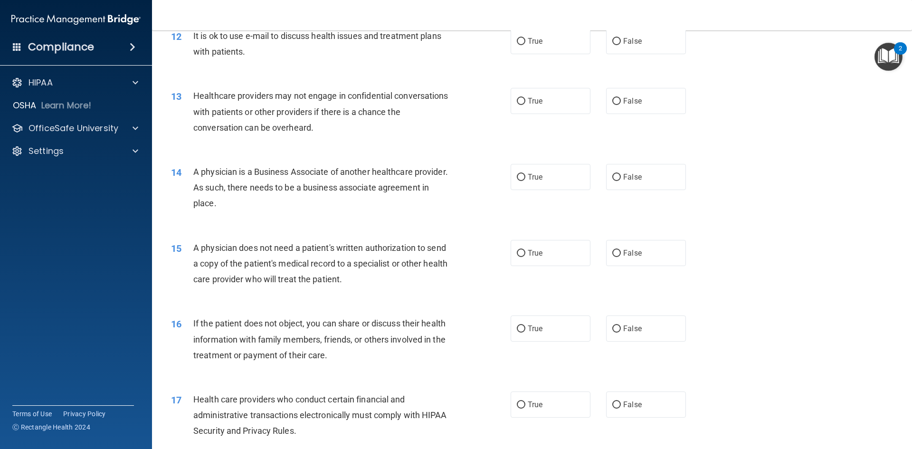
scroll to position [812, 0]
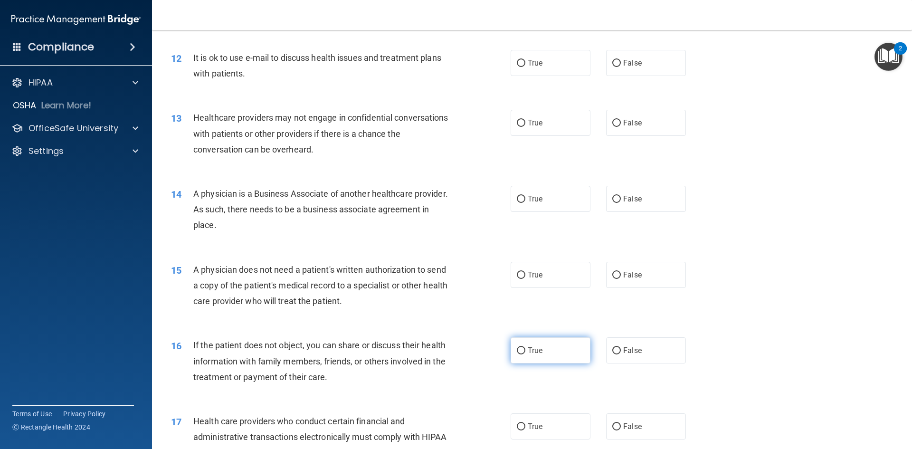
click at [571, 360] on label "True" at bounding box center [551, 350] width 80 height 26
click at [525, 354] on input "True" at bounding box center [521, 350] width 9 height 7
click at [539, 315] on div "15 A physician does not need a patient's written authorization to send a copy o…" at bounding box center [532, 288] width 736 height 76
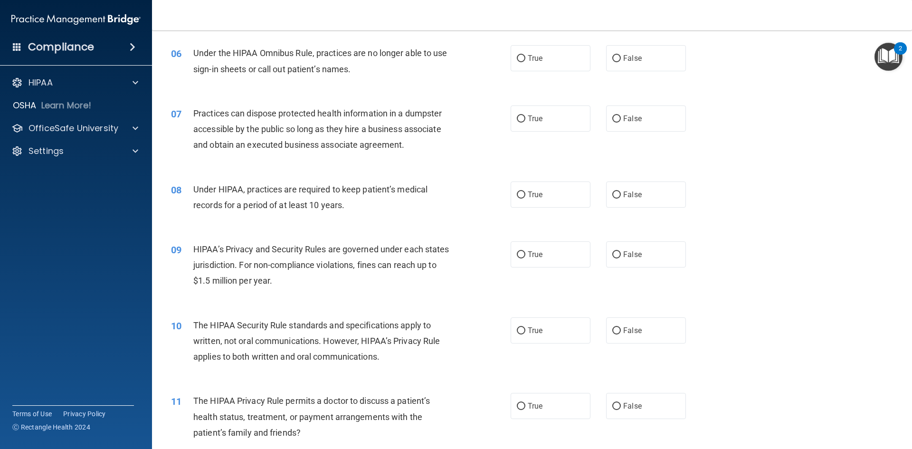
scroll to position [385, 0]
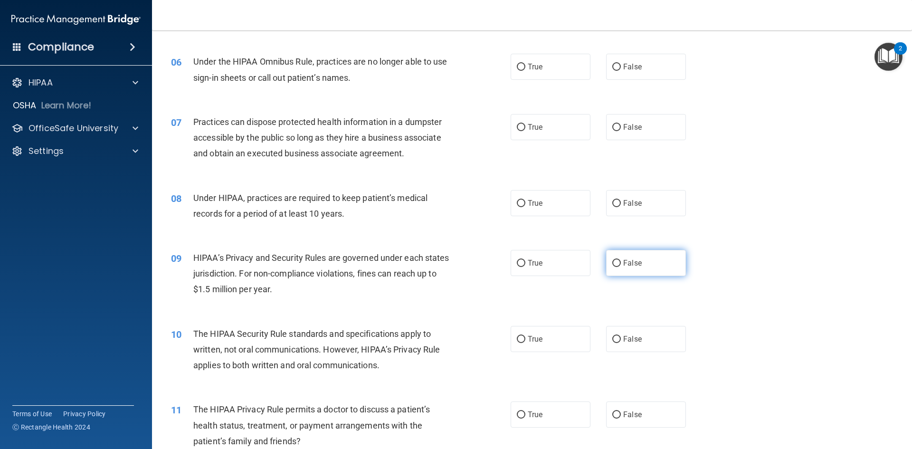
click at [617, 269] on label "False" at bounding box center [646, 263] width 80 height 26
click at [617, 267] on input "False" at bounding box center [616, 263] width 9 height 7
click at [623, 68] on span "False" at bounding box center [632, 66] width 19 height 9
click at [621, 68] on input "False" at bounding box center [616, 67] width 9 height 7
click at [715, 105] on div "07 Practices can dispose protected health information in a dumpster accessible …" at bounding box center [532, 140] width 736 height 76
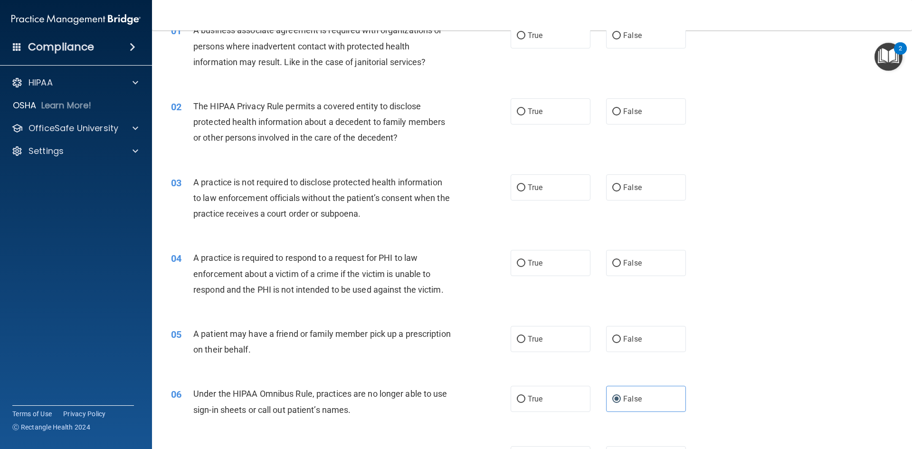
scroll to position [52, 0]
click at [535, 269] on label "True" at bounding box center [551, 263] width 80 height 26
click at [525, 267] on input "True" at bounding box center [521, 263] width 9 height 7
click at [521, 215] on div "03 A practice is not required to disclose protected health information to law e…" at bounding box center [341, 201] width 368 height 52
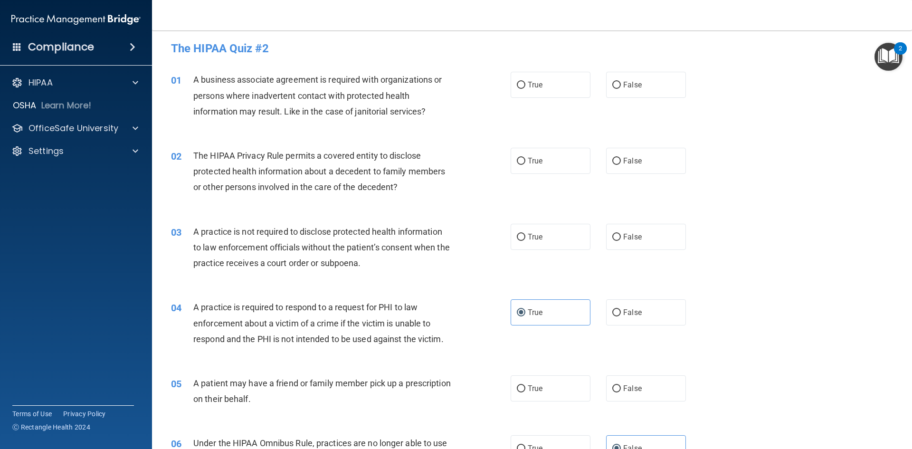
scroll to position [0, 0]
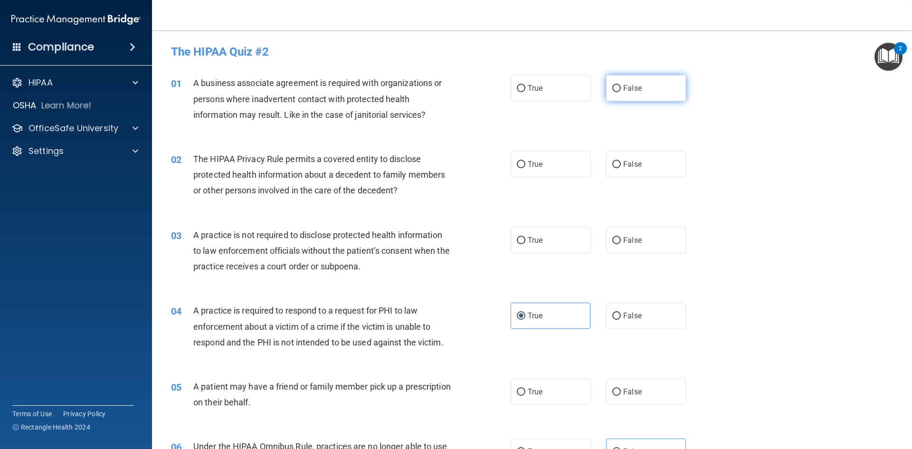
click at [612, 90] on input "False" at bounding box center [616, 88] width 9 height 7
click at [569, 87] on label "True" at bounding box center [551, 88] width 80 height 26
click at [525, 87] on input "True" at bounding box center [521, 88] width 9 height 7
click at [558, 165] on label "True" at bounding box center [551, 164] width 80 height 26
click at [525, 165] on input "True" at bounding box center [521, 164] width 9 height 7
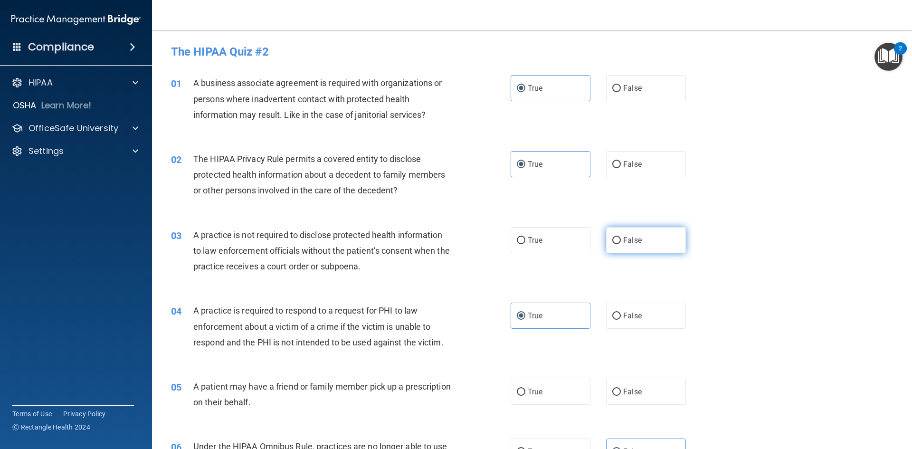
click at [612, 248] on label "False" at bounding box center [646, 240] width 80 height 26
click at [612, 244] on input "False" at bounding box center [616, 240] width 9 height 7
click at [600, 274] on div "03 A practice is not required to disclose protected health information to law e…" at bounding box center [532, 253] width 736 height 76
click at [573, 270] on div "03 A practice is not required to disclose protected health information to law e…" at bounding box center [532, 253] width 736 height 76
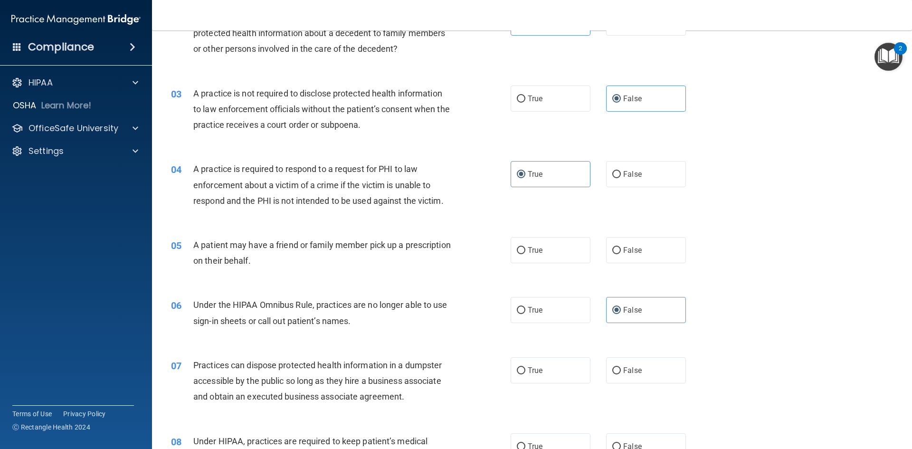
scroll to position [190, 0]
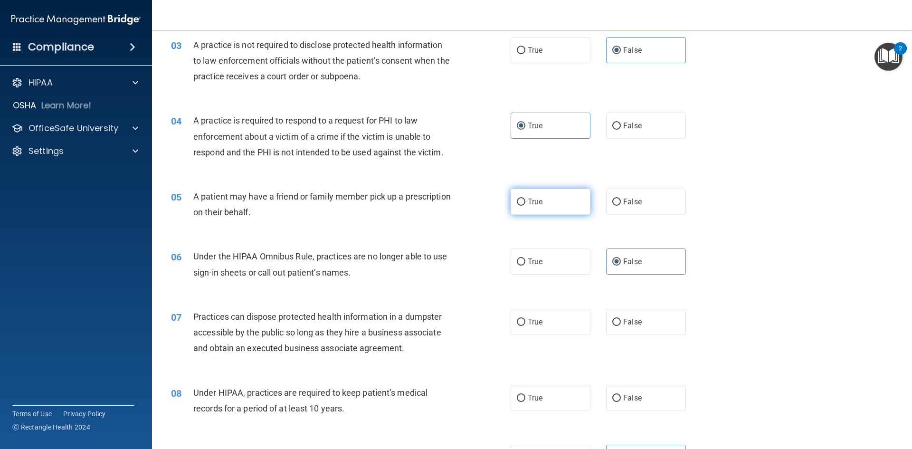
click at [534, 200] on span "True" at bounding box center [535, 201] width 15 height 9
click at [525, 200] on input "True" at bounding box center [521, 202] width 9 height 7
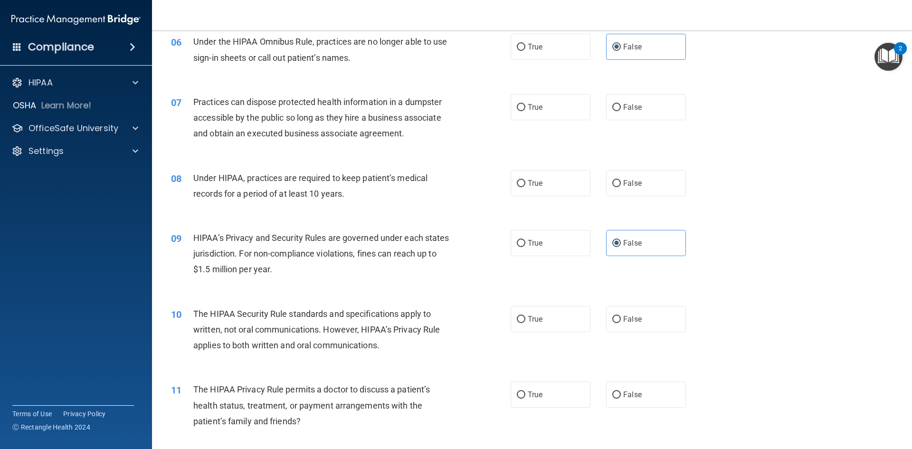
scroll to position [428, 0]
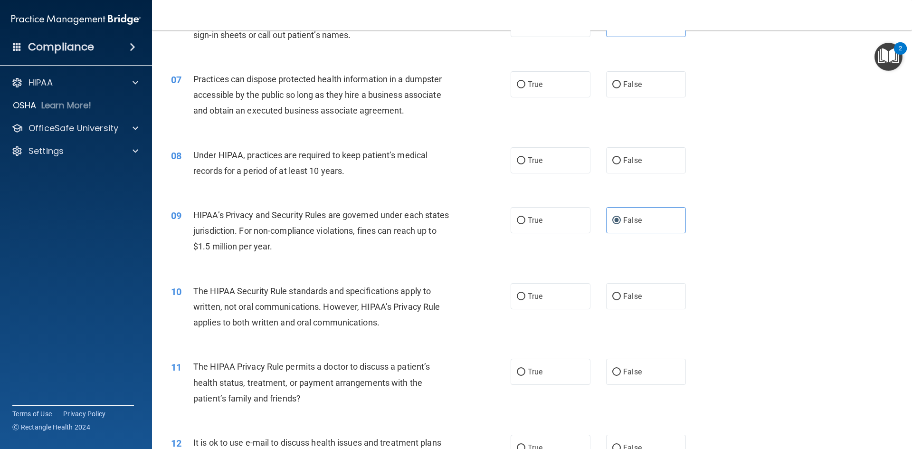
click at [638, 97] on div "07 Practices can dispose protected health information in a dumpster accessible …" at bounding box center [532, 97] width 736 height 76
drag, startPoint x: 642, startPoint y: 79, endPoint x: 637, endPoint y: 98, distance: 19.2
click at [642, 81] on label "False" at bounding box center [646, 84] width 80 height 26
click at [621, 81] on input "False" at bounding box center [616, 84] width 9 height 7
click at [628, 155] on label "False" at bounding box center [646, 160] width 80 height 26
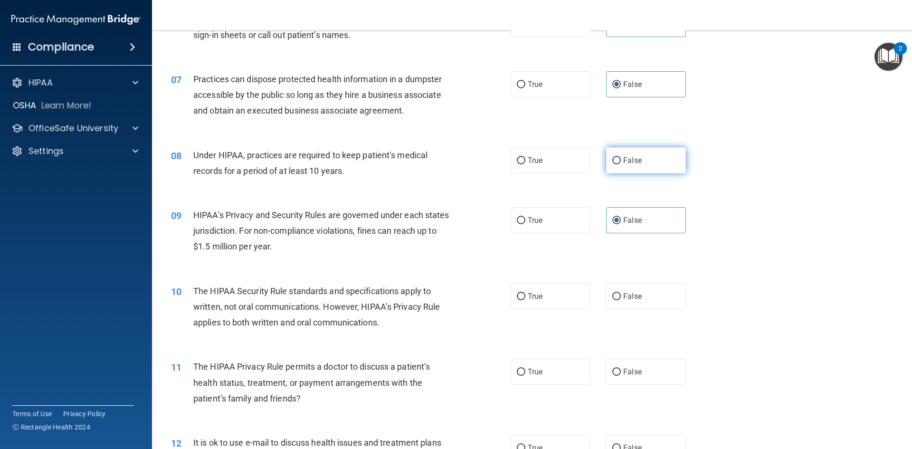
click at [621, 157] on input "False" at bounding box center [616, 160] width 9 height 7
click at [562, 291] on label "True" at bounding box center [551, 296] width 80 height 26
click at [525, 293] on input "True" at bounding box center [521, 296] width 9 height 7
click at [545, 373] on label "True" at bounding box center [551, 372] width 80 height 26
click at [525, 373] on input "True" at bounding box center [521, 372] width 9 height 7
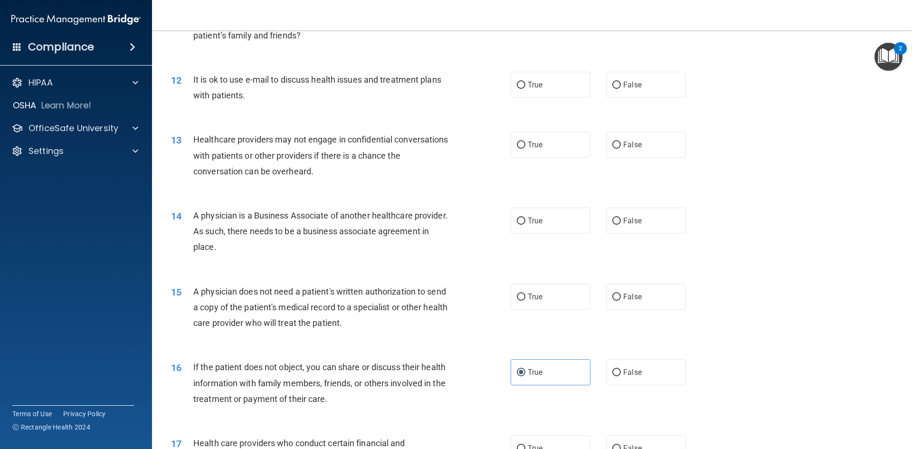
scroll to position [808, 0]
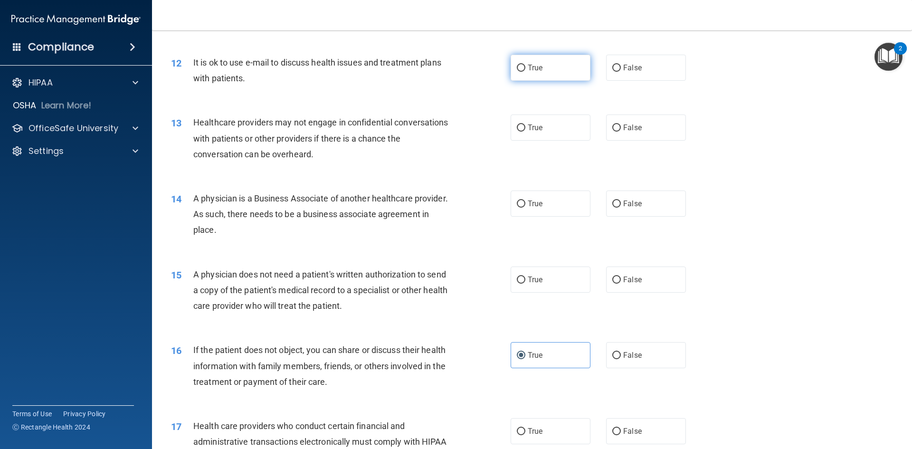
click at [536, 74] on label "True" at bounding box center [551, 68] width 80 height 26
click at [525, 72] on input "True" at bounding box center [521, 68] width 9 height 7
click at [615, 134] on label "False" at bounding box center [646, 127] width 80 height 26
click at [615, 132] on input "False" at bounding box center [616, 127] width 9 height 7
click at [613, 204] on input "False" at bounding box center [616, 203] width 9 height 7
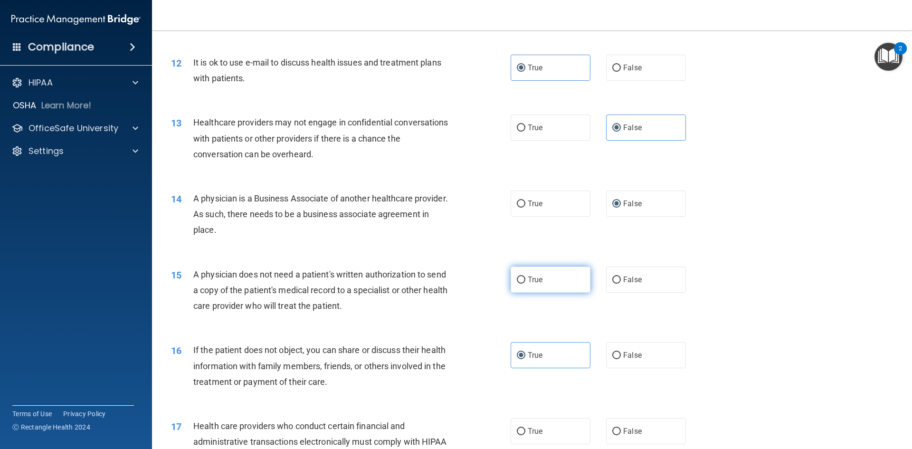
click at [560, 269] on label "True" at bounding box center [551, 280] width 80 height 26
click at [525, 276] on input "True" at bounding box center [521, 279] width 9 height 7
click at [562, 246] on div "14 A physician is a Business Associate of another healthcare provider. As such,…" at bounding box center [532, 217] width 736 height 76
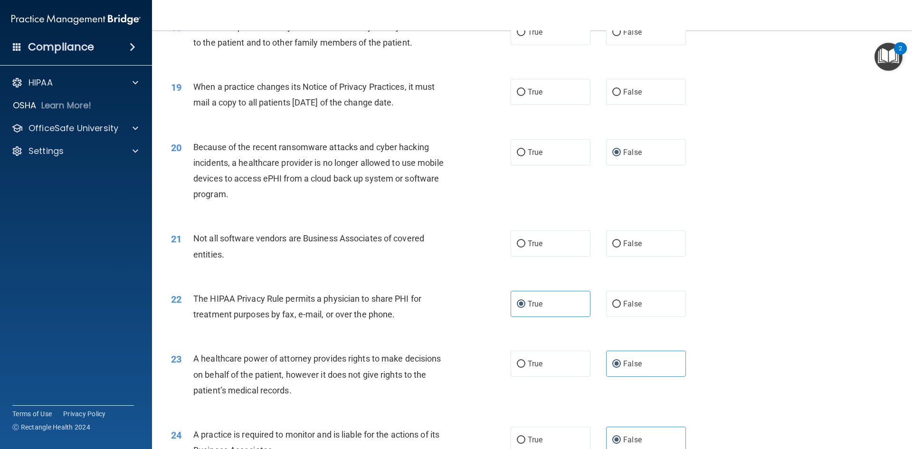
scroll to position [1235, 0]
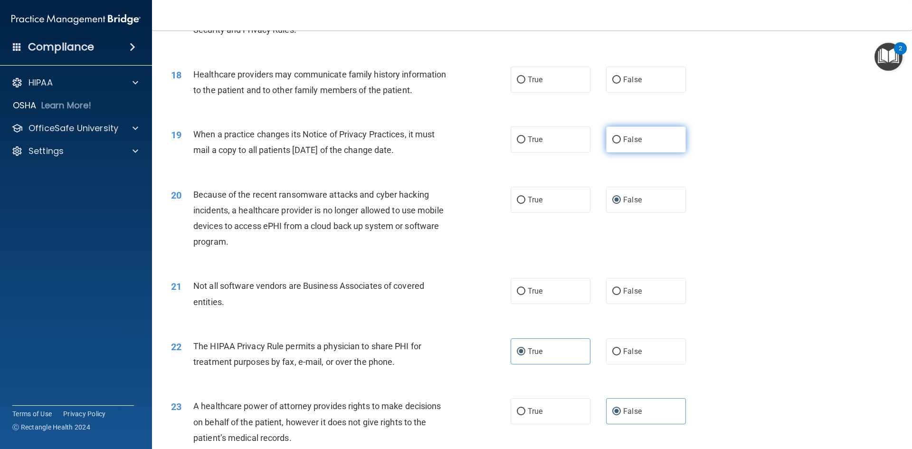
click at [623, 138] on span "False" at bounding box center [632, 139] width 19 height 9
click at [620, 138] on input "False" at bounding box center [616, 139] width 9 height 7
click at [585, 244] on div "20 Because of the recent ransomware attacks and cyber hacking incidents, a heal…" at bounding box center [532, 221] width 736 height 92
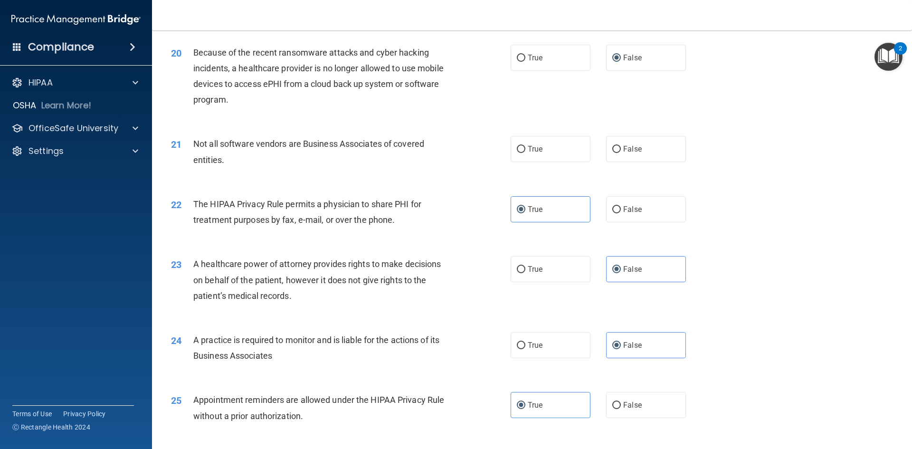
scroll to position [1425, 0]
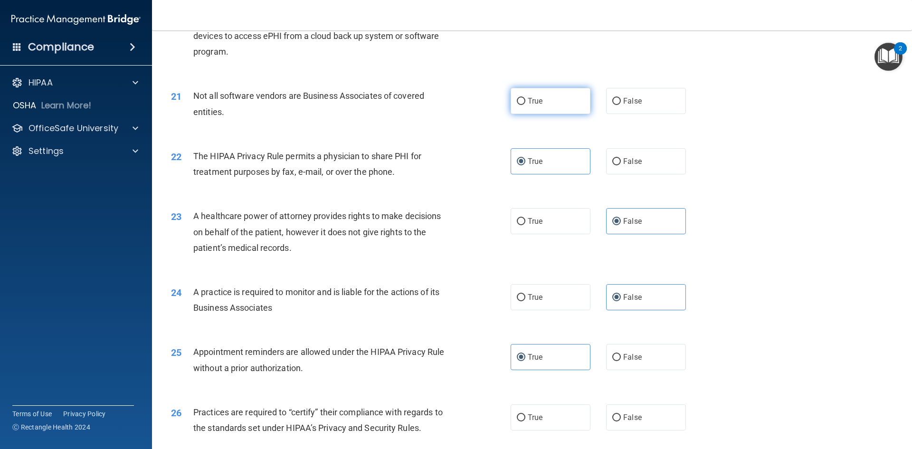
click at [547, 105] on label "True" at bounding box center [551, 101] width 80 height 26
click at [525, 105] on input "True" at bounding box center [521, 101] width 9 height 7
click at [547, 105] on label "True" at bounding box center [551, 101] width 80 height 26
click at [525, 105] on input "True" at bounding box center [521, 101] width 9 height 7
click at [482, 178] on div "22 The HIPAA Privacy Rule permits a physician to share PHI for treatment purpos…" at bounding box center [341, 166] width 368 height 36
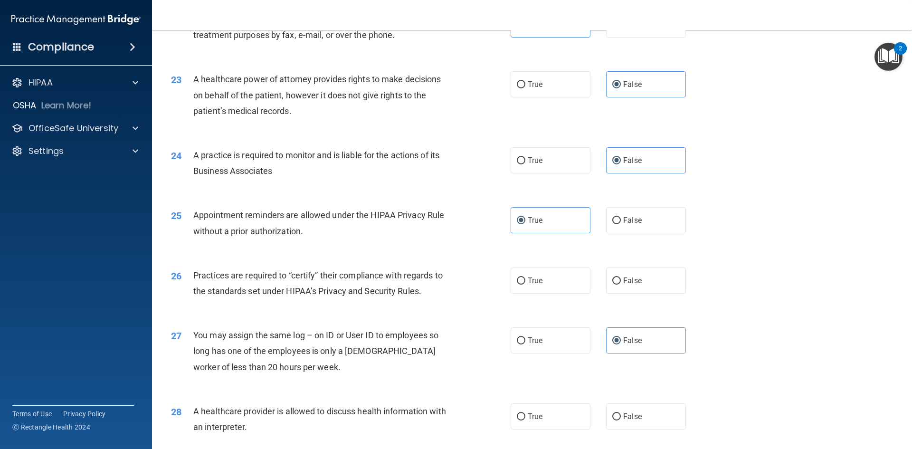
scroll to position [1615, 0]
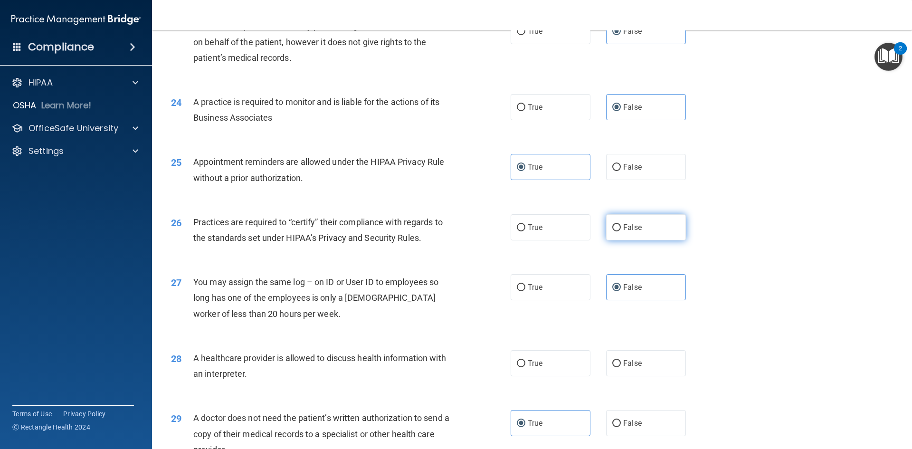
click at [641, 236] on label "False" at bounding box center [646, 227] width 80 height 26
click at [621, 231] on input "False" at bounding box center [616, 227] width 9 height 7
click at [491, 252] on div "26 Practices are required to “certify” their compliance with regards to the sta…" at bounding box center [532, 232] width 736 height 60
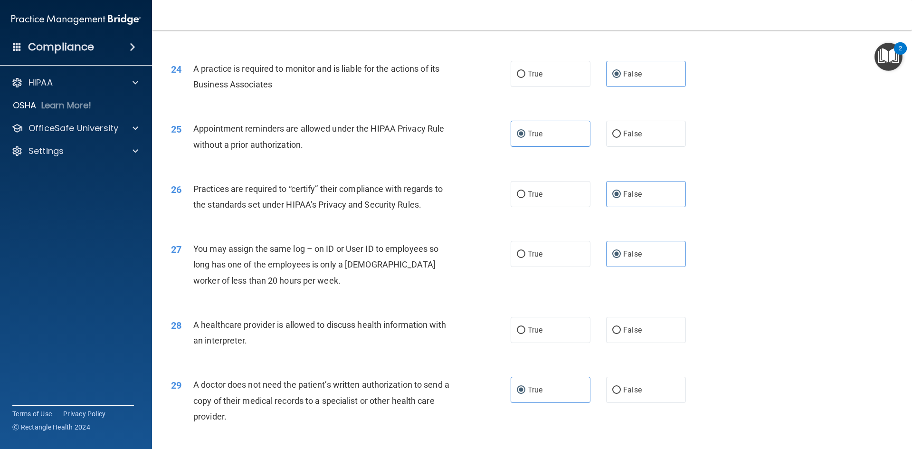
scroll to position [1663, 0]
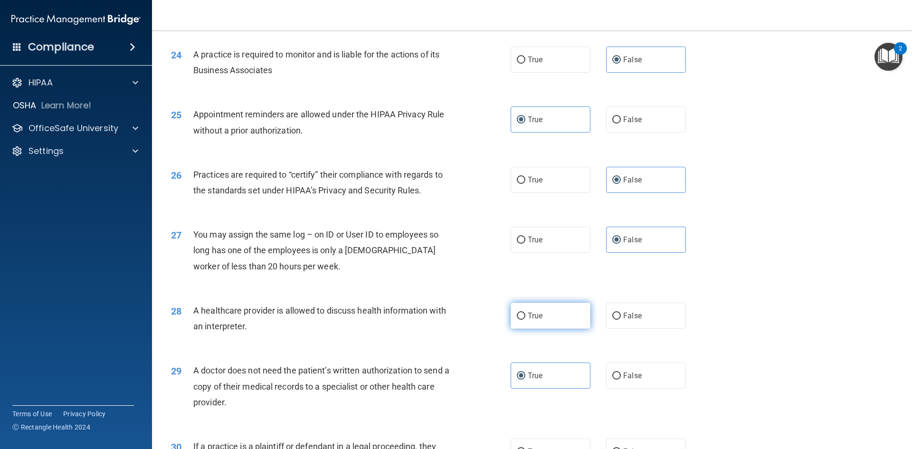
click at [531, 324] on label "True" at bounding box center [551, 316] width 80 height 26
click at [525, 320] on input "True" at bounding box center [521, 316] width 9 height 7
click at [477, 342] on div "28 A healthcare provider is allowed to discuss health information with an inter…" at bounding box center [532, 321] width 736 height 60
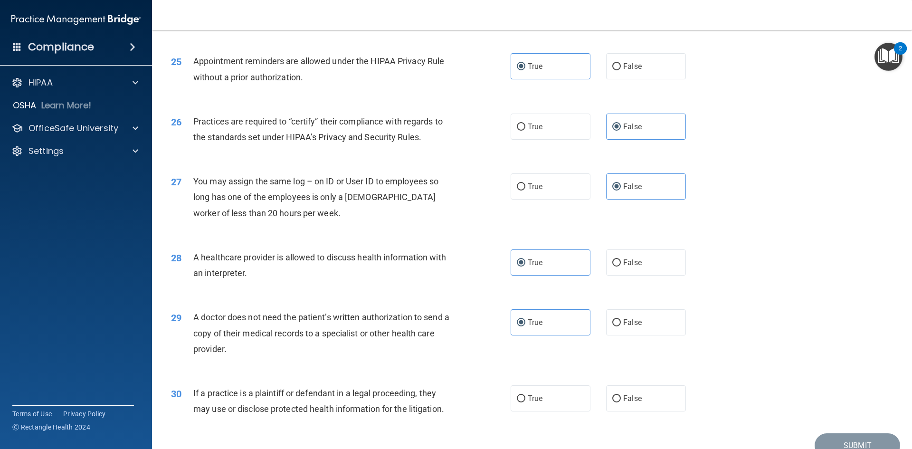
scroll to position [1762, 0]
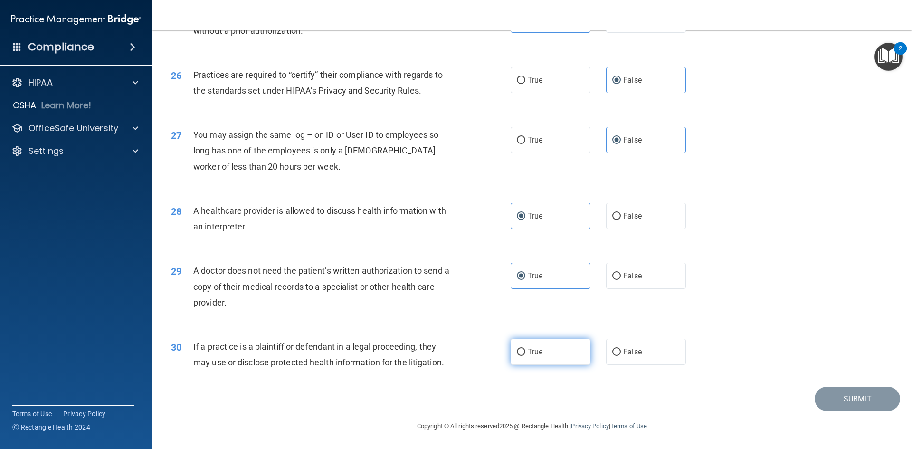
click at [528, 352] on span "True" at bounding box center [535, 351] width 15 height 9
click at [525, 352] on input "True" at bounding box center [521, 352] width 9 height 7
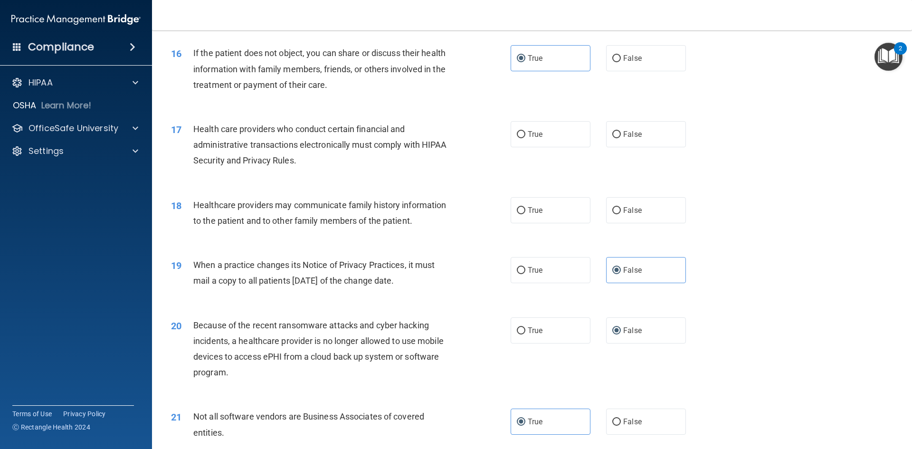
scroll to position [1050, 0]
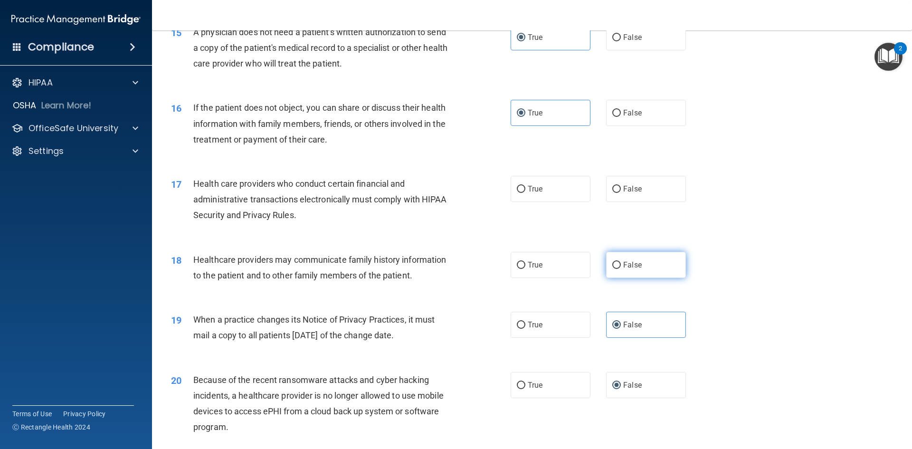
click at [649, 265] on label "False" at bounding box center [646, 265] width 80 height 26
click at [621, 265] on input "False" at bounding box center [616, 265] width 9 height 7
click at [560, 189] on label "True" at bounding box center [551, 189] width 80 height 26
click at [525, 189] on input "True" at bounding box center [521, 189] width 9 height 7
click at [602, 219] on div "17 Health care providers who conduct certain financial and administrative trans…" at bounding box center [532, 202] width 736 height 76
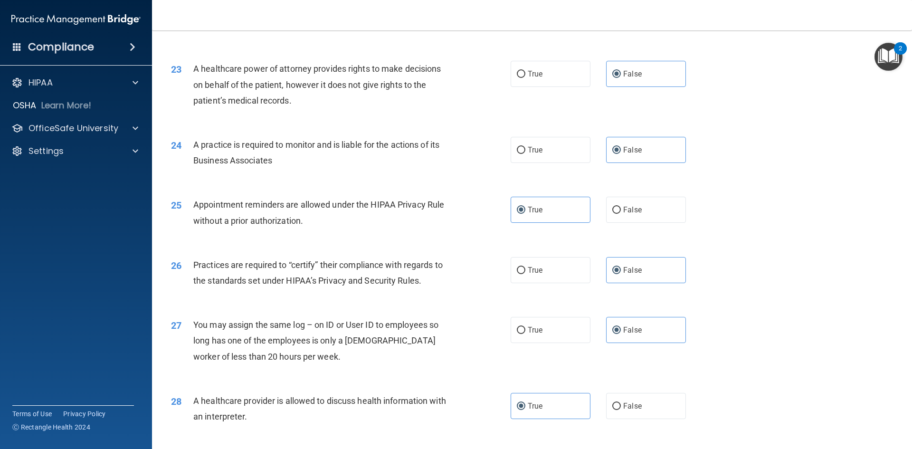
scroll to position [1762, 0]
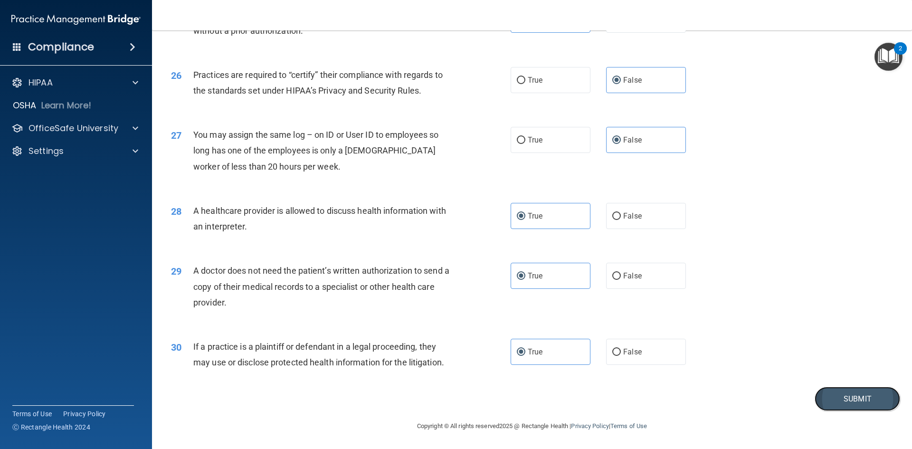
click at [829, 396] on button "Submit" at bounding box center [858, 399] width 86 height 24
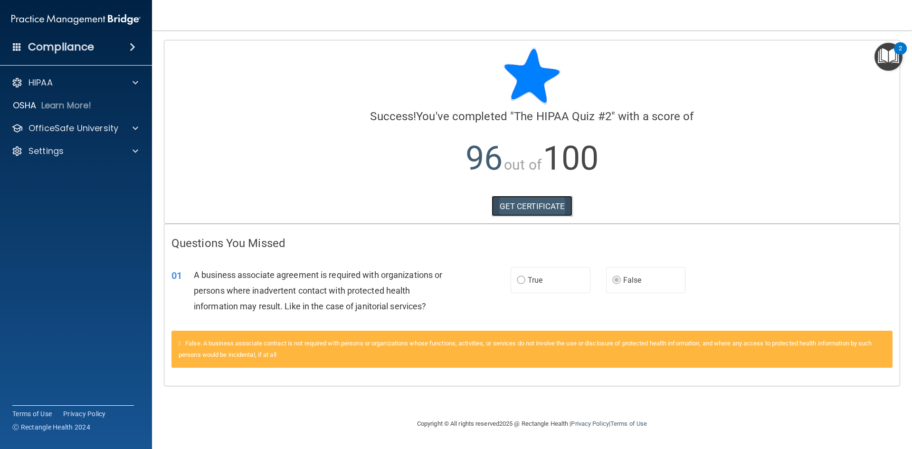
click at [547, 202] on link "GET CERTIFICATE" at bounding box center [532, 206] width 81 height 21
click at [121, 132] on div "OfficeSafe University" at bounding box center [63, 128] width 118 height 11
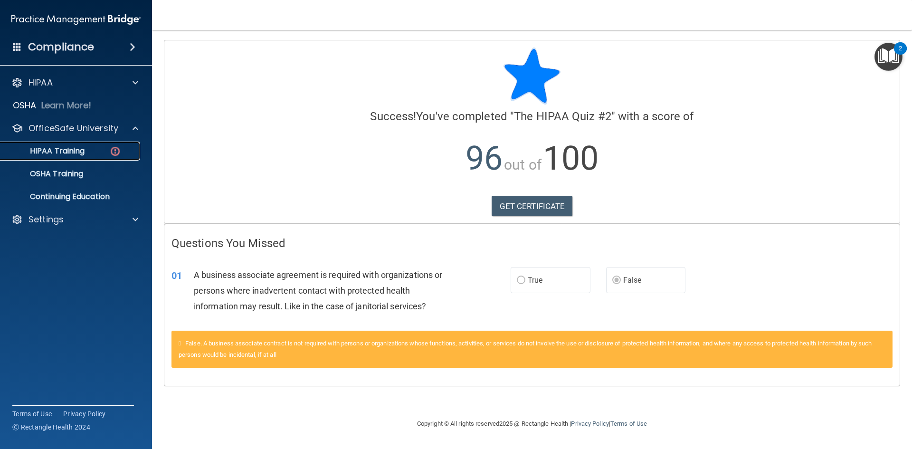
click at [115, 149] on img at bounding box center [115, 151] width 12 height 12
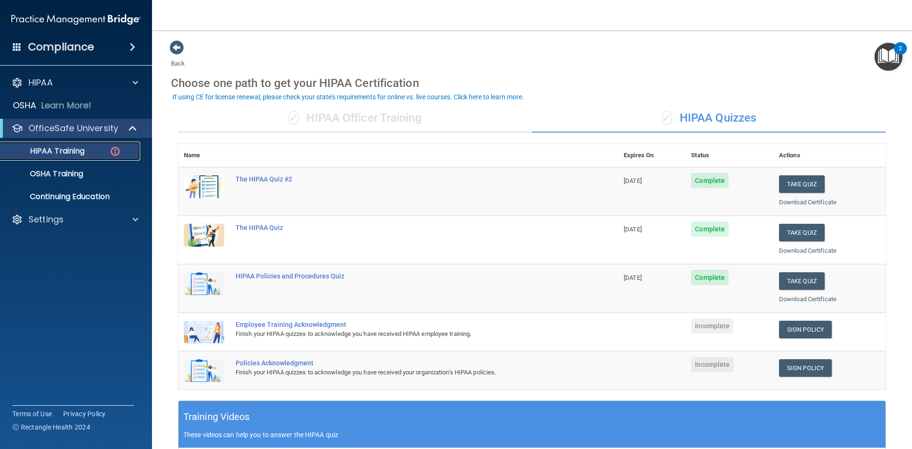
scroll to position [48, 0]
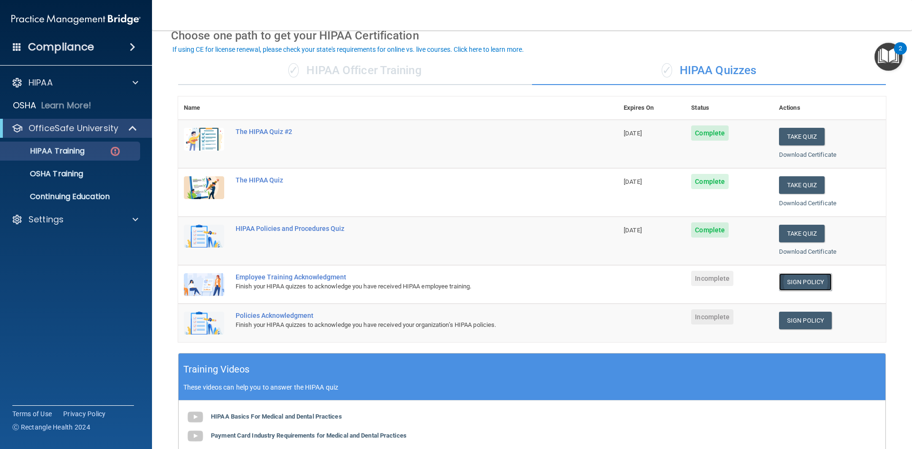
click at [781, 283] on link "Sign Policy" at bounding box center [805, 282] width 53 height 18
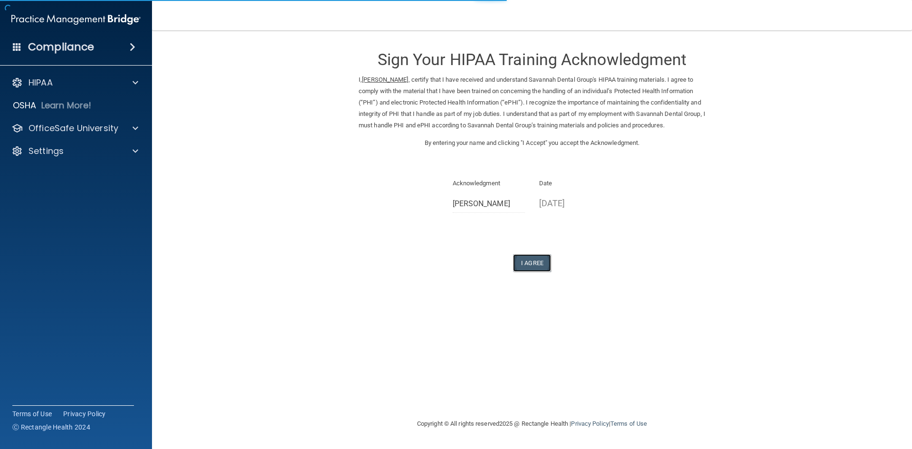
click at [537, 270] on button "I Agree" at bounding box center [532, 263] width 38 height 18
click at [542, 263] on button "I Agree" at bounding box center [532, 263] width 38 height 18
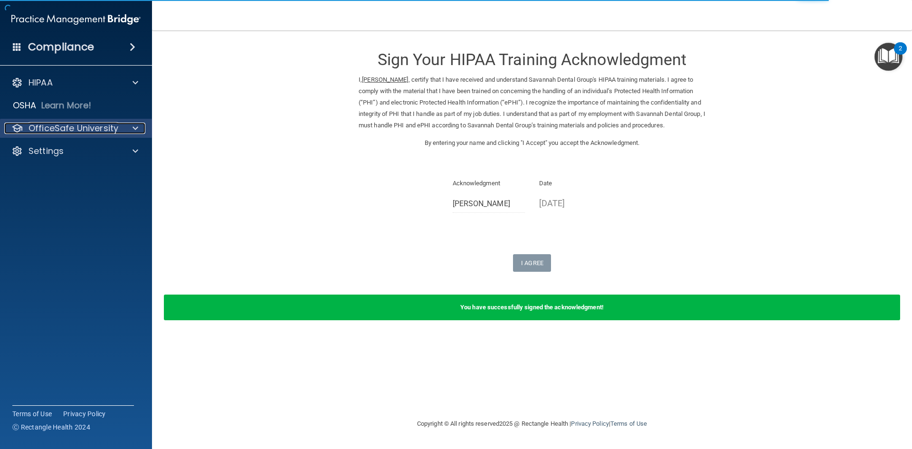
click at [140, 128] on div at bounding box center [134, 128] width 24 height 11
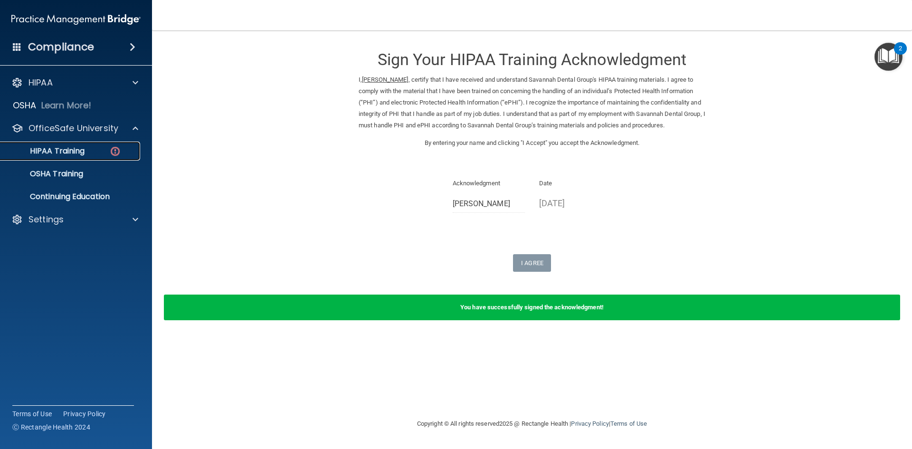
click at [114, 150] on img at bounding box center [115, 151] width 12 height 12
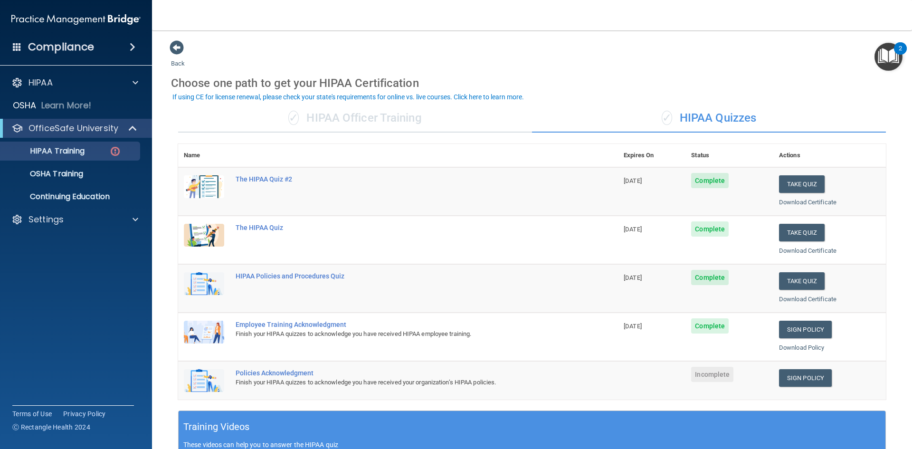
click at [702, 380] on span "Incomplete" at bounding box center [712, 374] width 42 height 15
click at [796, 378] on link "Sign Policy" at bounding box center [805, 378] width 53 height 18
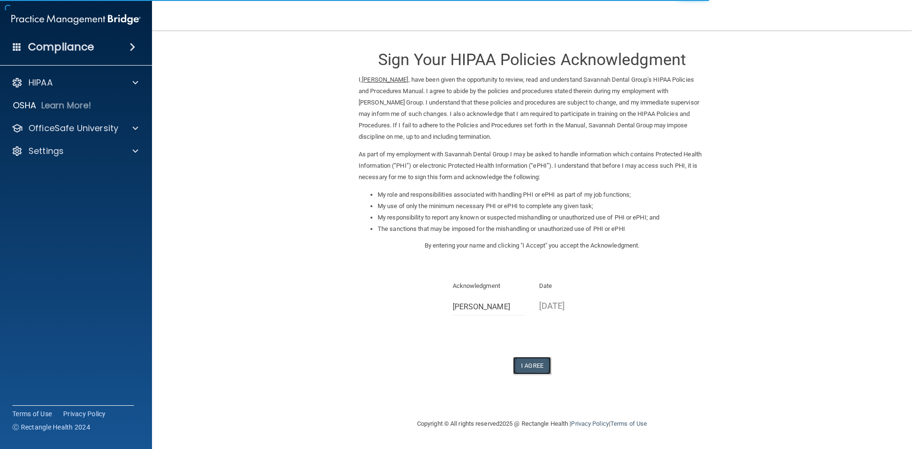
click at [525, 366] on button "I Agree" at bounding box center [532, 366] width 38 height 18
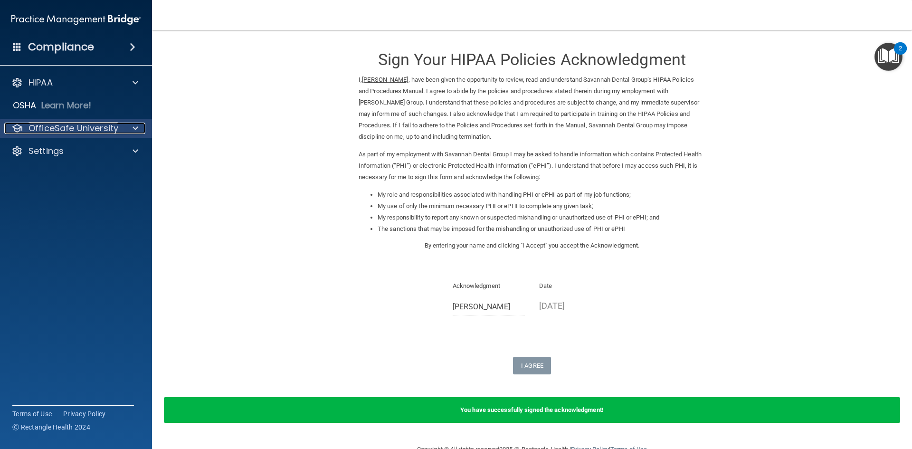
click at [79, 126] on p "OfficeSafe University" at bounding box center [74, 128] width 90 height 11
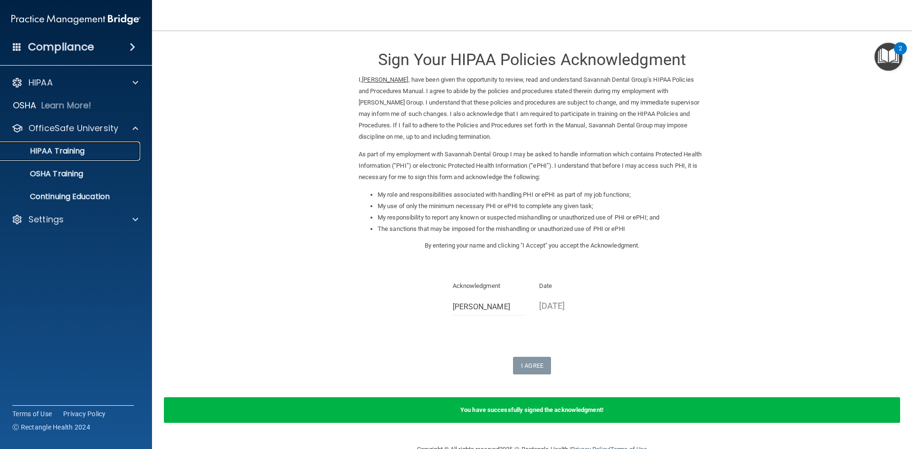
click at [105, 150] on div "HIPAA Training" at bounding box center [71, 151] width 130 height 10
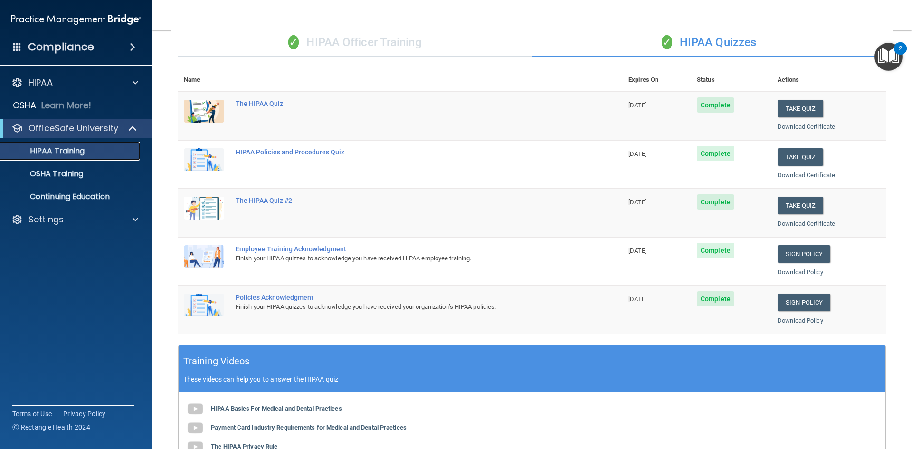
scroll to position [48, 0]
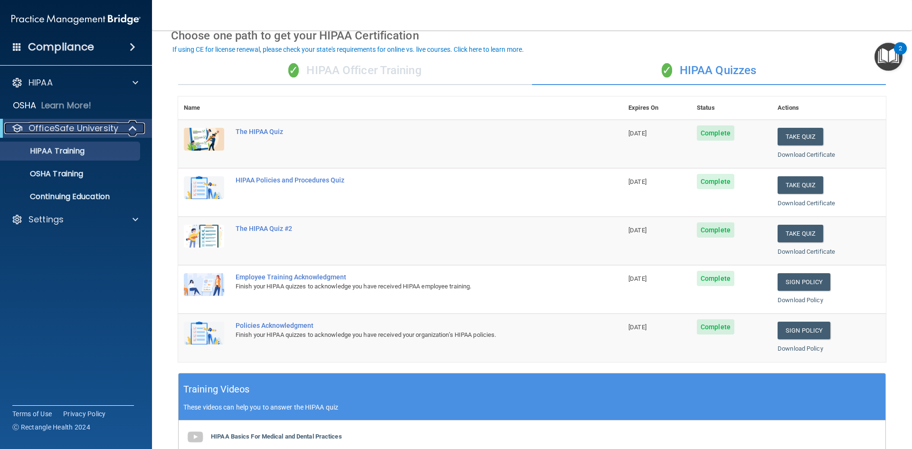
click at [130, 124] on span at bounding box center [134, 128] width 8 height 11
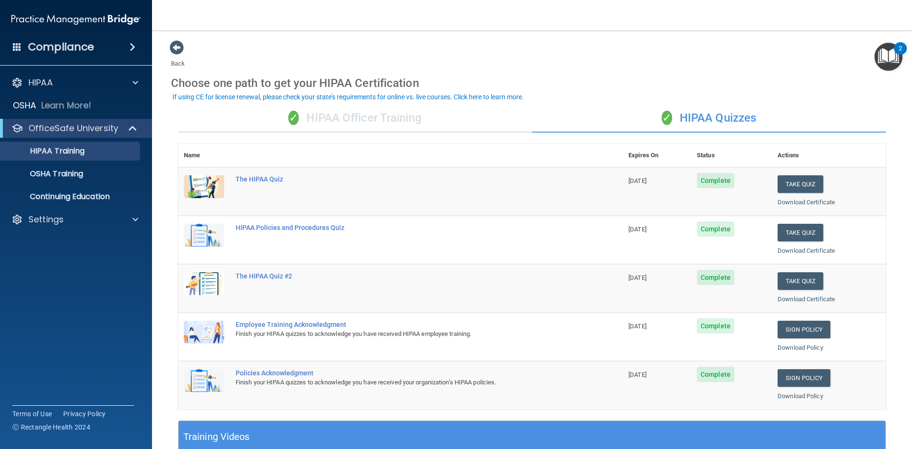
click at [129, 42] on div "Compliance" at bounding box center [76, 47] width 152 height 21
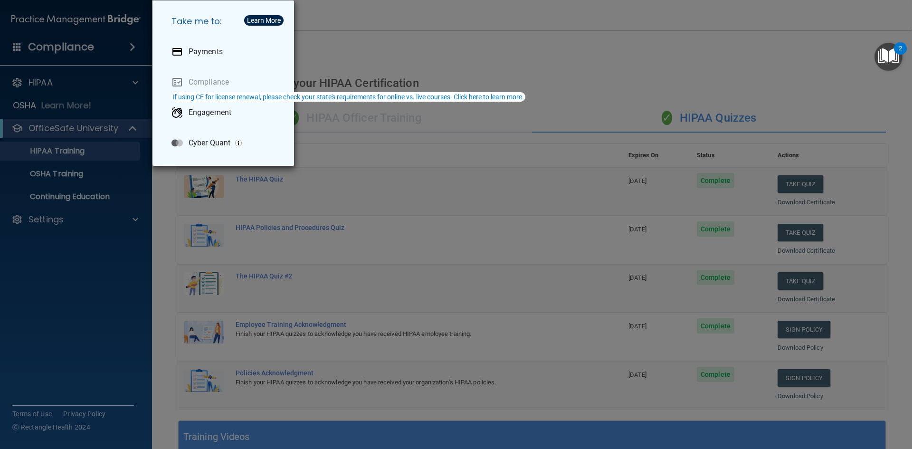
click at [129, 222] on div "Take me to: Payments Compliance Engagement Cyber Quant" at bounding box center [456, 224] width 912 height 449
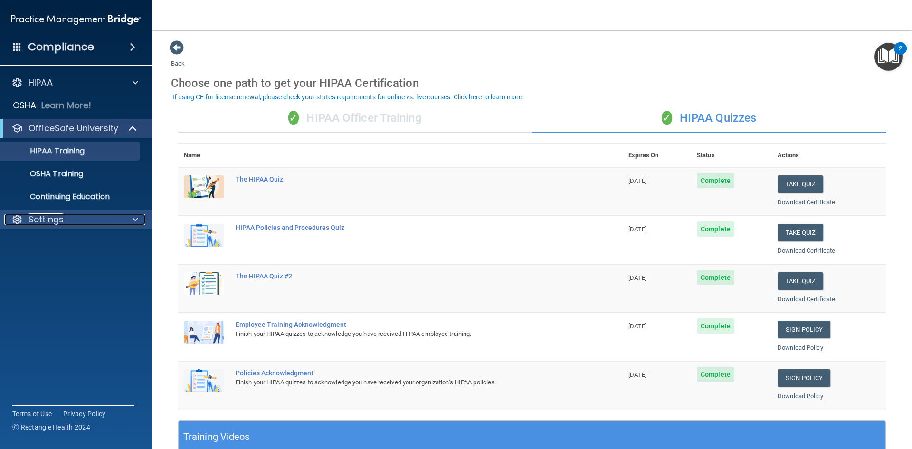
click at [130, 217] on div at bounding box center [134, 219] width 24 height 11
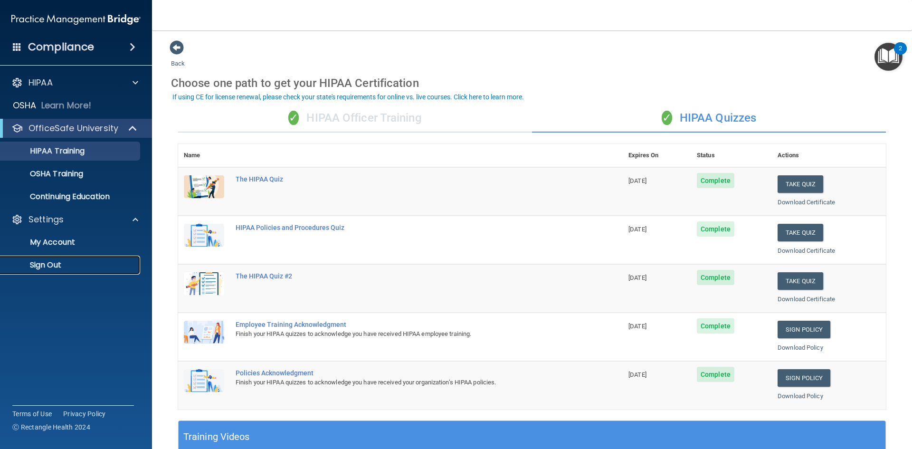
click at [67, 268] on p "Sign Out" at bounding box center [71, 265] width 130 height 10
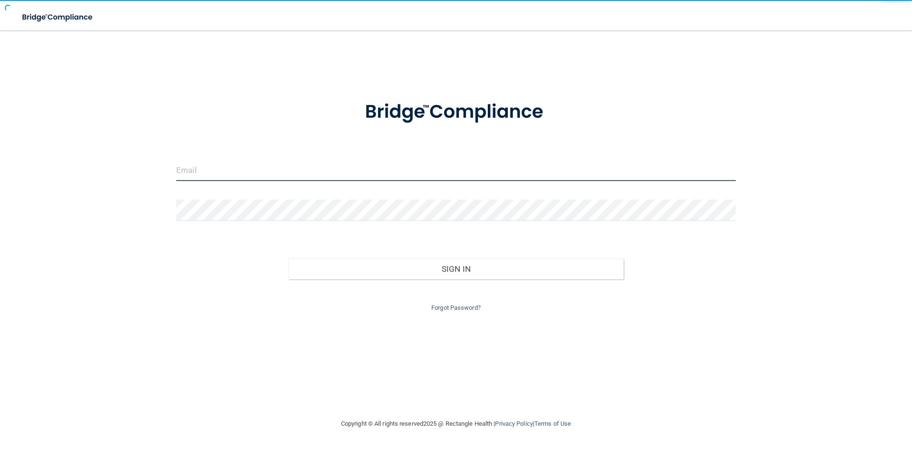
type input "[EMAIL_ADDRESS][DOMAIN_NAME]"
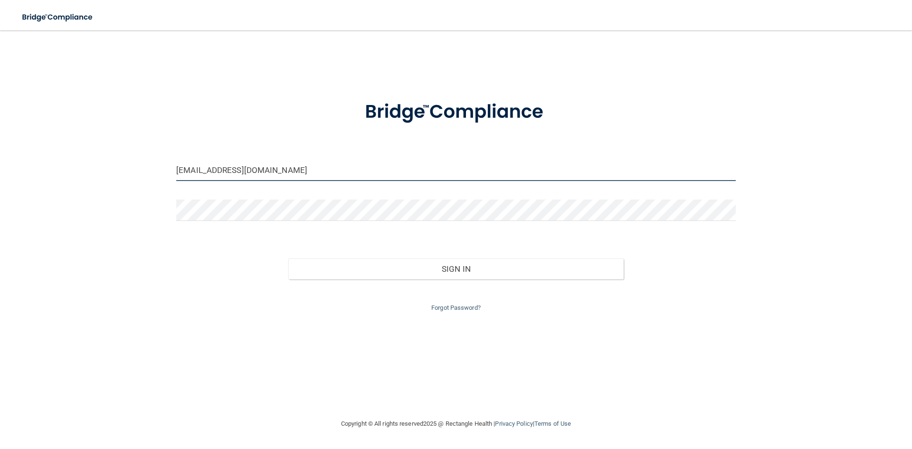
click at [270, 172] on input "[EMAIL_ADDRESS][DOMAIN_NAME]" at bounding box center [456, 170] width 560 height 21
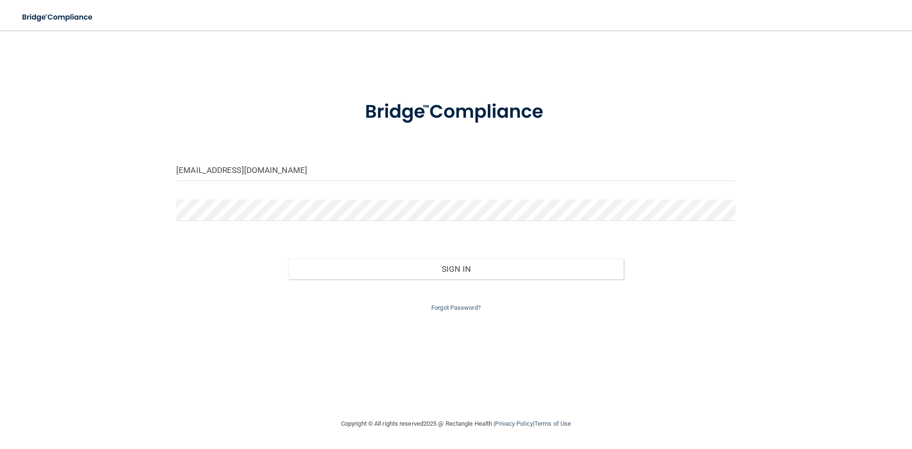
drag, startPoint x: 266, startPoint y: 110, endPoint x: 245, endPoint y: 67, distance: 47.4
click at [265, 110] on div at bounding box center [456, 111] width 574 height 49
